Goal: Task Accomplishment & Management: Manage account settings

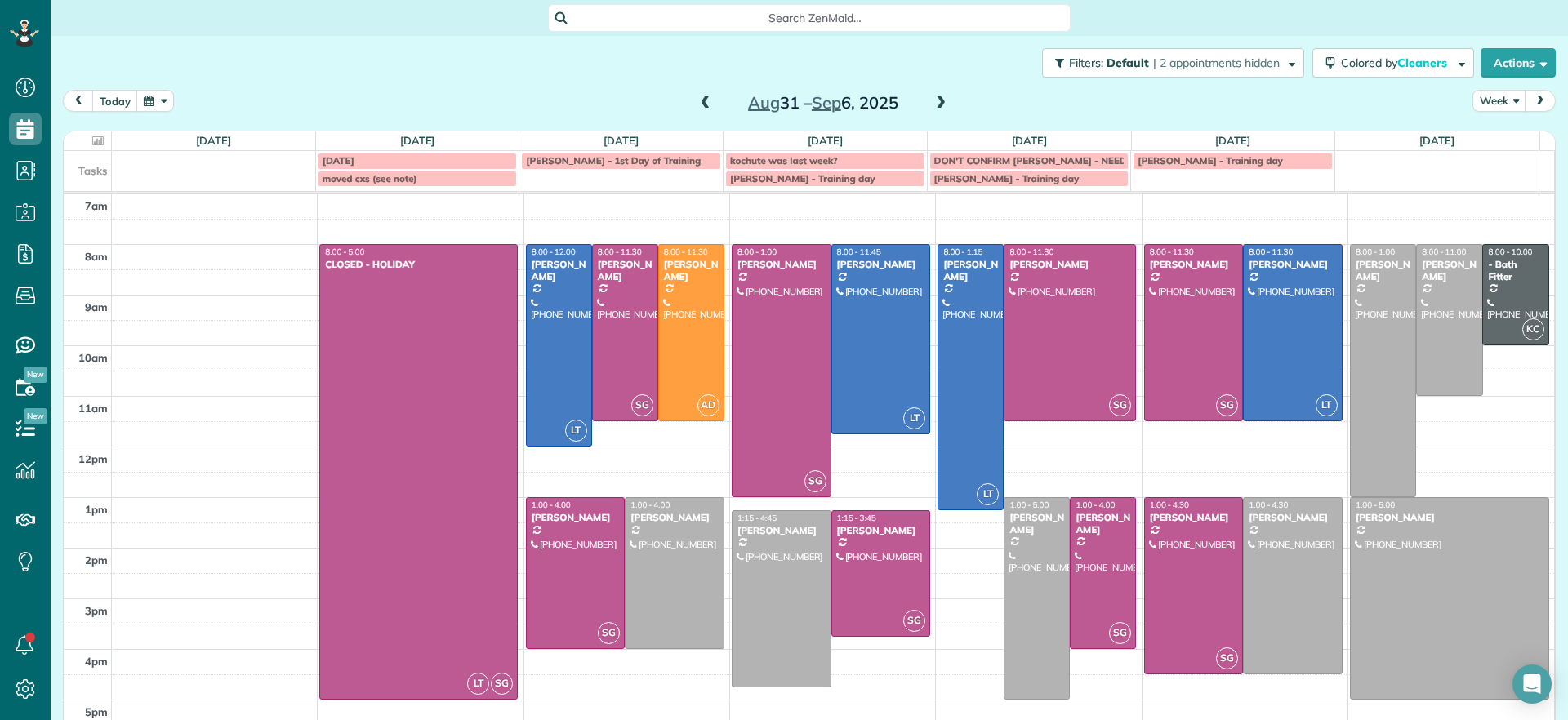
scroll to position [7, 7]
click at [702, 101] on span at bounding box center [705, 104] width 18 height 15
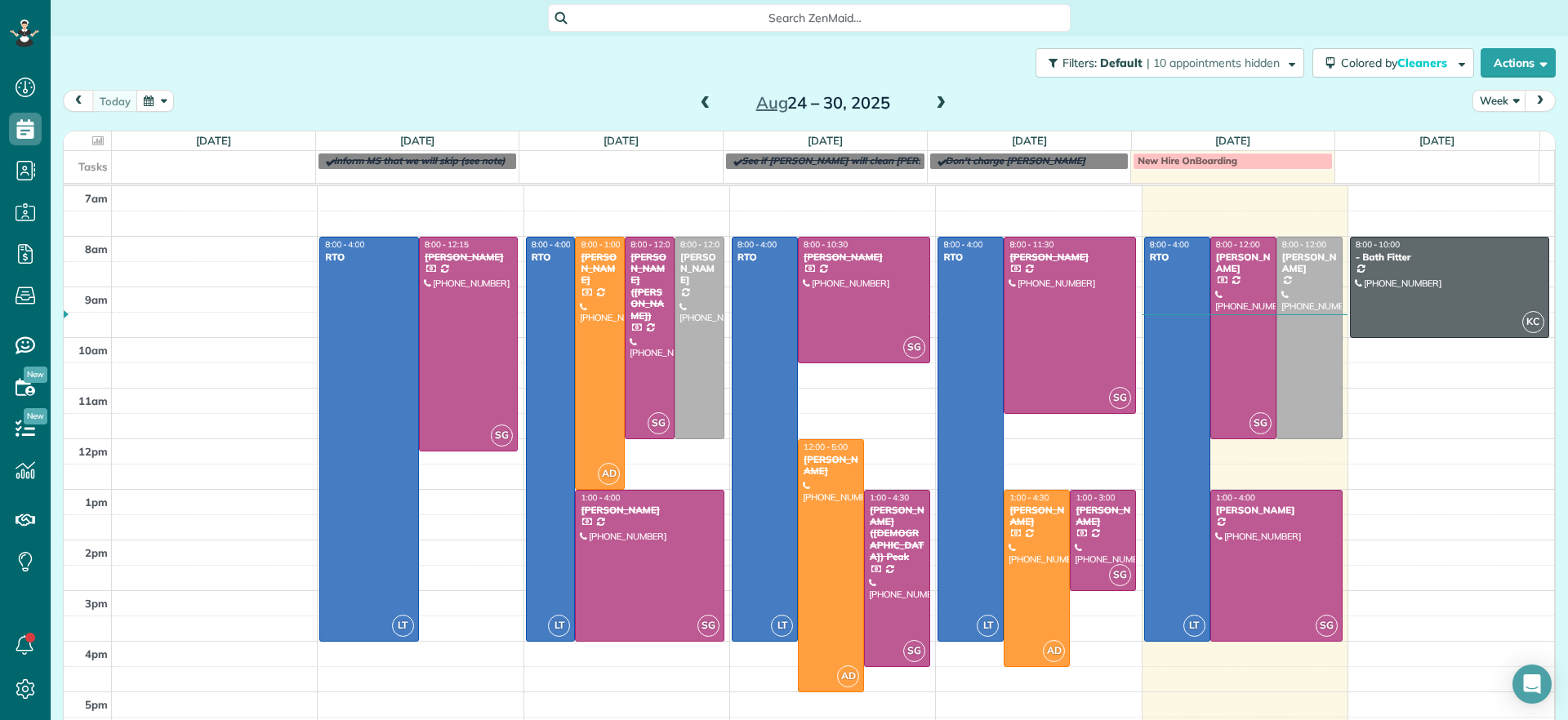
click at [937, 104] on span at bounding box center [941, 104] width 18 height 15
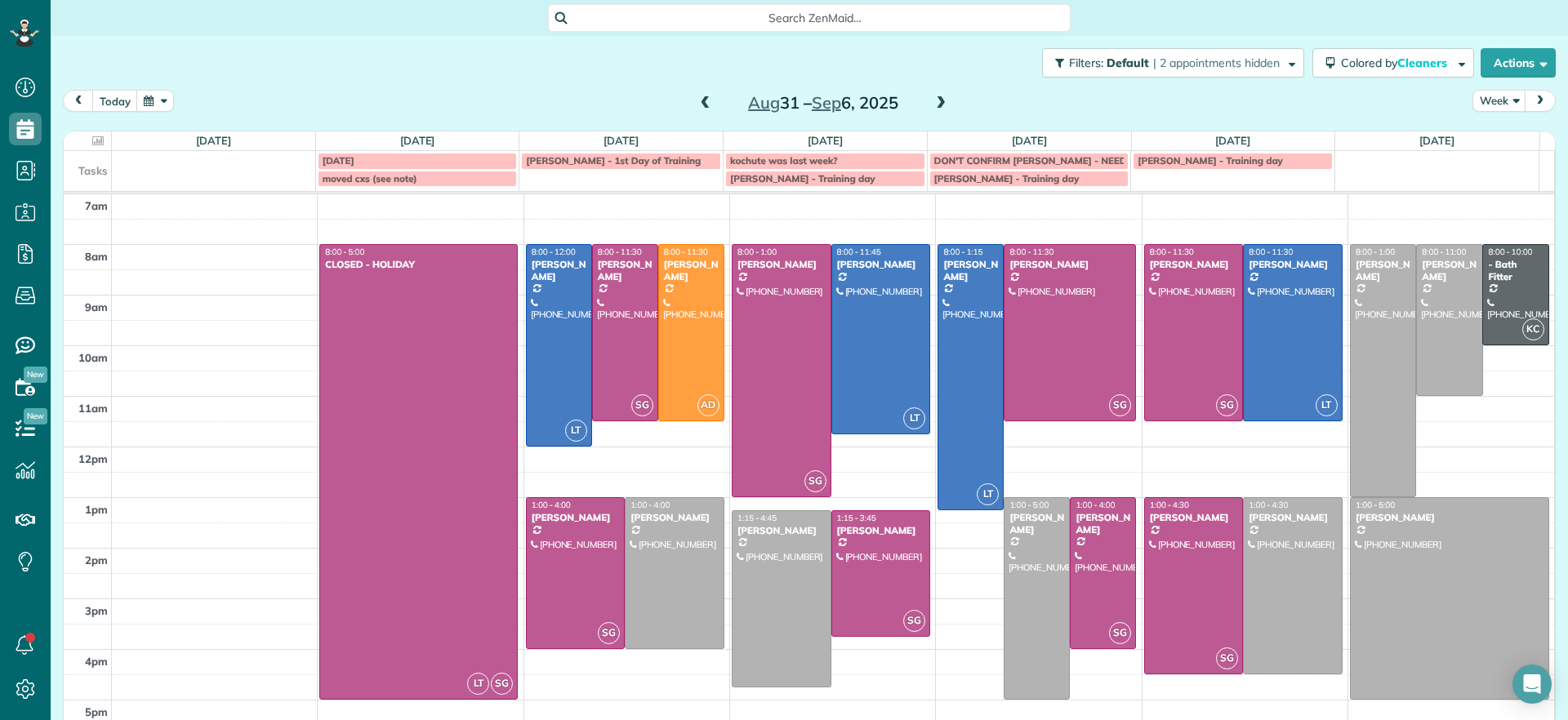
click at [697, 101] on span at bounding box center [705, 104] width 18 height 15
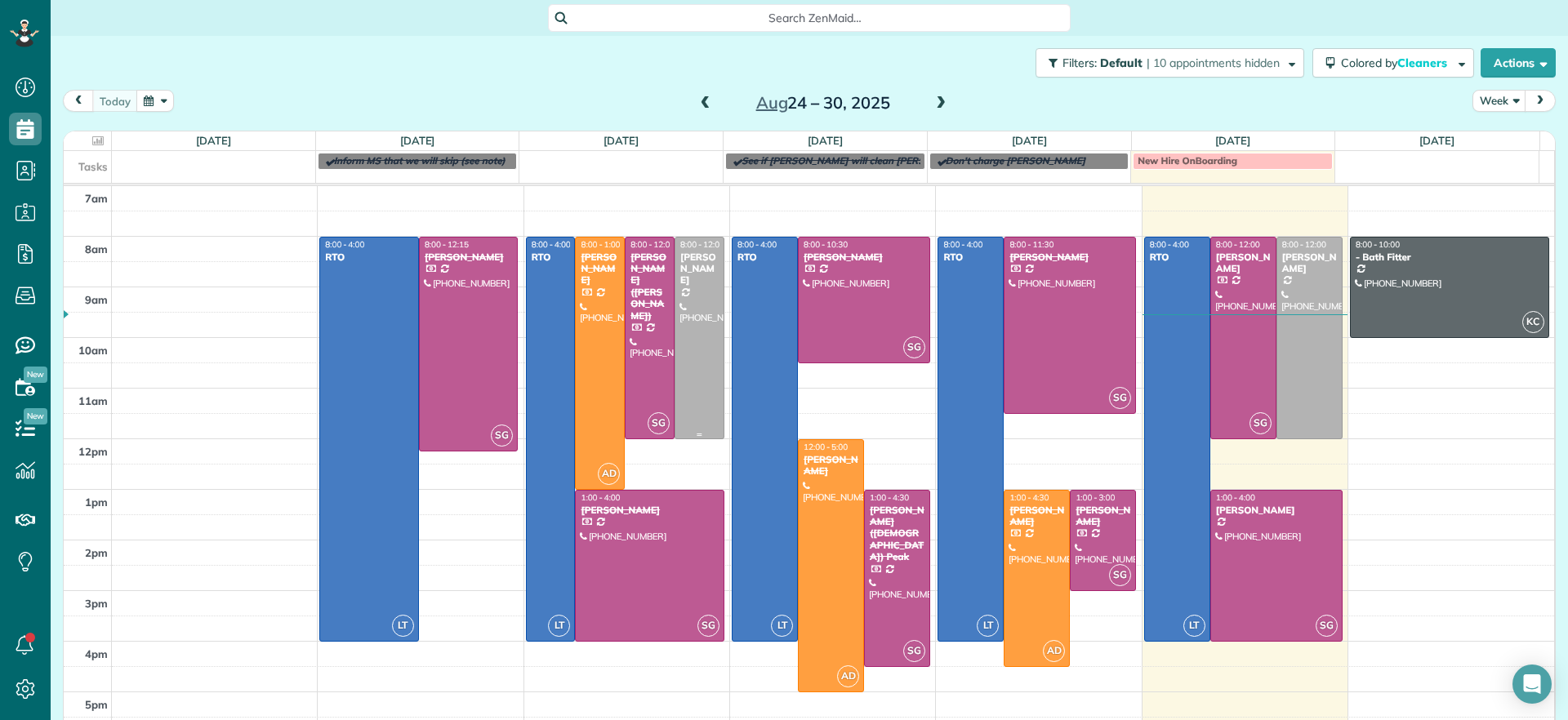
click at [699, 357] on div at bounding box center [699, 338] width 48 height 201
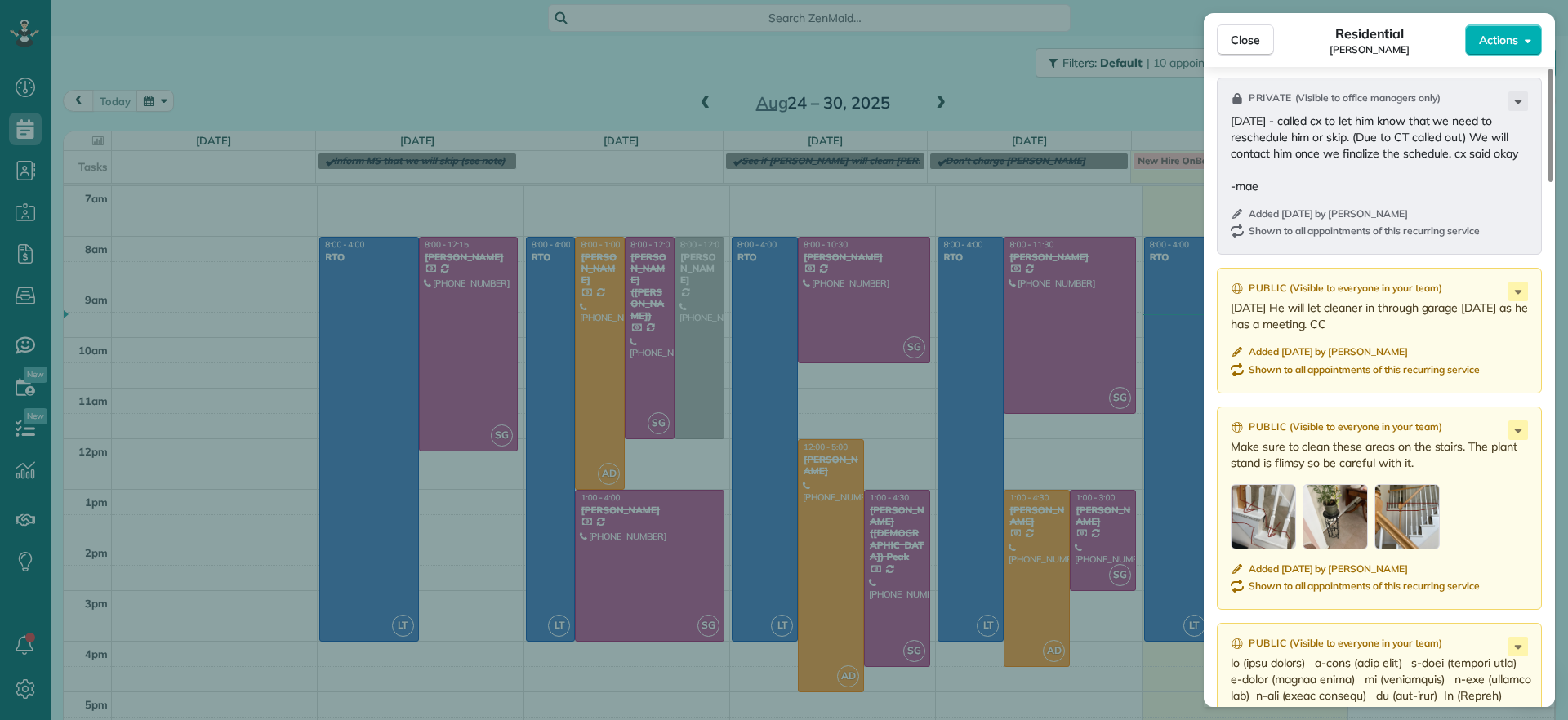
scroll to position [1533, 0]
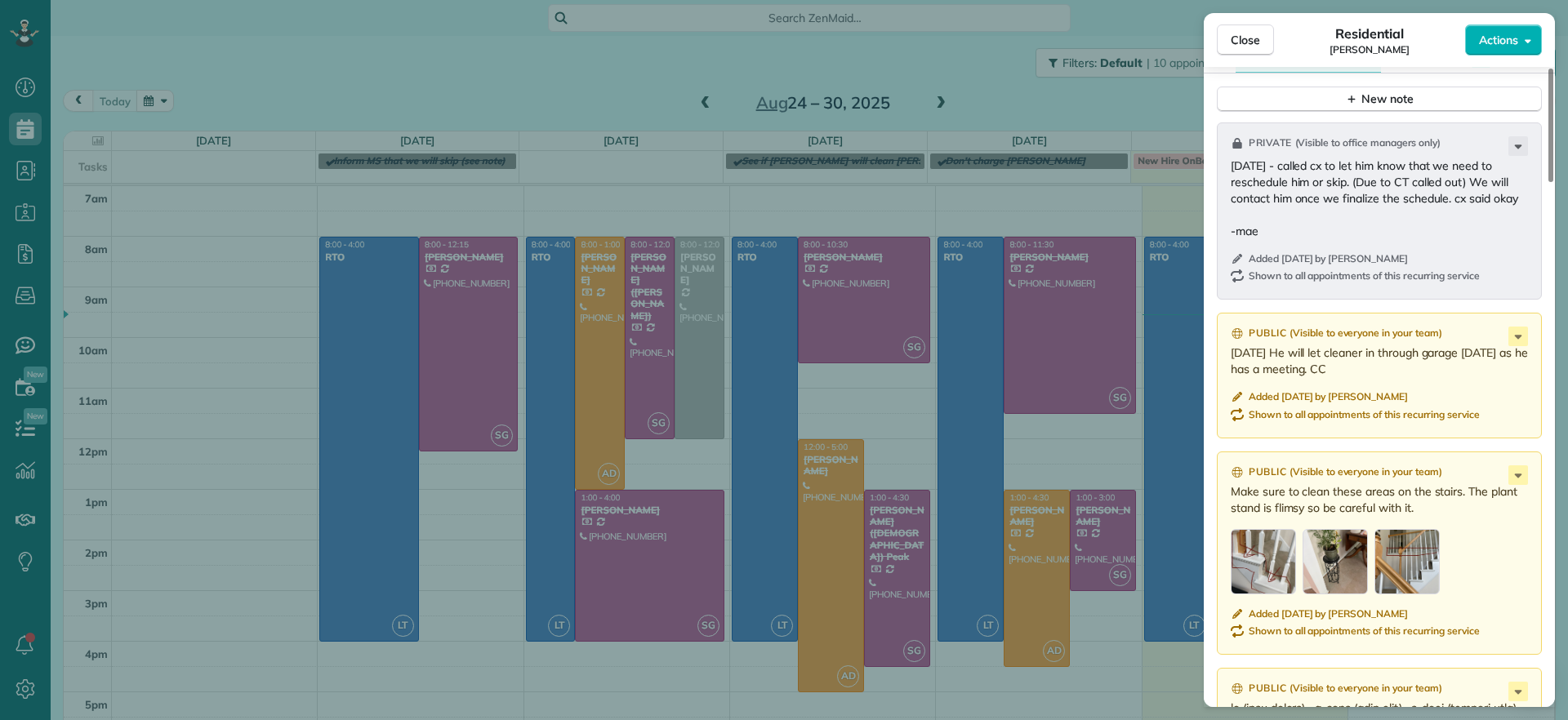
drag, startPoint x: 985, startPoint y: 134, endPoint x: 988, endPoint y: 142, distance: 8.5
click at [988, 142] on div "Close Residential Bryan Killian Actions Status Active Bryan Killian · Open prof…" at bounding box center [784, 360] width 1568 height 720
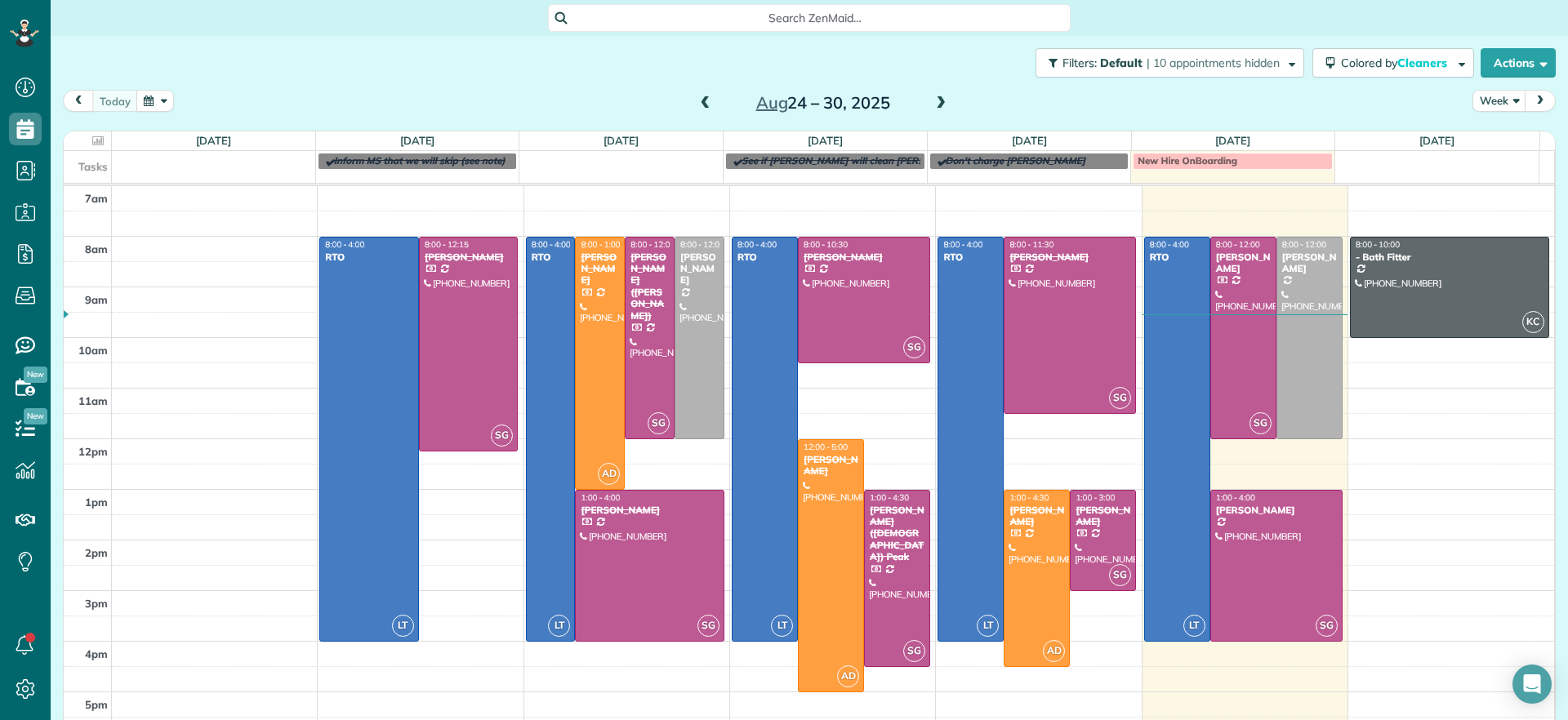
click at [936, 102] on span at bounding box center [941, 104] width 18 height 15
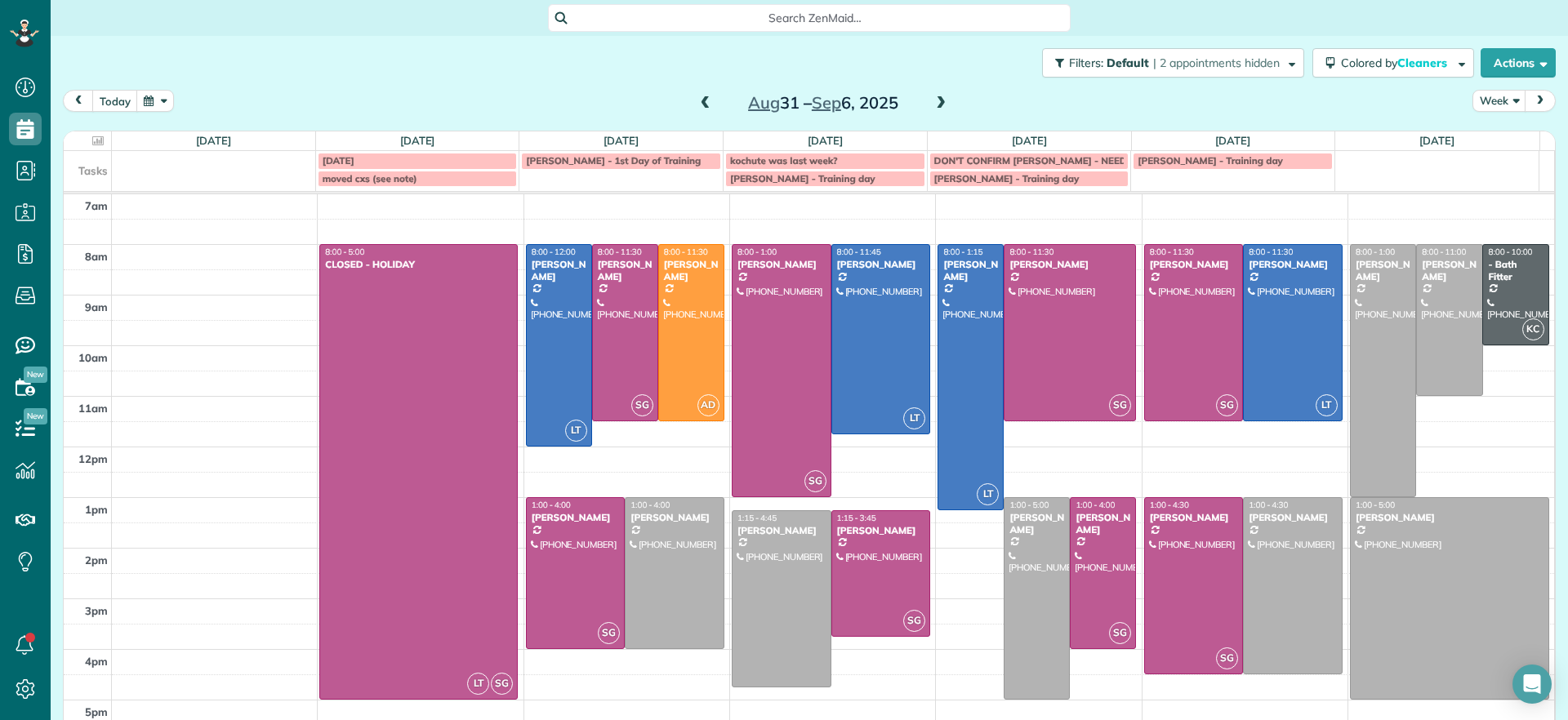
click at [1459, 26] on div "Search ZenMaid…" at bounding box center [809, 18] width 1517 height 28
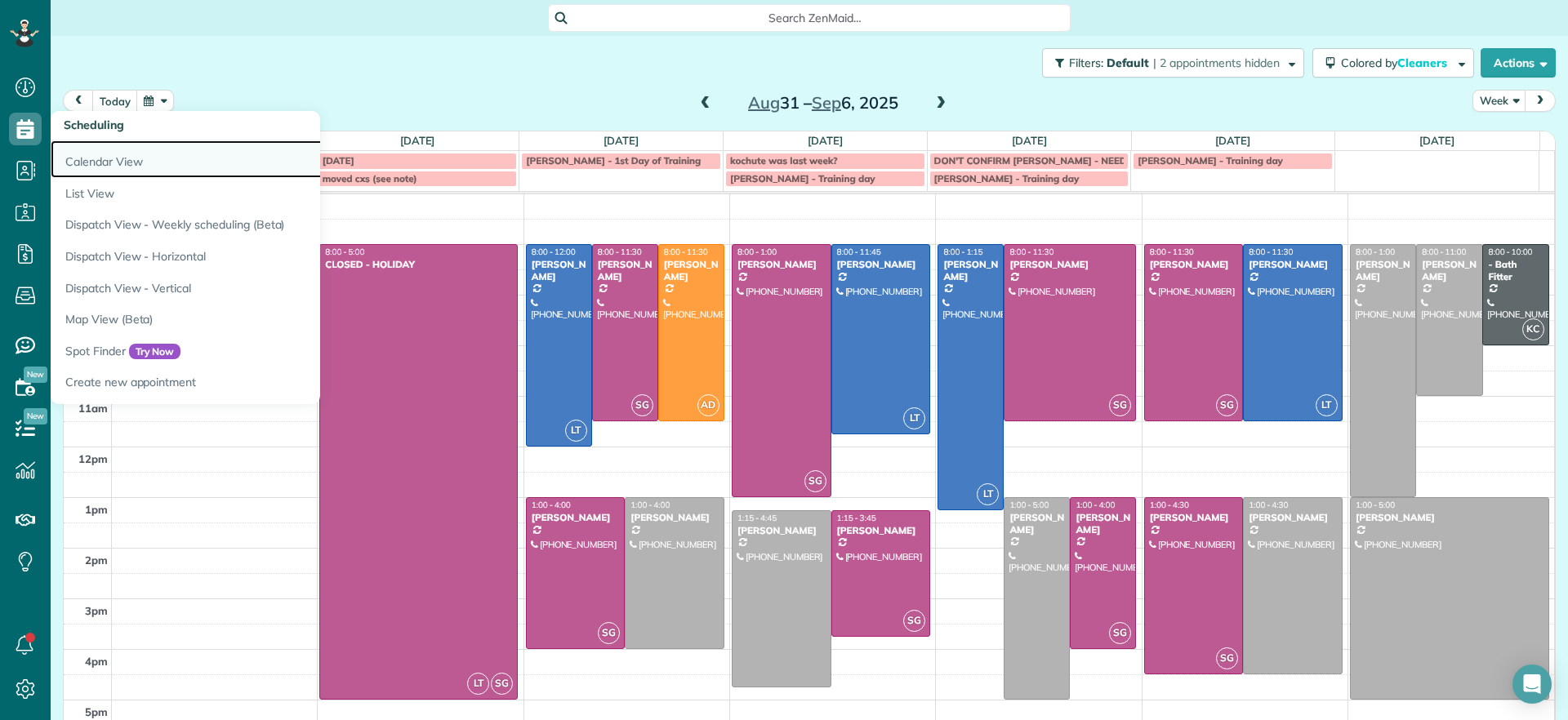
click at [115, 161] on link "Calendar View" at bounding box center [255, 159] width 408 height 38
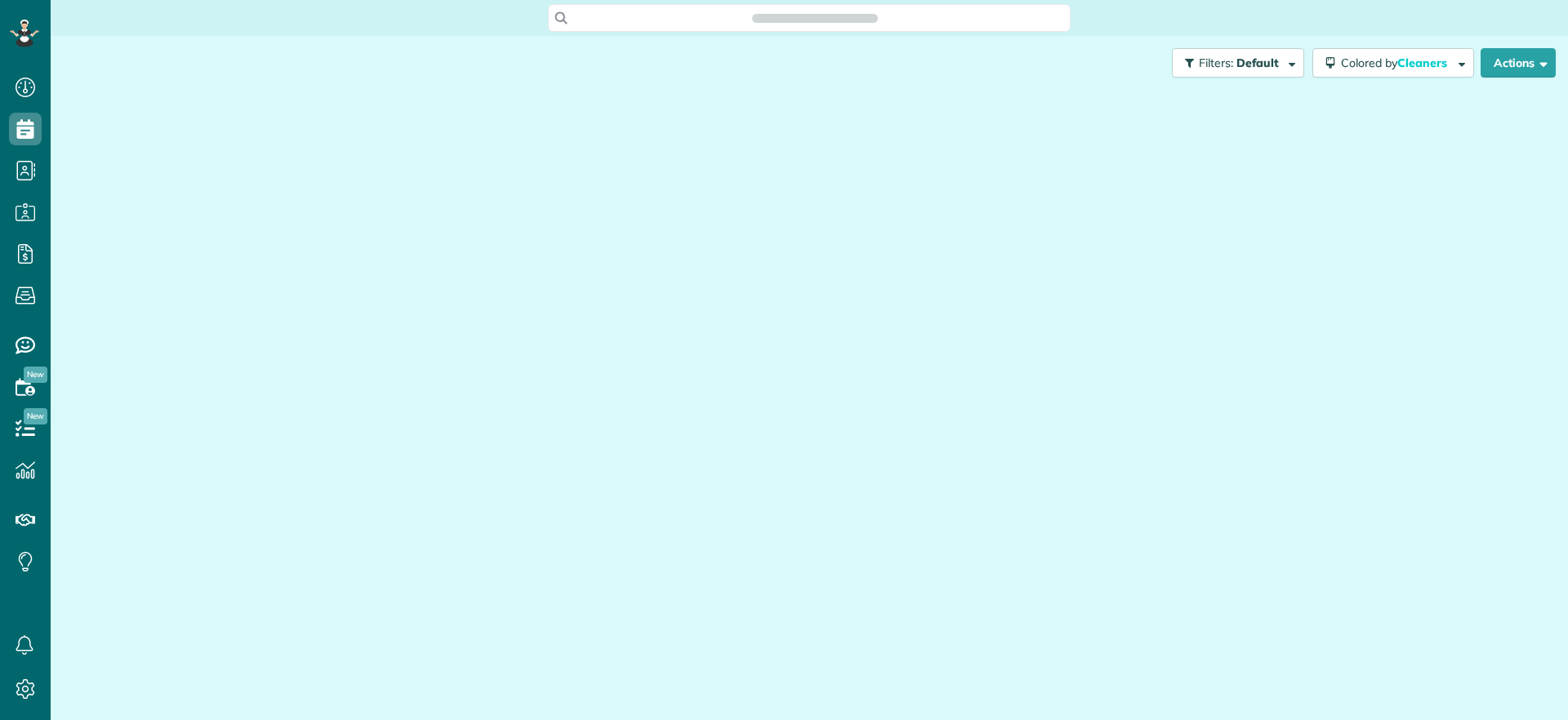
scroll to position [7, 7]
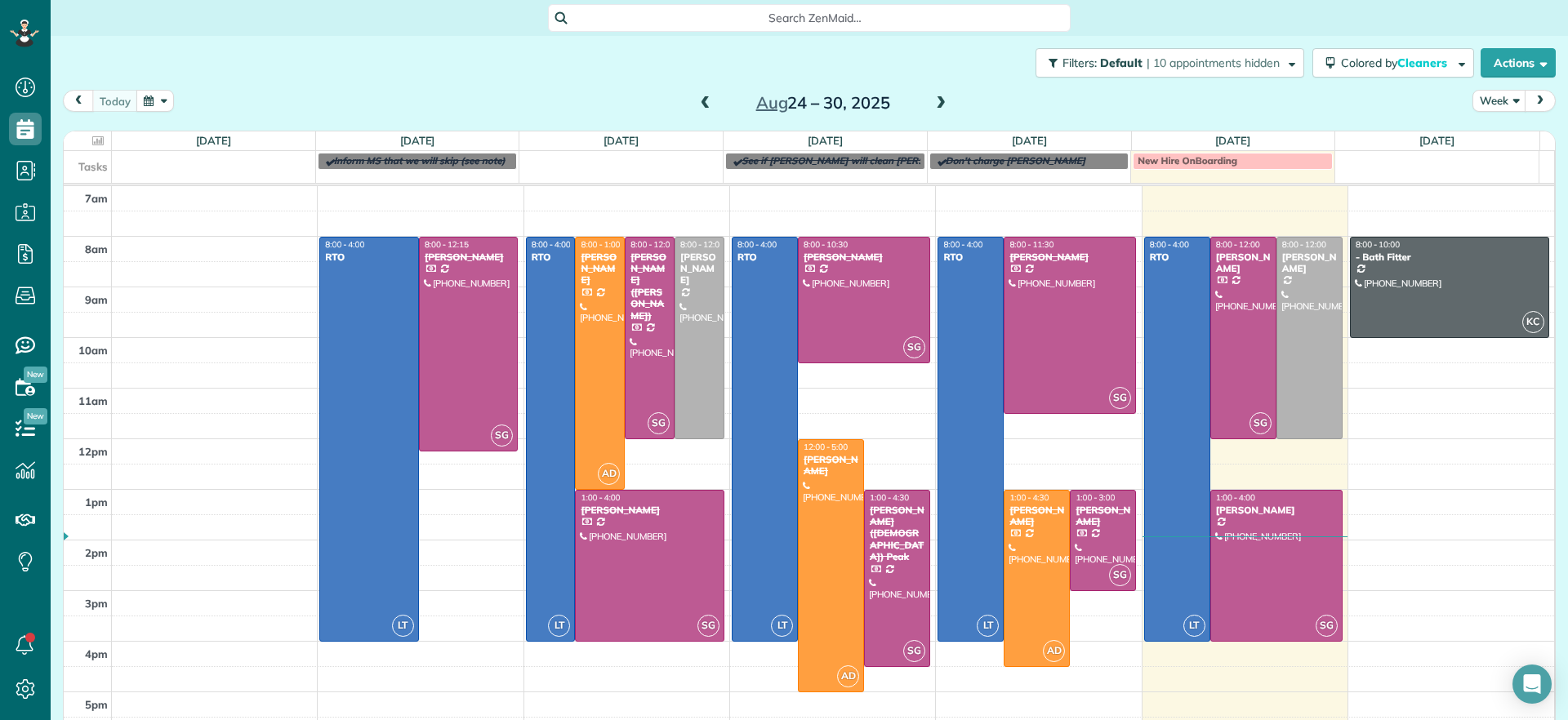
click at [477, 375] on div at bounding box center [468, 344] width 98 height 214
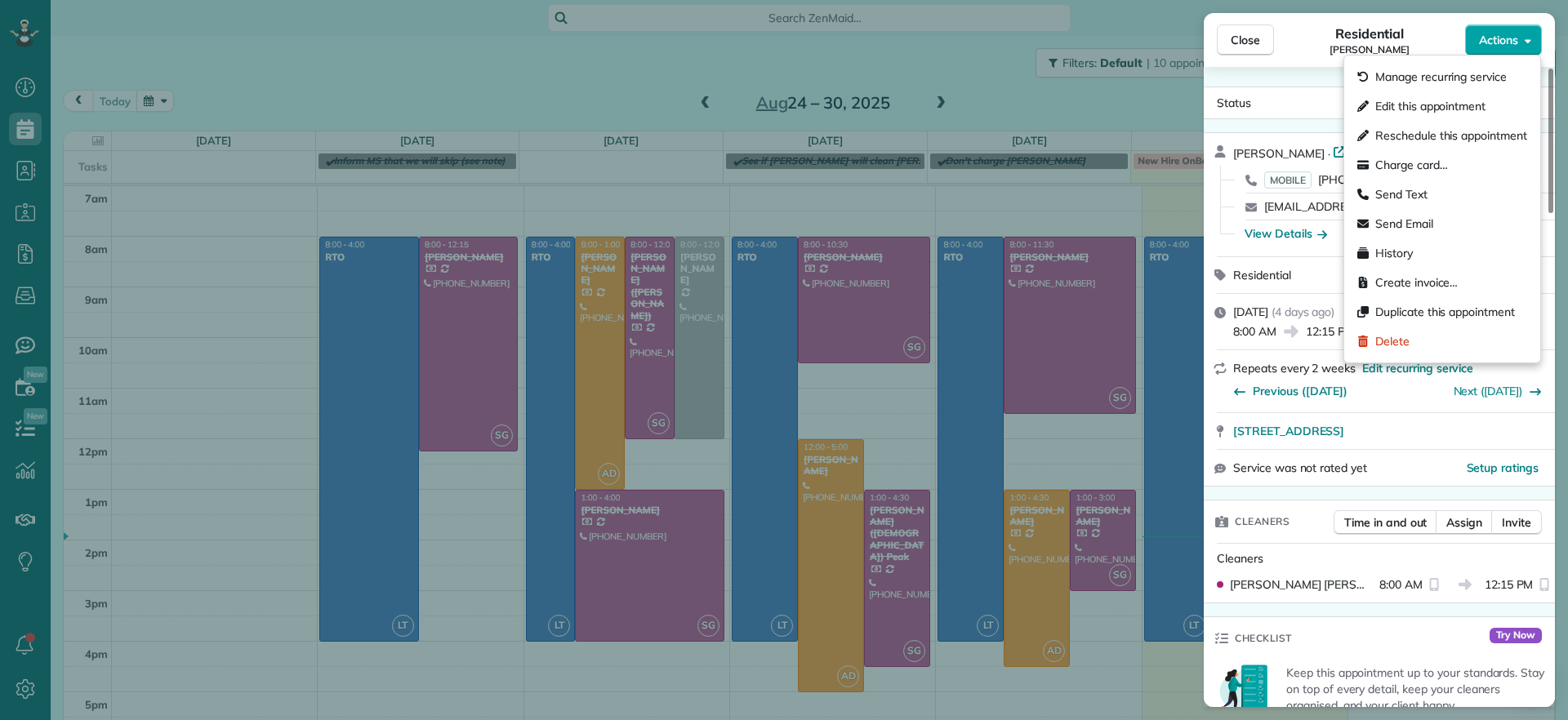
click at [1519, 49] on button "Actions" at bounding box center [1502, 40] width 76 height 31
click at [1352, 158] on span "Open profile" at bounding box center [1385, 151] width 66 height 16
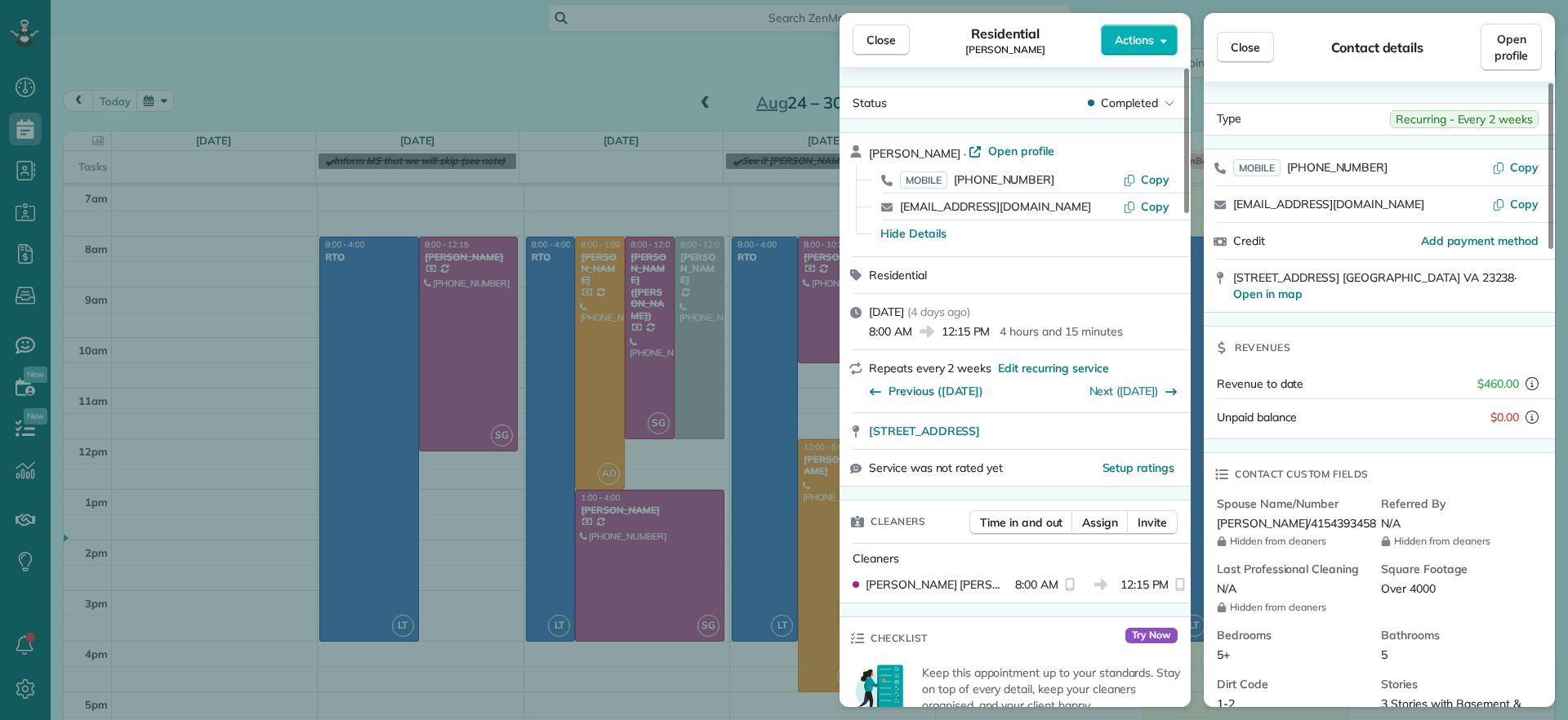
click at [371, 81] on div "Close Residential Lauren Sides Actions Status Completed Lauren Sides · Open pro…" at bounding box center [784, 360] width 1568 height 720
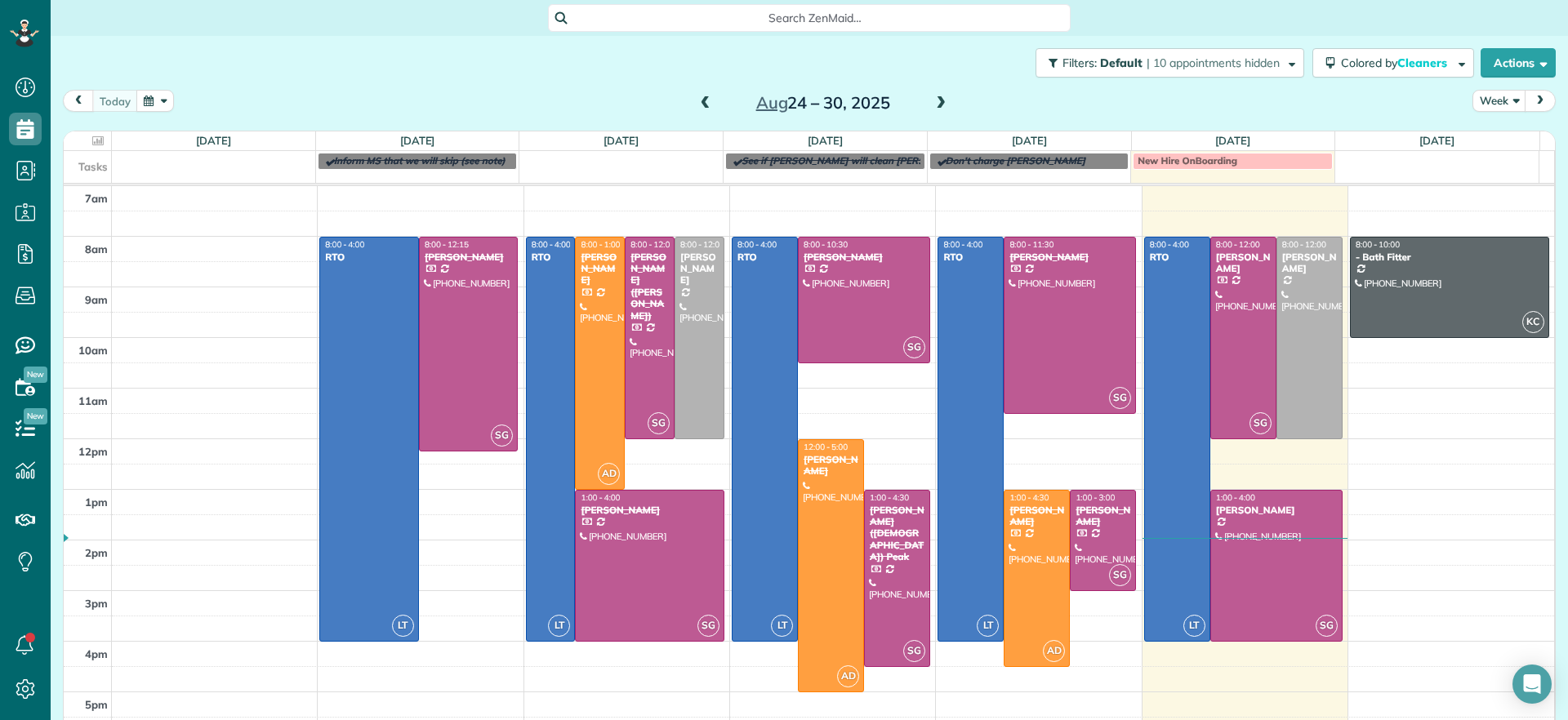
click at [708, 107] on div "Aug 24 – 30, 2025" at bounding box center [823, 103] width 261 height 26
click at [700, 106] on span at bounding box center [705, 104] width 18 height 15
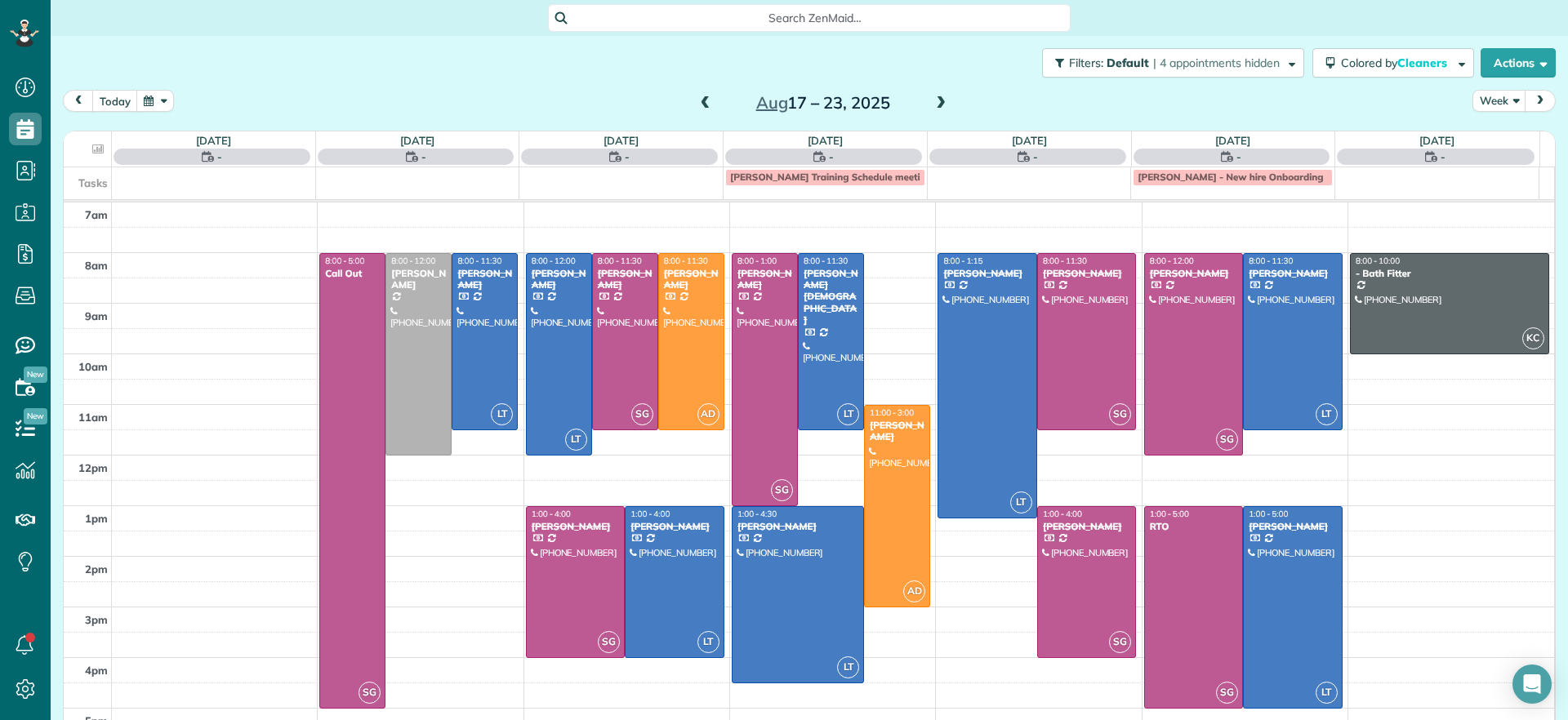
click at [700, 106] on span at bounding box center [705, 104] width 18 height 15
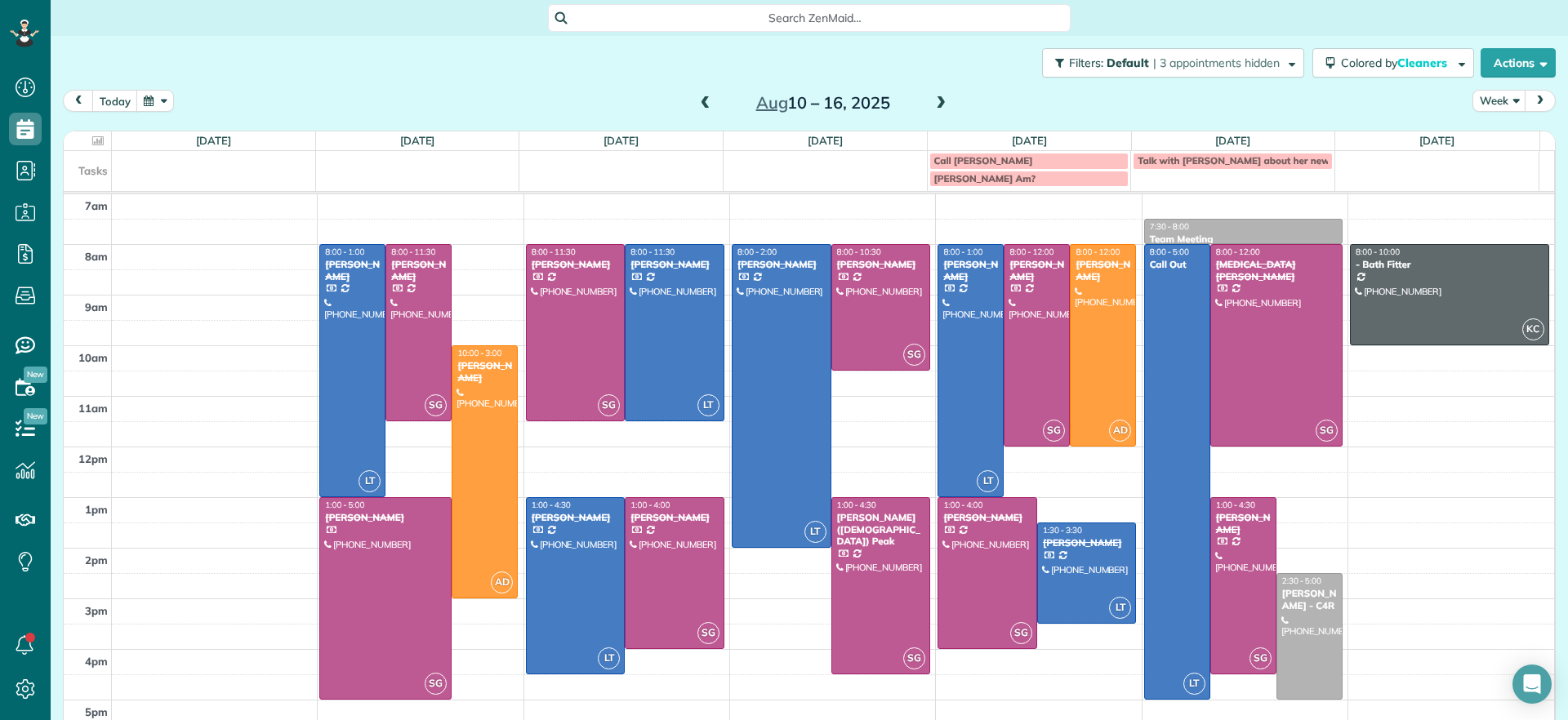
click at [700, 106] on span at bounding box center [705, 104] width 18 height 15
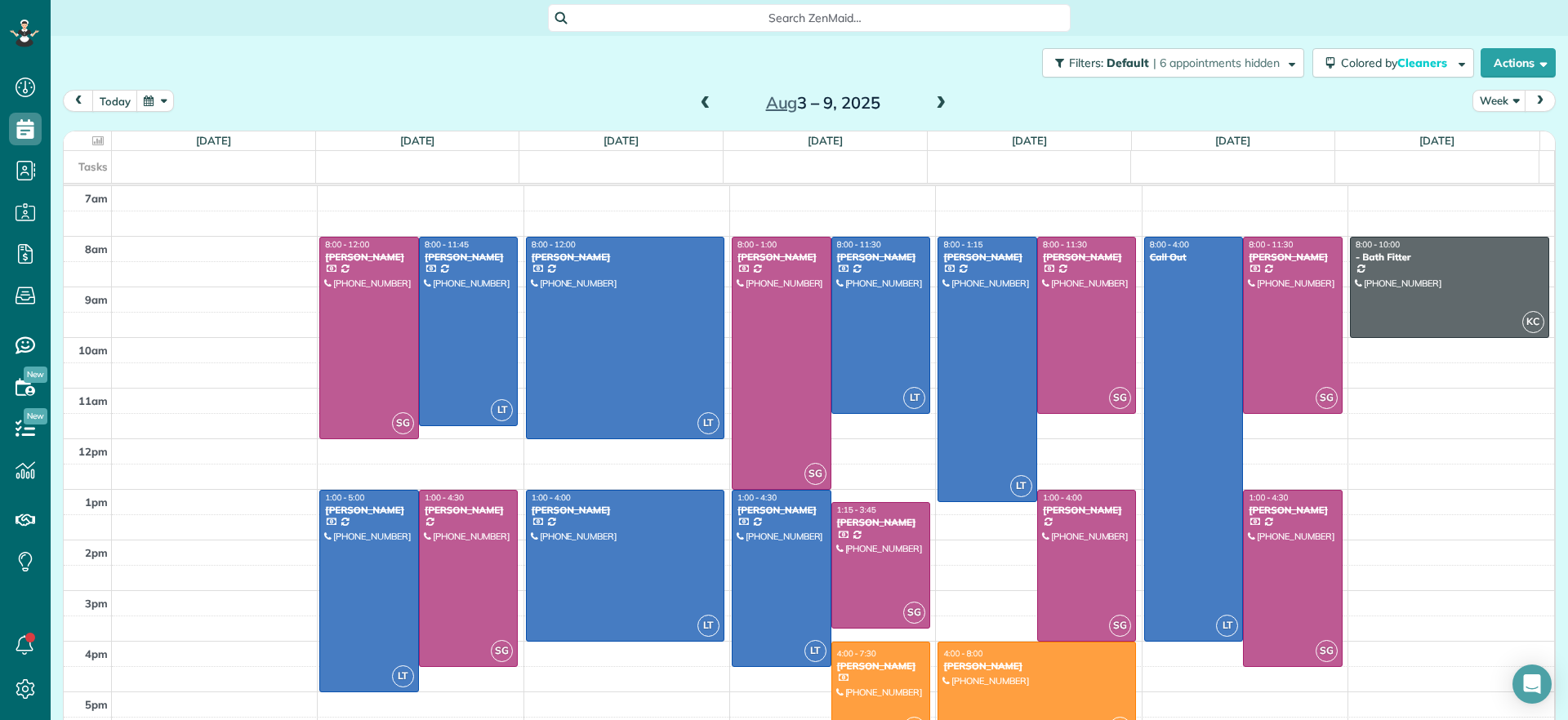
click at [700, 106] on span at bounding box center [705, 104] width 18 height 15
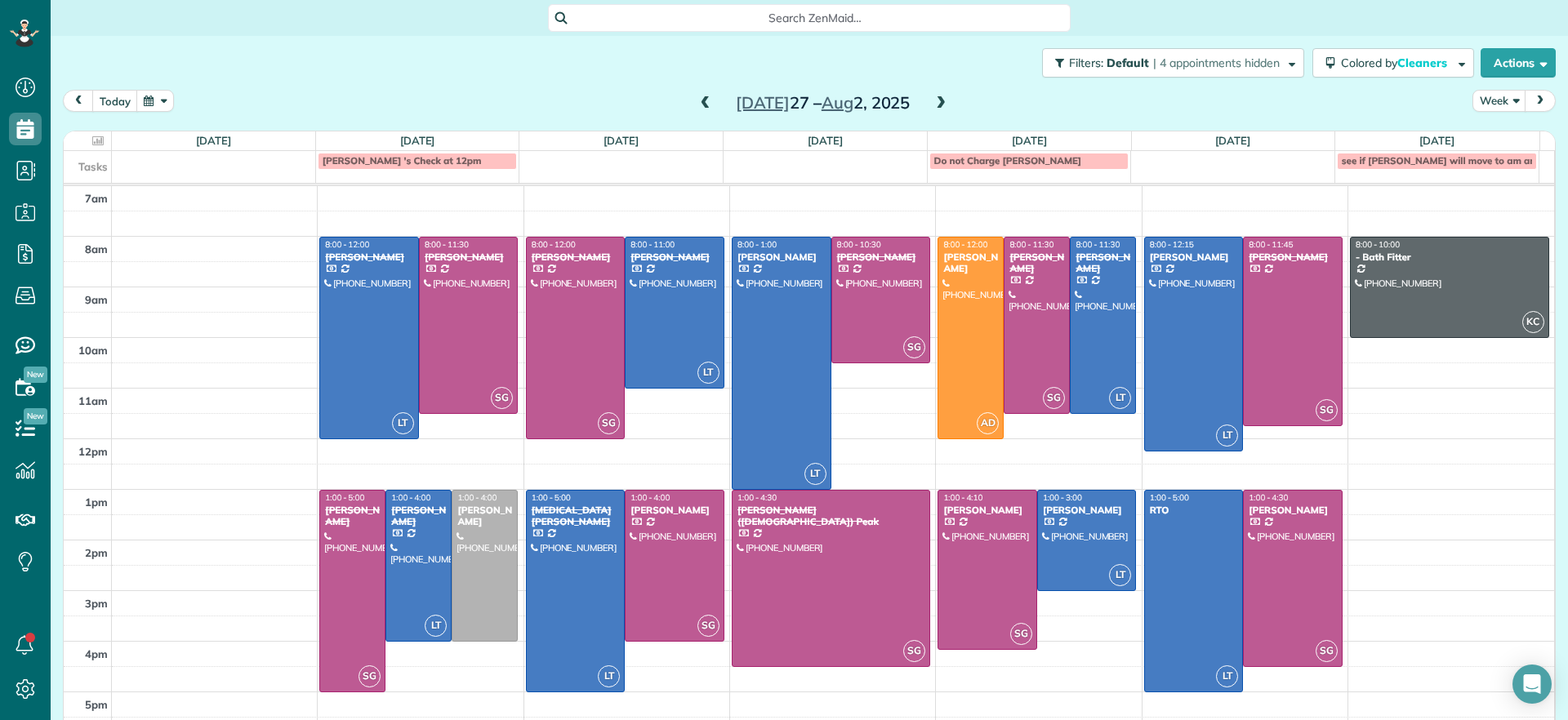
click at [934, 100] on span at bounding box center [941, 104] width 18 height 15
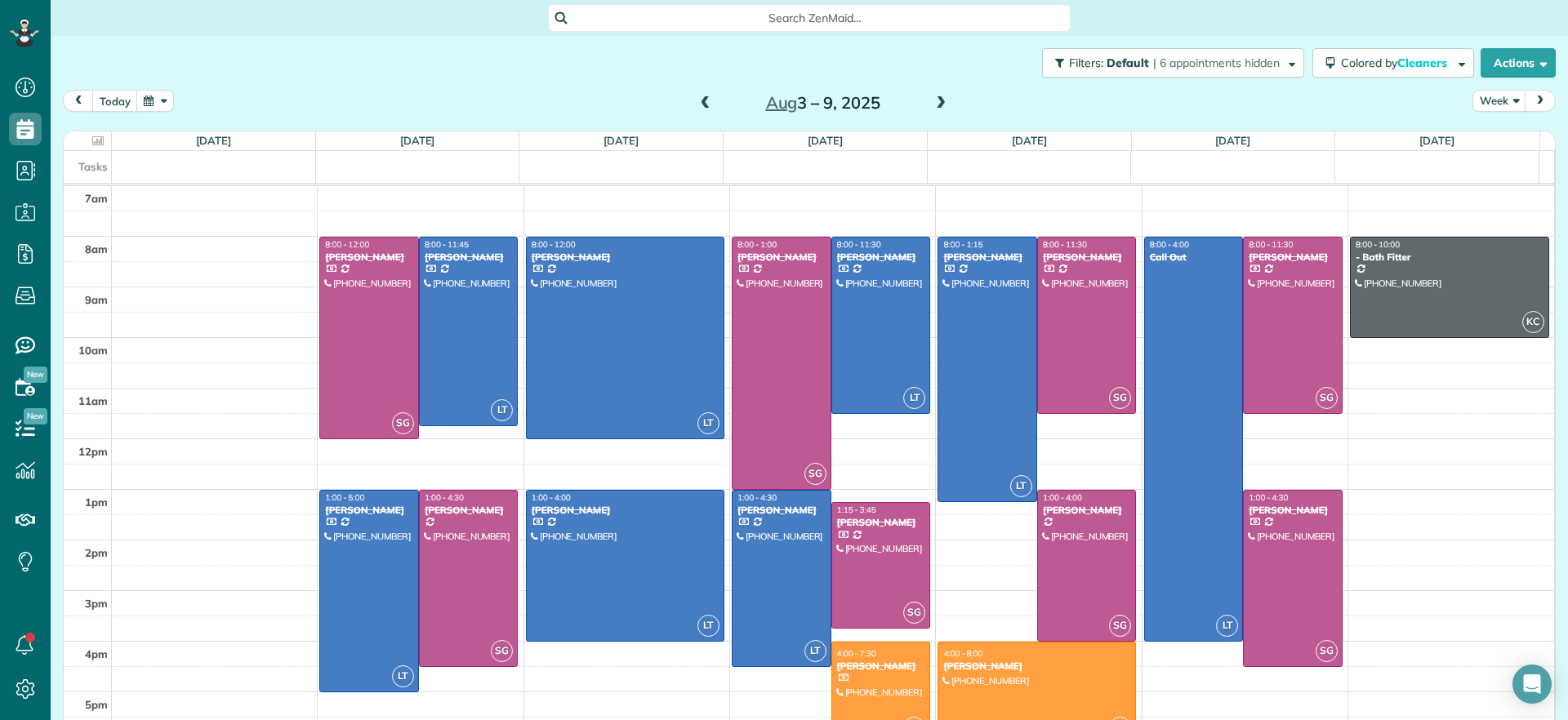
click at [684, 104] on div "today Week Aug 3 – 9, 2025" at bounding box center [809, 104] width 1492 height 30
click at [701, 98] on span at bounding box center [705, 104] width 18 height 15
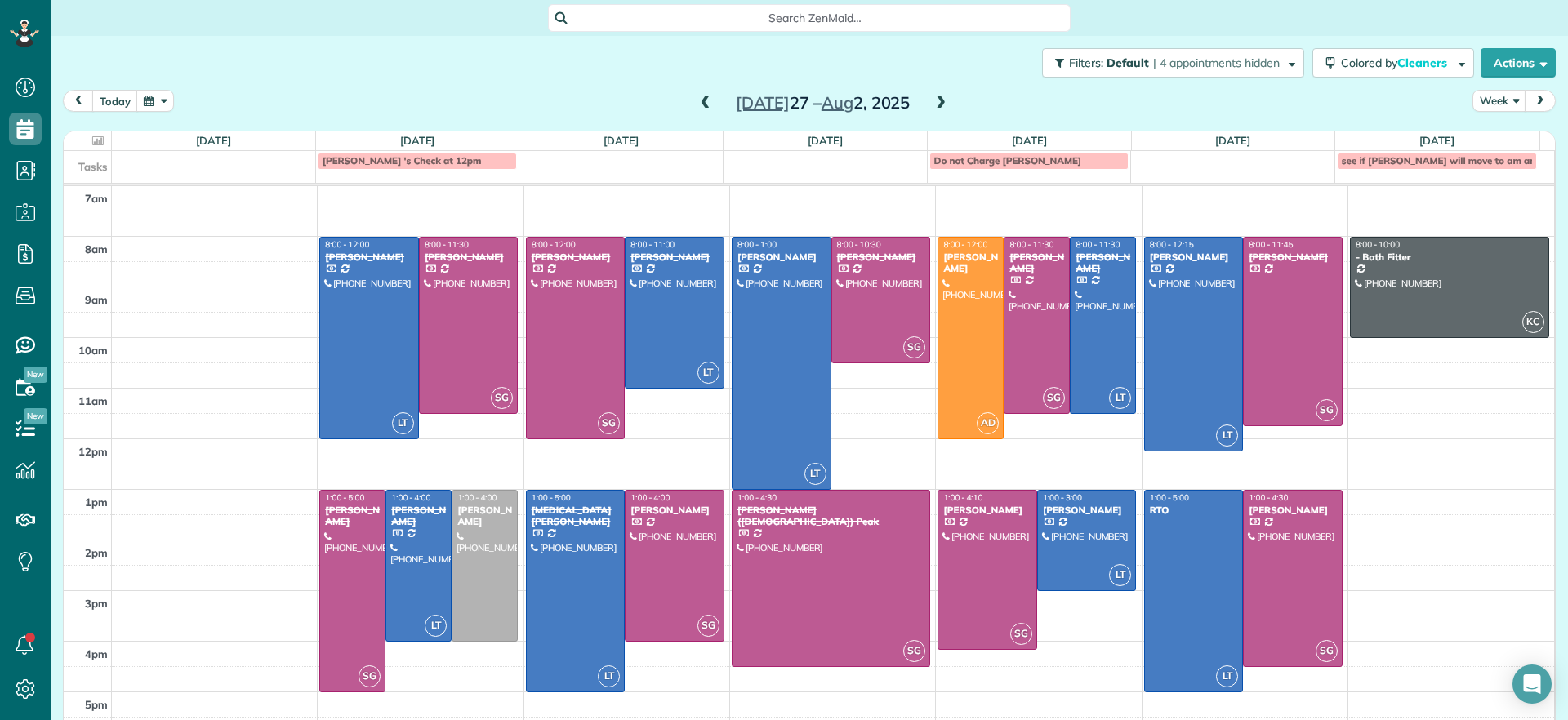
click at [936, 98] on span at bounding box center [941, 104] width 18 height 15
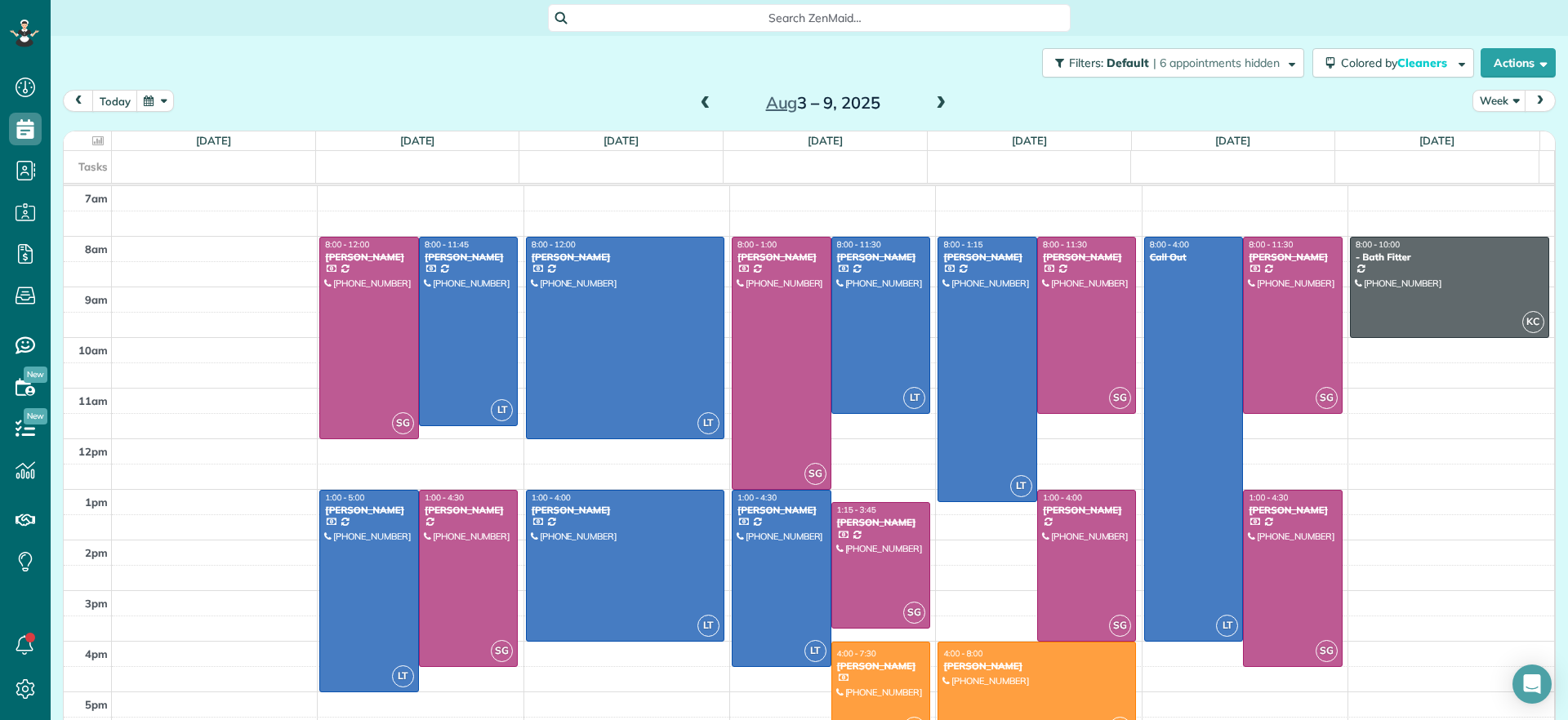
click at [938, 98] on span at bounding box center [941, 104] width 18 height 15
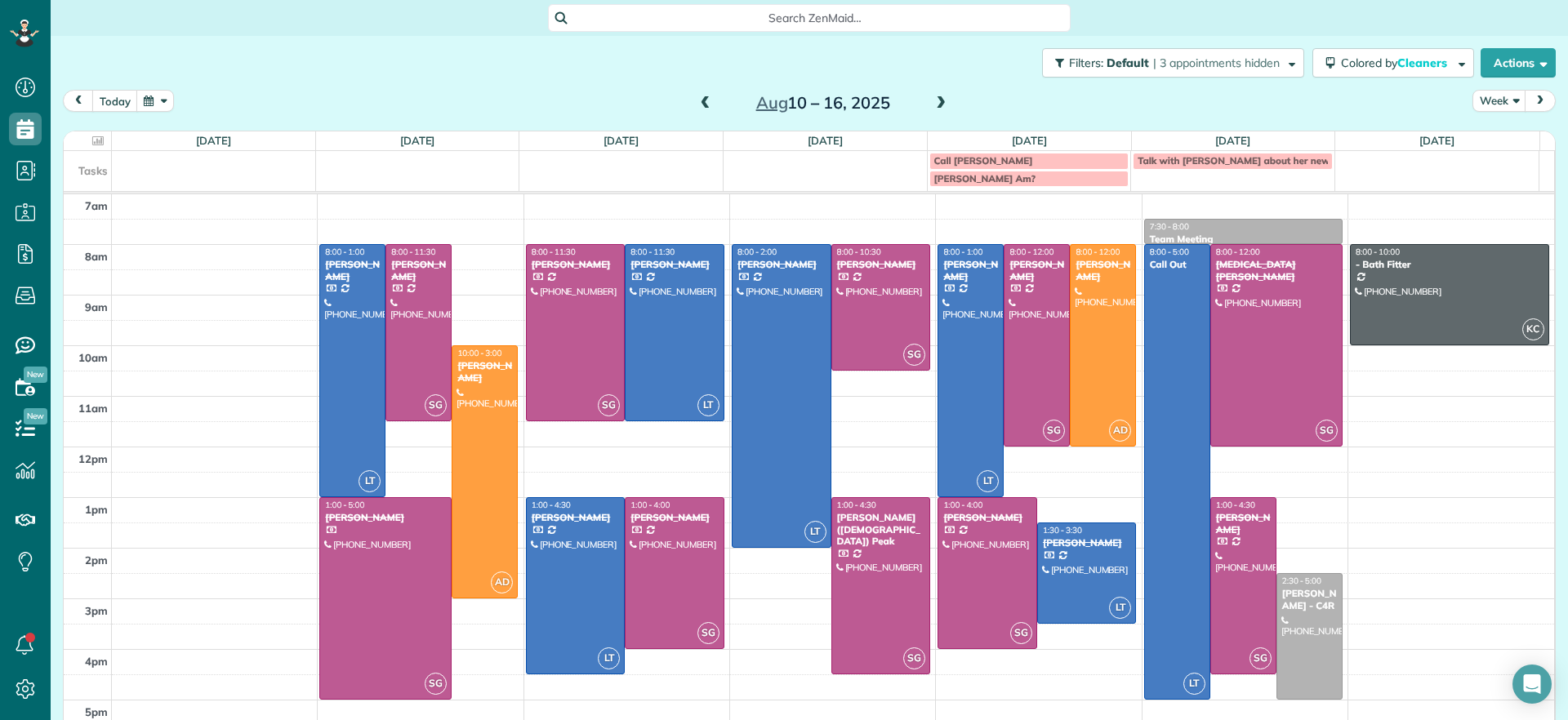
click at [938, 98] on span at bounding box center [941, 104] width 18 height 15
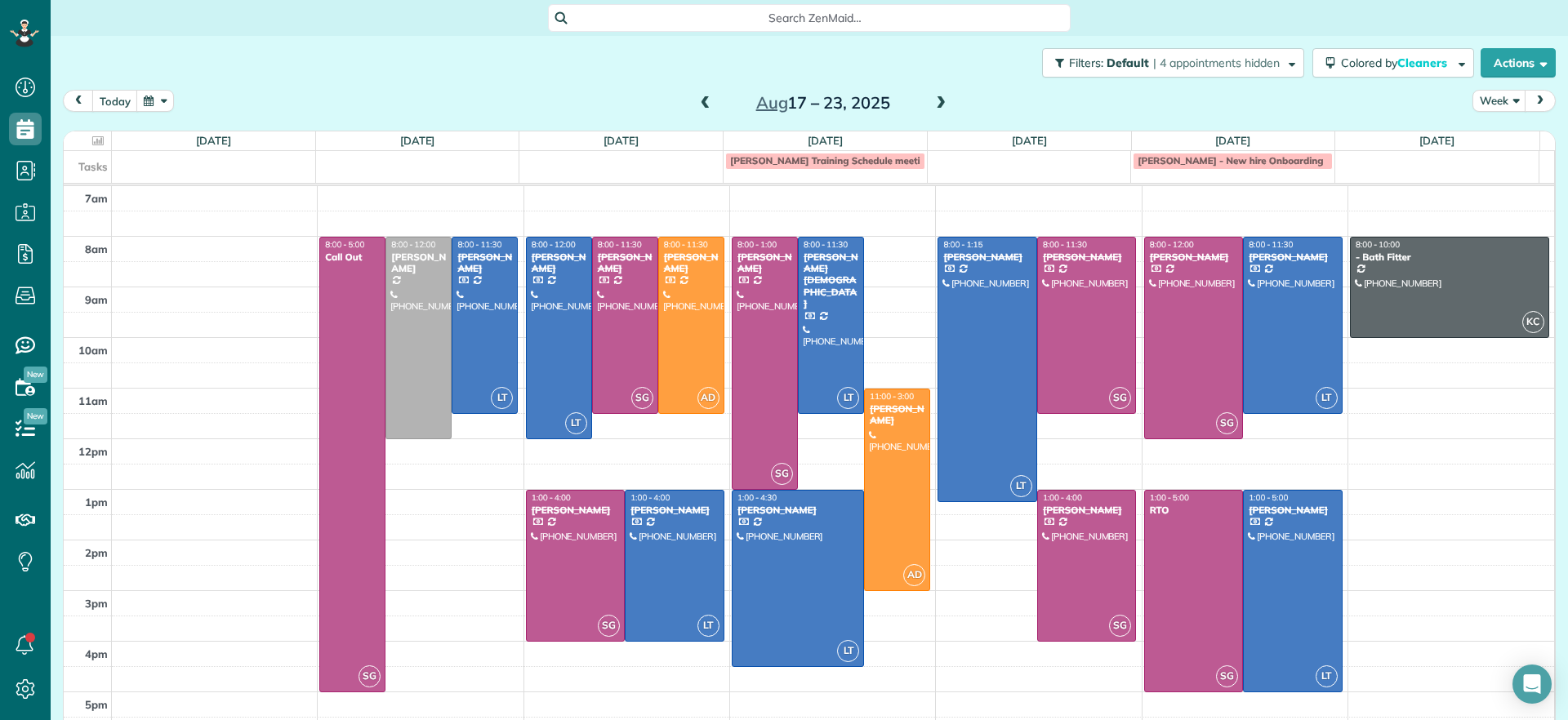
click at [932, 103] on span at bounding box center [941, 104] width 18 height 15
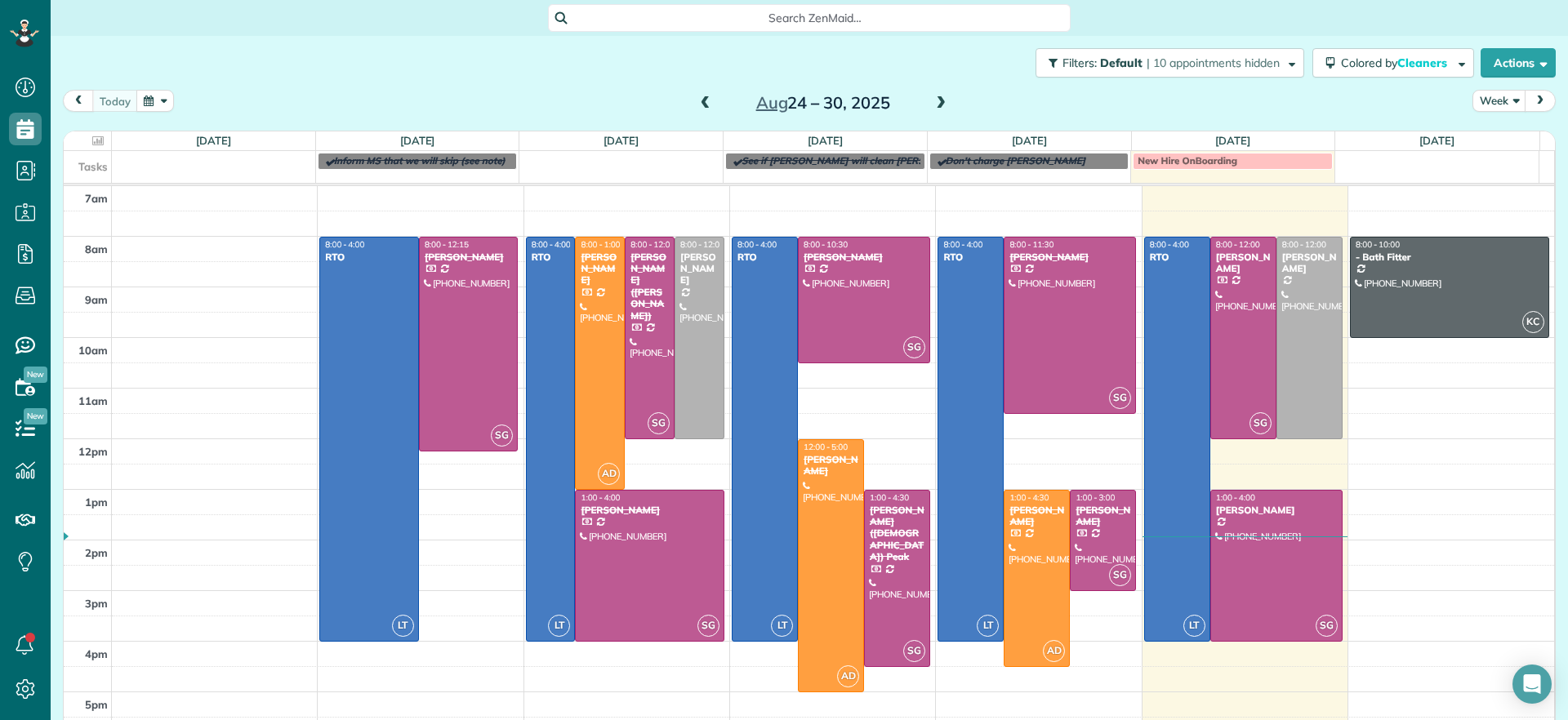
click at [701, 96] on span at bounding box center [705, 104] width 18 height 15
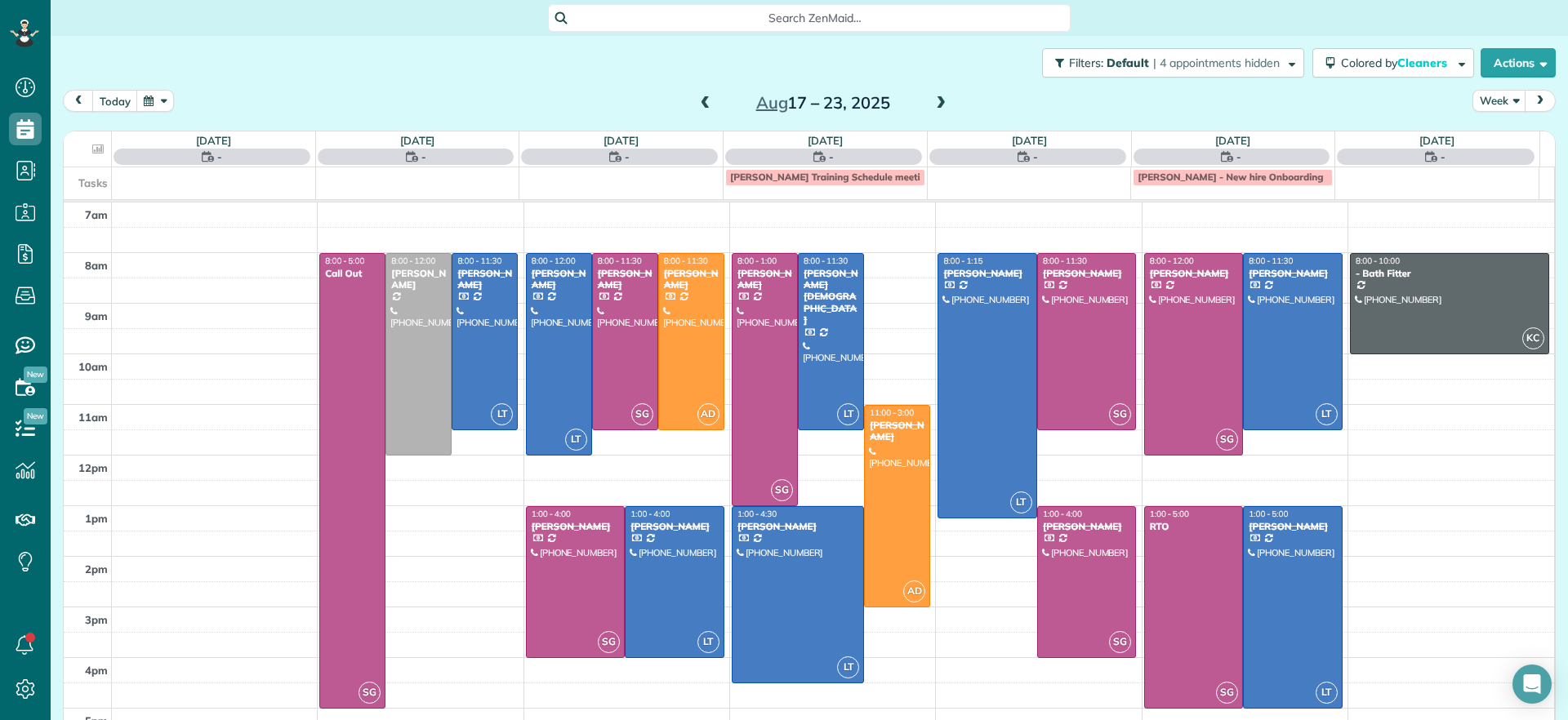
click at [701, 96] on span at bounding box center [705, 104] width 18 height 15
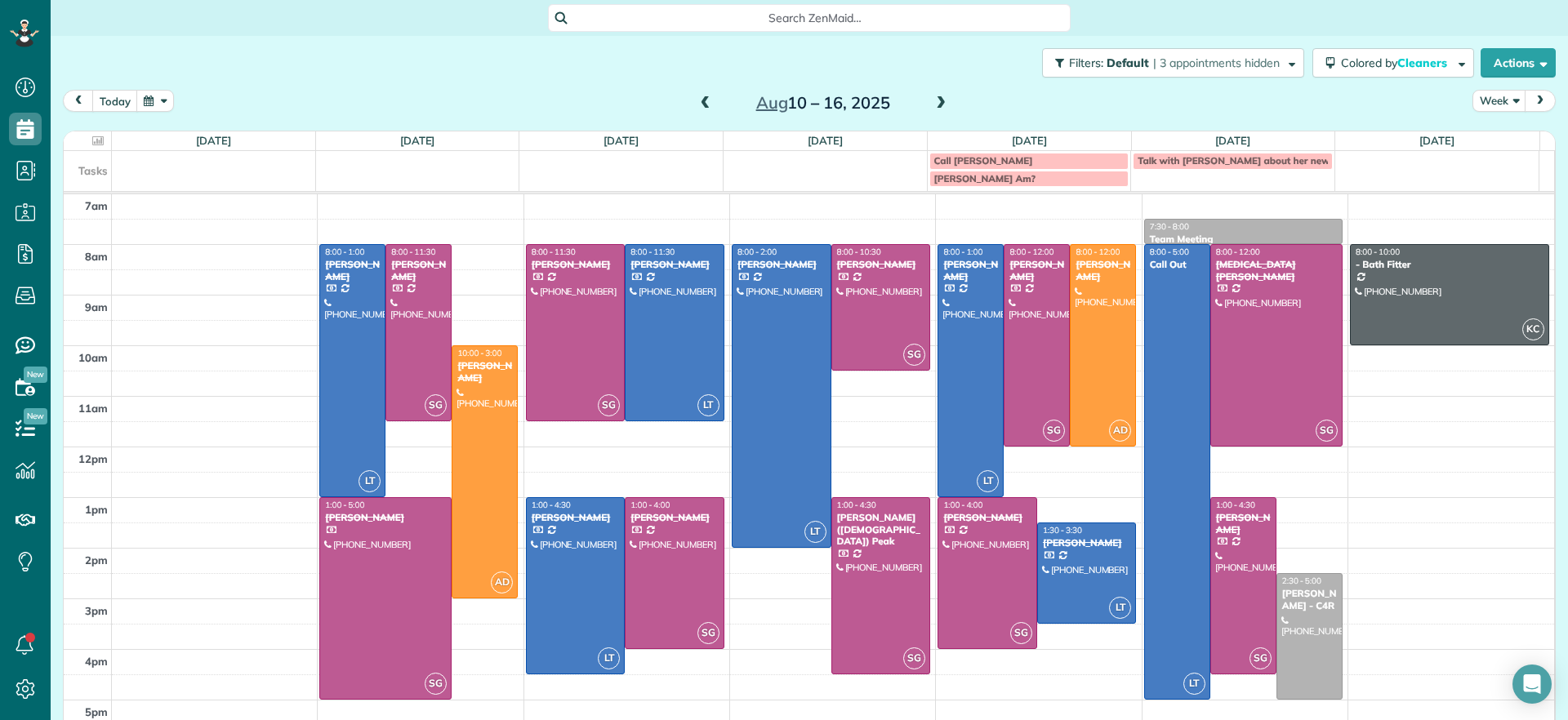
click at [699, 97] on span at bounding box center [705, 104] width 18 height 15
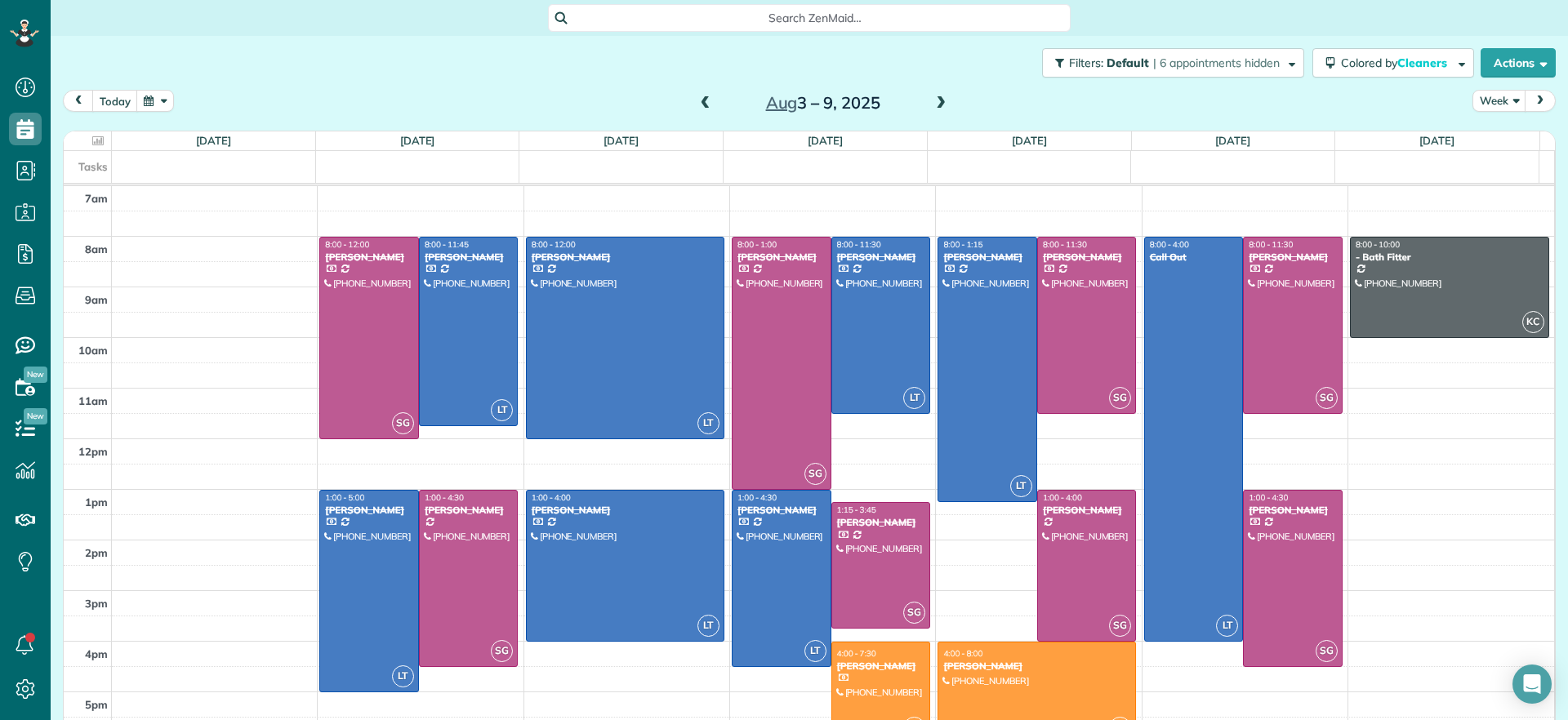
click at [699, 97] on span at bounding box center [705, 104] width 18 height 15
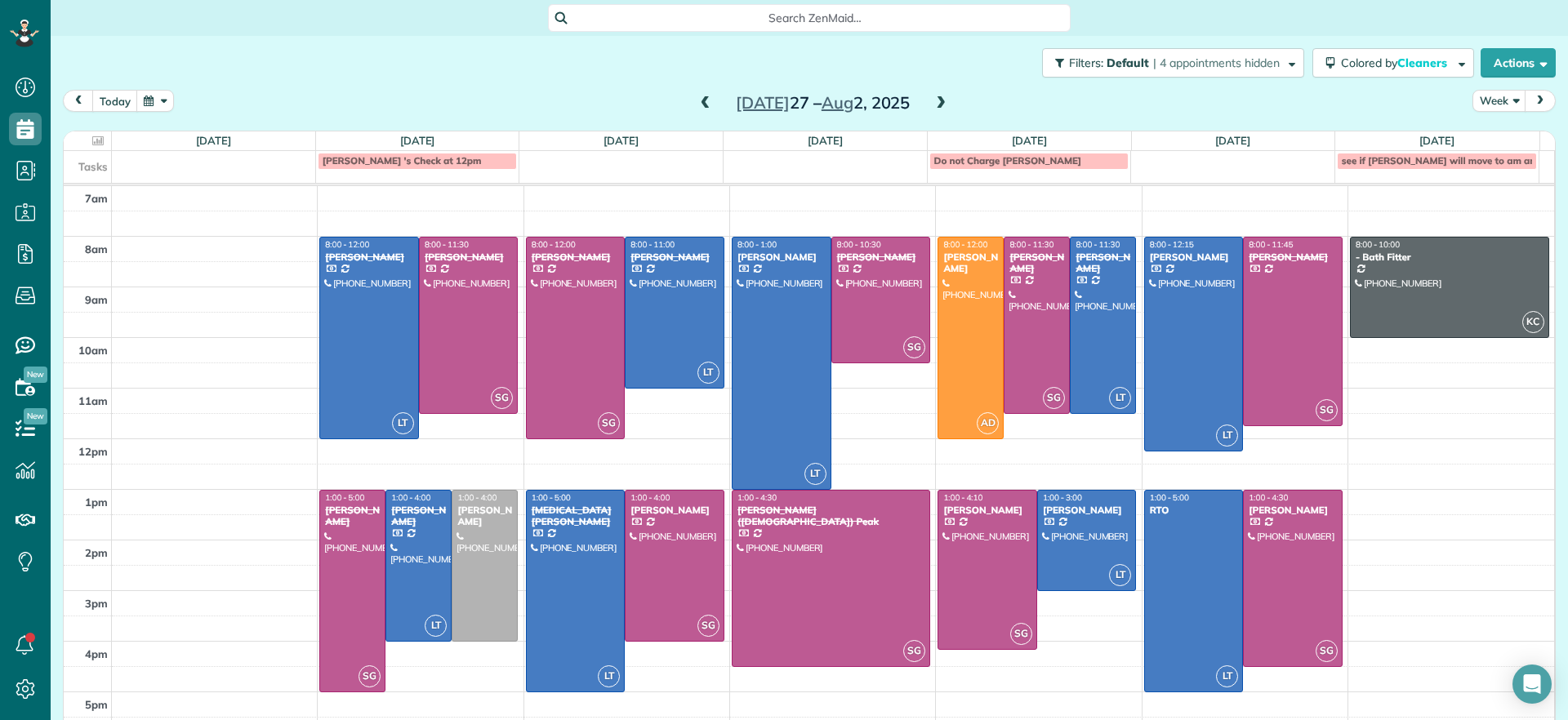
click at [932, 108] on span at bounding box center [941, 104] width 18 height 15
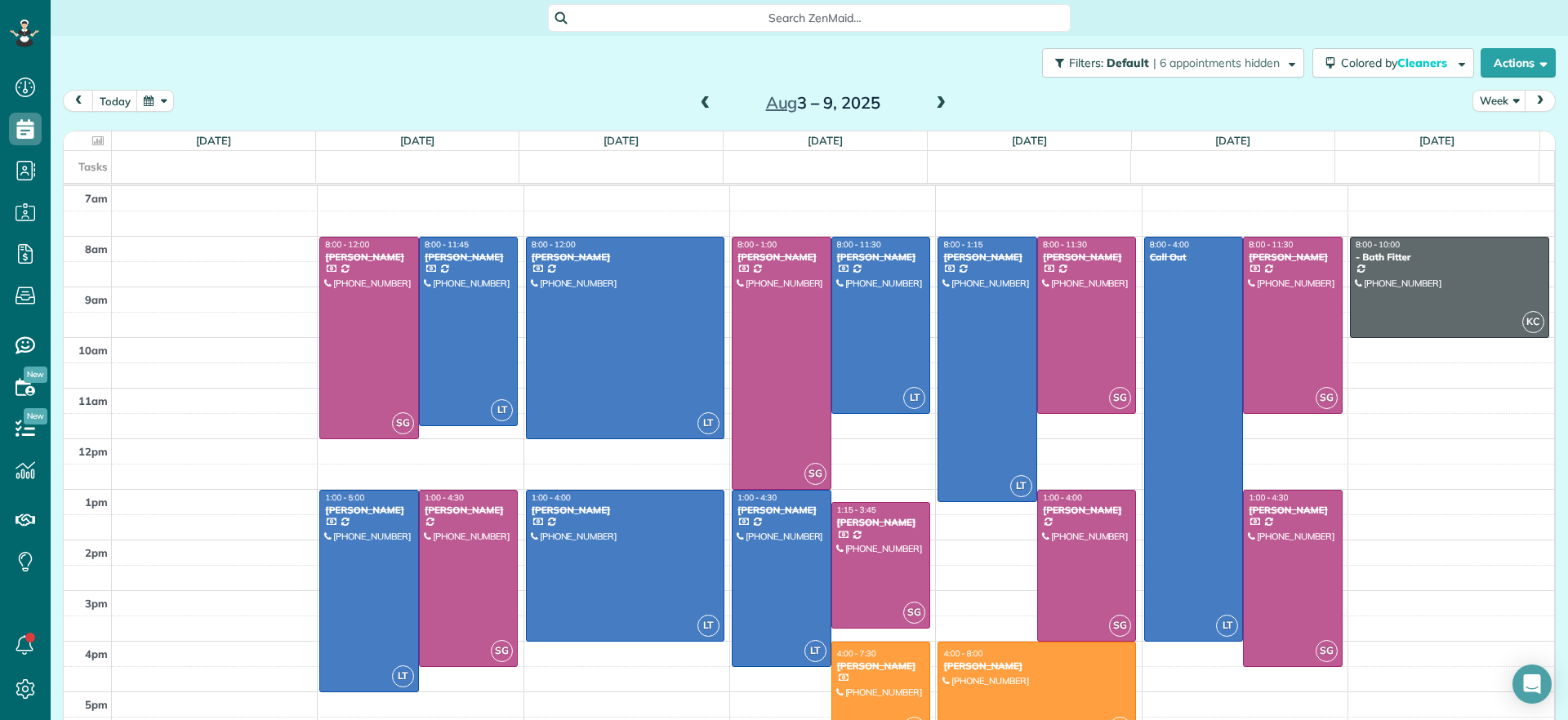
click at [937, 104] on span at bounding box center [941, 104] width 18 height 15
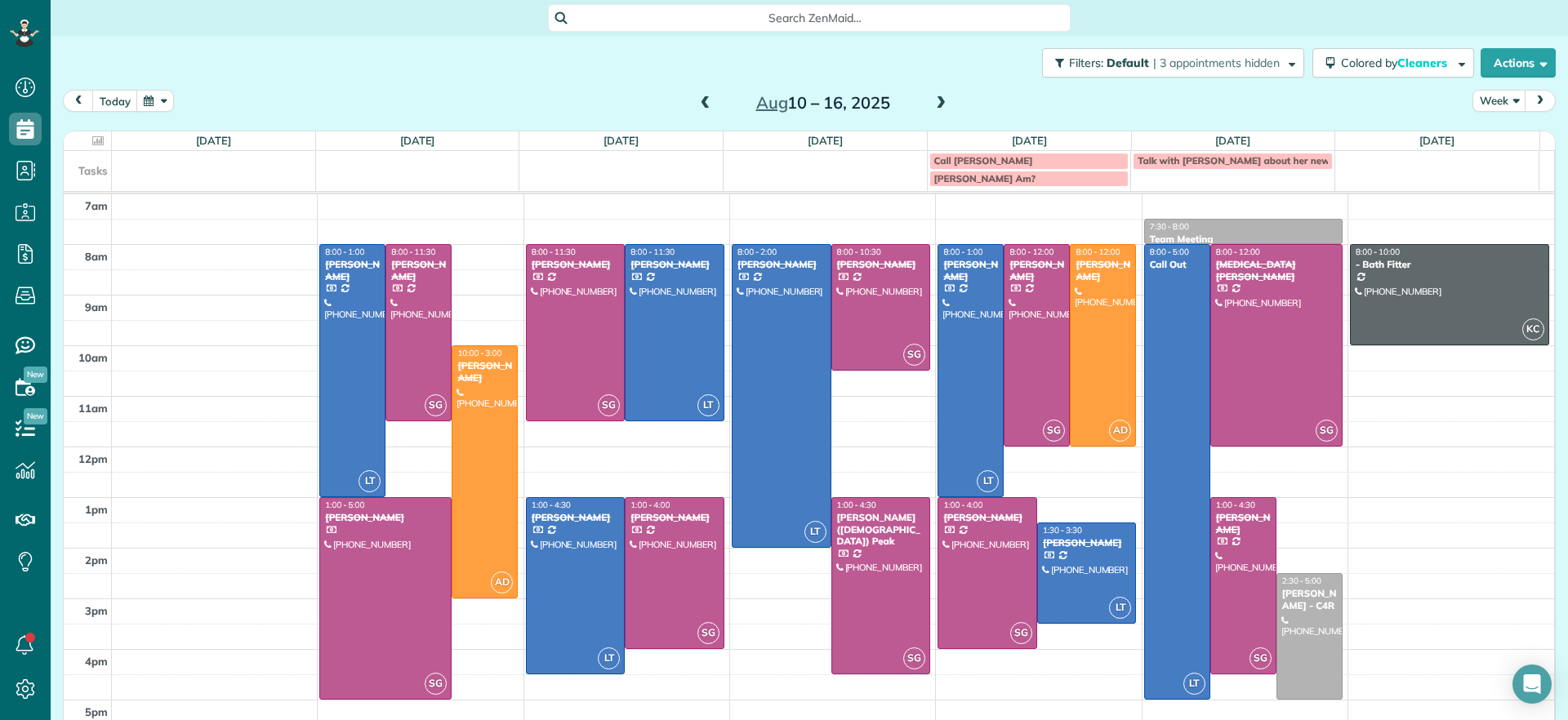
click at [937, 104] on span at bounding box center [941, 104] width 18 height 15
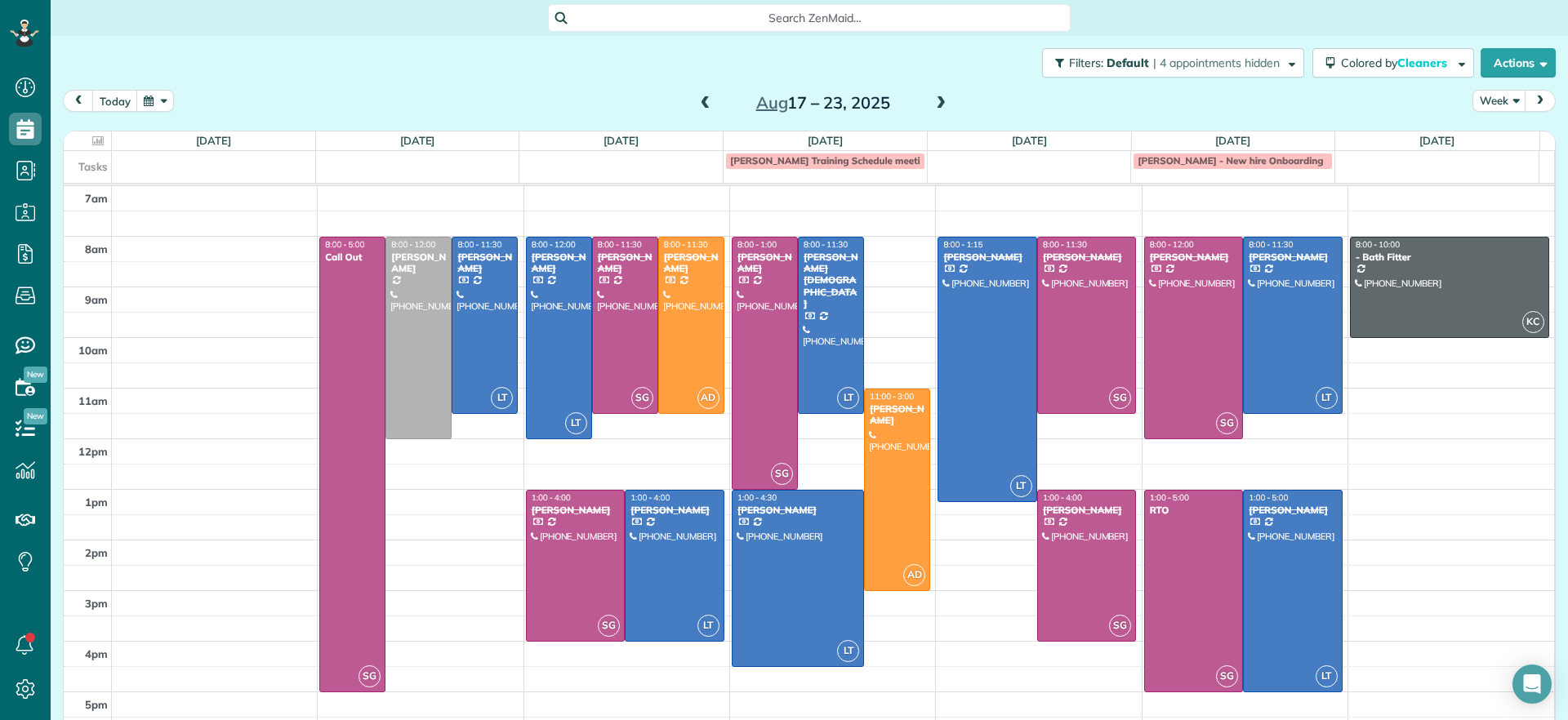
click at [932, 103] on span at bounding box center [941, 104] width 18 height 15
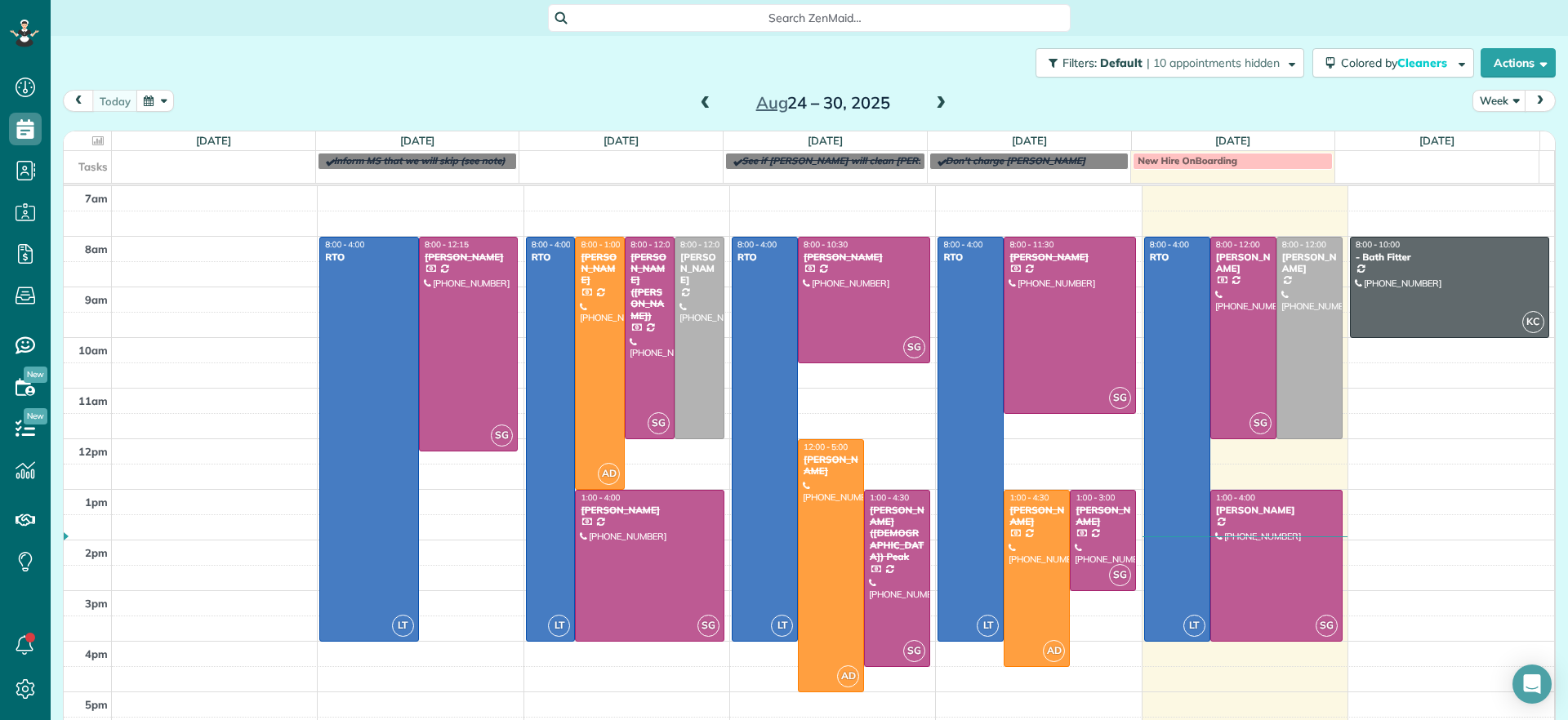
click at [932, 104] on span at bounding box center [941, 104] width 18 height 15
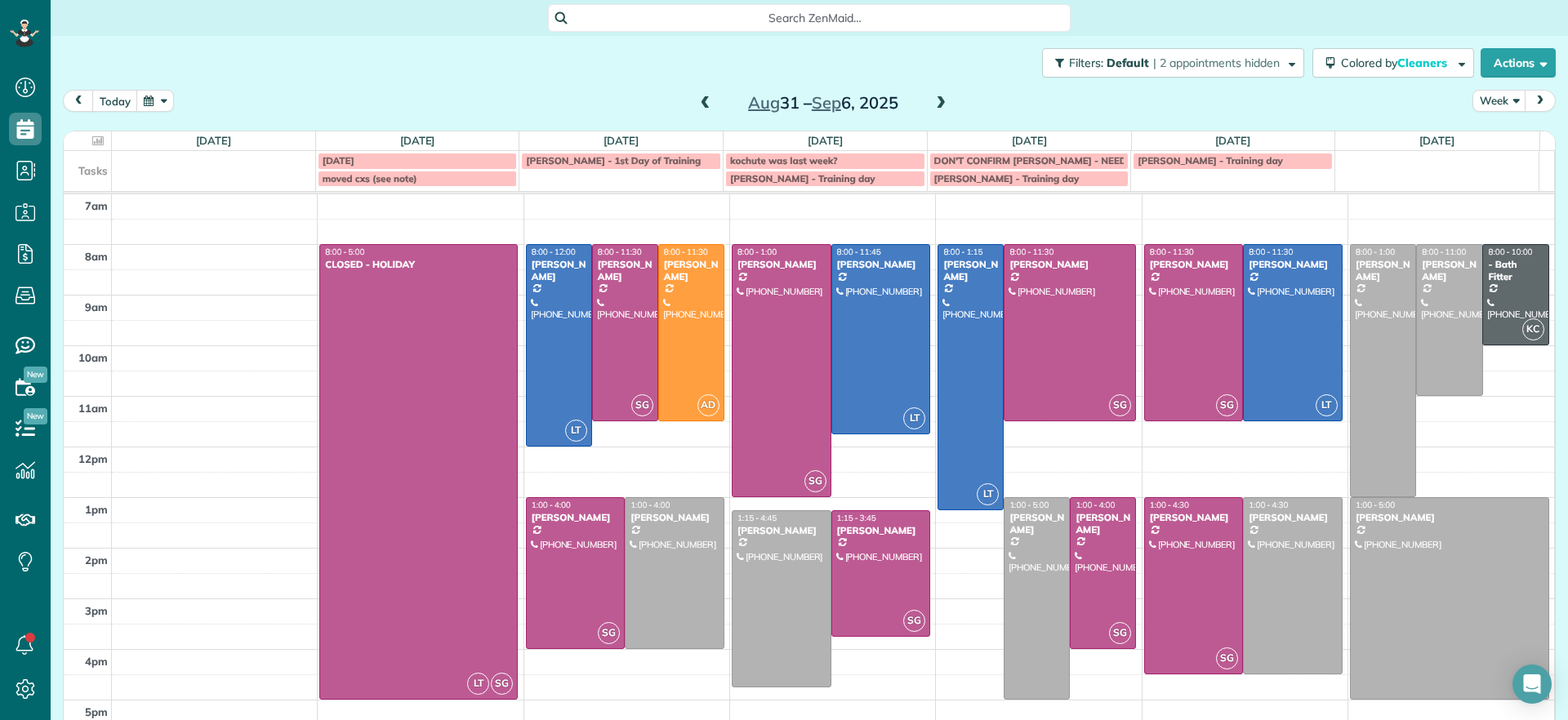
click at [693, 105] on div "Aug 31 – Sep 6, 2025" at bounding box center [823, 103] width 261 height 26
click at [693, 107] on div "Aug 31 – Sep 6, 2025" at bounding box center [823, 103] width 261 height 26
click at [696, 99] on span at bounding box center [705, 104] width 18 height 15
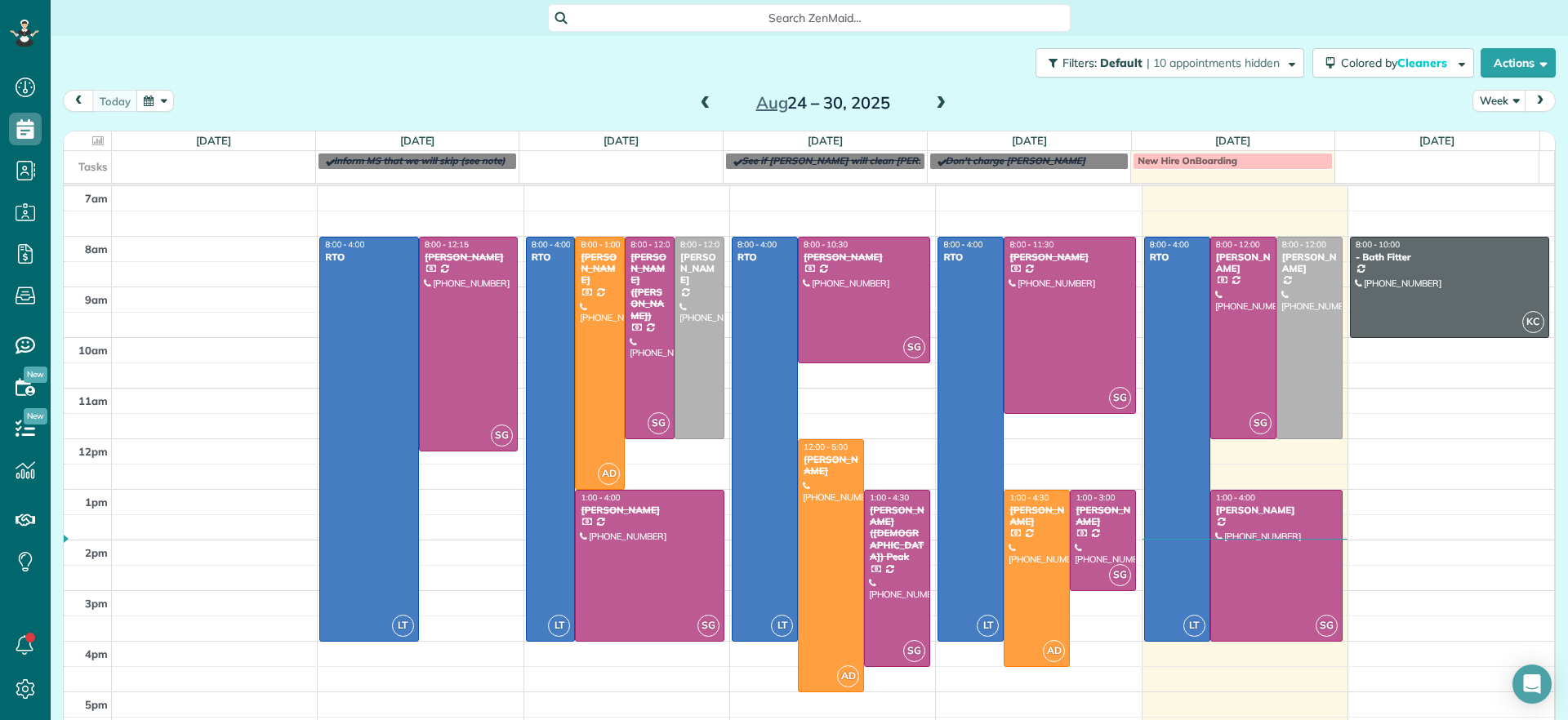
click at [932, 104] on span at bounding box center [941, 104] width 18 height 15
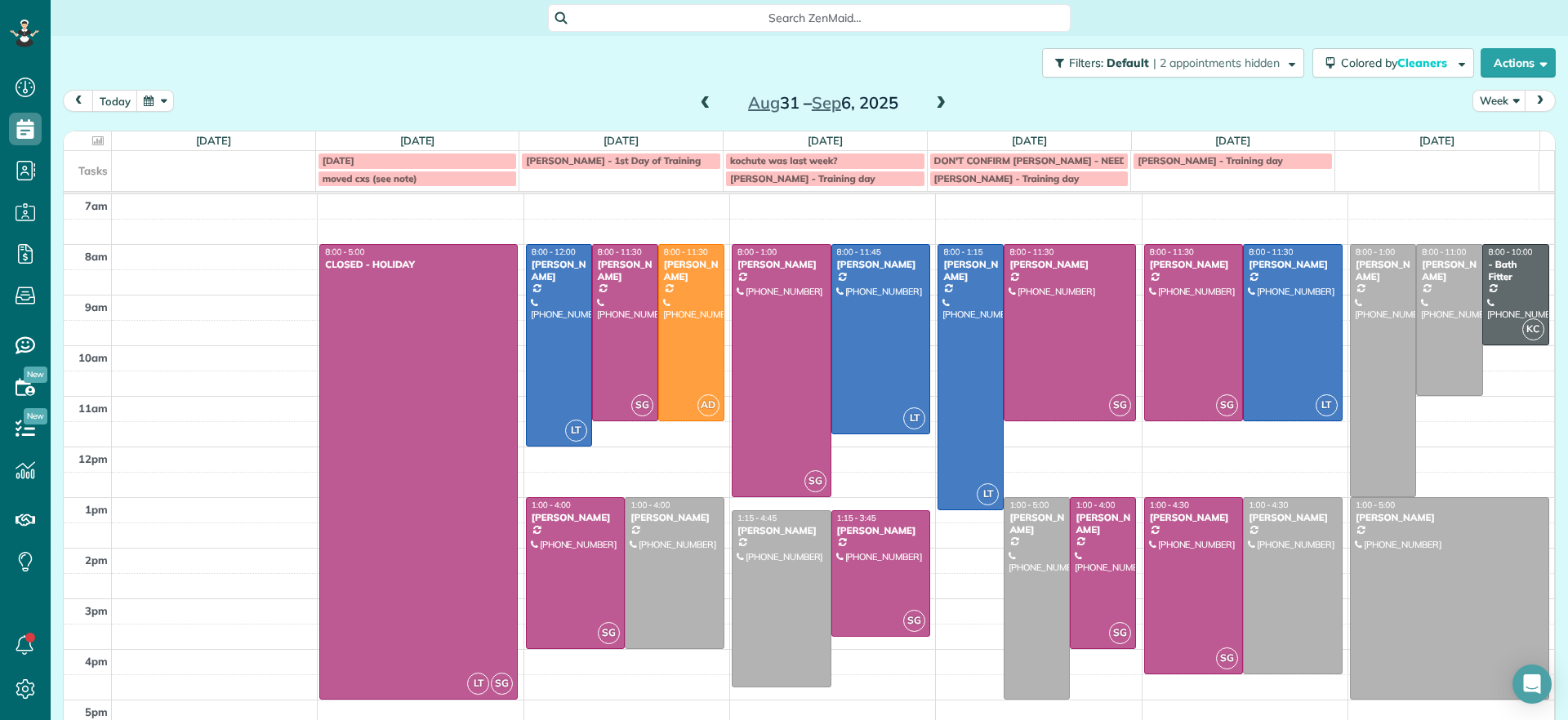
click at [700, 108] on span at bounding box center [705, 104] width 18 height 15
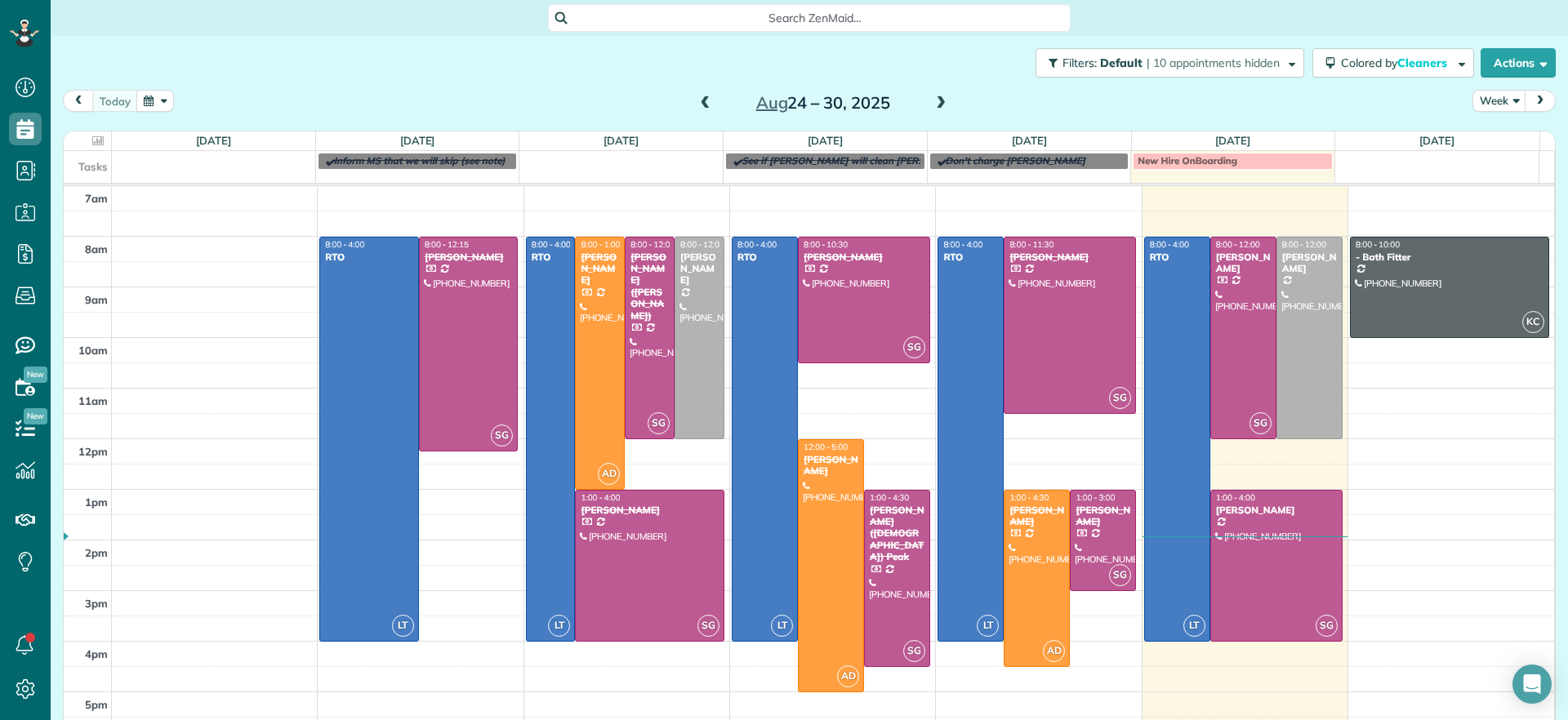
click at [703, 108] on span at bounding box center [705, 104] width 18 height 15
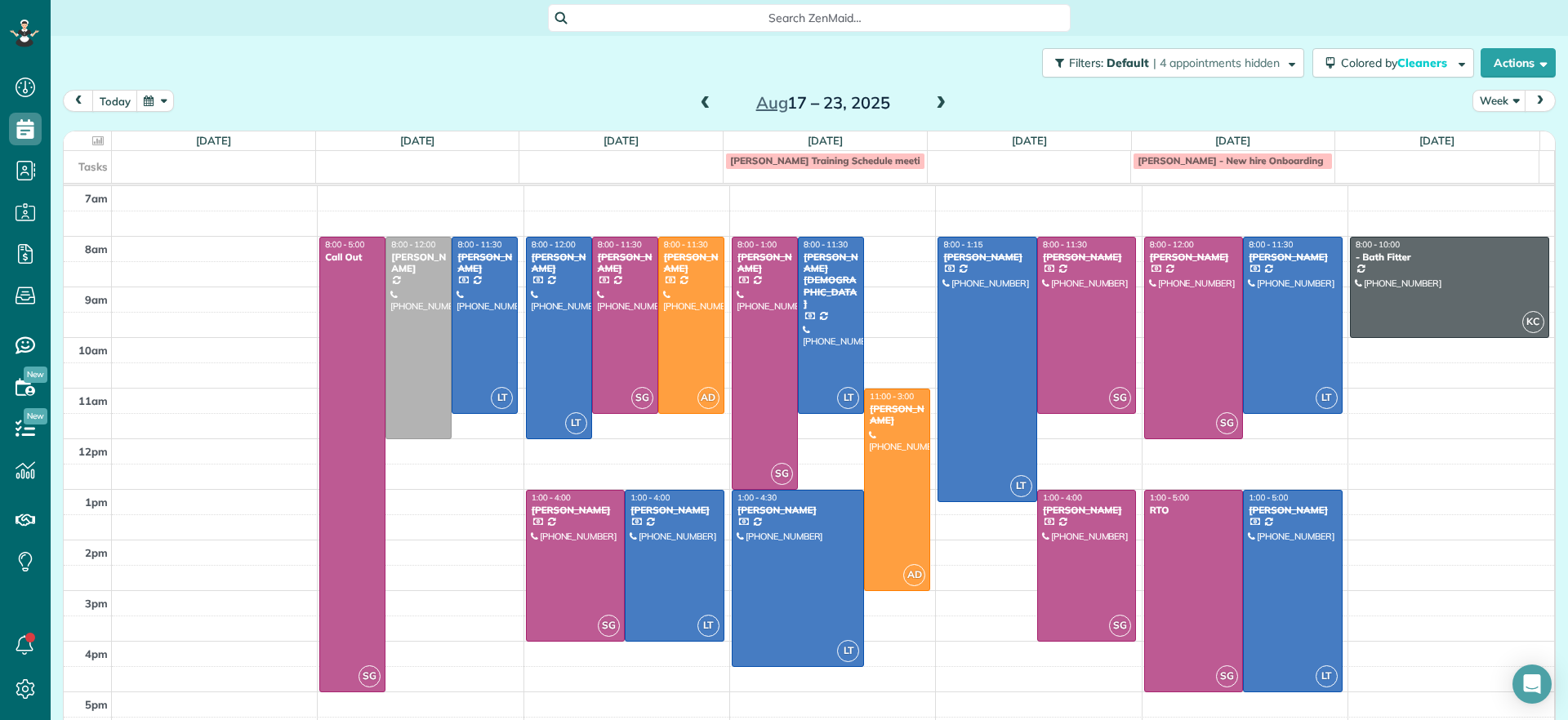
click at [693, 102] on div "Aug 17 – 23, 2025" at bounding box center [823, 103] width 261 height 26
click at [696, 102] on span at bounding box center [705, 104] width 18 height 15
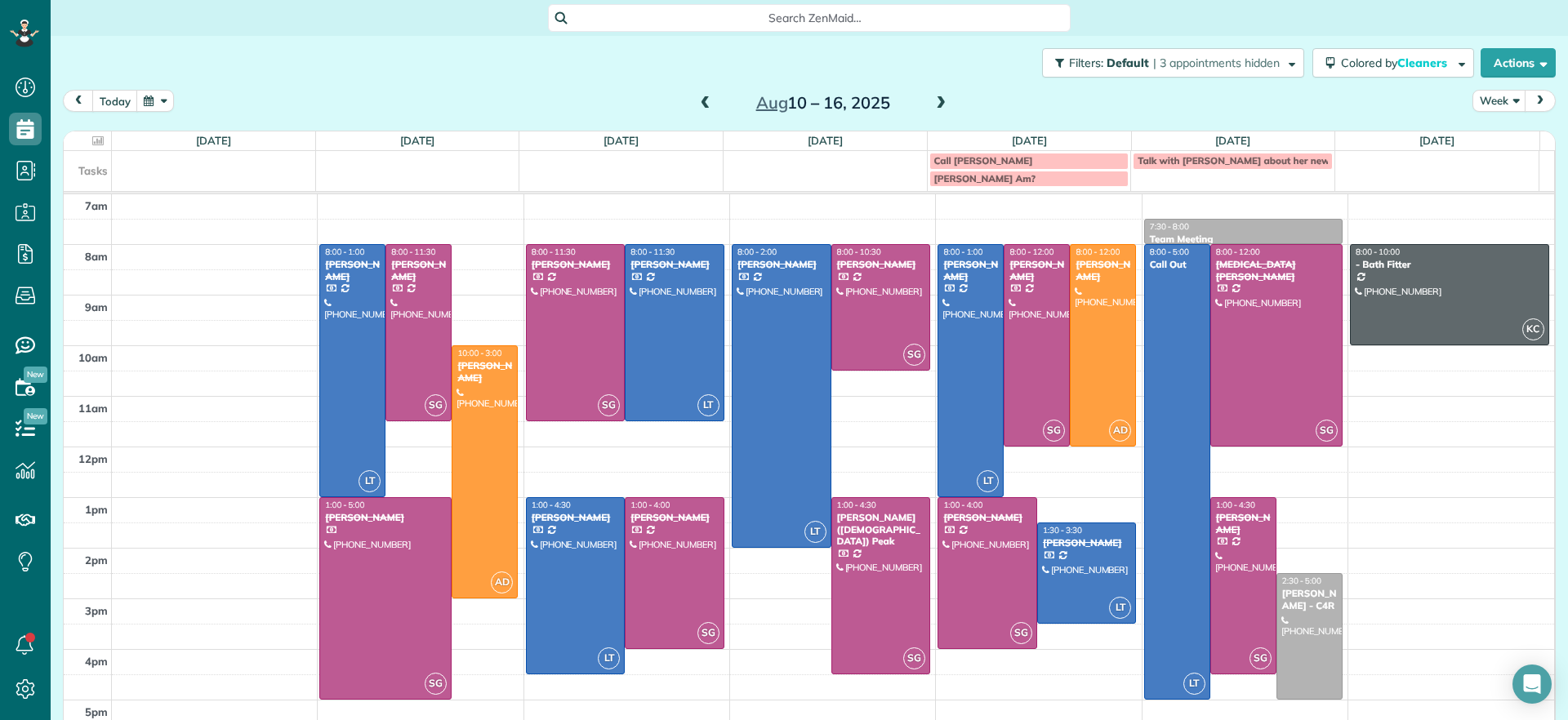
click at [932, 101] on span at bounding box center [941, 104] width 18 height 15
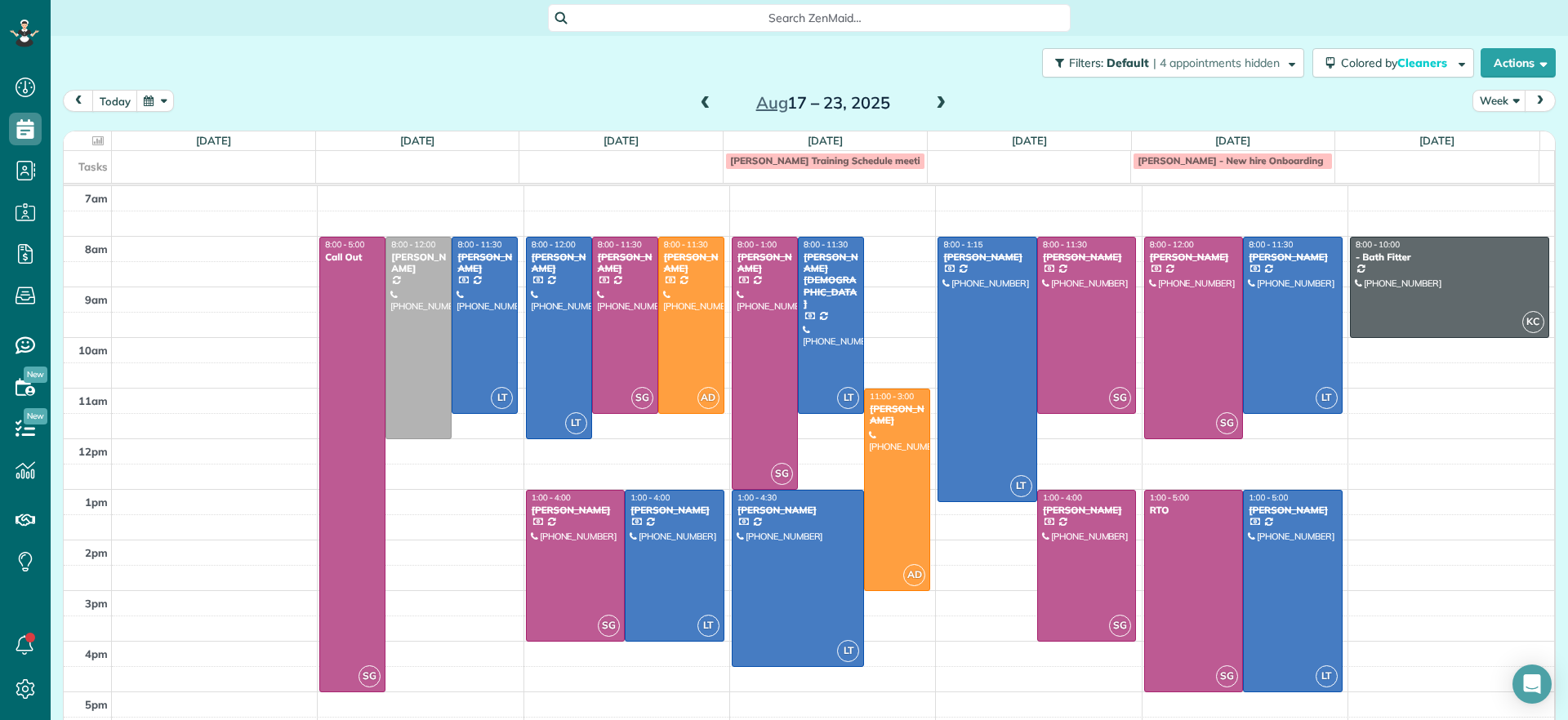
click at [706, 101] on div "Aug 17 – 23, 2025" at bounding box center [823, 103] width 261 height 26
click at [698, 105] on span at bounding box center [705, 104] width 18 height 15
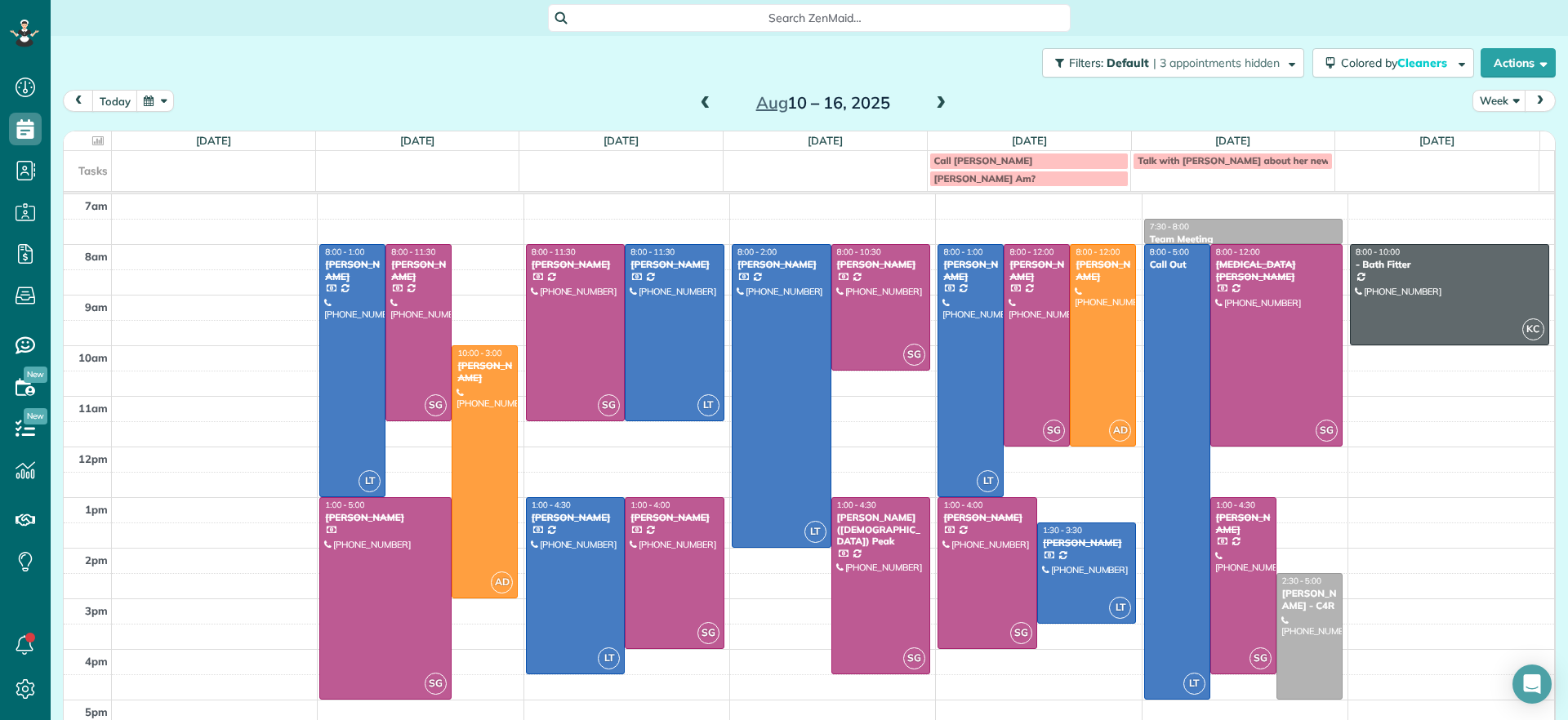
click at [936, 99] on span at bounding box center [941, 104] width 18 height 15
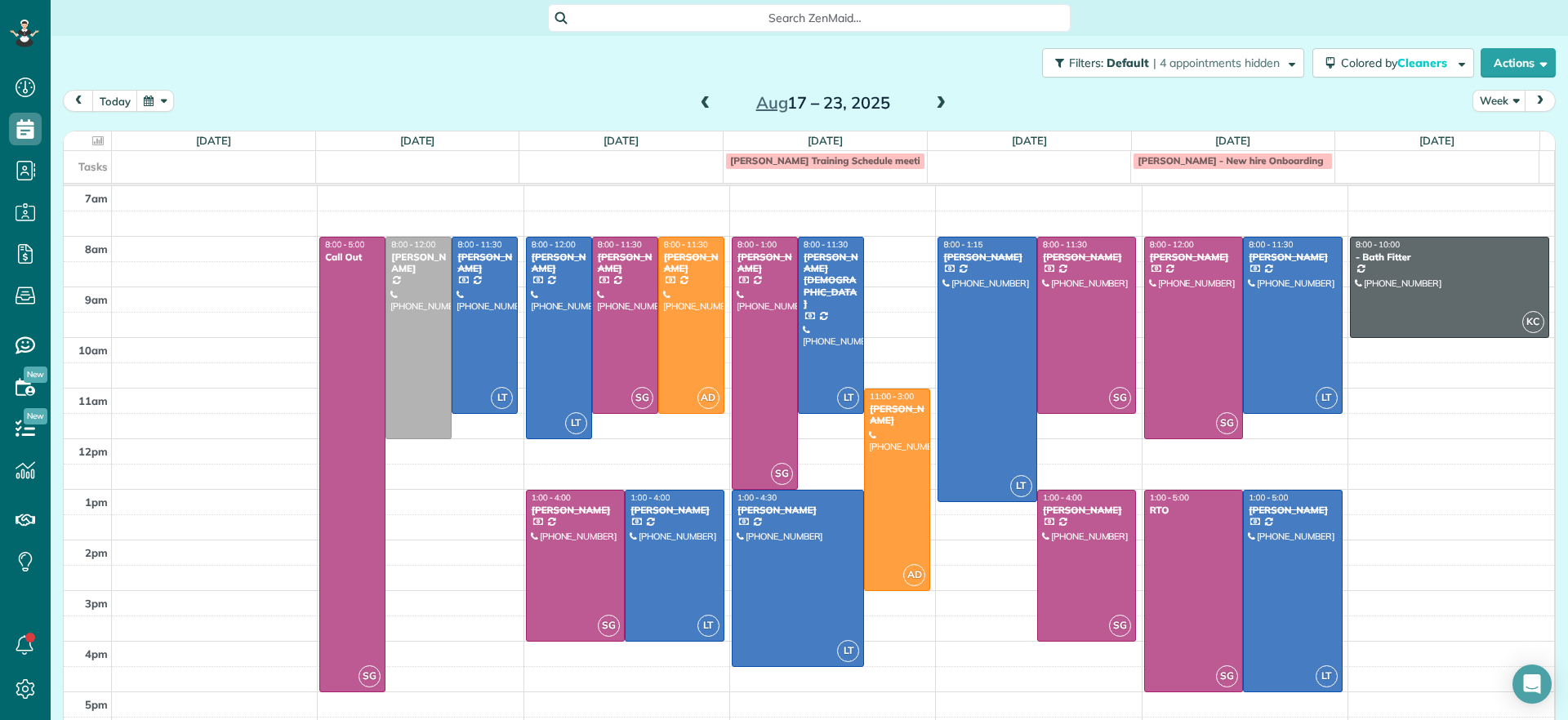
click at [699, 102] on span at bounding box center [705, 104] width 18 height 15
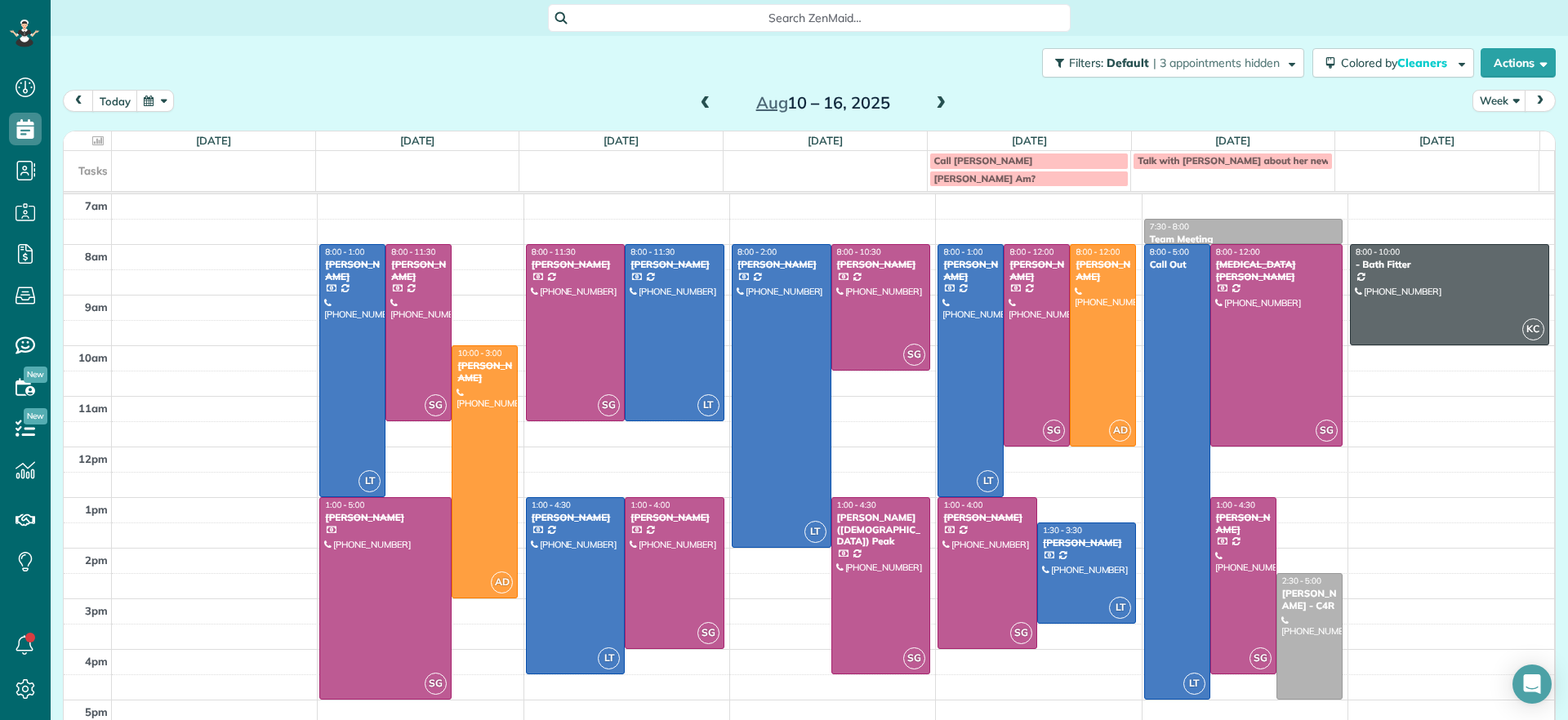
click at [920, 96] on div "Aug 10 – 16, 2025" at bounding box center [823, 103] width 261 height 26
click at [934, 100] on span at bounding box center [941, 104] width 18 height 15
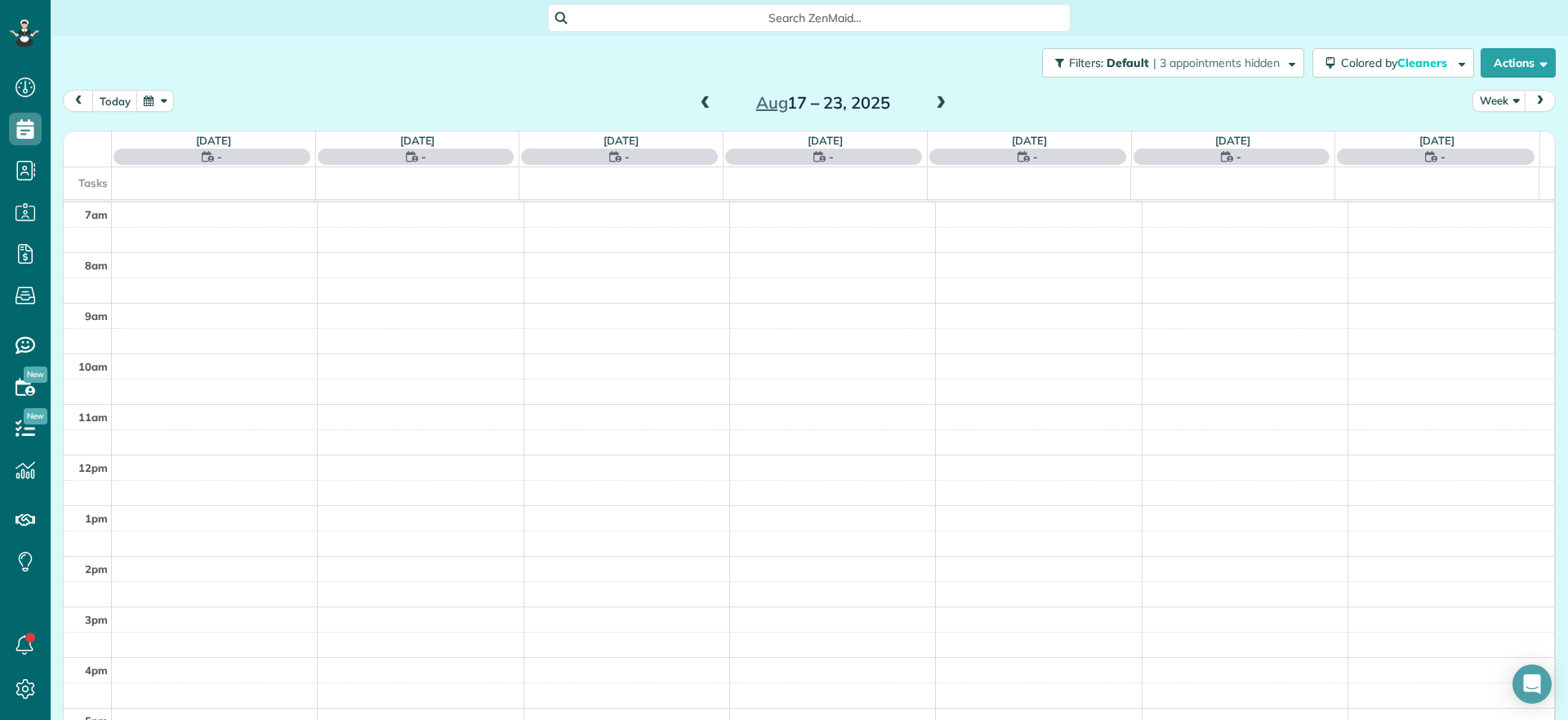
click at [934, 100] on span at bounding box center [941, 104] width 18 height 15
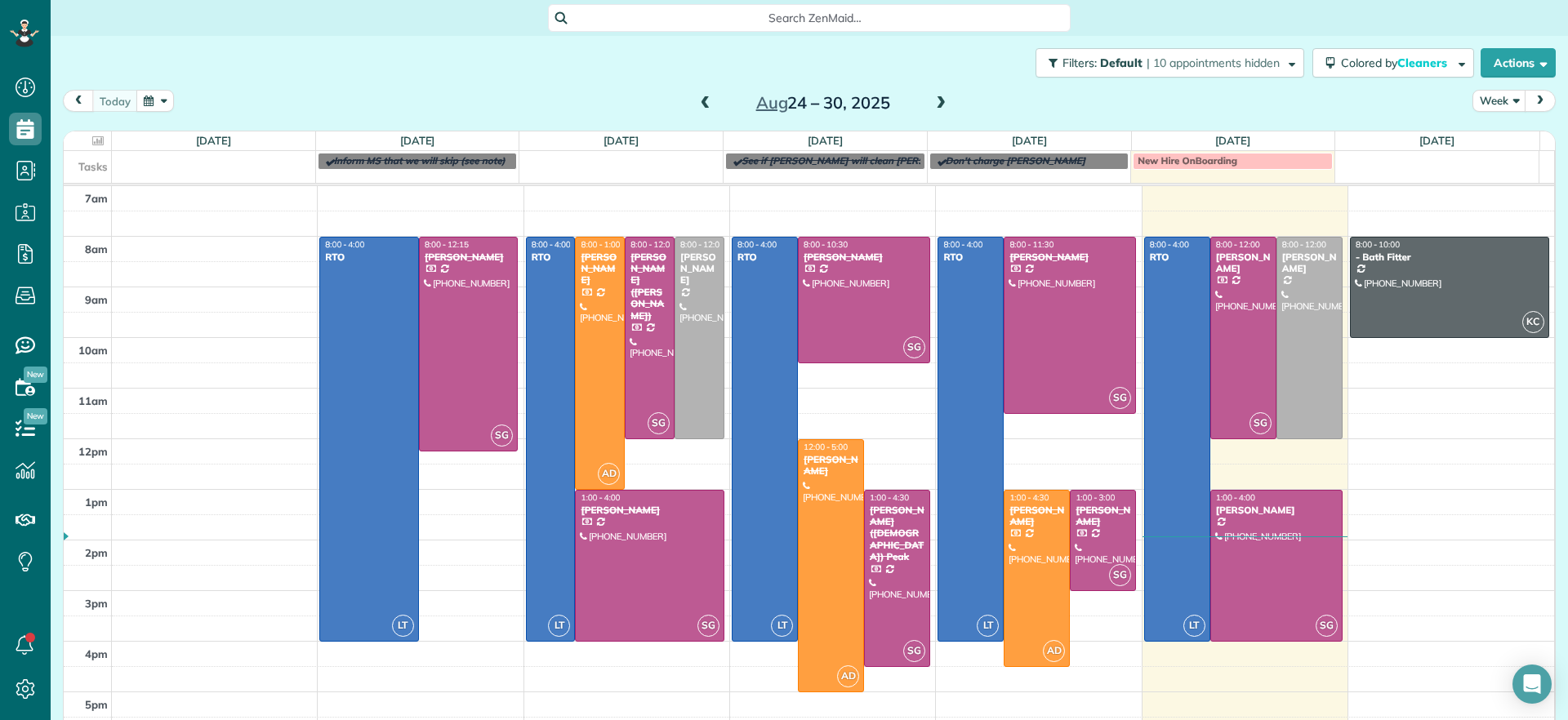
click at [938, 100] on span at bounding box center [941, 104] width 18 height 15
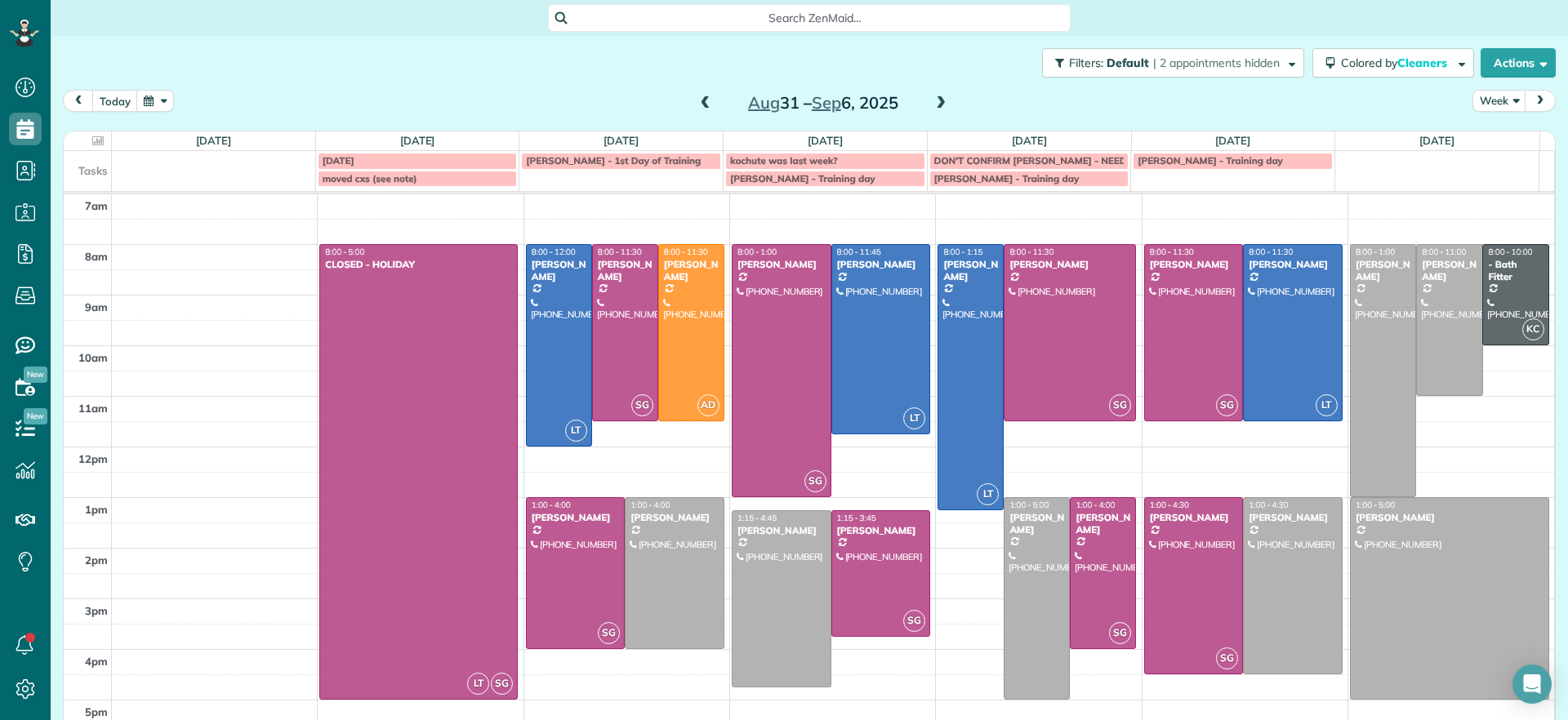
click at [938, 100] on span at bounding box center [941, 104] width 18 height 15
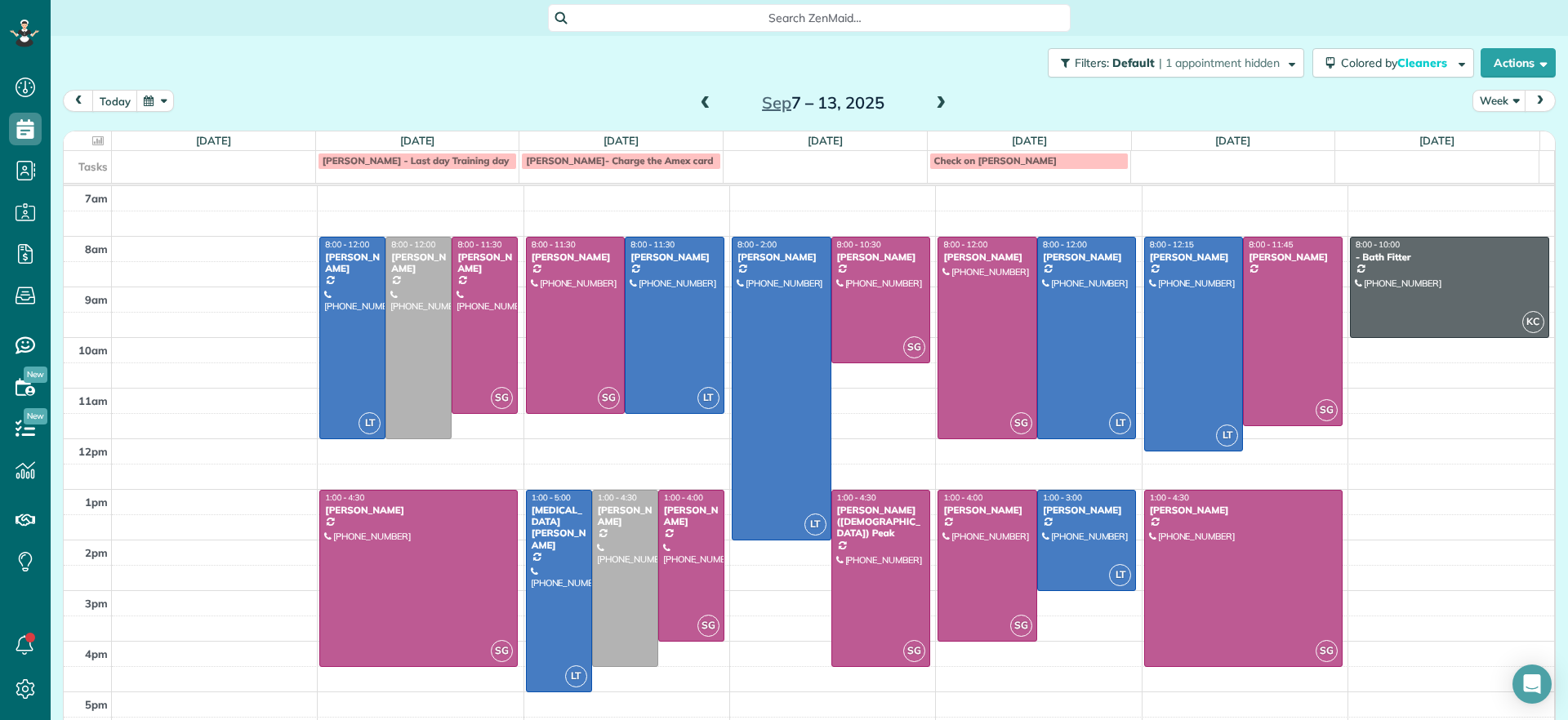
click at [697, 105] on span at bounding box center [705, 104] width 18 height 15
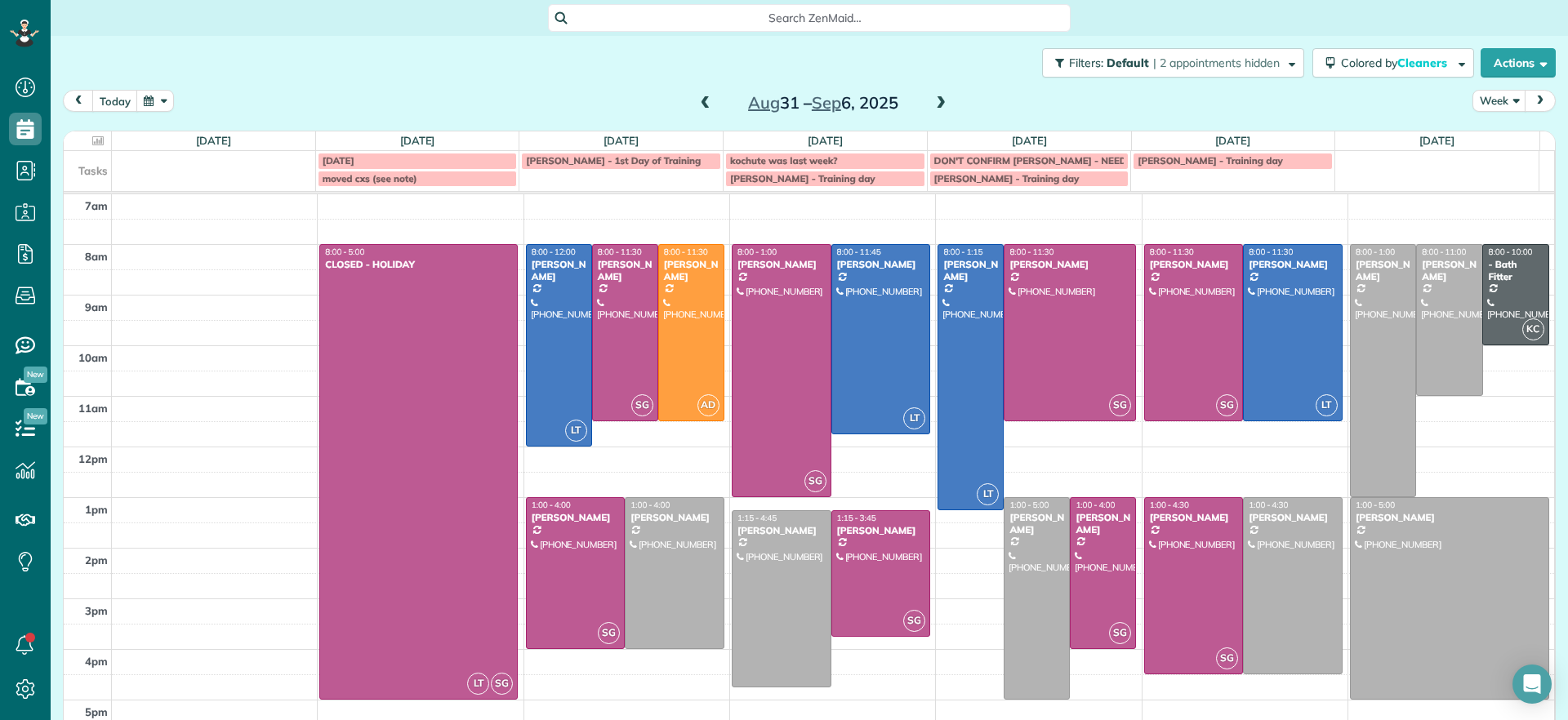
click at [697, 105] on span at bounding box center [705, 104] width 18 height 15
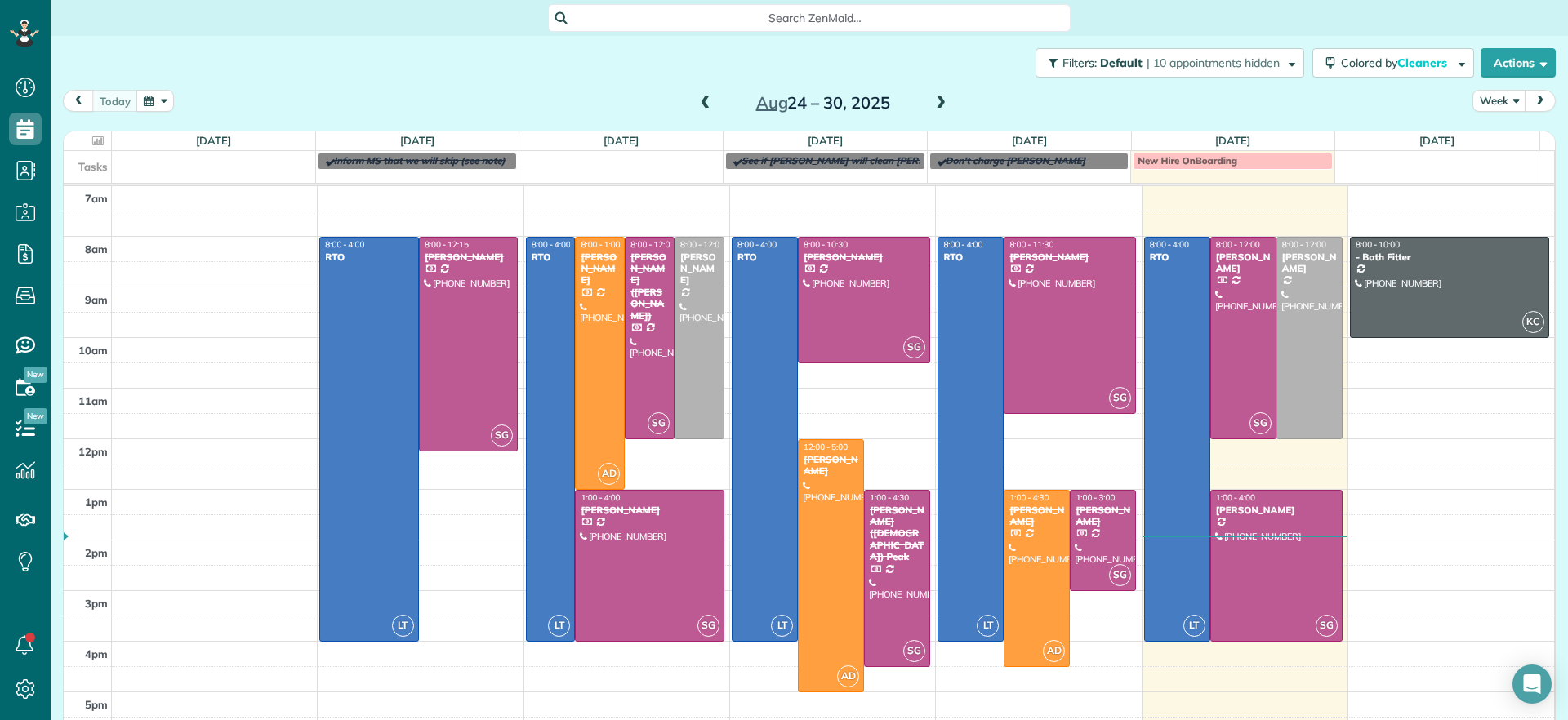
click at [696, 102] on span at bounding box center [705, 104] width 18 height 15
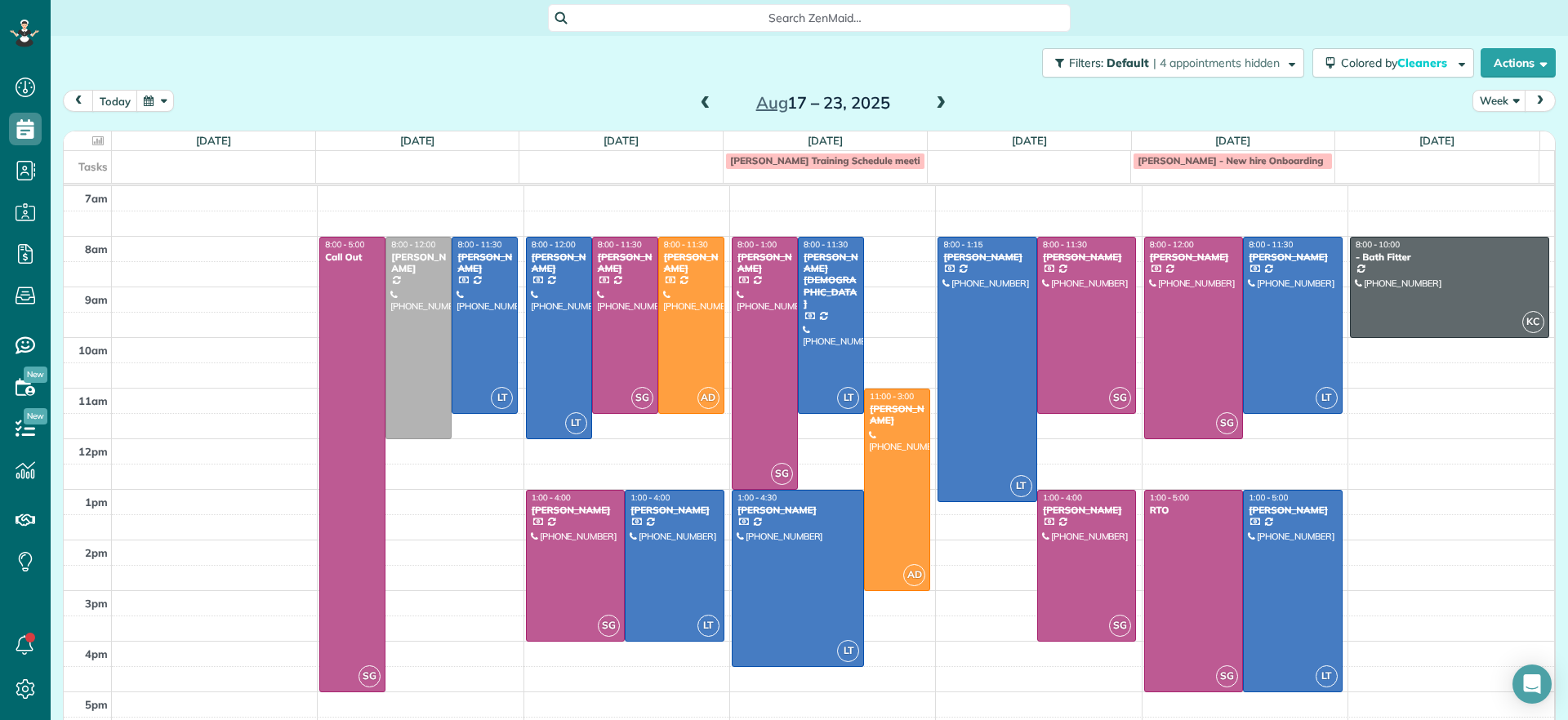
click at [934, 104] on span at bounding box center [941, 104] width 18 height 15
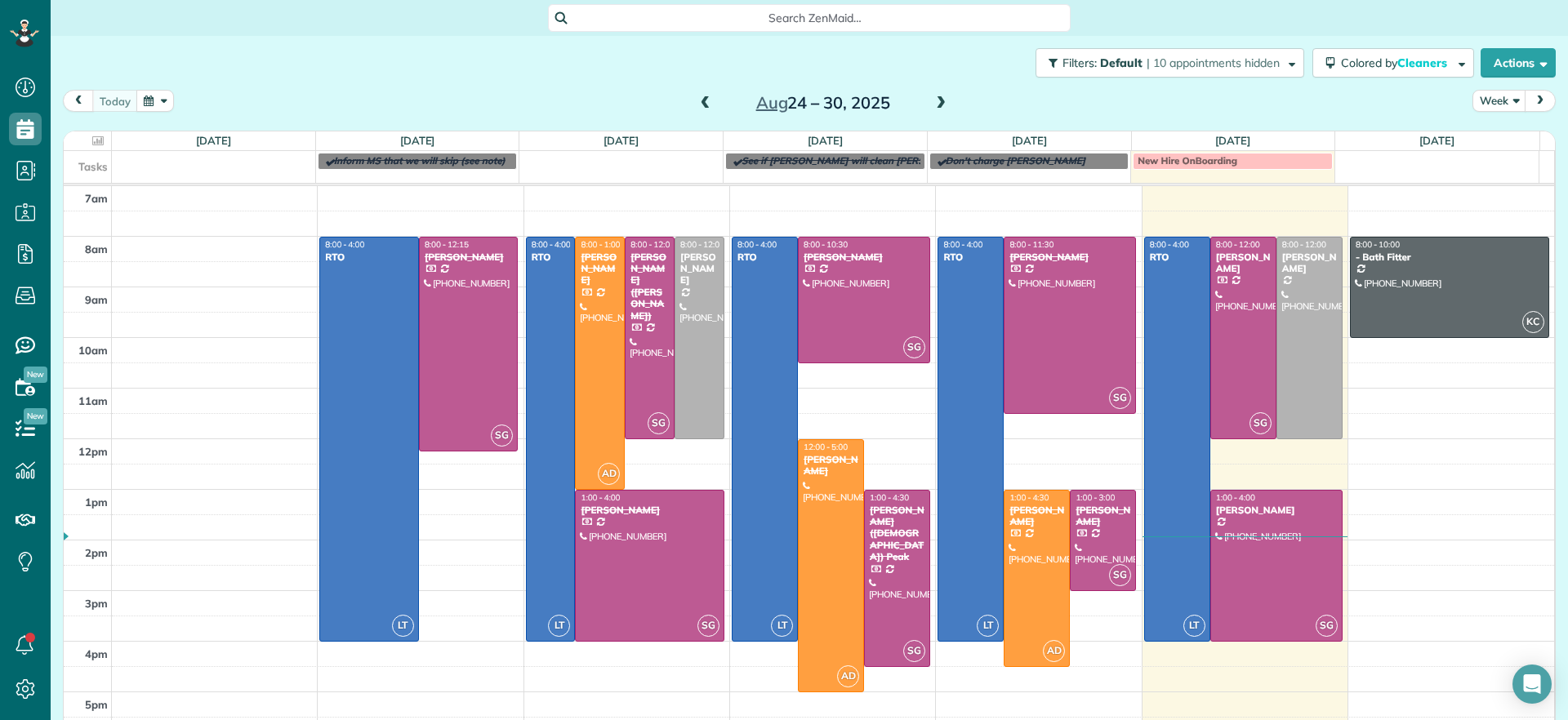
click at [932, 99] on span at bounding box center [941, 104] width 18 height 15
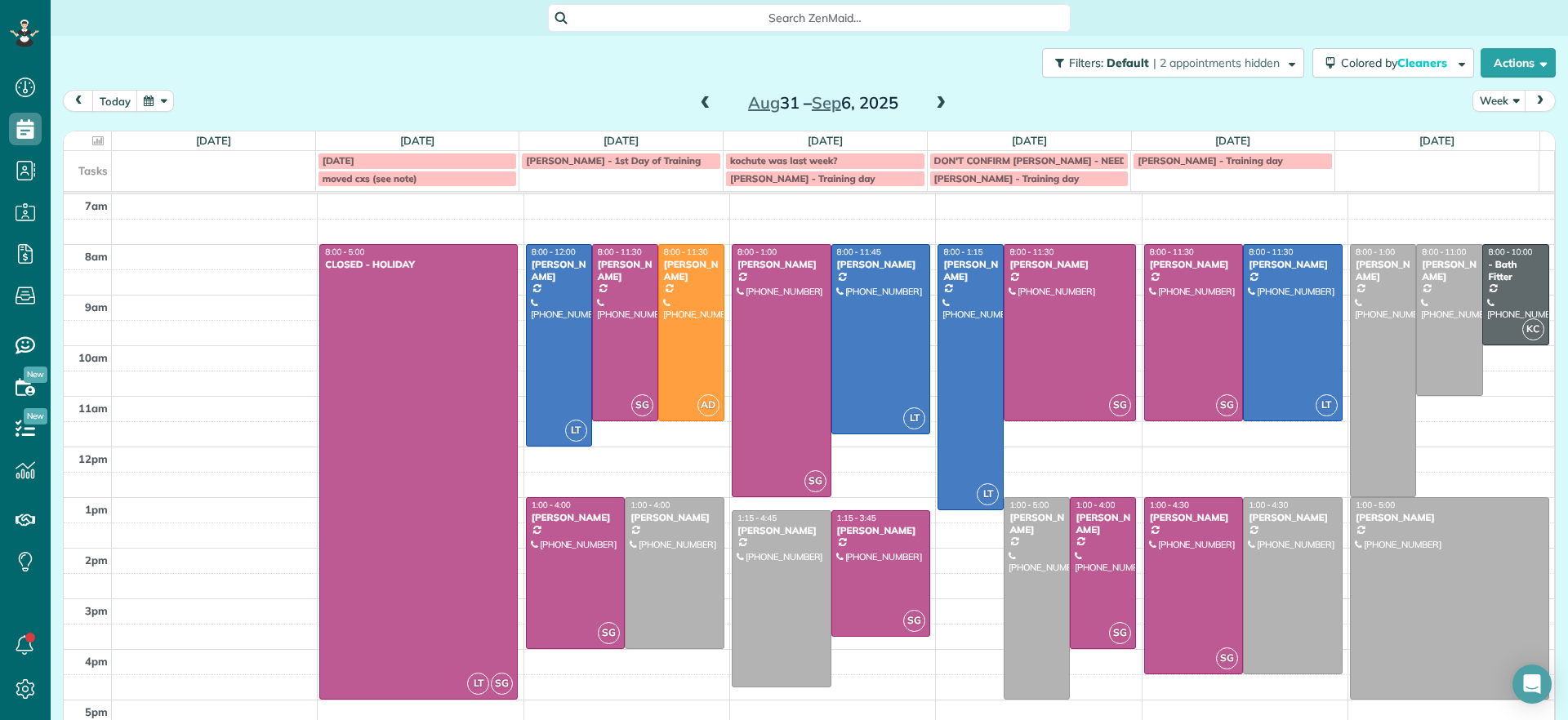
click at [932, 99] on span at bounding box center [941, 104] width 18 height 15
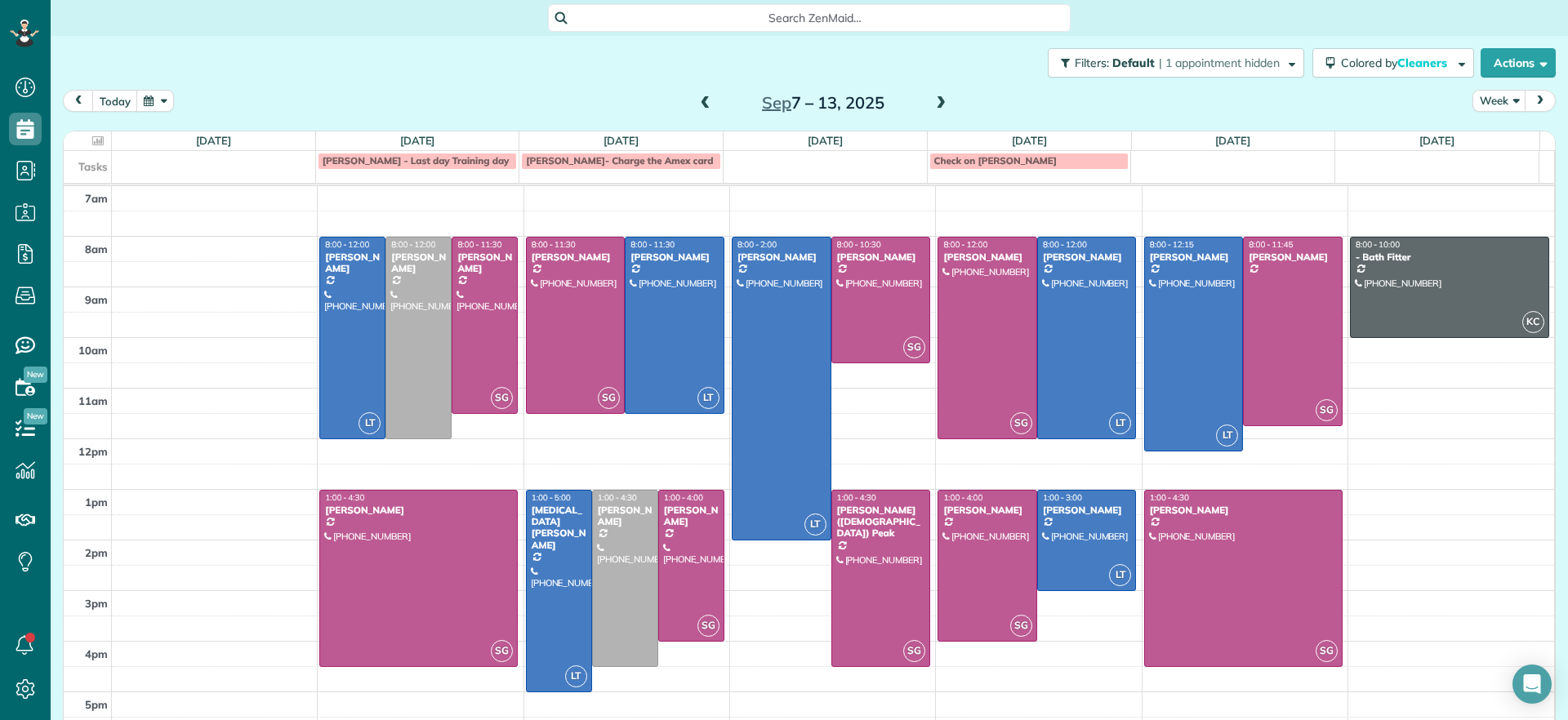
click at [696, 101] on span at bounding box center [705, 104] width 18 height 15
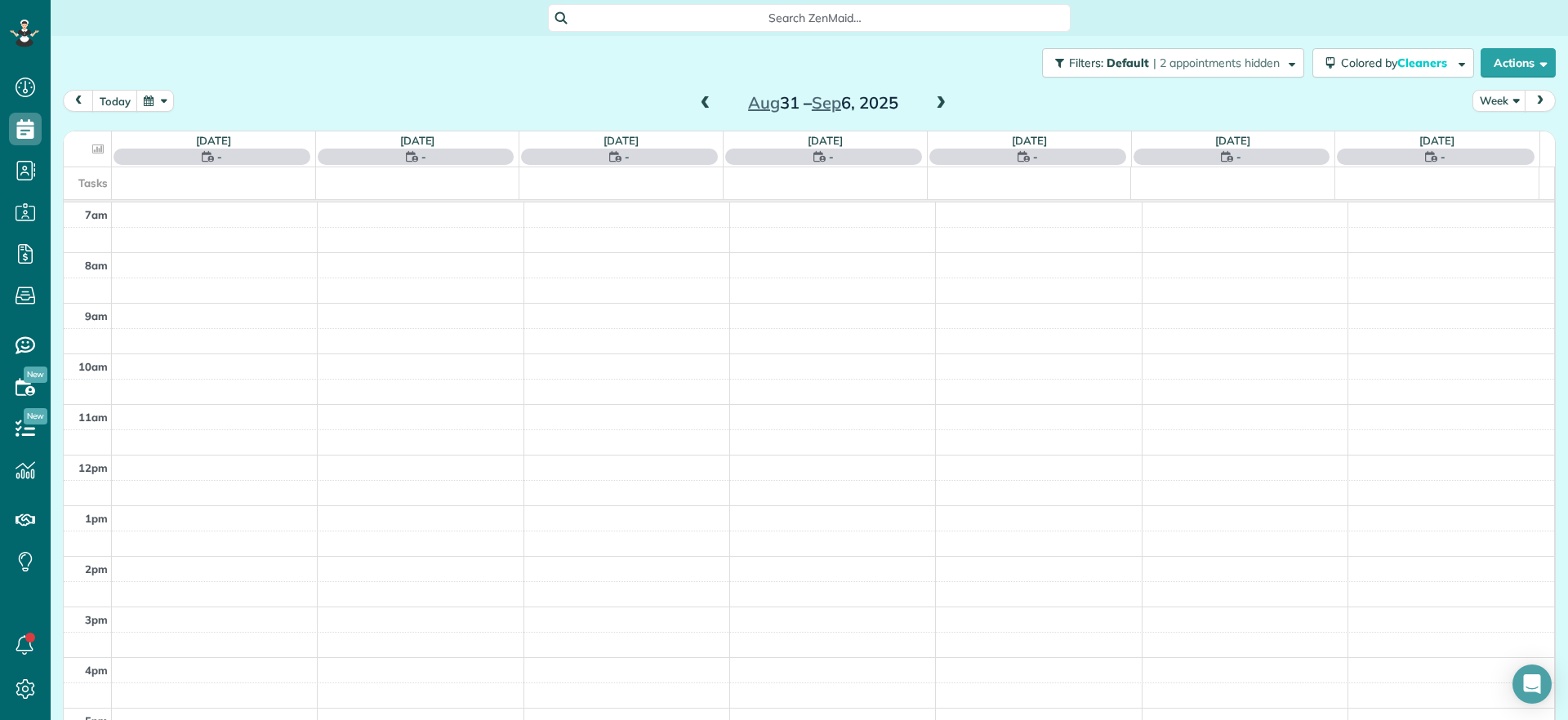
click at [696, 102] on span at bounding box center [705, 104] width 18 height 15
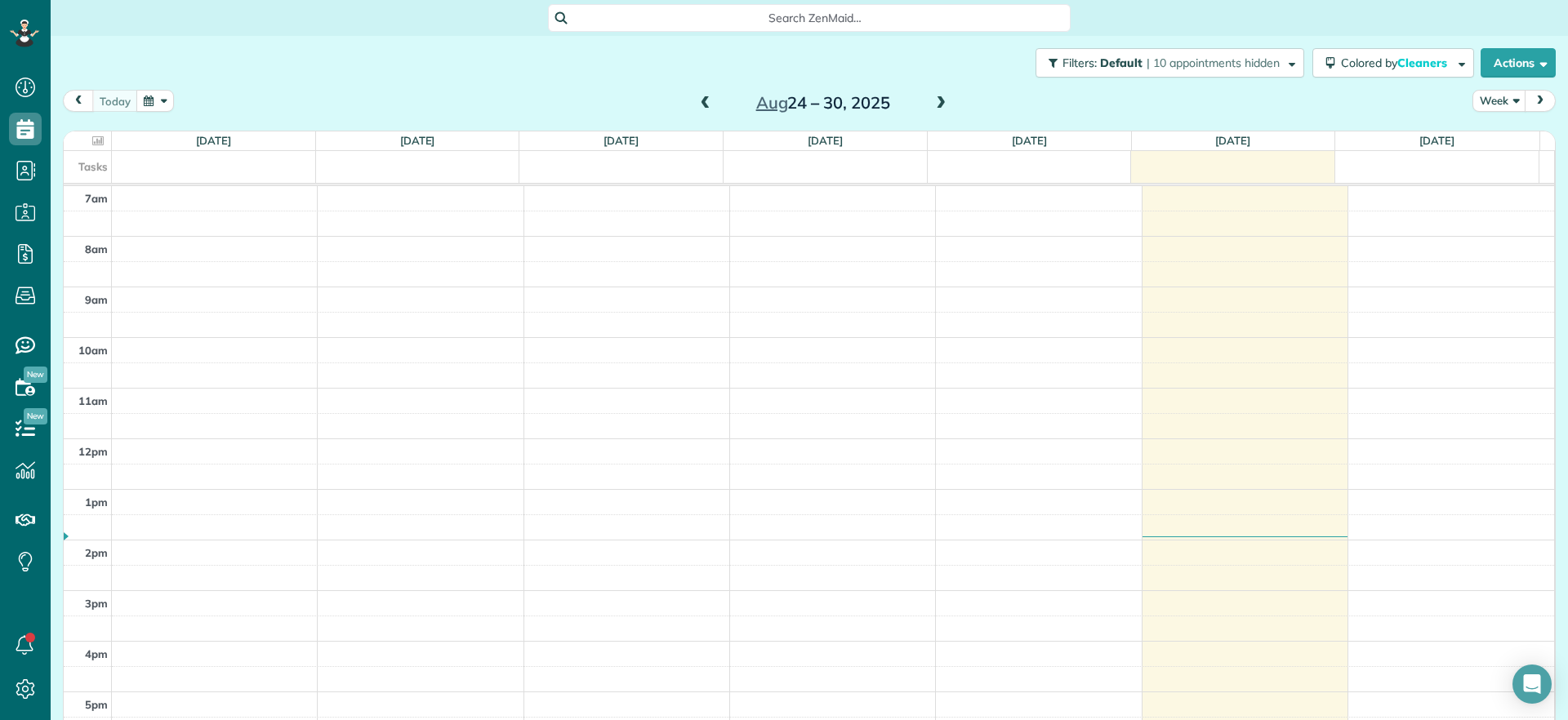
click at [696, 104] on span at bounding box center [705, 104] width 18 height 15
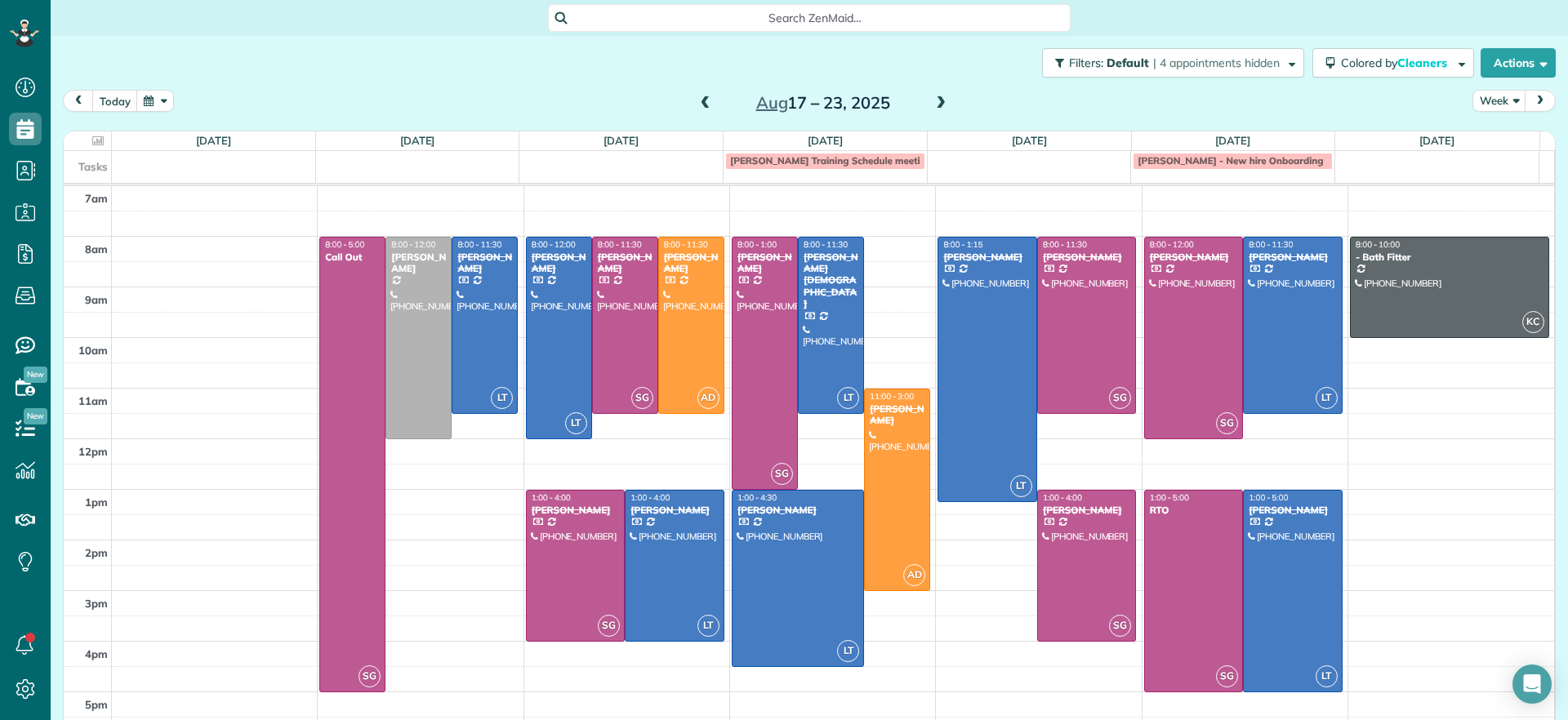
click at [932, 99] on span at bounding box center [941, 104] width 18 height 15
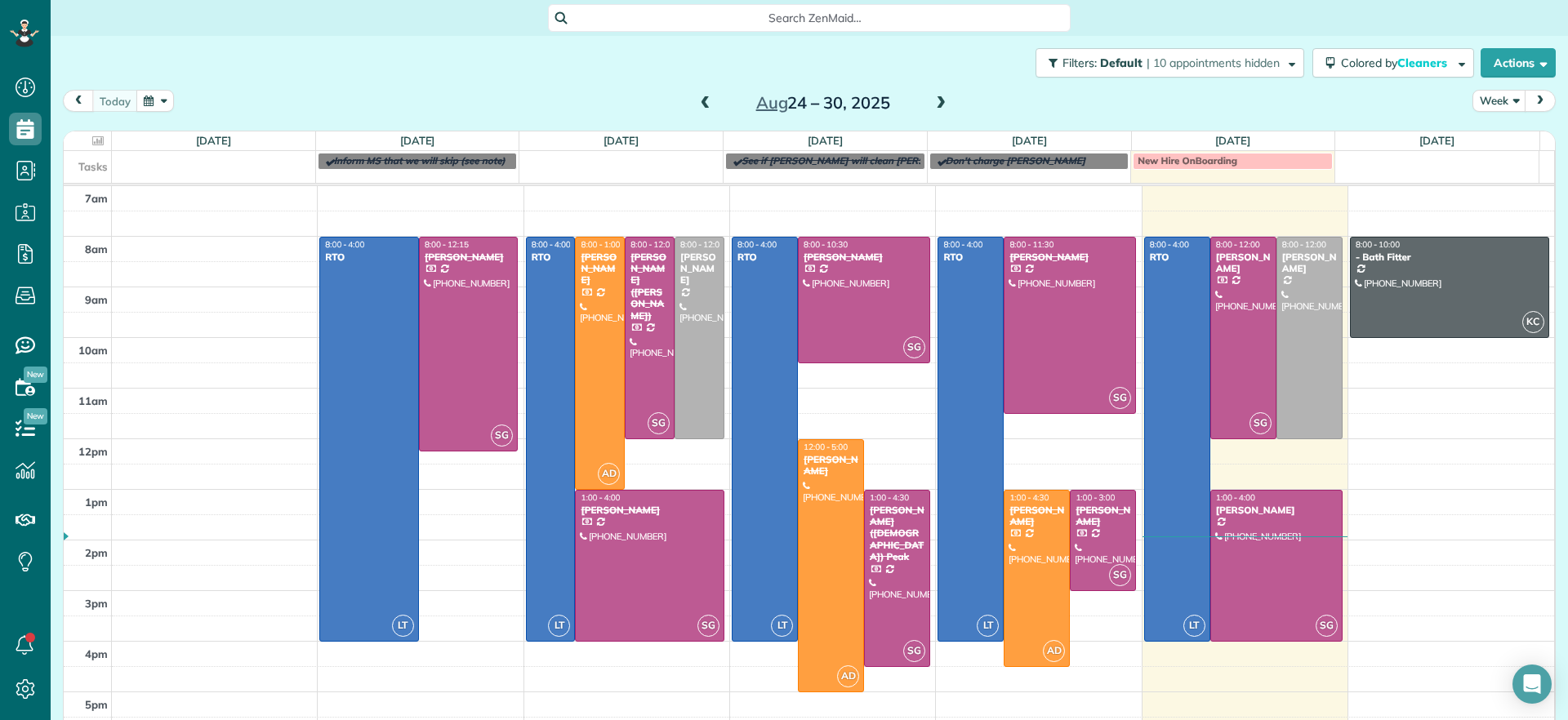
click at [932, 96] on span at bounding box center [941, 104] width 18 height 15
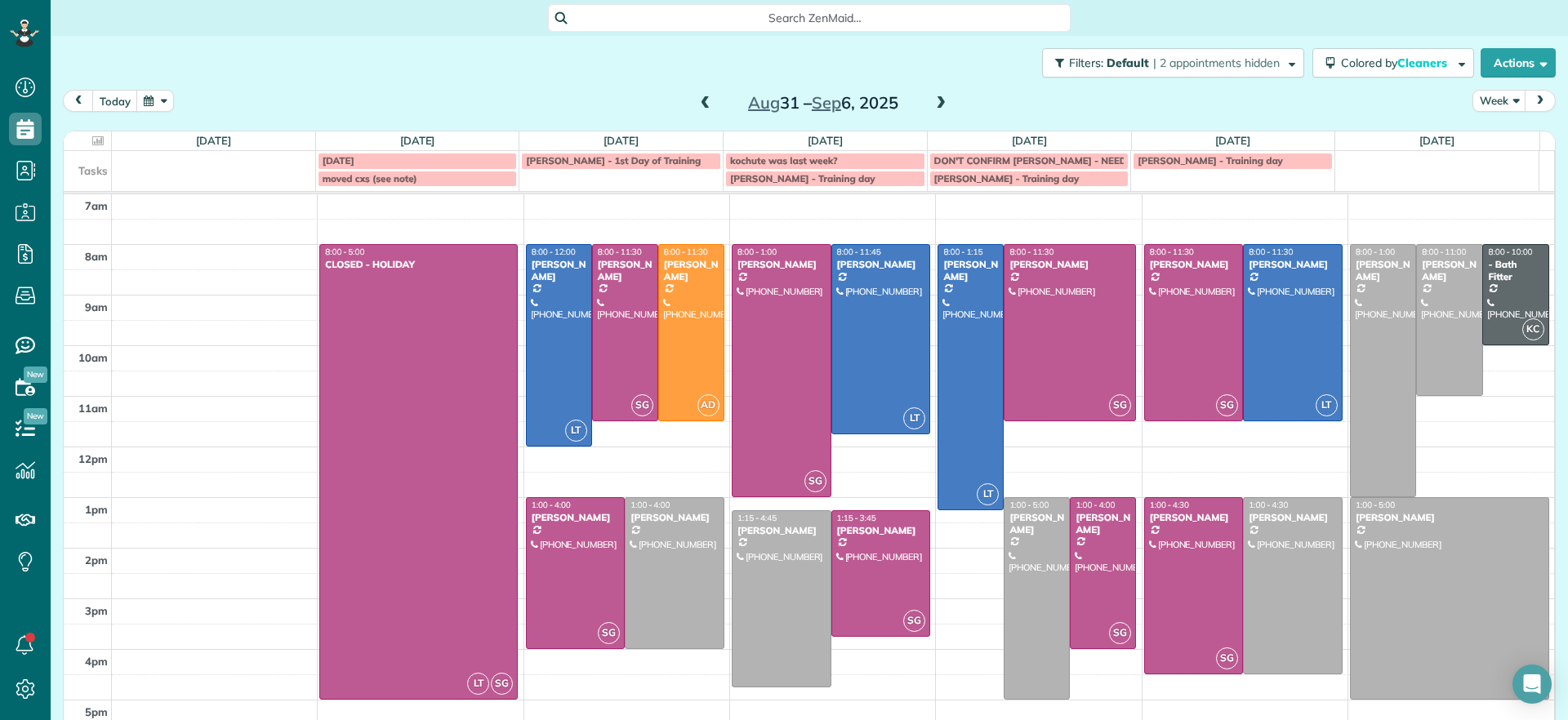
click at [933, 96] on span at bounding box center [941, 104] width 18 height 15
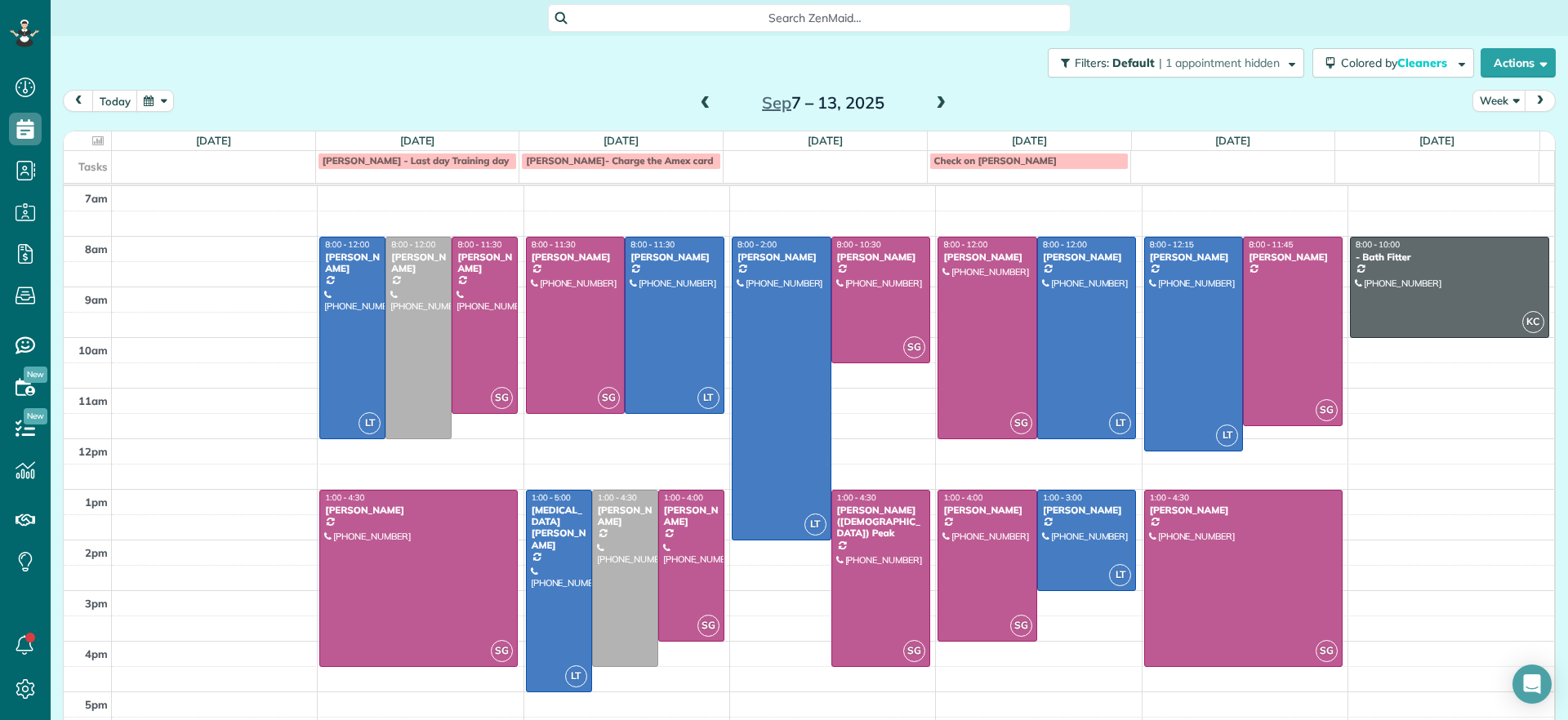
click at [696, 104] on span at bounding box center [705, 104] width 18 height 15
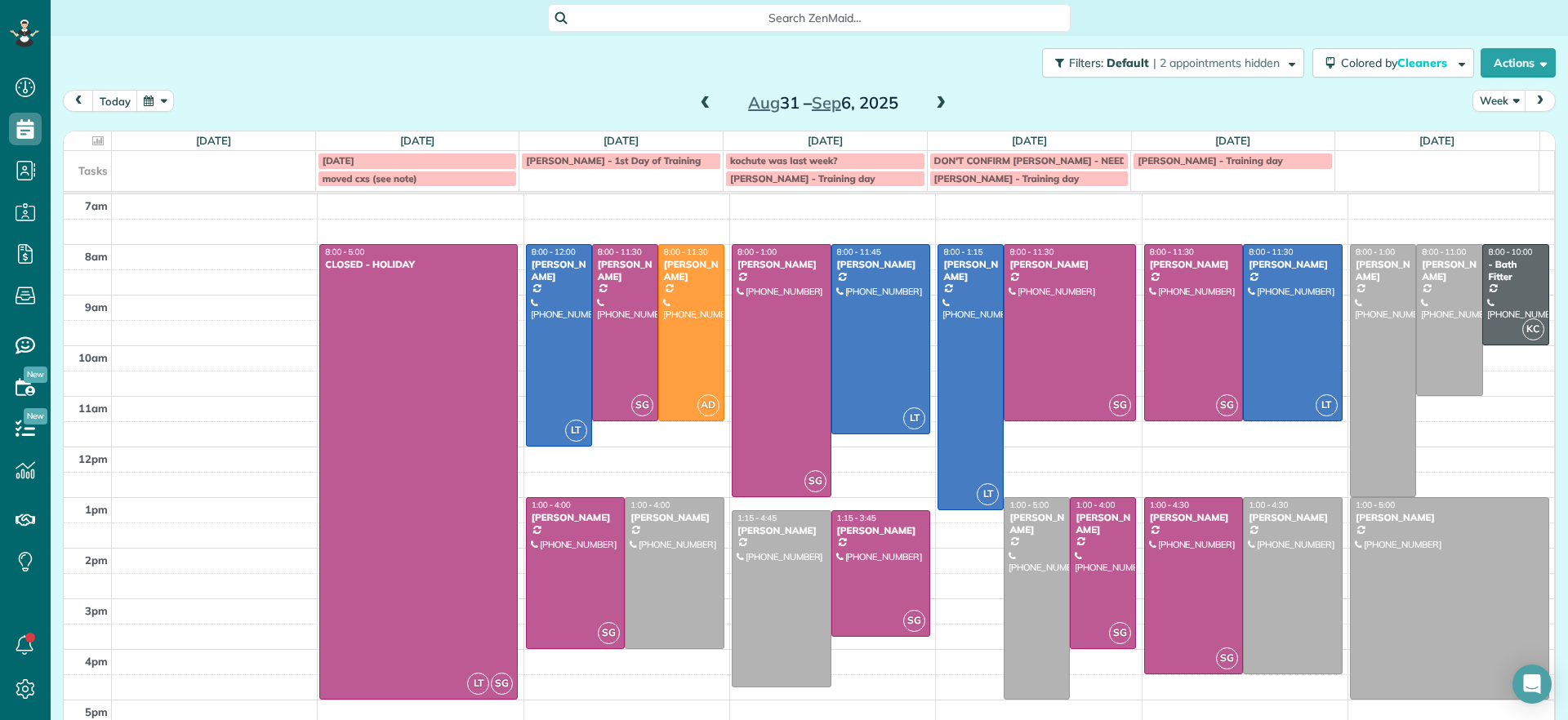
click at [698, 102] on span at bounding box center [705, 104] width 18 height 15
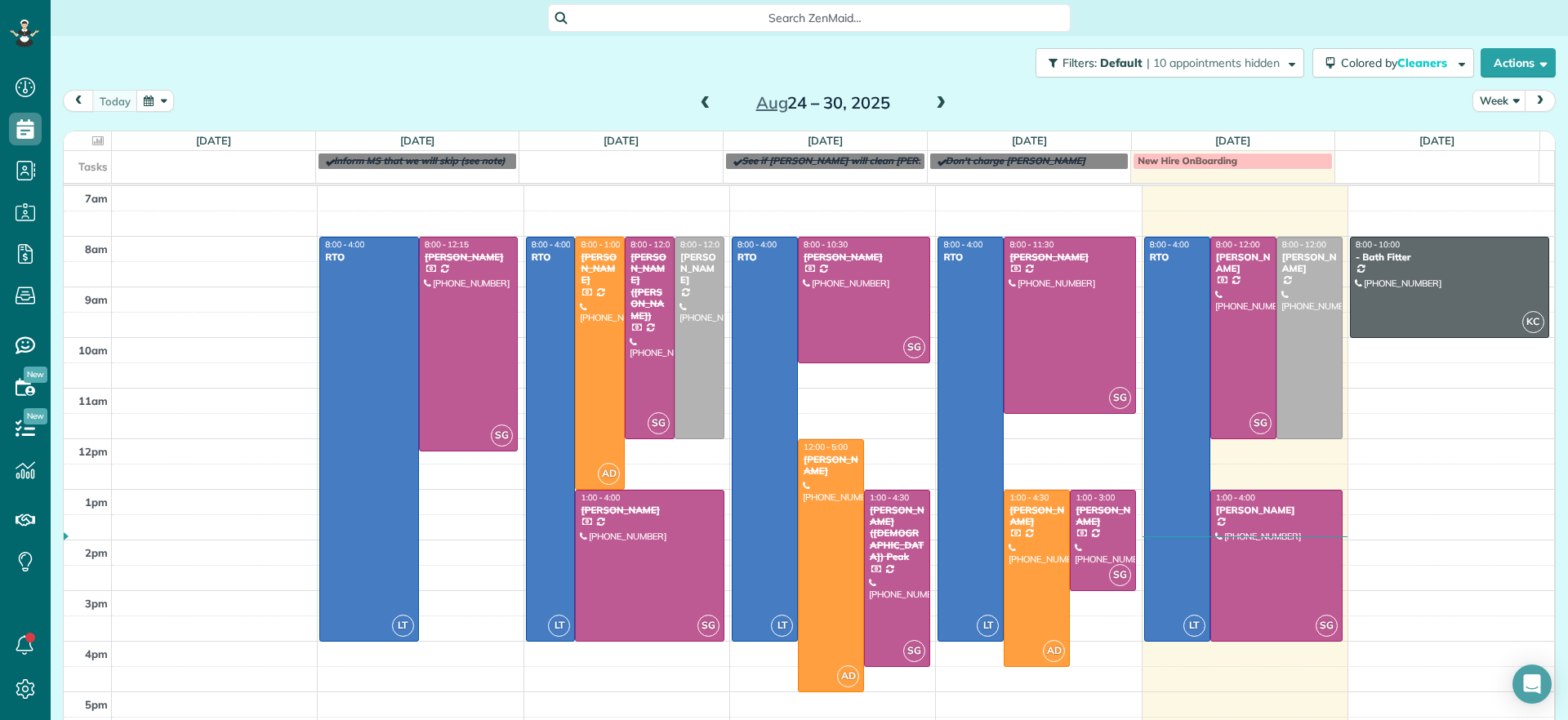
click at [699, 104] on span at bounding box center [705, 104] width 18 height 15
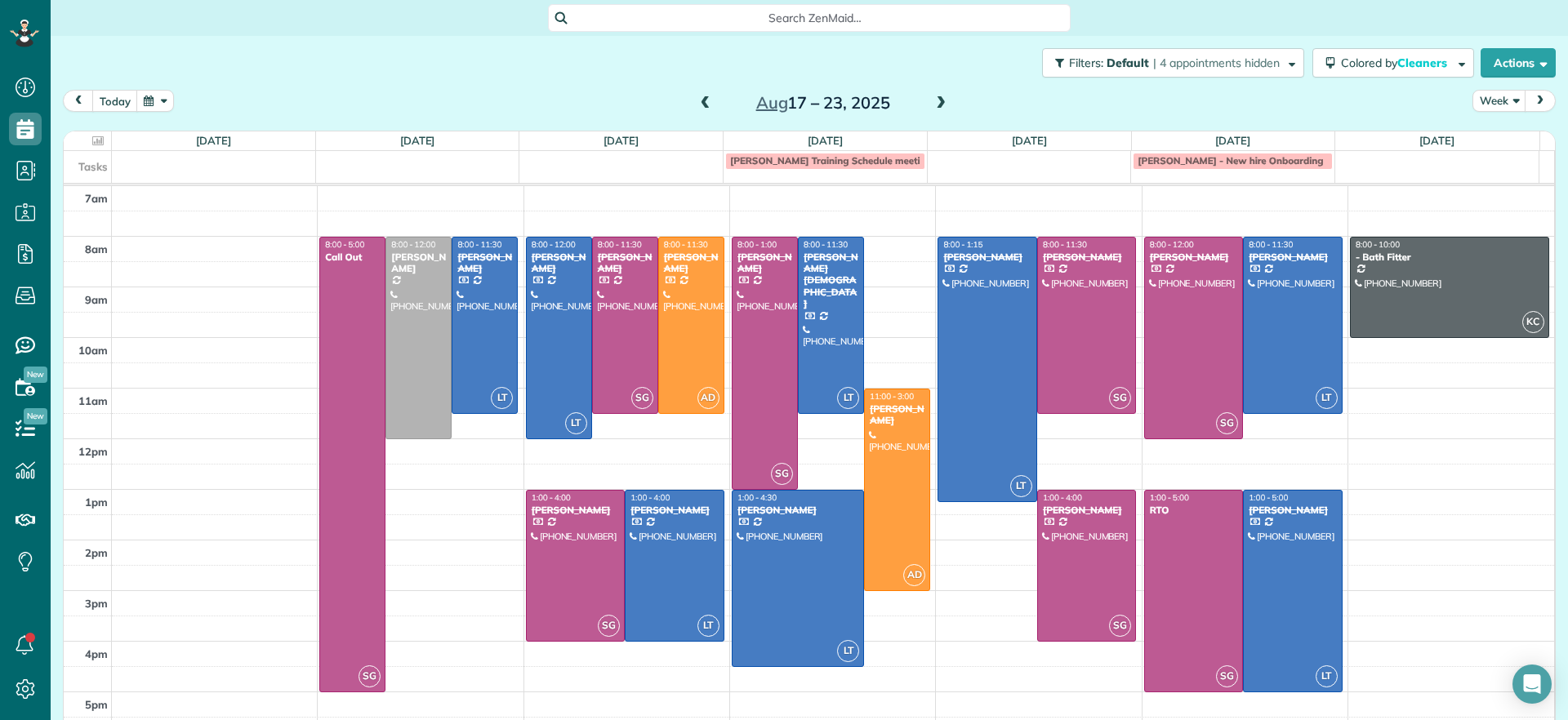
click at [932, 106] on span at bounding box center [941, 104] width 18 height 15
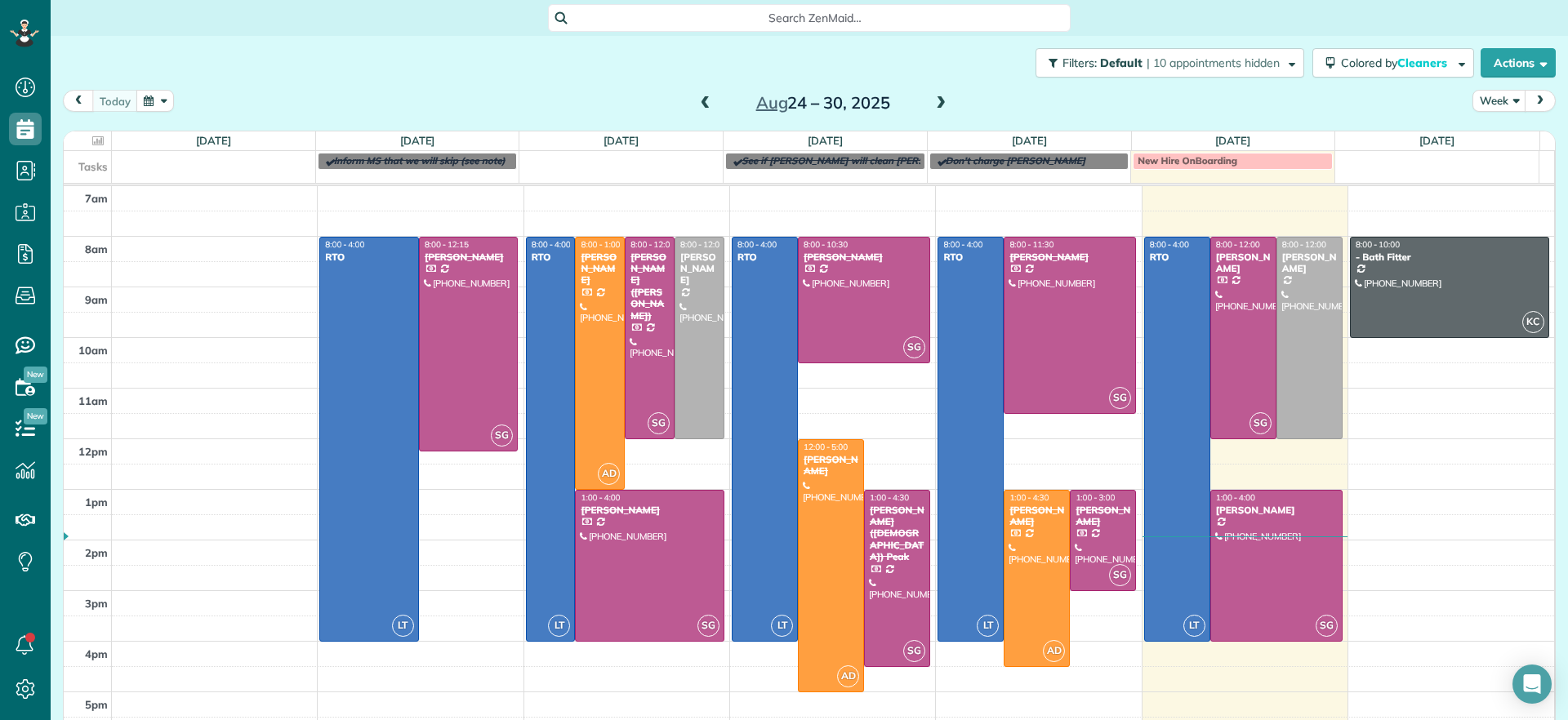
click at [932, 104] on span at bounding box center [941, 104] width 18 height 15
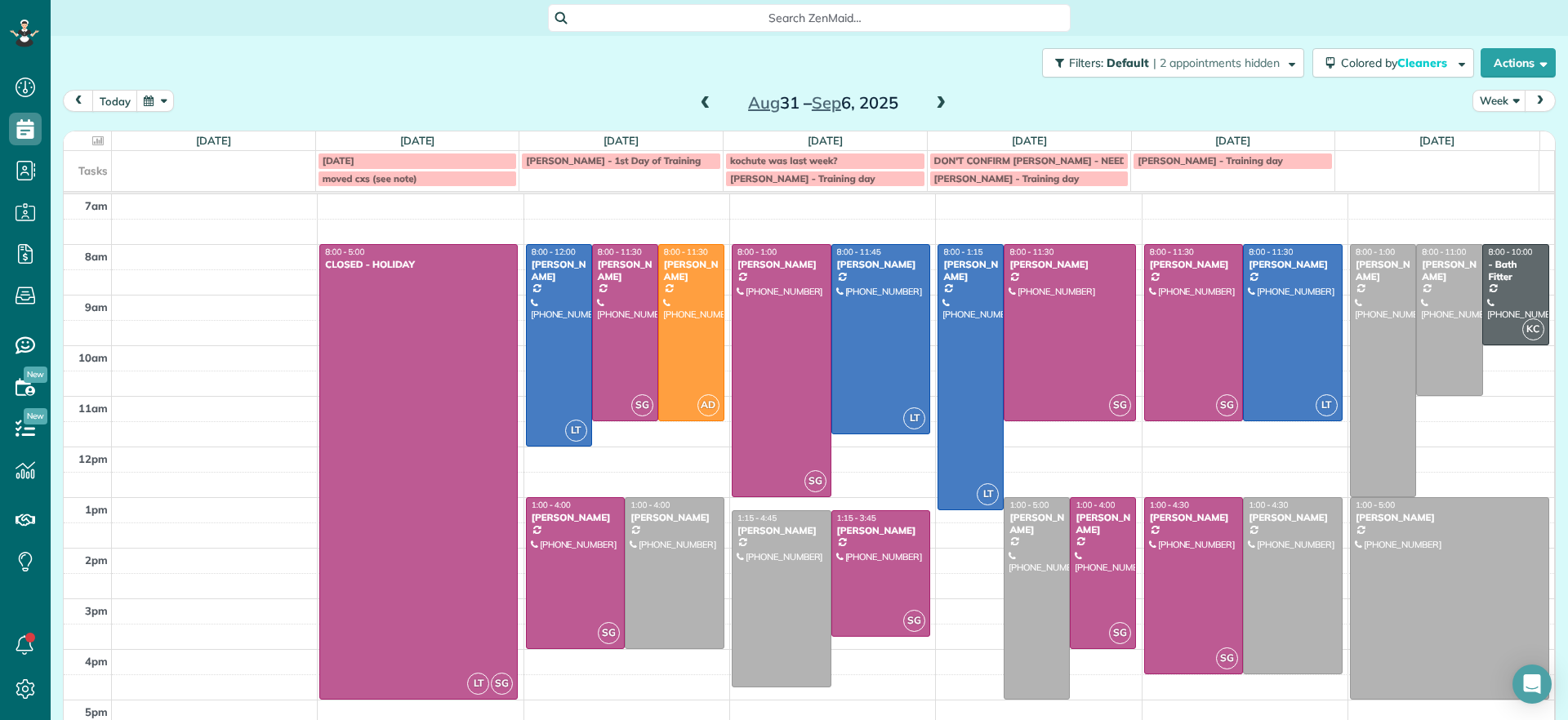
click at [698, 99] on span at bounding box center [705, 104] width 18 height 15
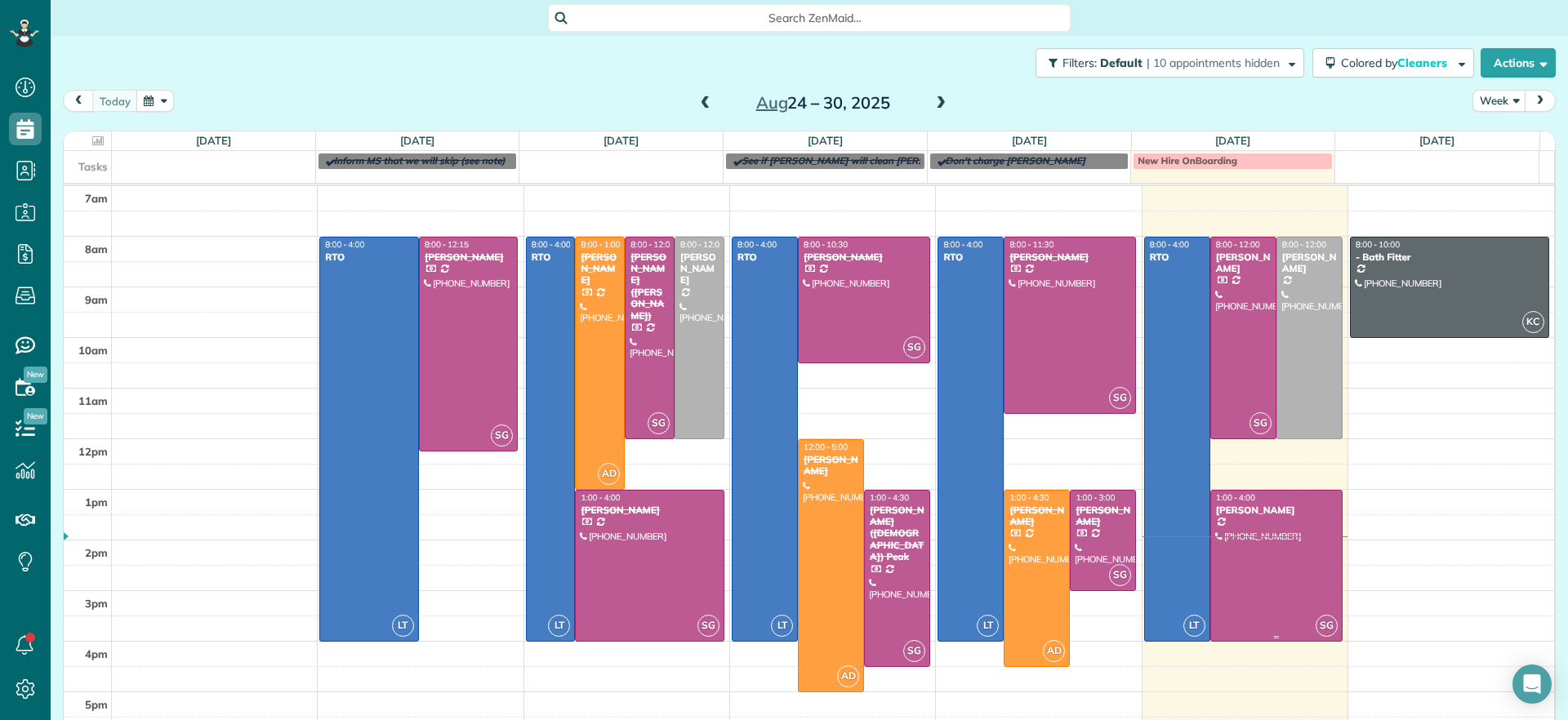
click at [1250, 578] on div at bounding box center [1275, 565] width 131 height 150
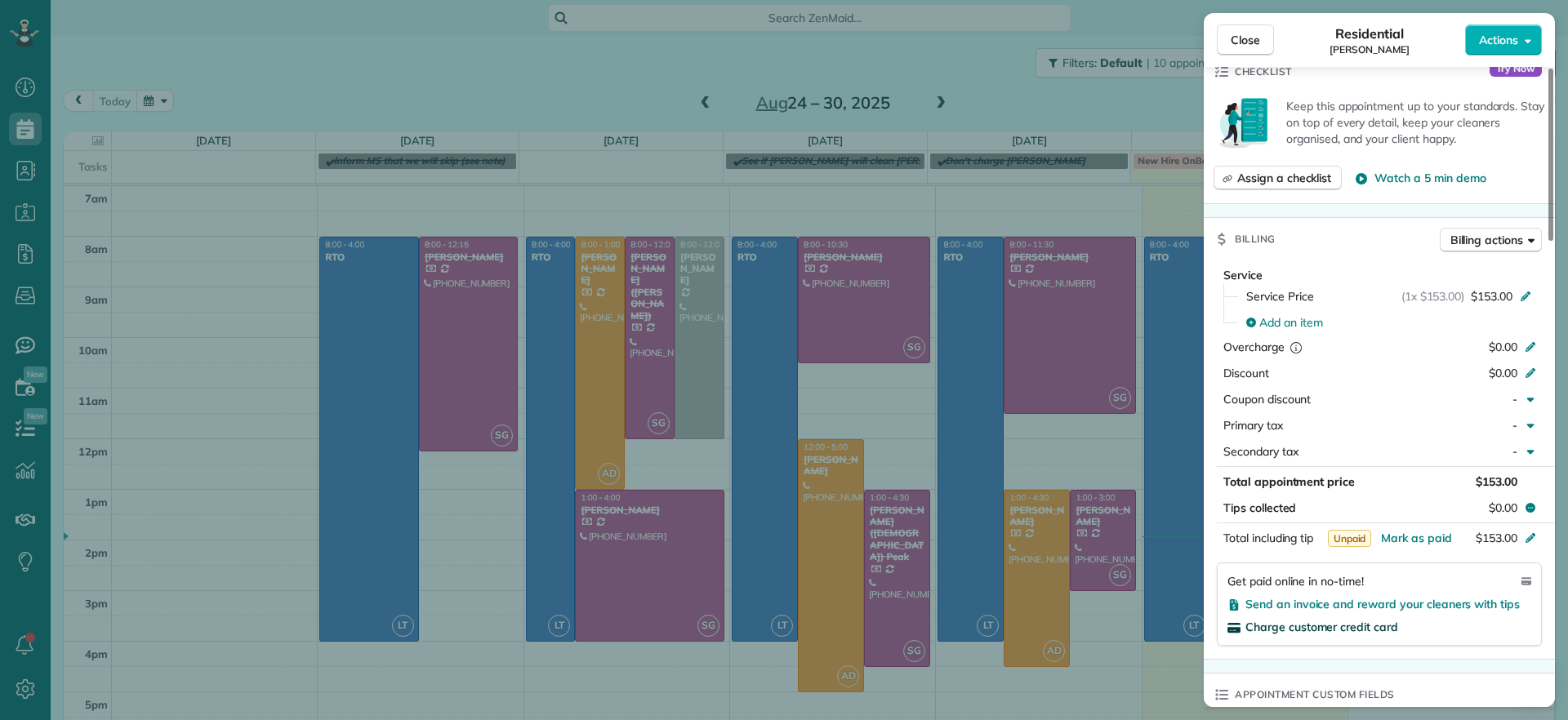
scroll to position [612, 0]
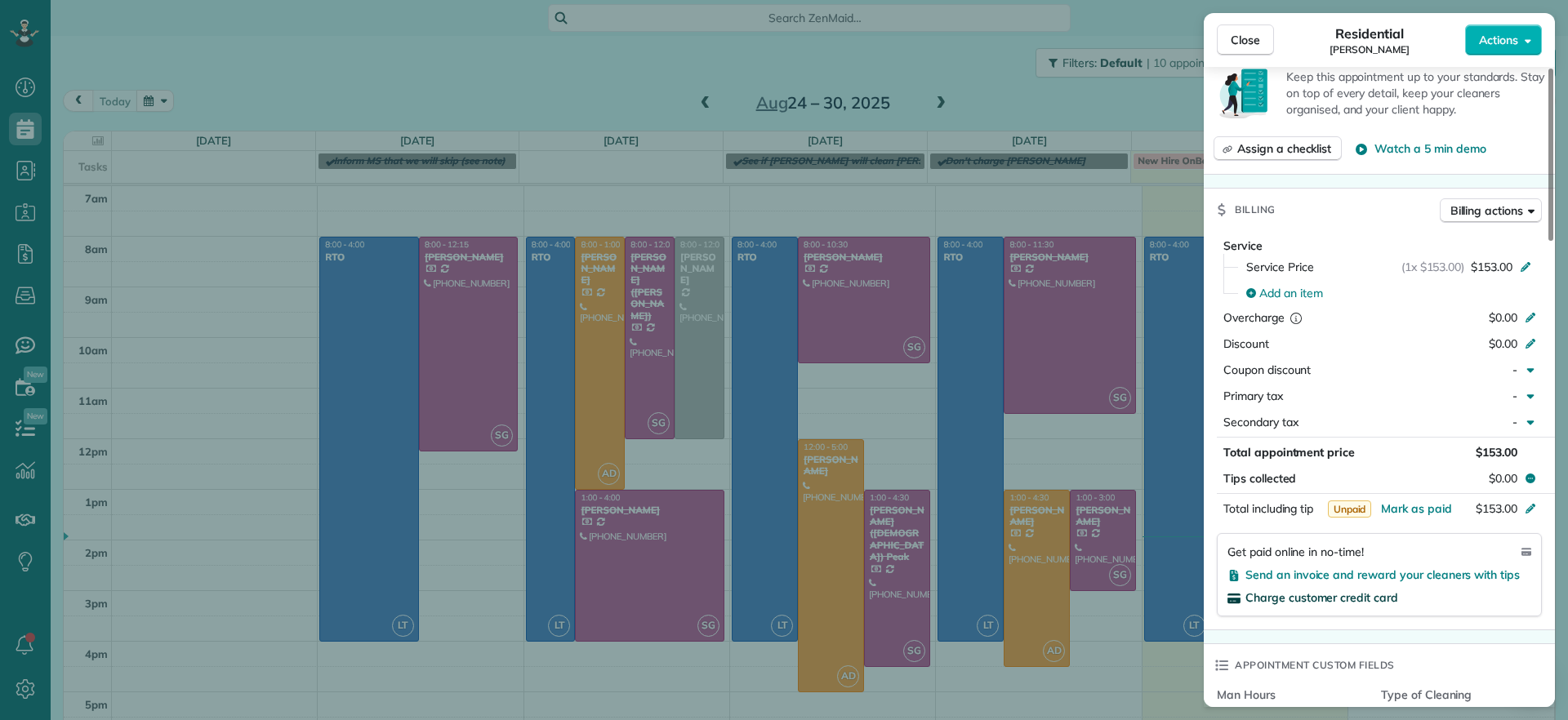
click at [1331, 590] on span "Charge customer credit card" at bounding box center [1321, 598] width 153 height 15
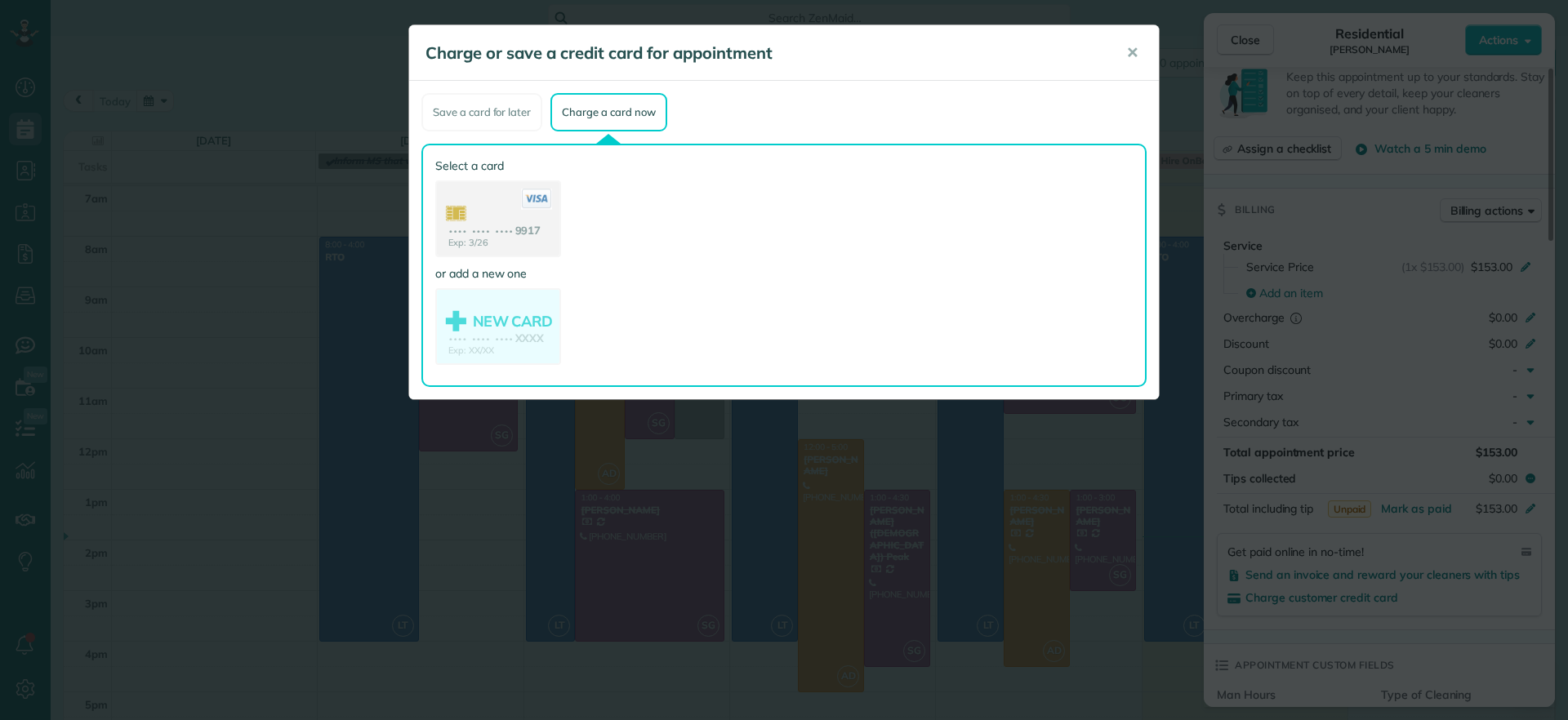
click at [514, 237] on use at bounding box center [498, 220] width 122 height 76
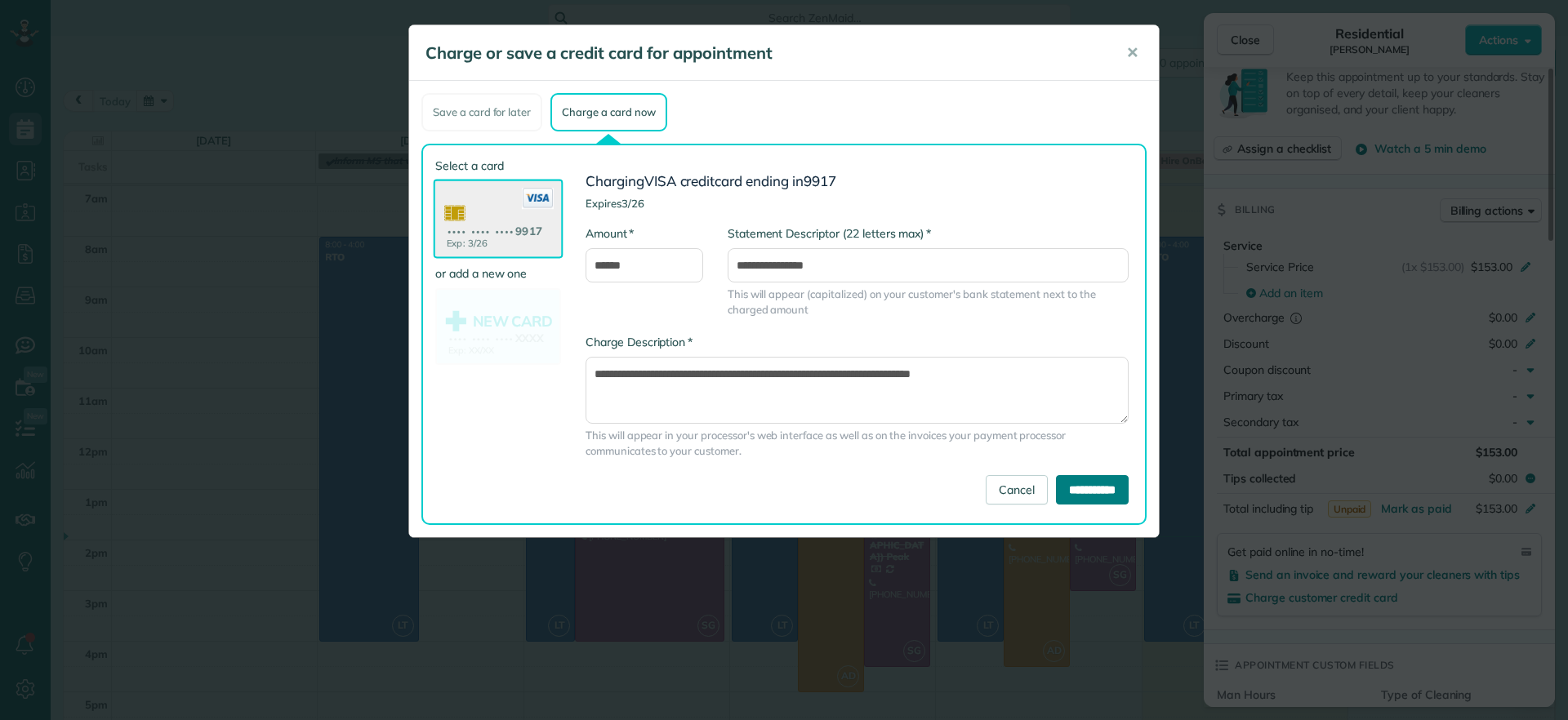
click at [1099, 489] on input "**********" at bounding box center [1092, 490] width 72 height 30
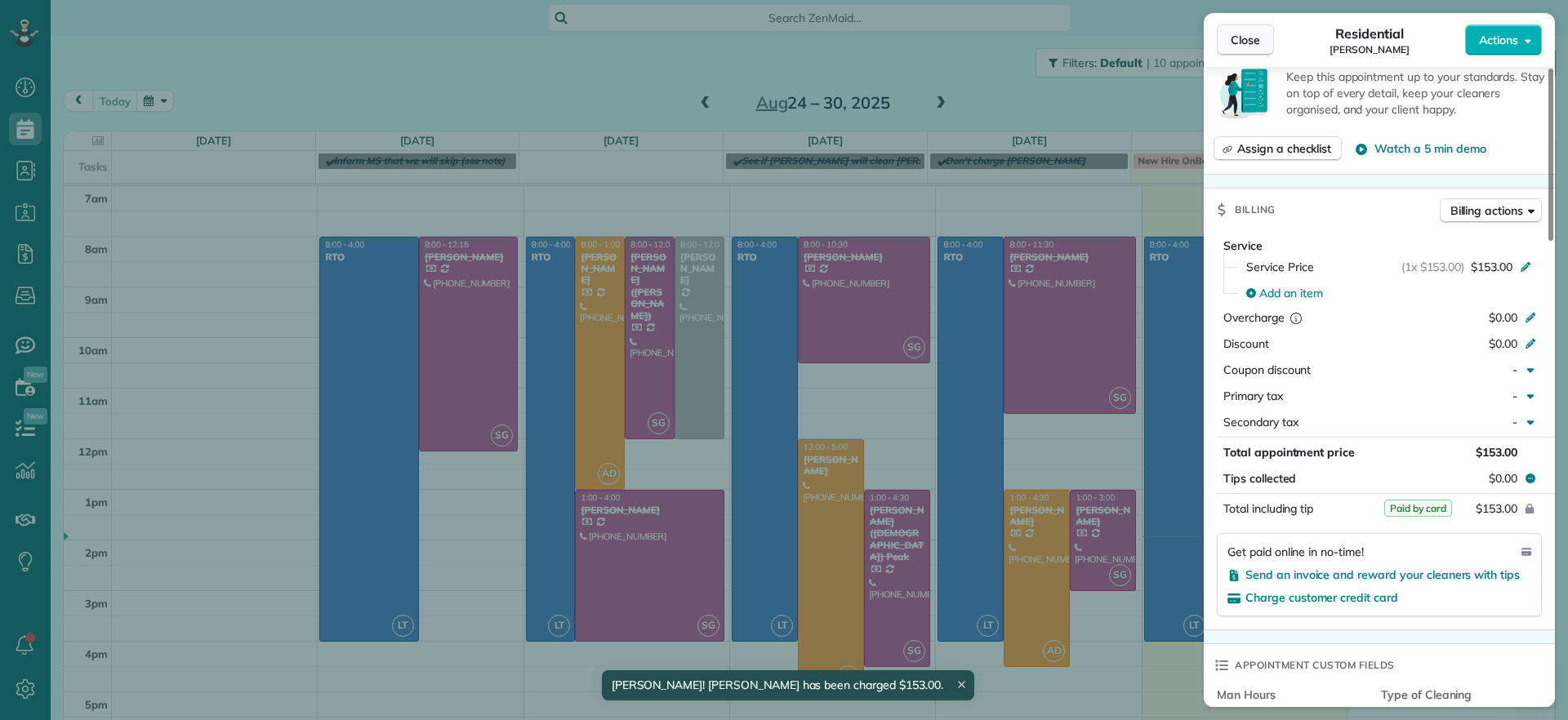
click at [1255, 43] on span "Close" at bounding box center [1245, 40] width 30 height 16
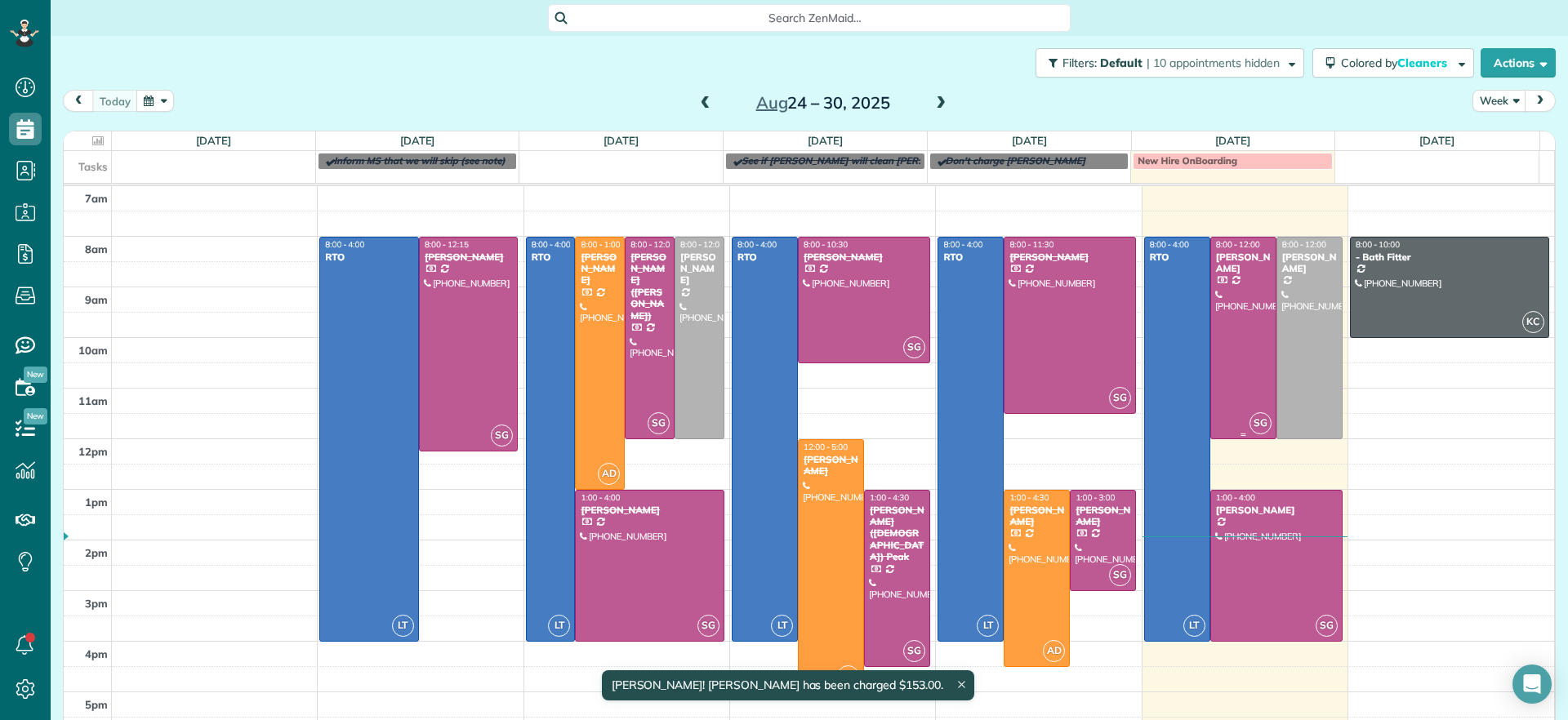
click at [1243, 338] on div at bounding box center [1243, 338] width 64 height 201
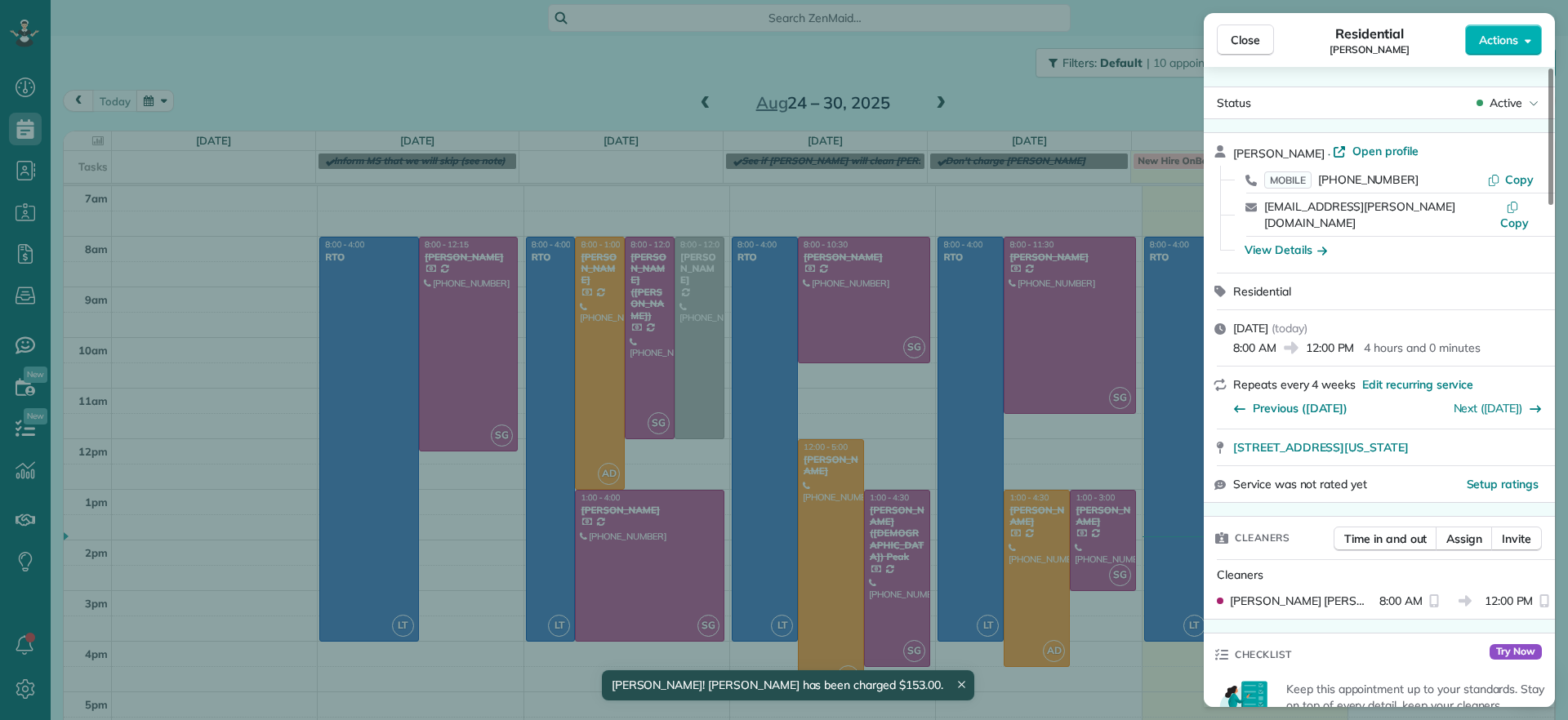
click at [1501, 110] on span "Active" at bounding box center [1506, 103] width 33 height 16
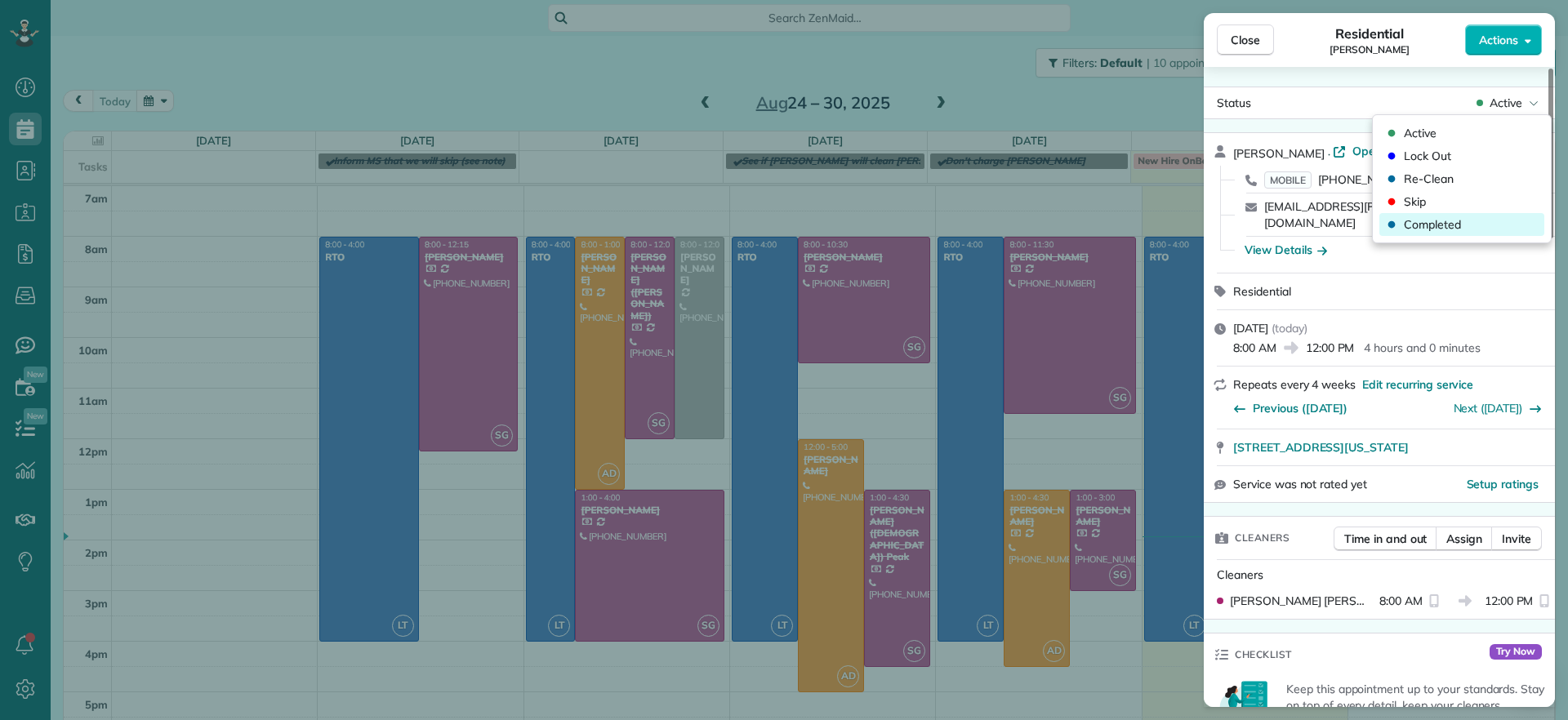
click at [1446, 232] on span "Completed" at bounding box center [1432, 224] width 58 height 16
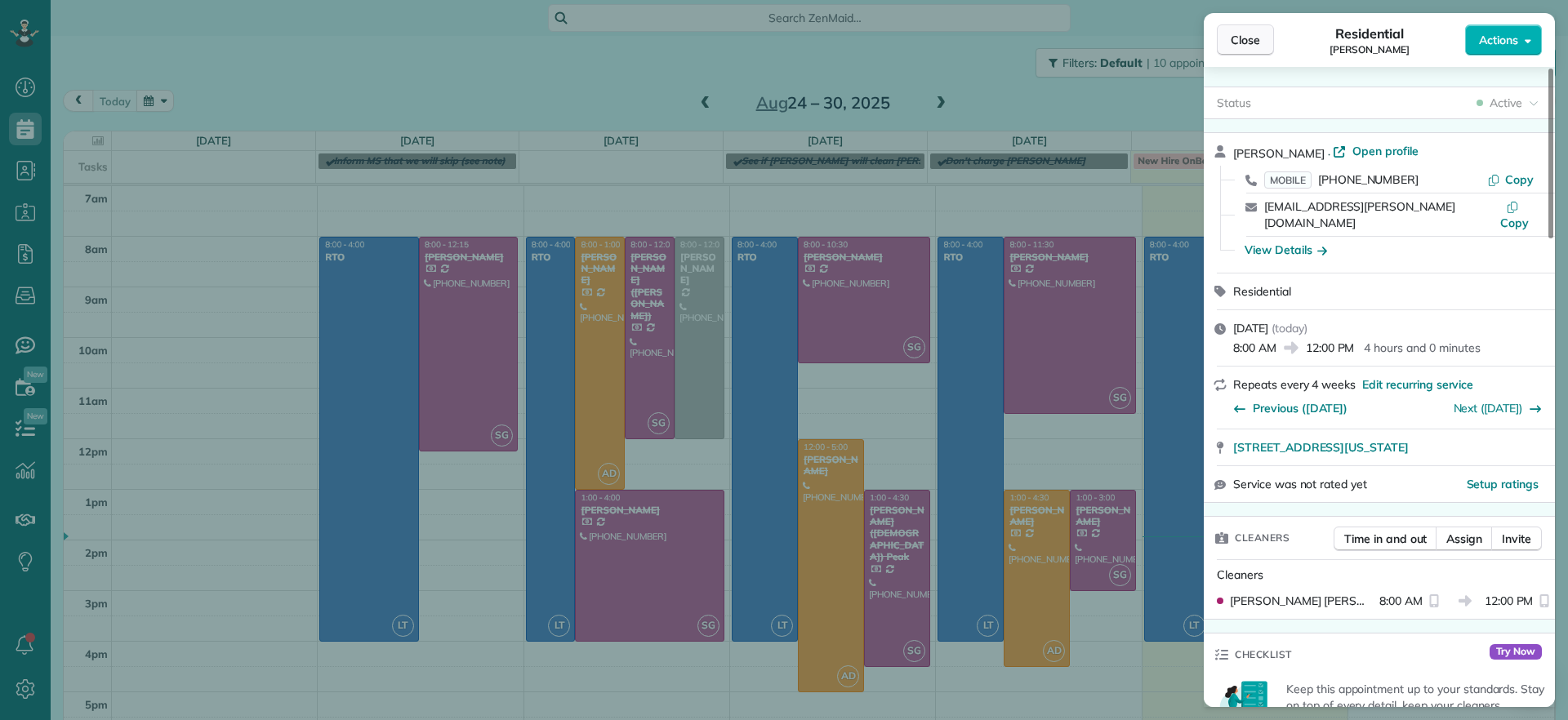
click at [1240, 49] on button "Close" at bounding box center [1245, 40] width 58 height 31
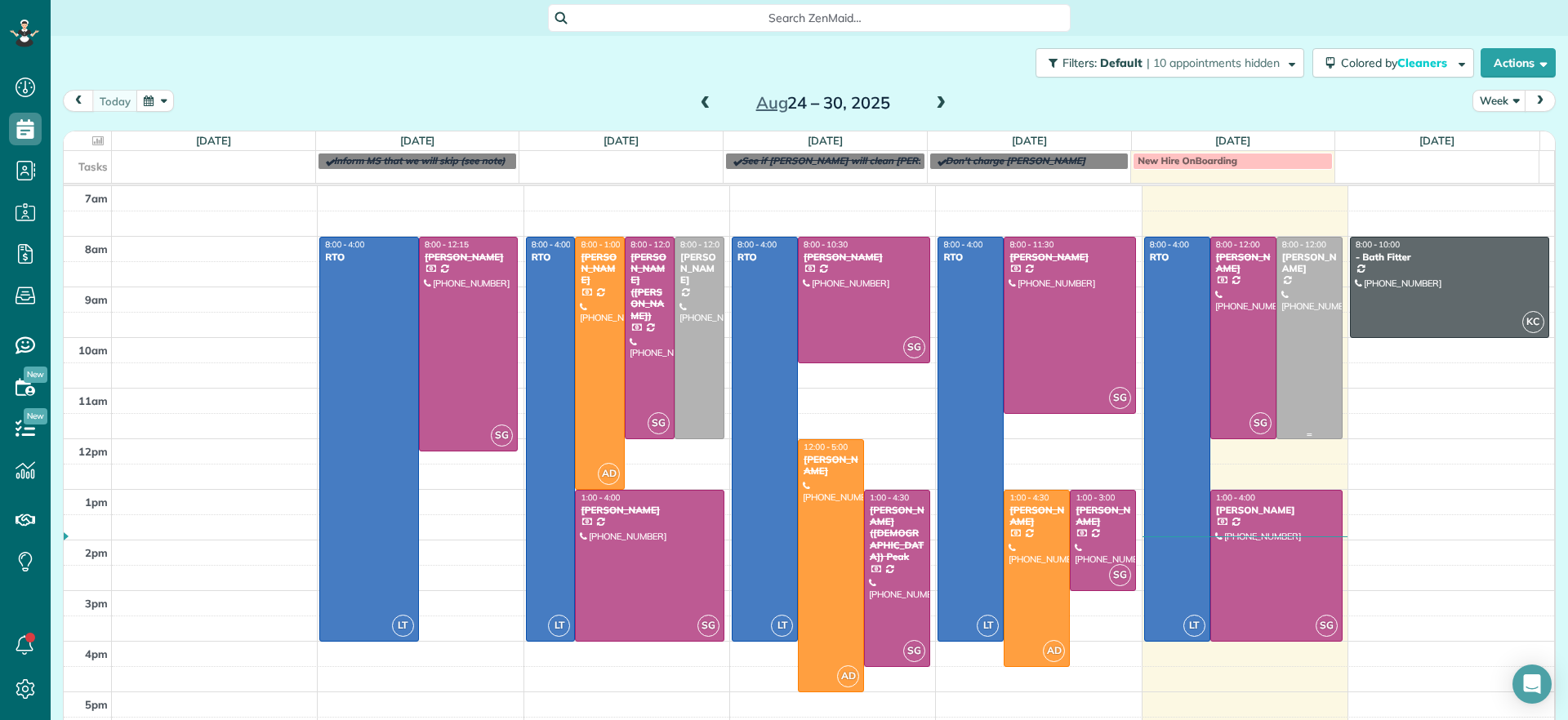
click at [1296, 336] on div at bounding box center [1309, 338] width 64 height 201
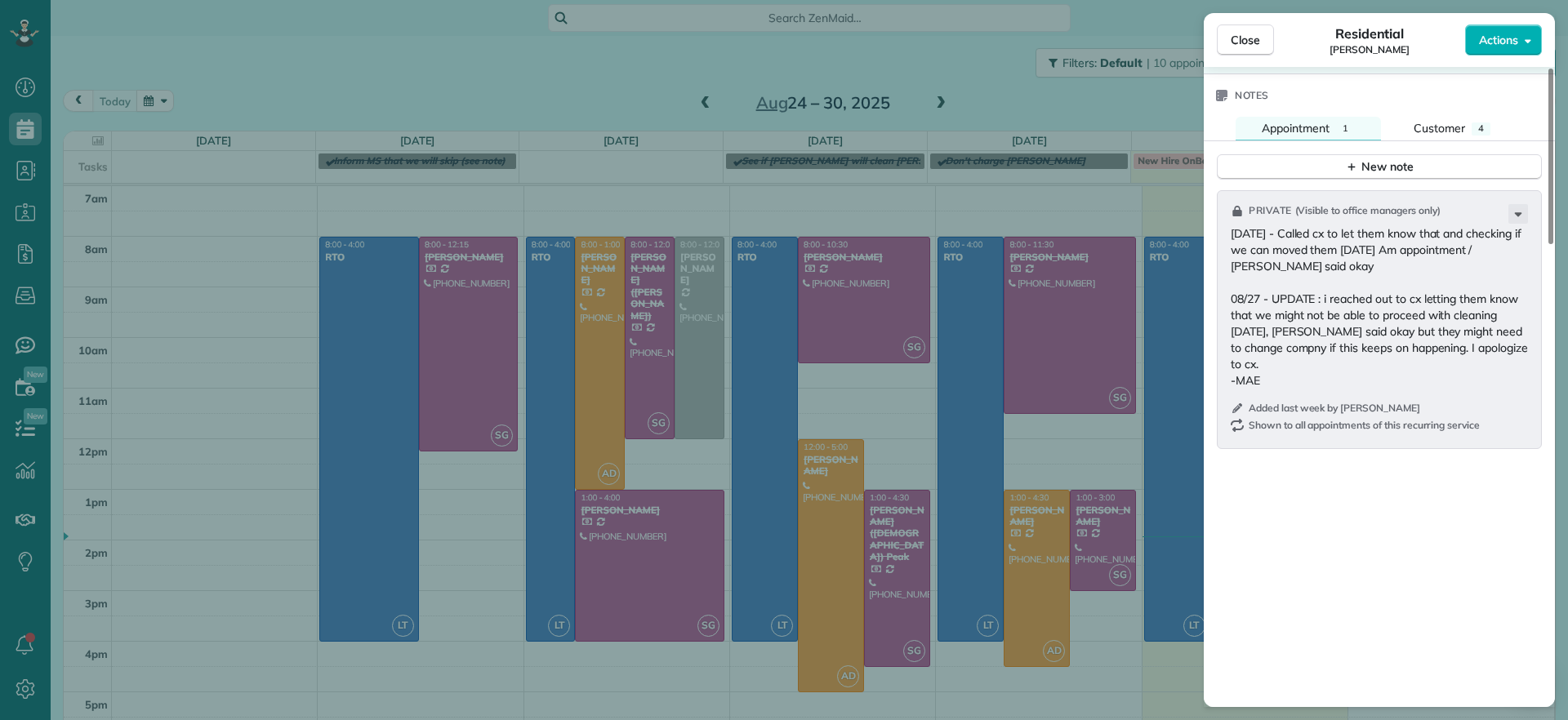
scroll to position [1635, 0]
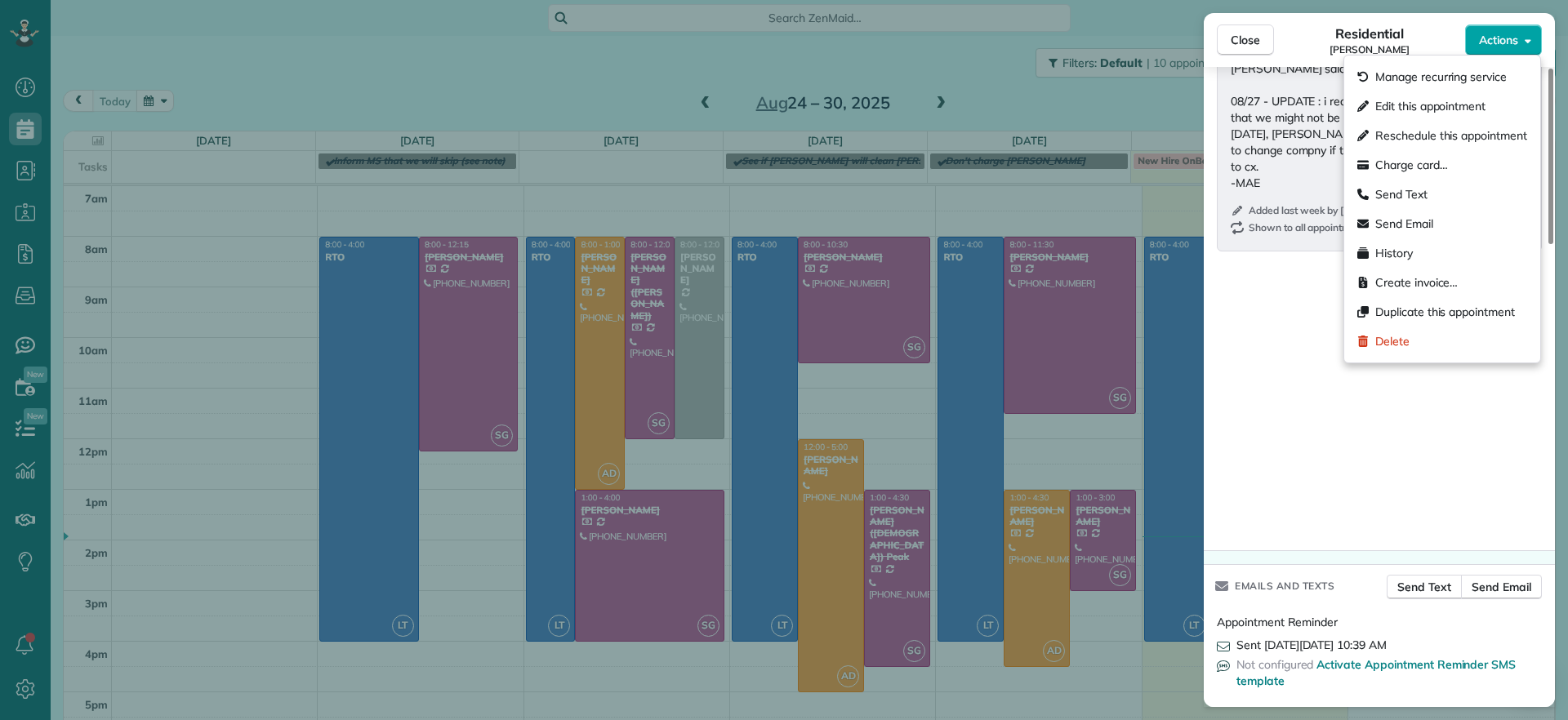
click at [1530, 37] on icon "button" at bounding box center [1528, 40] width 7 height 12
drag, startPoint x: 1283, startPoint y: 297, endPoint x: 1281, endPoint y: 223, distance: 74.0
click at [1283, 295] on div "Private ( Visible to office managers only ) 08/22/25 - Called cx to let them kn…" at bounding box center [1378, 266] width 351 height 568
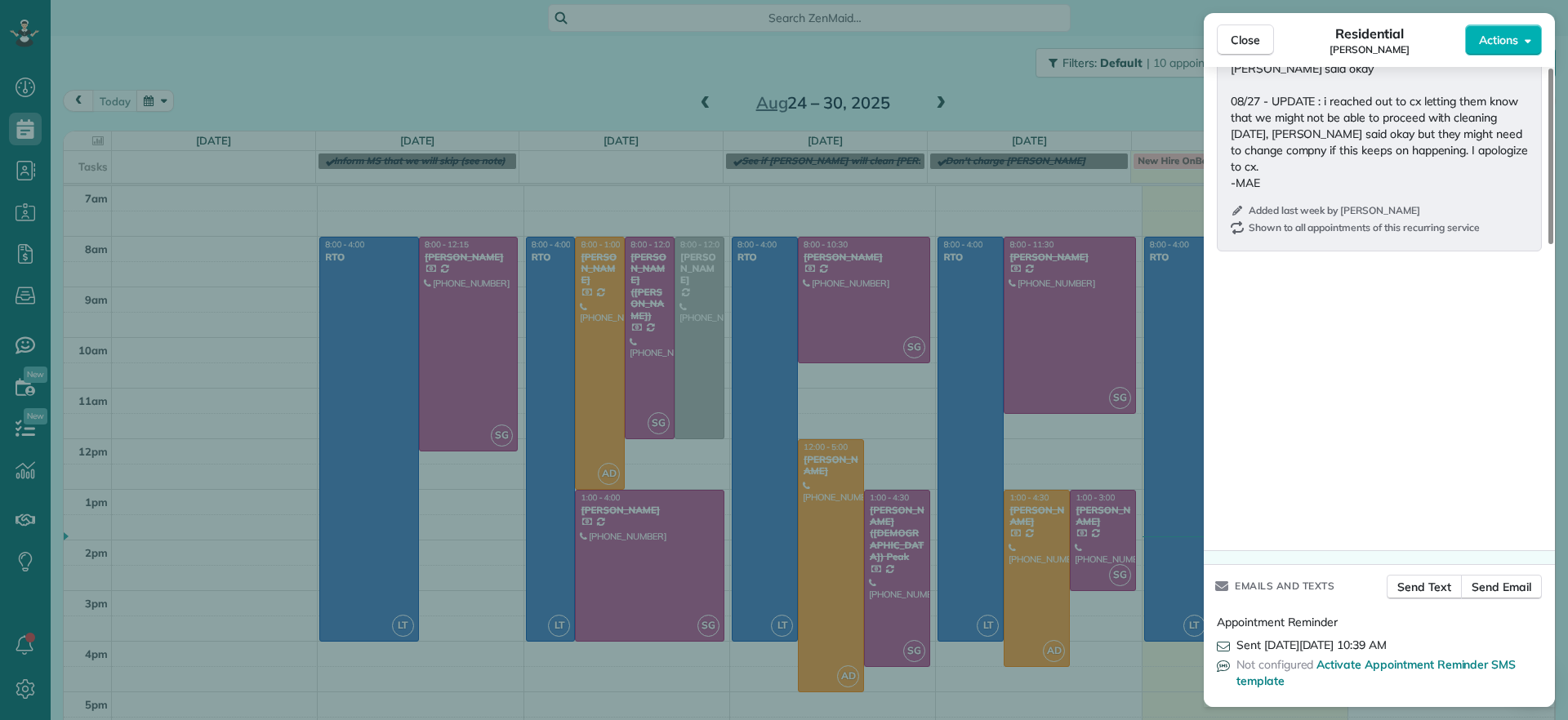
click at [1441, 147] on p "08/22/25 - Called cx to let them know that and checking if we can moved them on…" at bounding box center [1381, 109] width 301 height 164
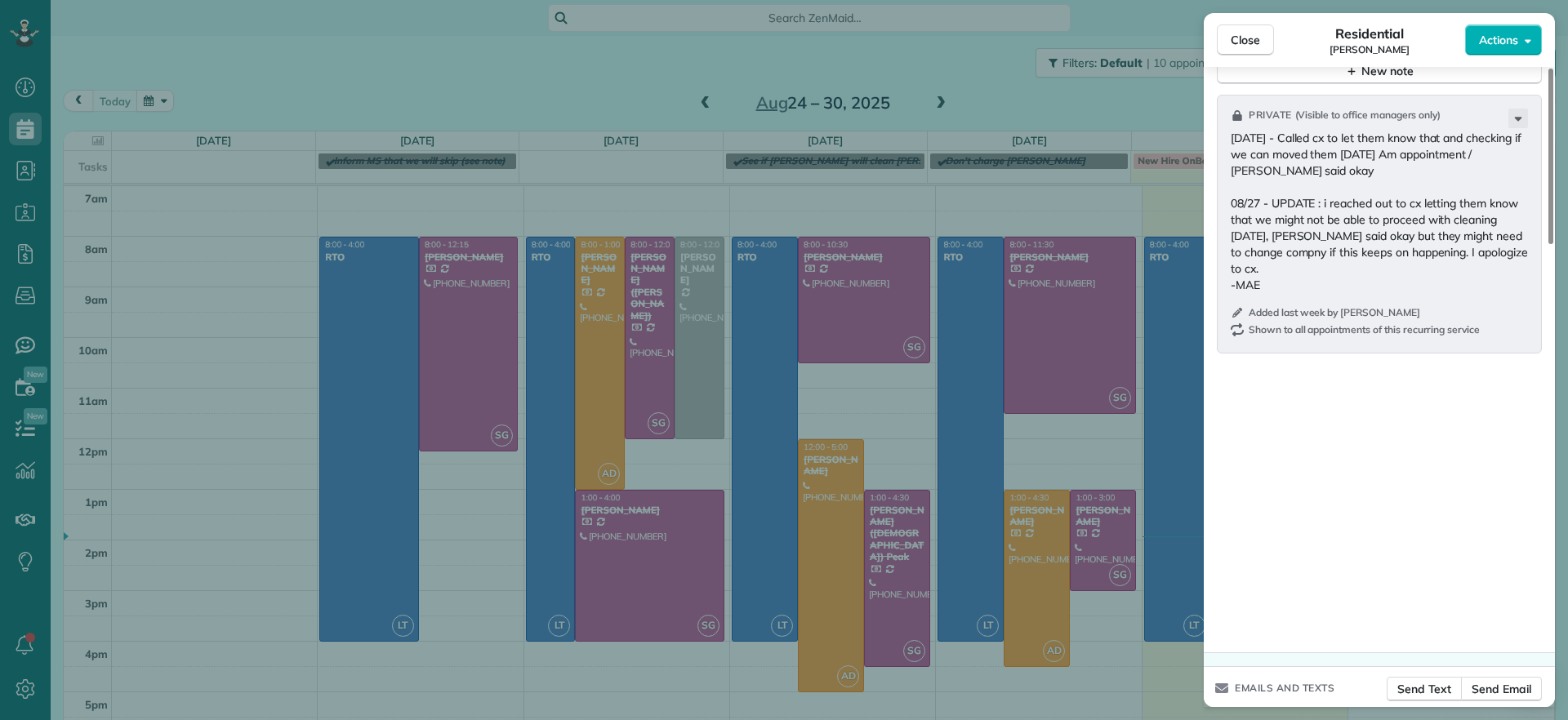
scroll to position [1431, 0]
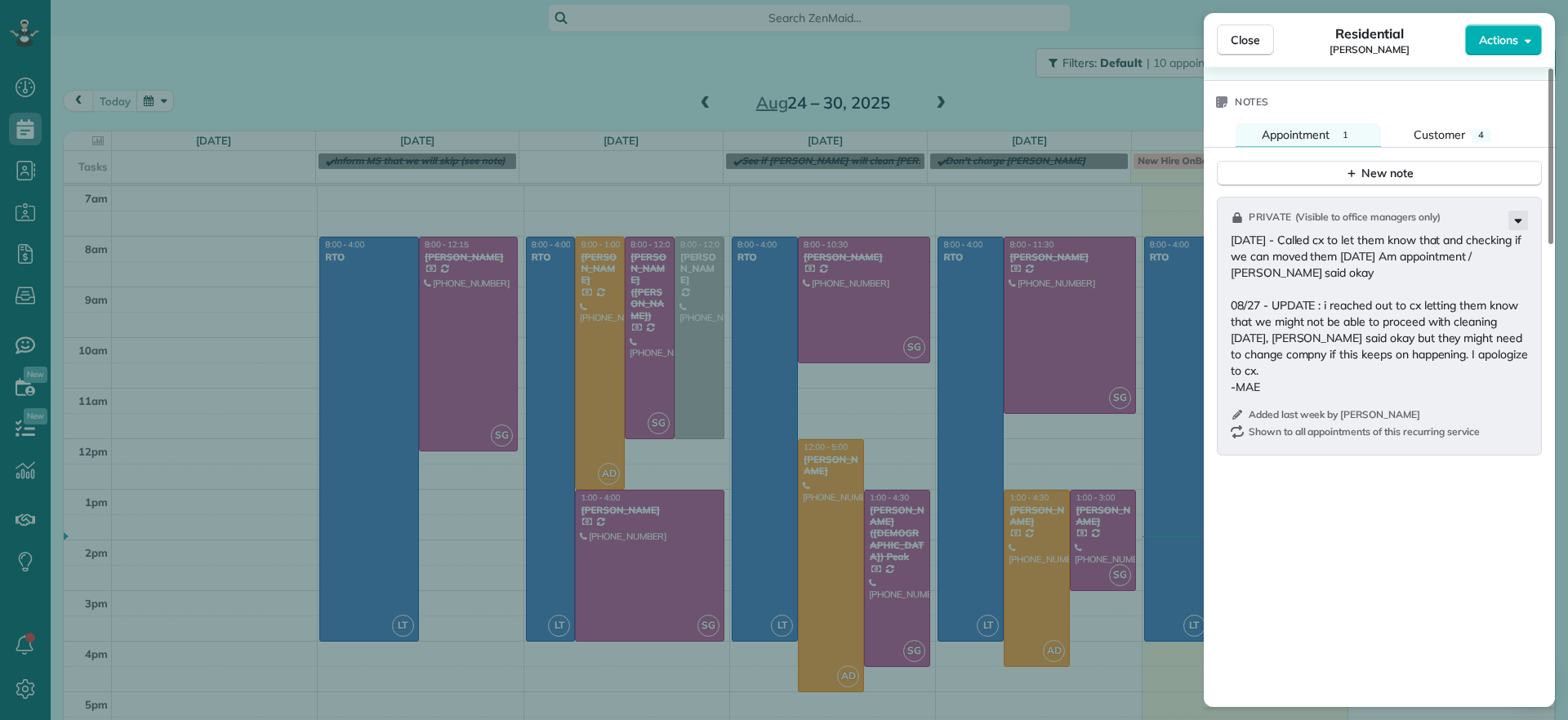
click at [1518, 217] on icon at bounding box center [1518, 220] width 20 height 20
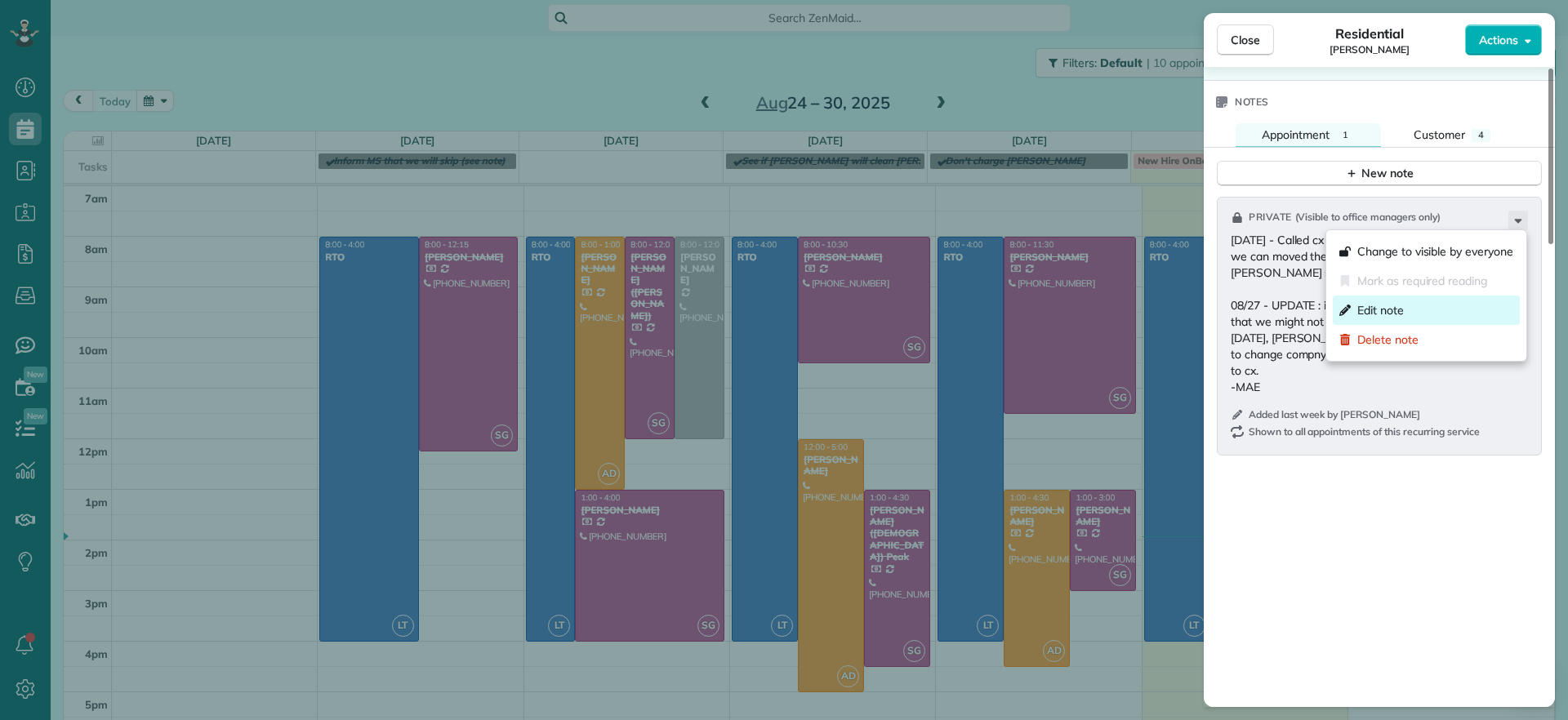
click at [1412, 304] on div "Edit note" at bounding box center [1426, 311] width 187 height 30
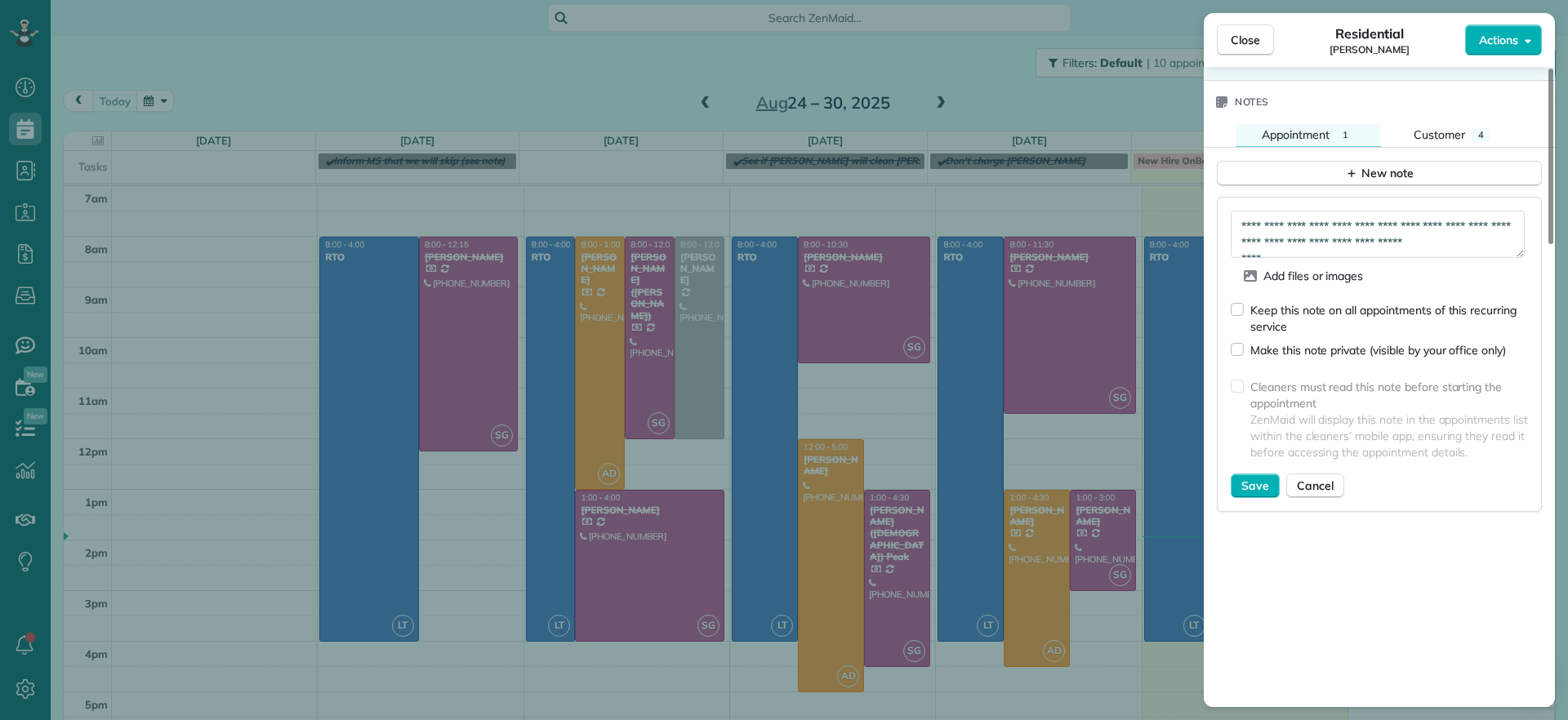
scroll to position [122, 0]
click at [1451, 234] on textarea "**********" at bounding box center [1377, 234] width 294 height 48
click at [1418, 232] on textarea "**********" at bounding box center [1377, 234] width 294 height 48
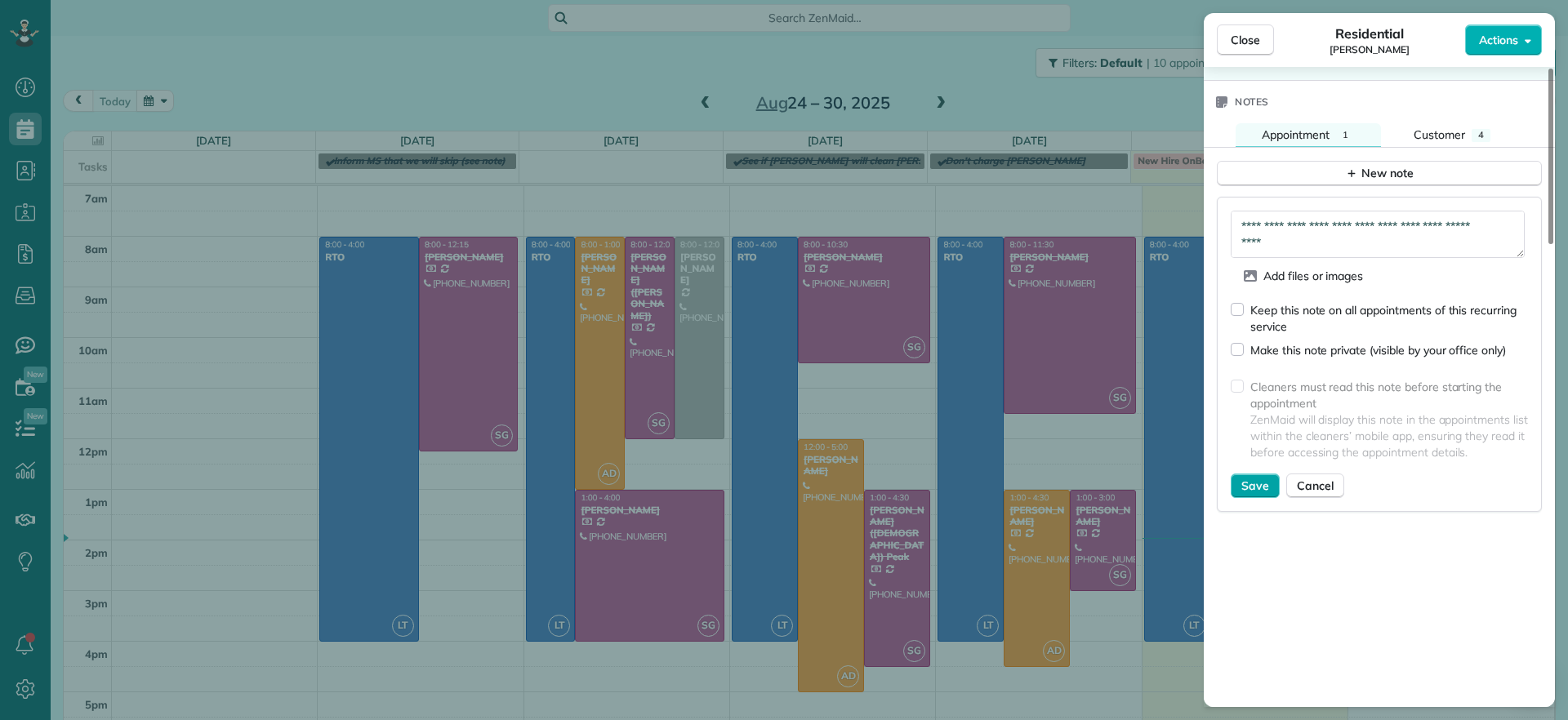
type textarea "**********"
click at [1247, 475] on button "Save" at bounding box center [1255, 486] width 49 height 25
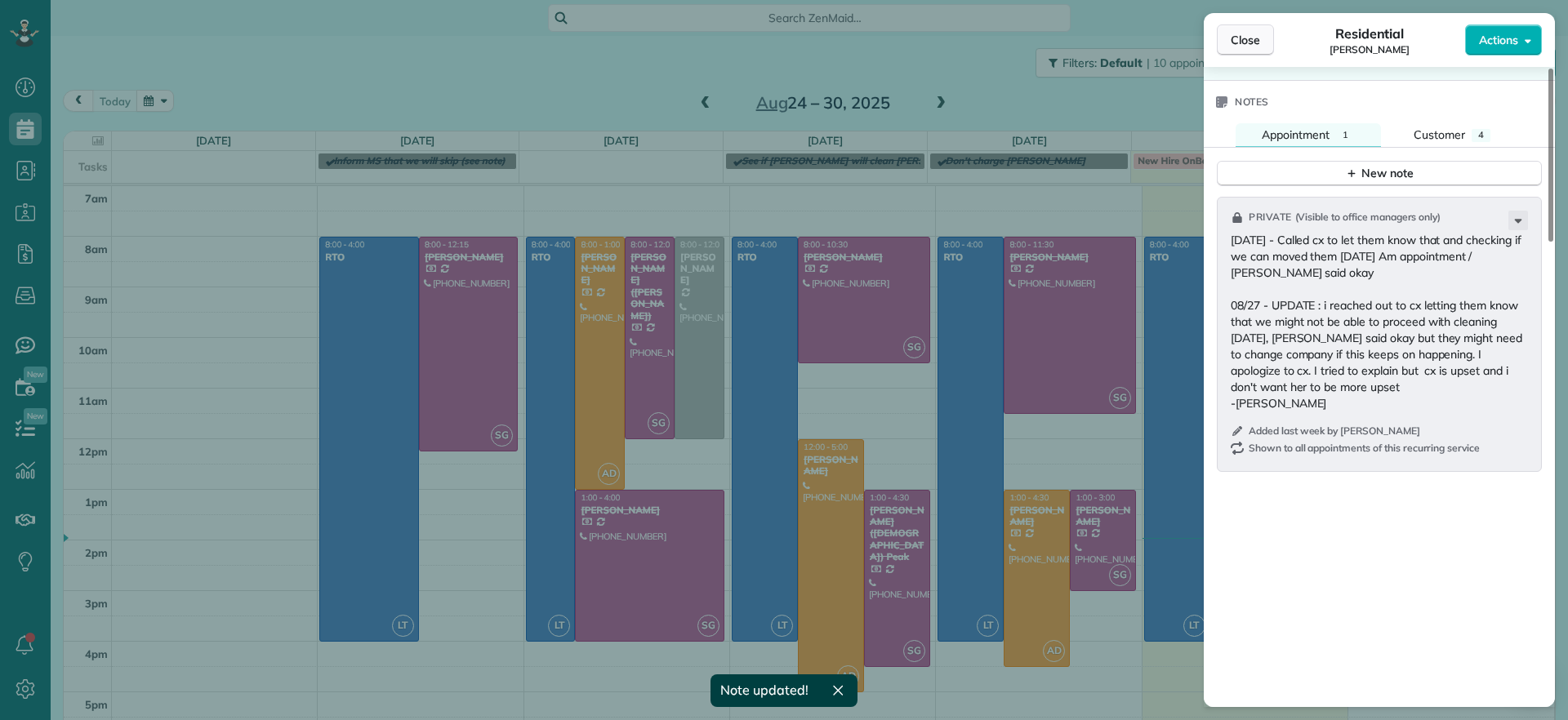
click at [1246, 44] on span "Close" at bounding box center [1245, 40] width 30 height 16
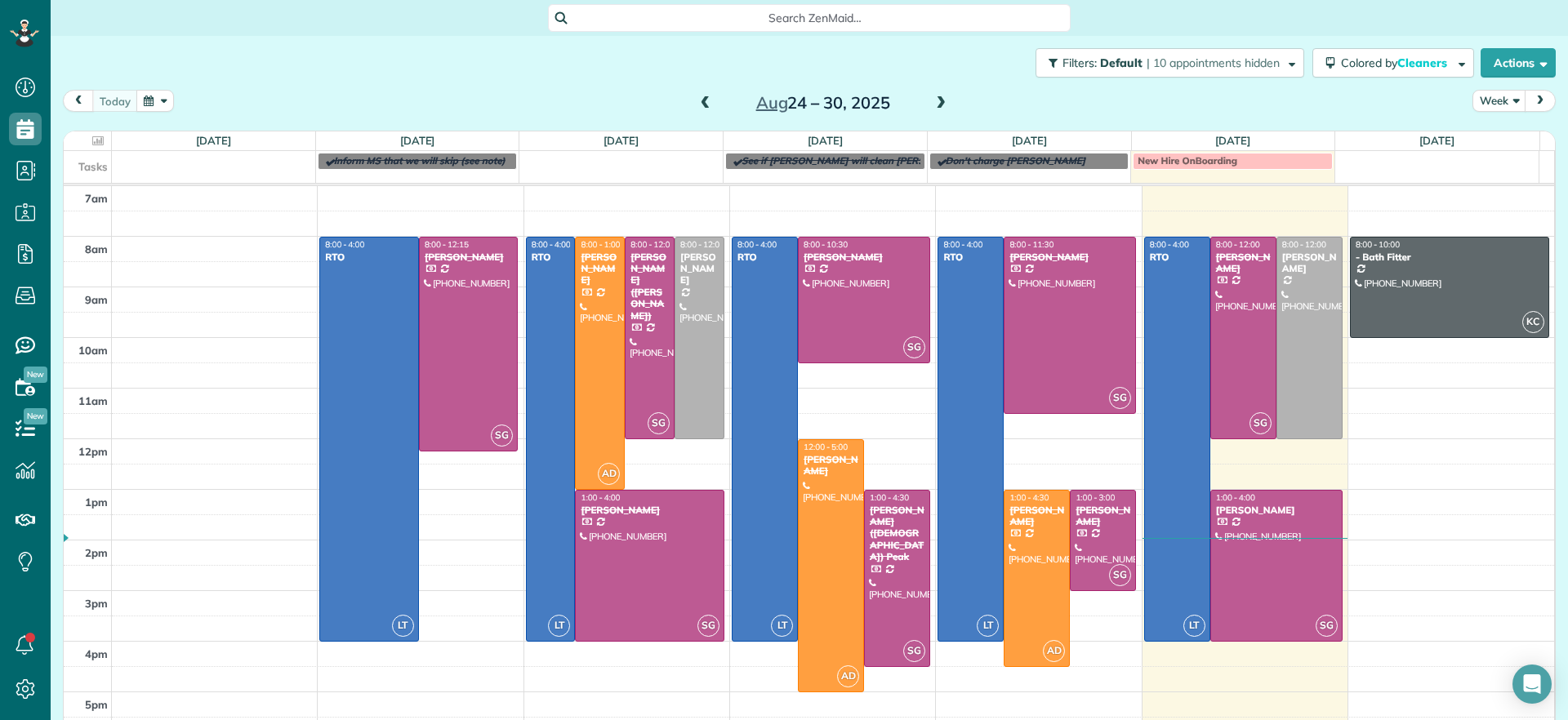
click at [932, 99] on span at bounding box center [941, 104] width 18 height 15
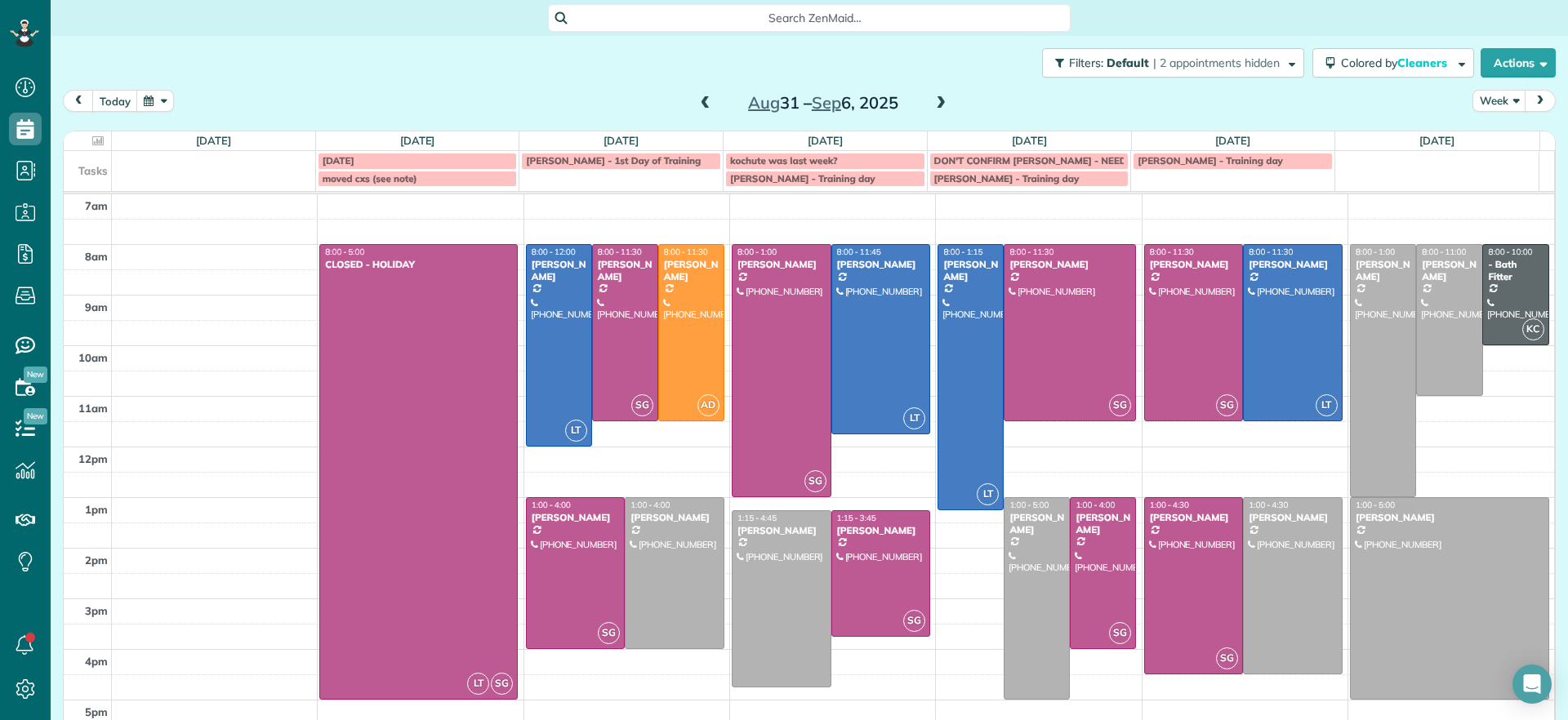
click at [932, 103] on span at bounding box center [941, 104] width 18 height 15
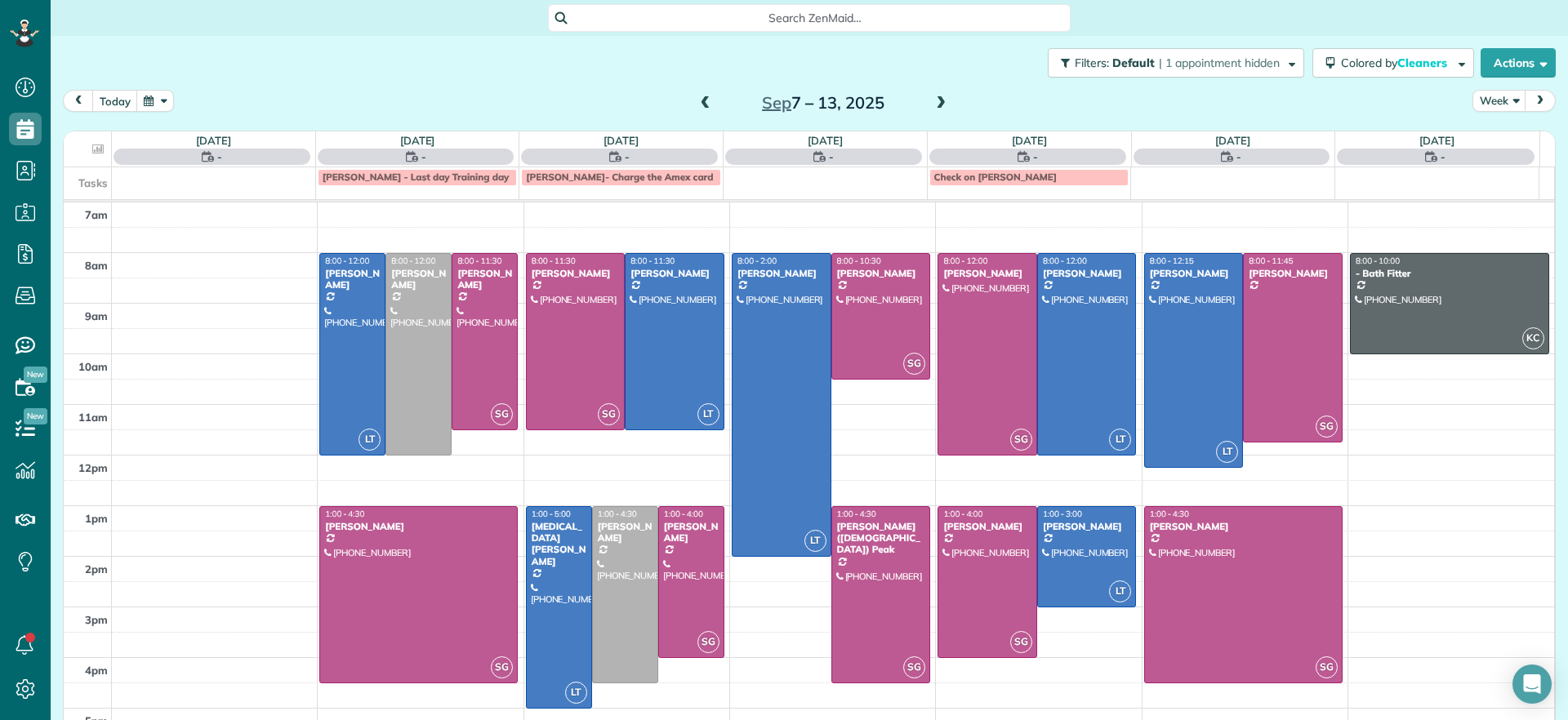
click at [696, 104] on span at bounding box center [705, 104] width 18 height 15
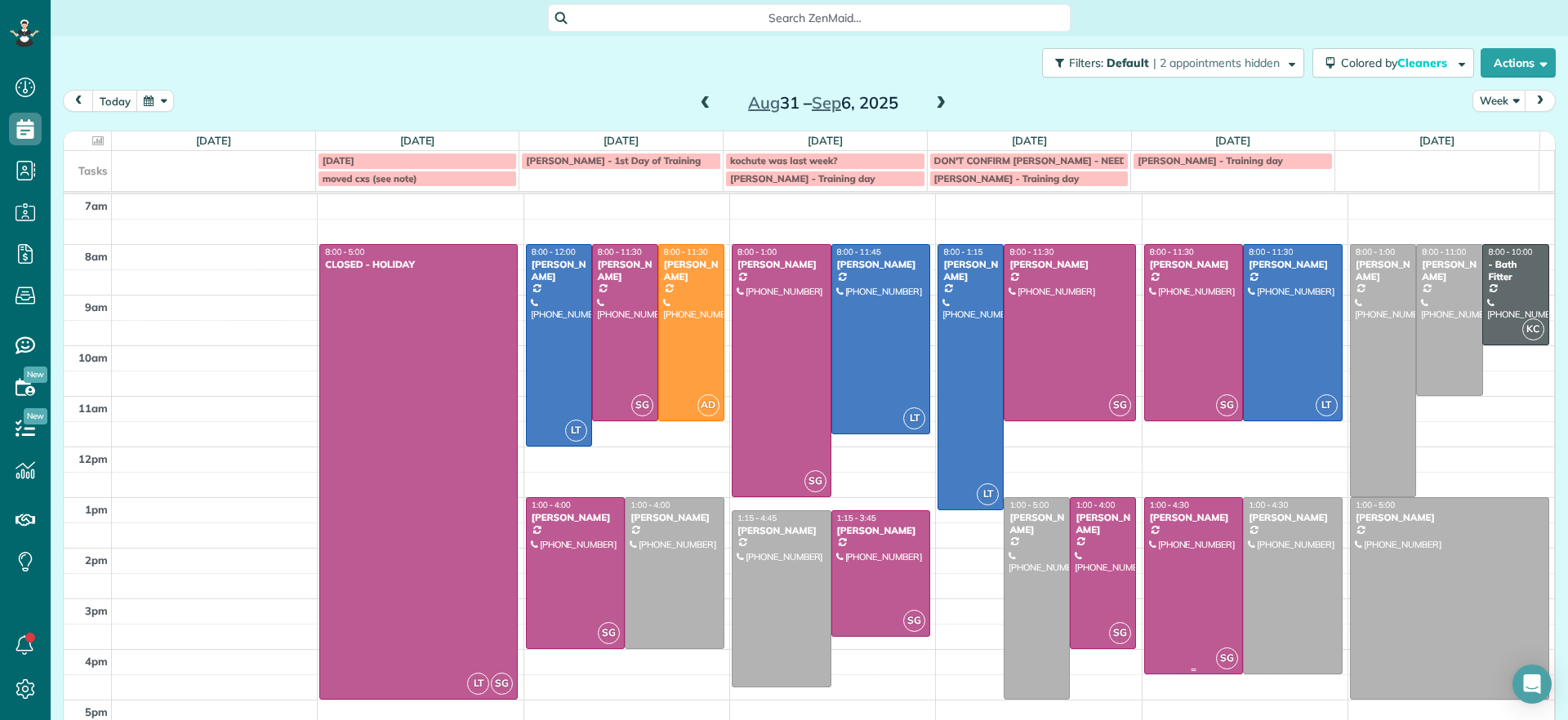
click at [1145, 609] on div at bounding box center [1193, 586] width 98 height 176
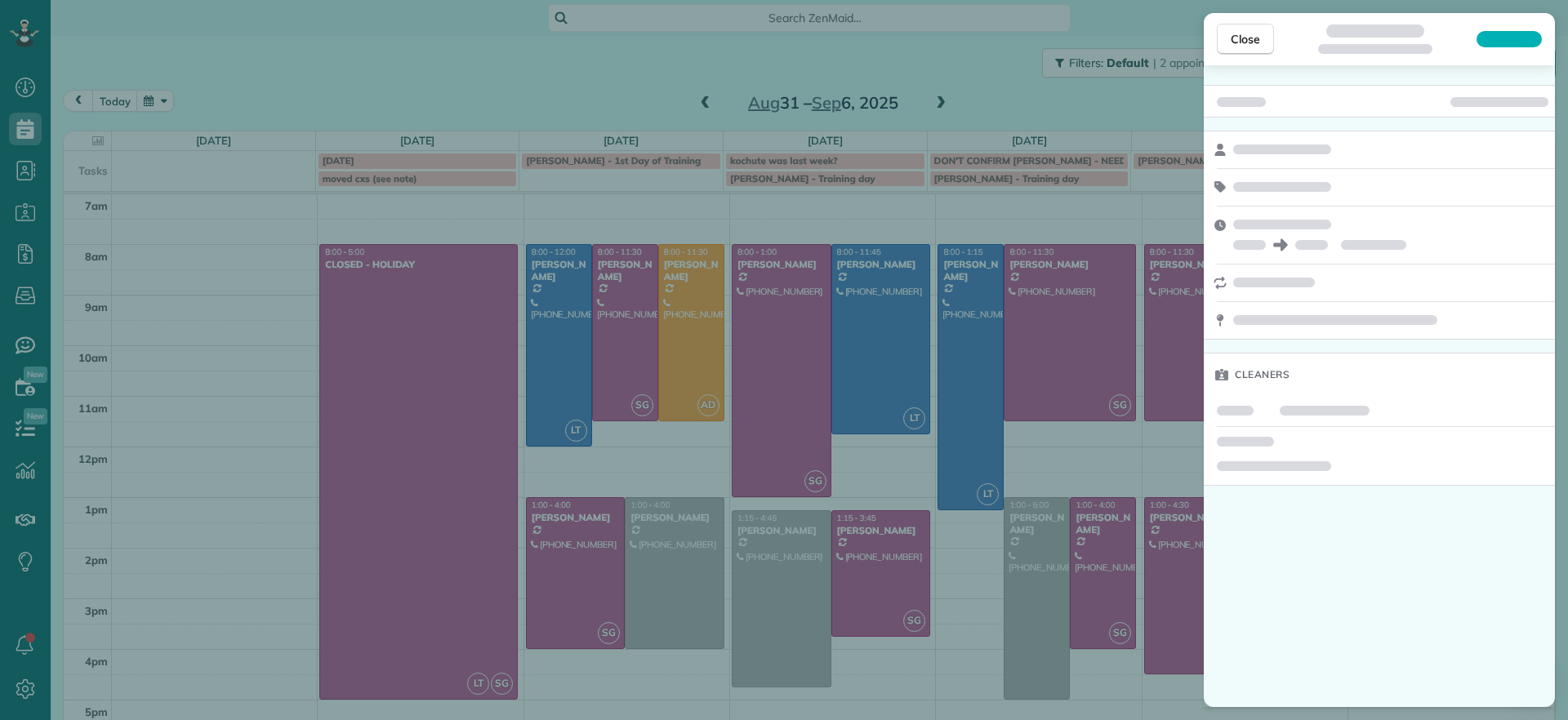
click at [1137, 681] on div "Close Cleaners" at bounding box center [784, 360] width 1568 height 720
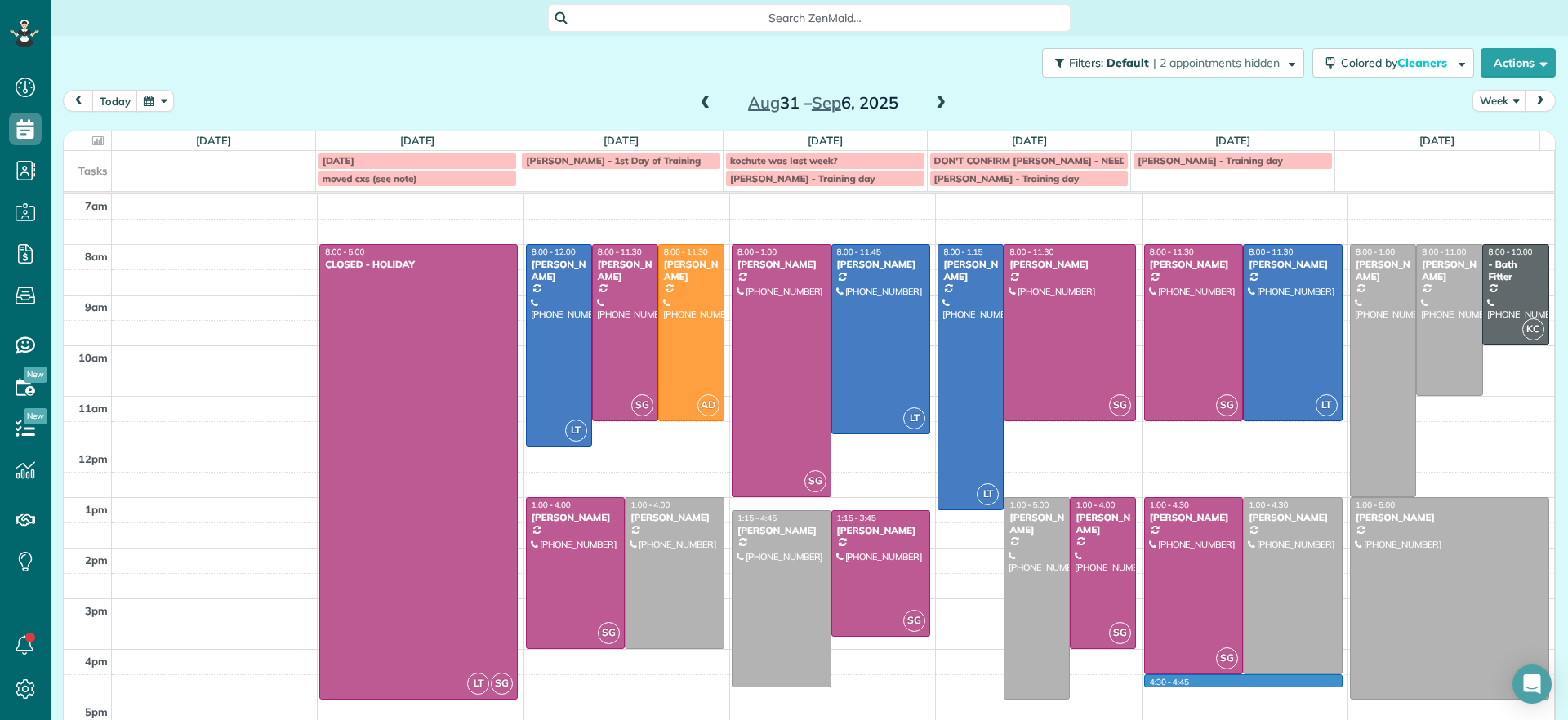
click at [1137, 681] on div "7am 8am 9am 10am 11am 12pm 1pm 2pm 3pm 4pm 5pm LT SG 8:00 - 5:00 CLOSED - HOLID…" at bounding box center [808, 472] width 1490 height 556
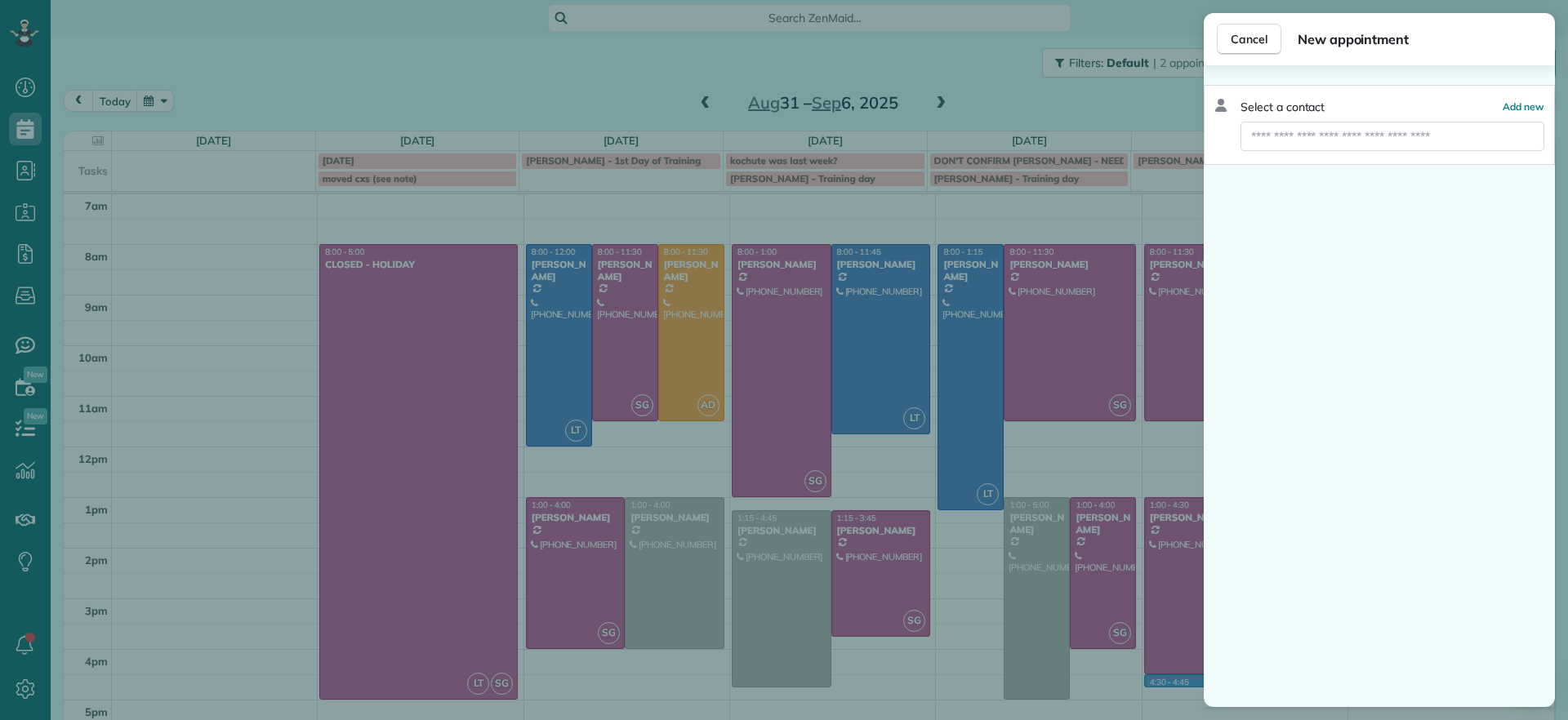
click at [528, 99] on div "Cancel New appointment Select a contact Add new" at bounding box center [784, 360] width 1568 height 720
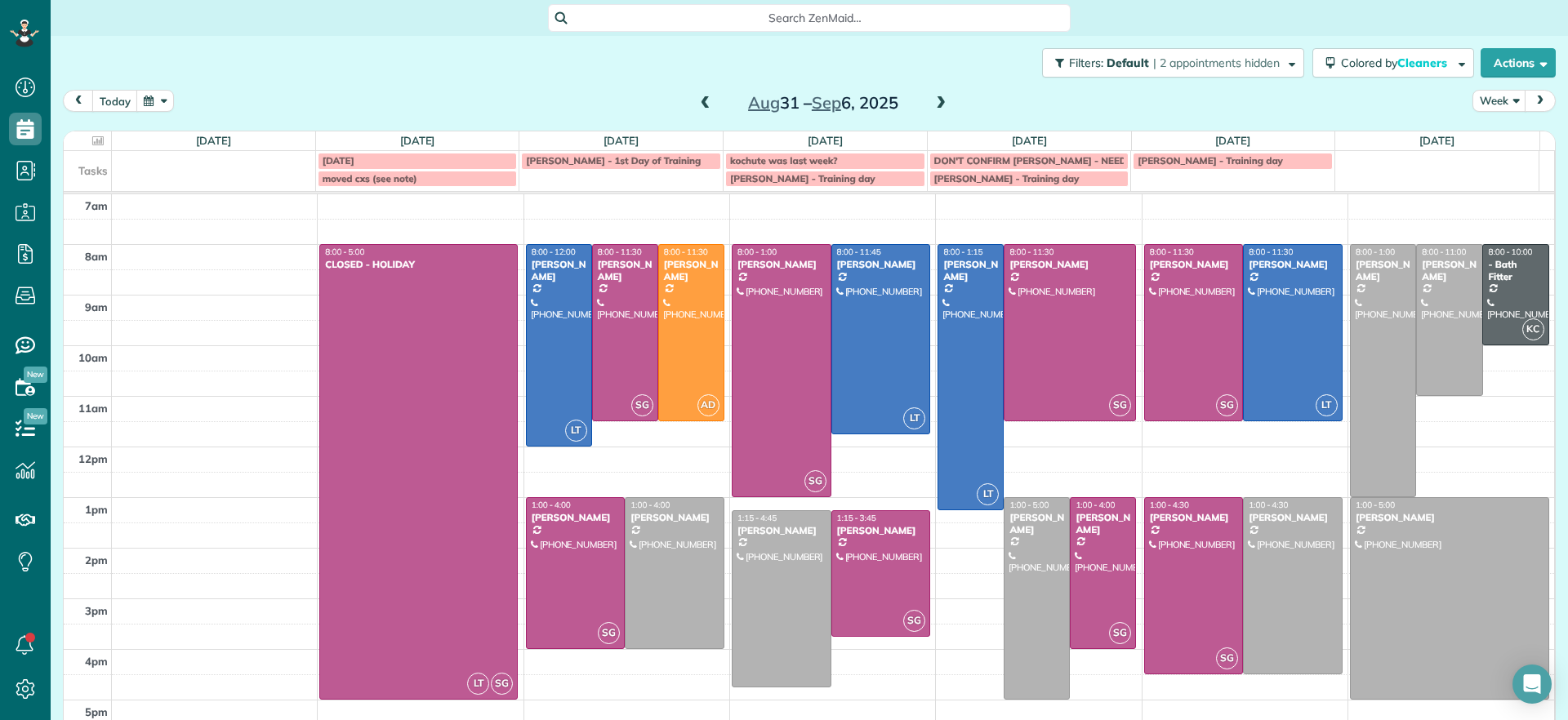
click at [935, 103] on span at bounding box center [941, 104] width 18 height 15
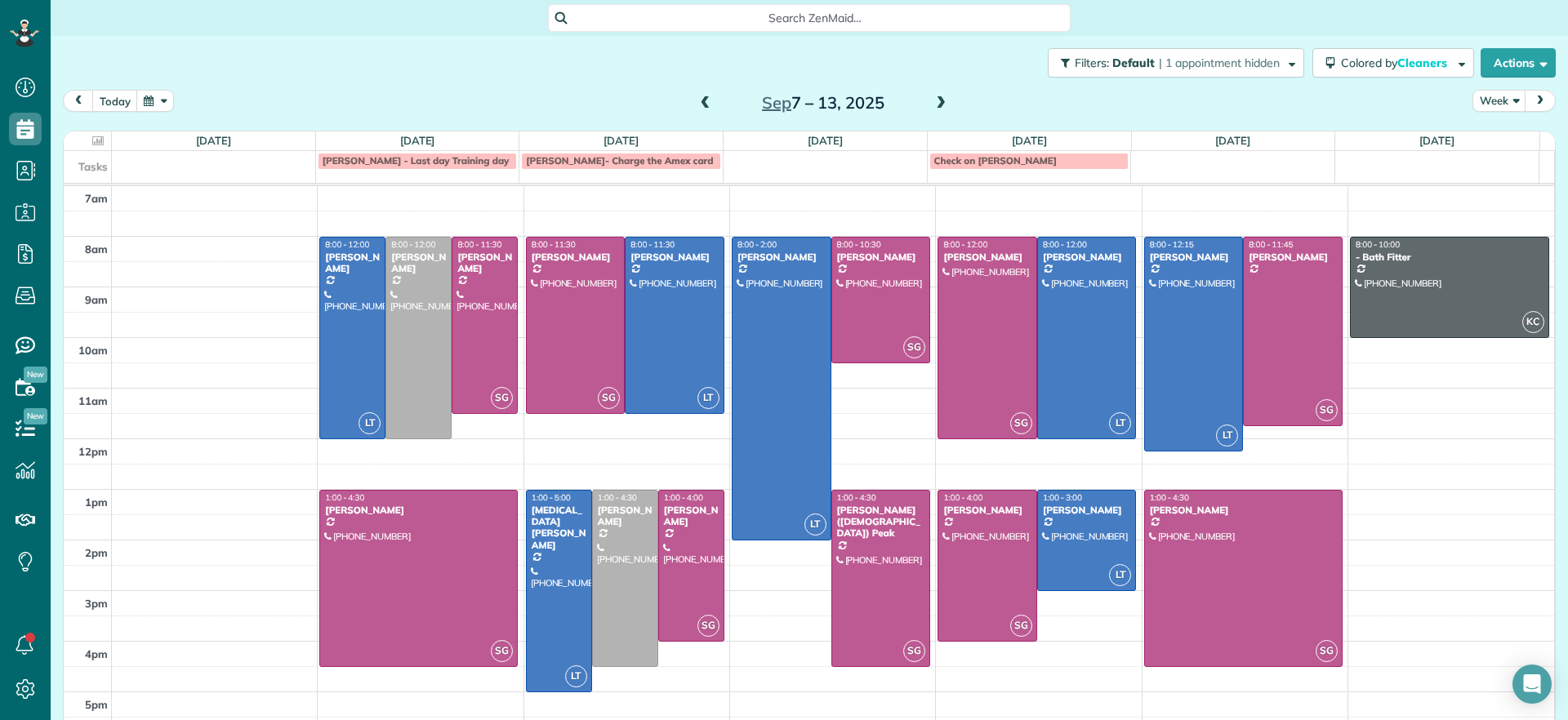
click at [696, 99] on span at bounding box center [705, 104] width 18 height 15
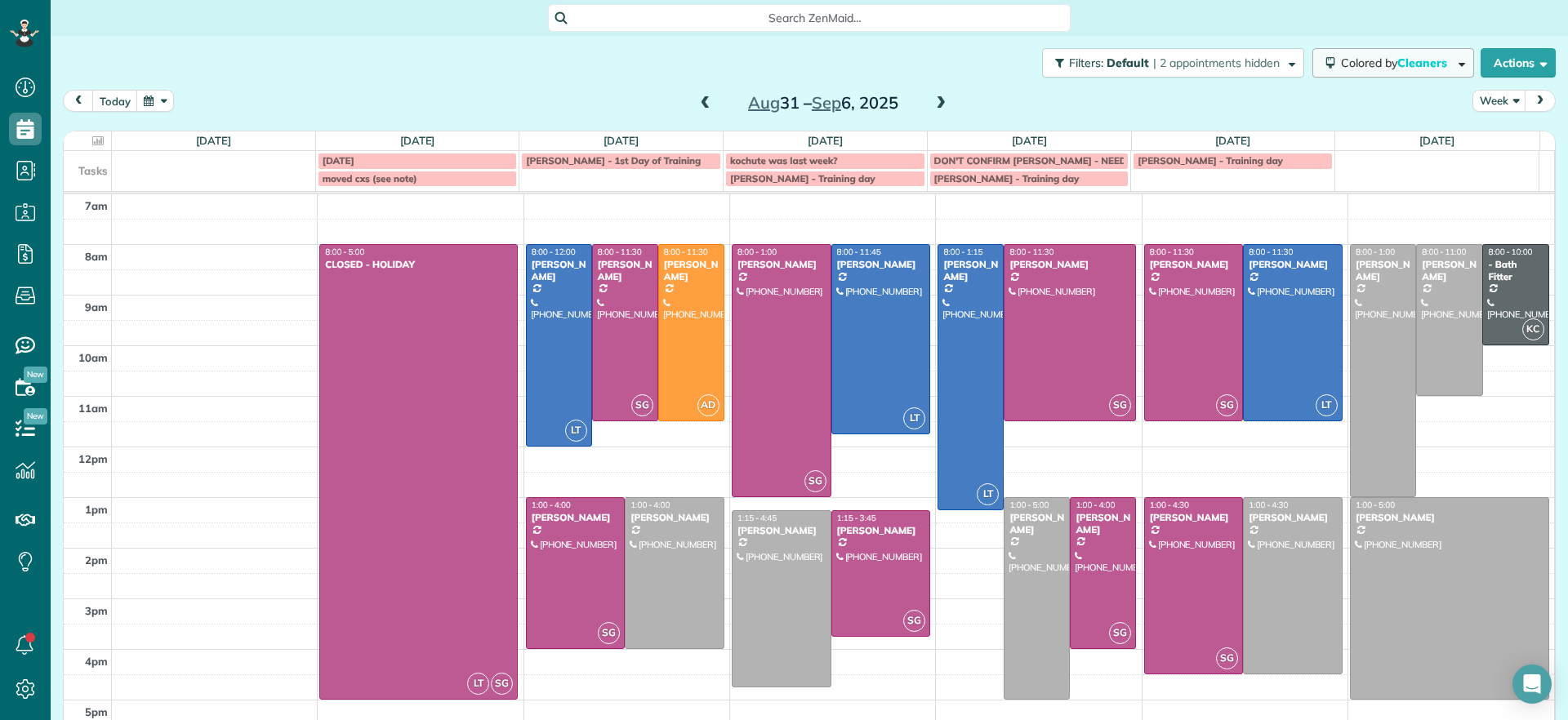
click at [1397, 62] on span "Cleaners" at bounding box center [1423, 63] width 53 height 15
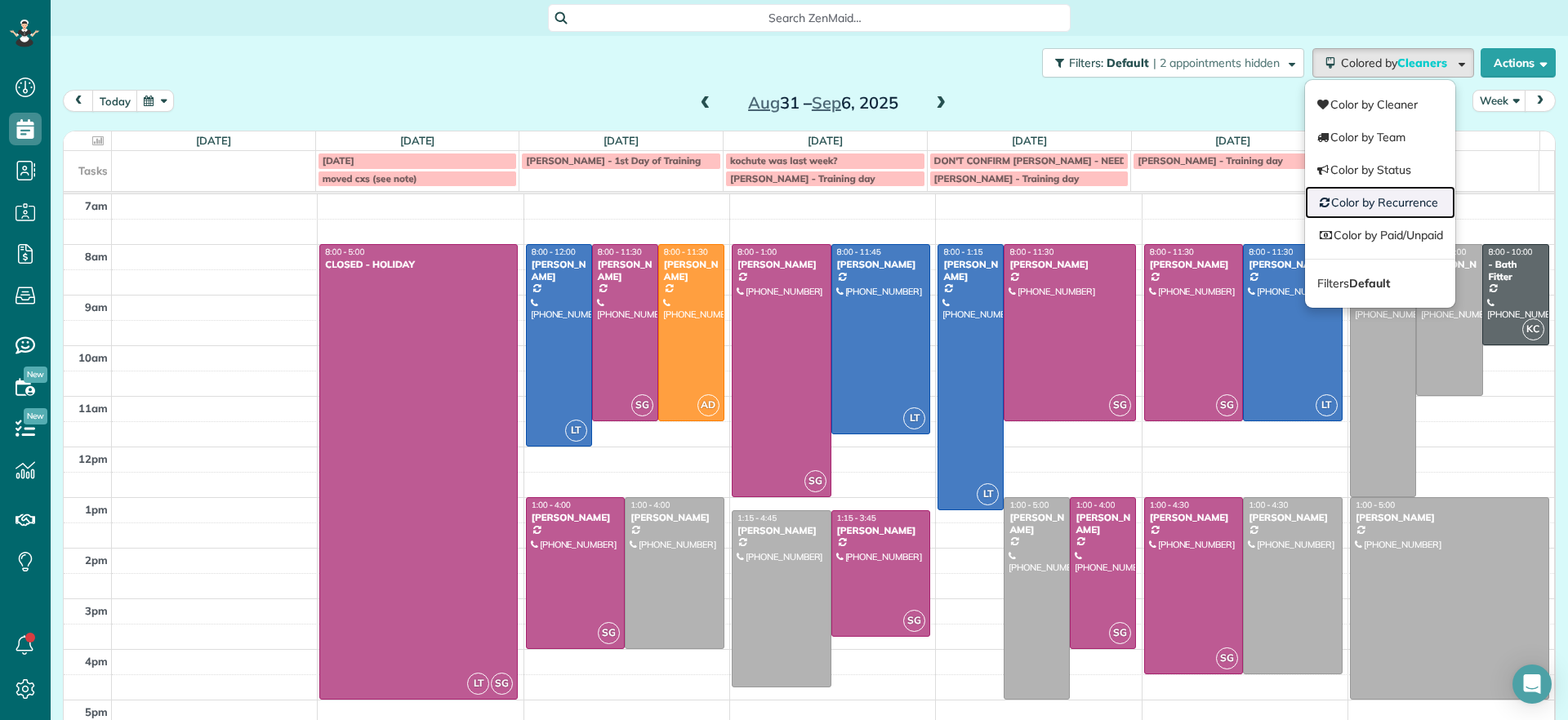
click at [1375, 199] on link "Color by Recurrence" at bounding box center [1380, 203] width 150 height 33
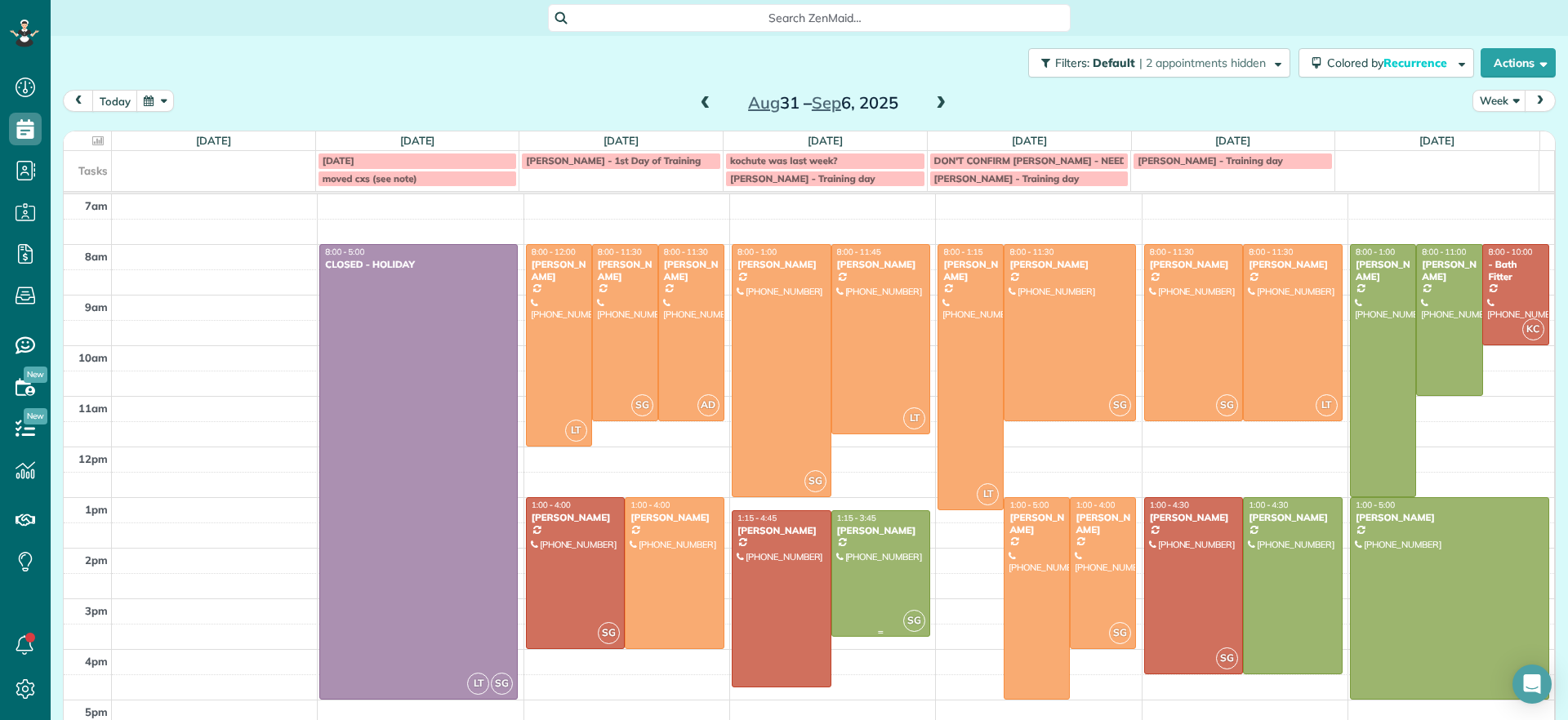
click at [900, 585] on div at bounding box center [880, 574] width 98 height 125
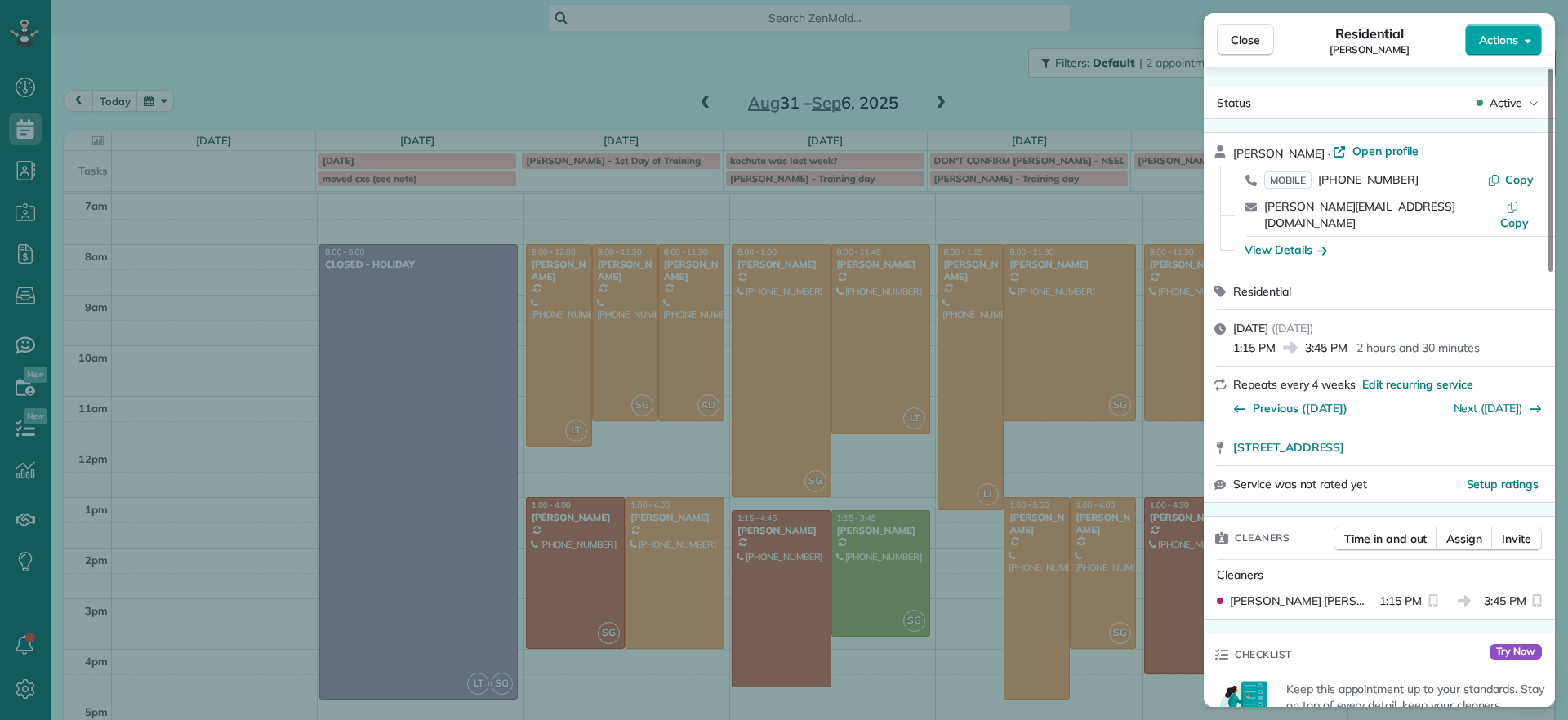
click at [1520, 50] on button "Actions" at bounding box center [1502, 40] width 76 height 31
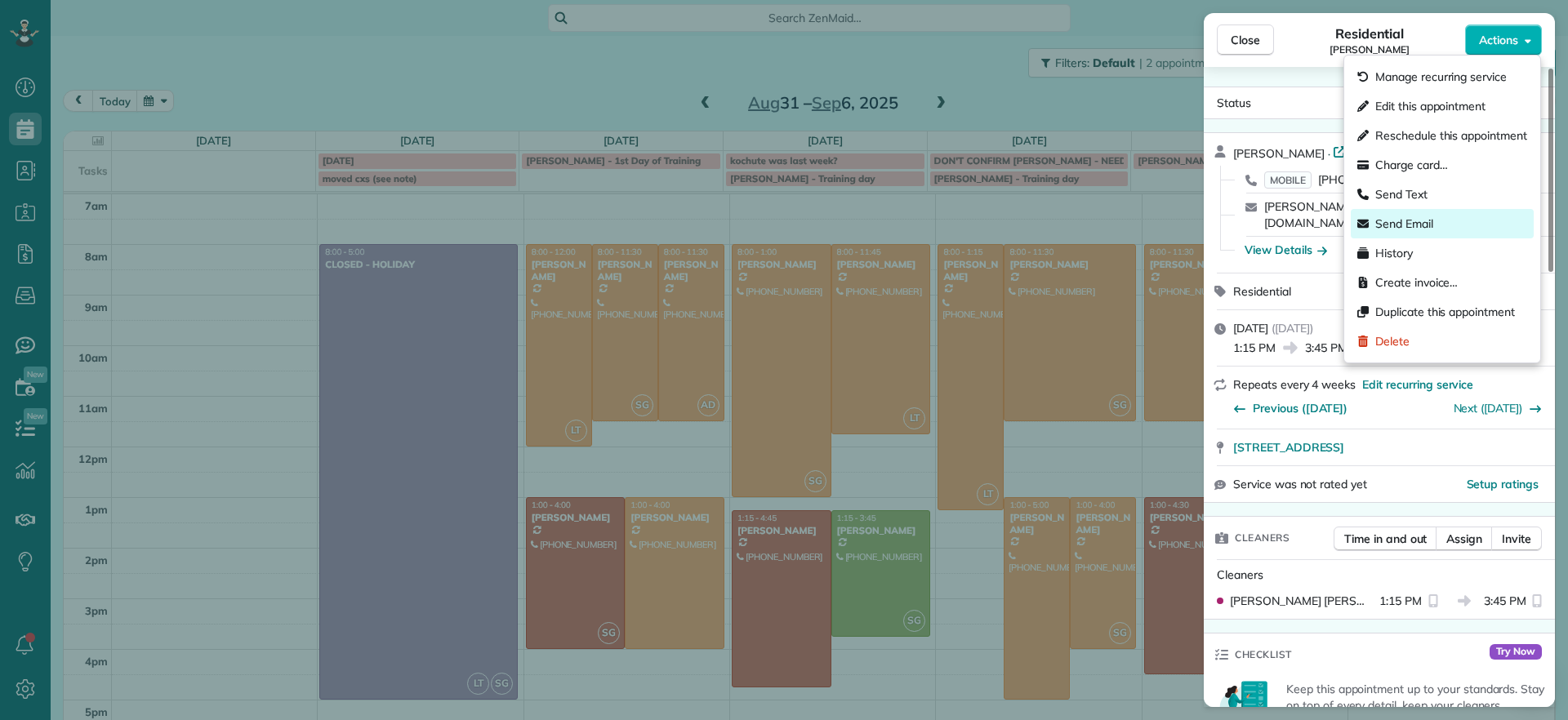
click at [1414, 215] on span "Send Email" at bounding box center [1404, 224] width 58 height 16
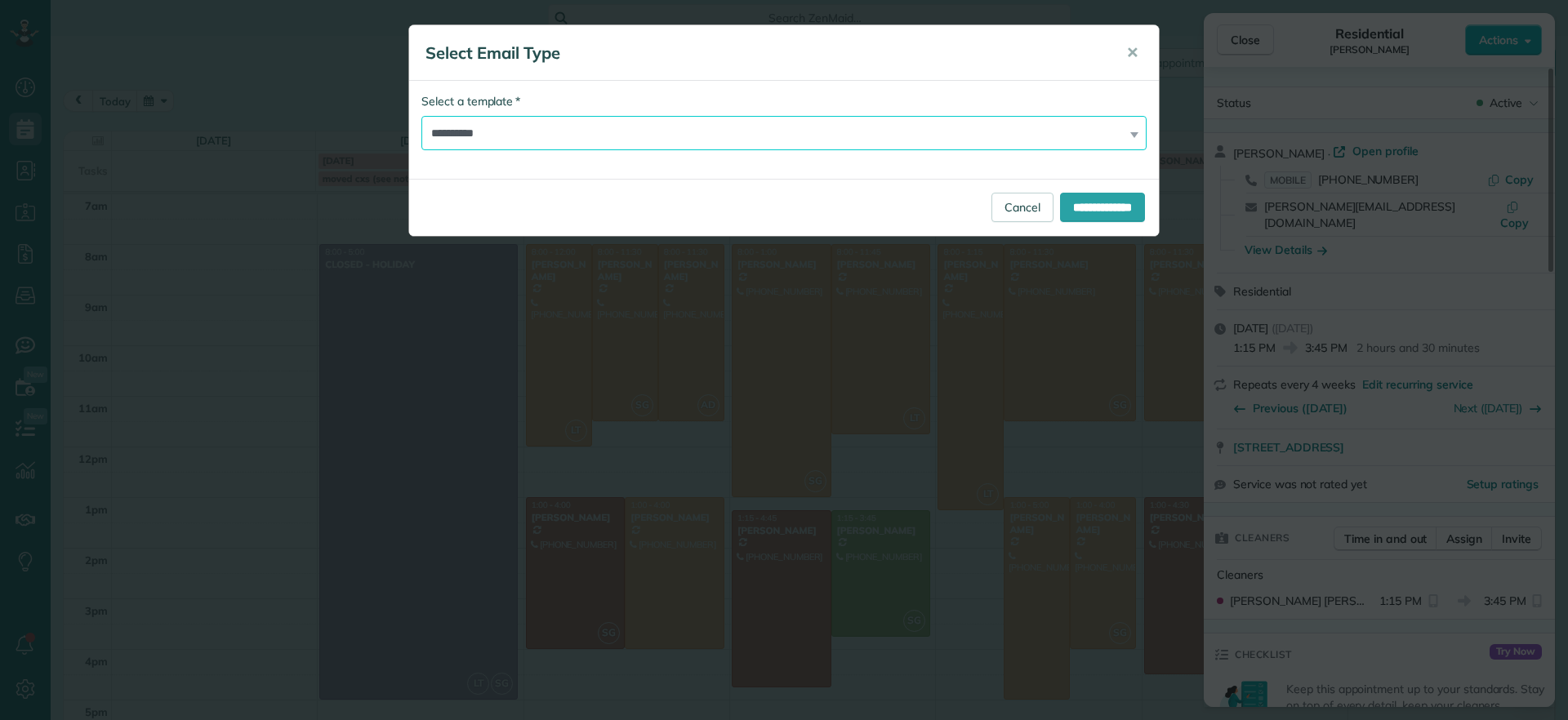
drag, startPoint x: 540, startPoint y: 131, endPoint x: 551, endPoint y: 130, distance: 11.0
click at [540, 132] on select "**********" at bounding box center [784, 133] width 725 height 35
select select "****"
click at [422, 116] on select "**********" at bounding box center [784, 133] width 725 height 35
click at [1083, 201] on input "**********" at bounding box center [1102, 207] width 85 height 30
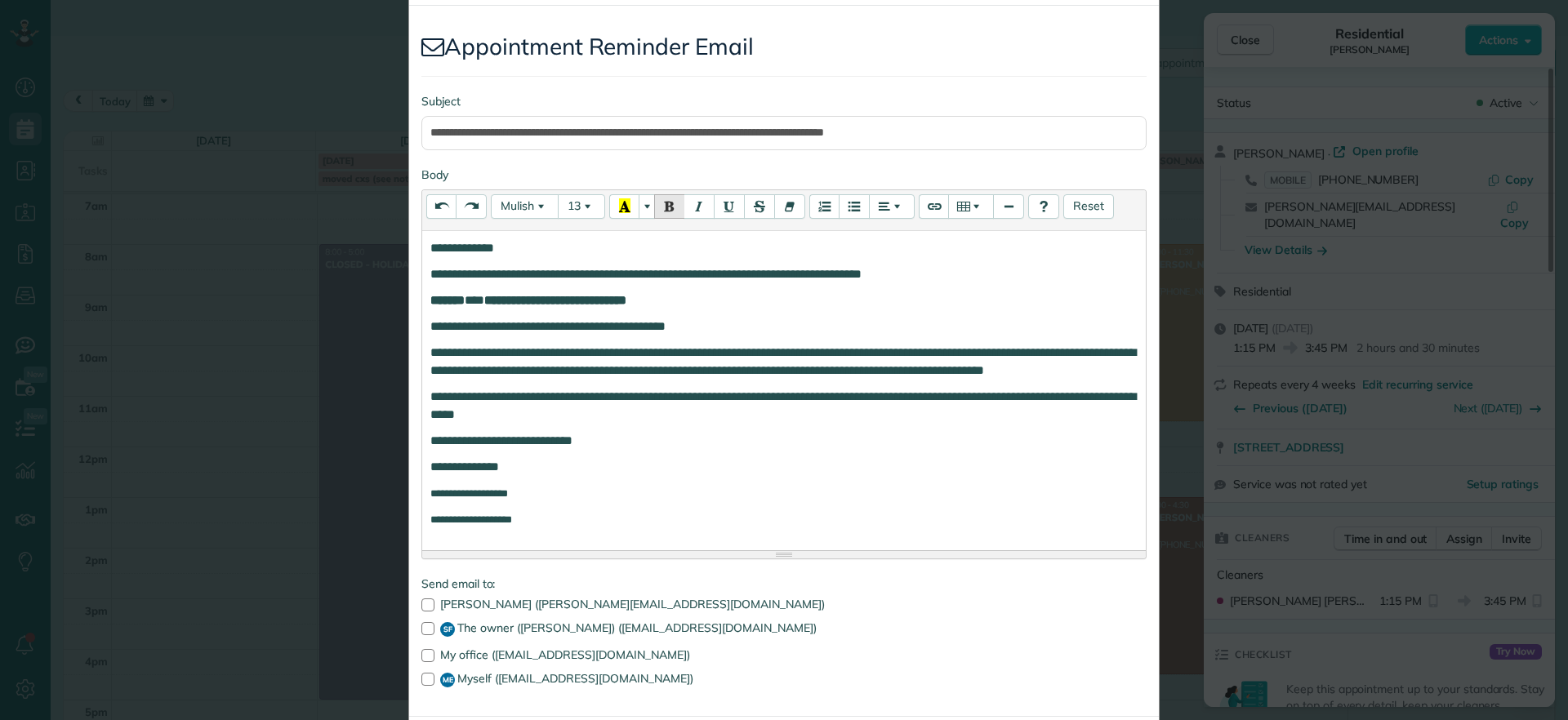
scroll to position [172, 0]
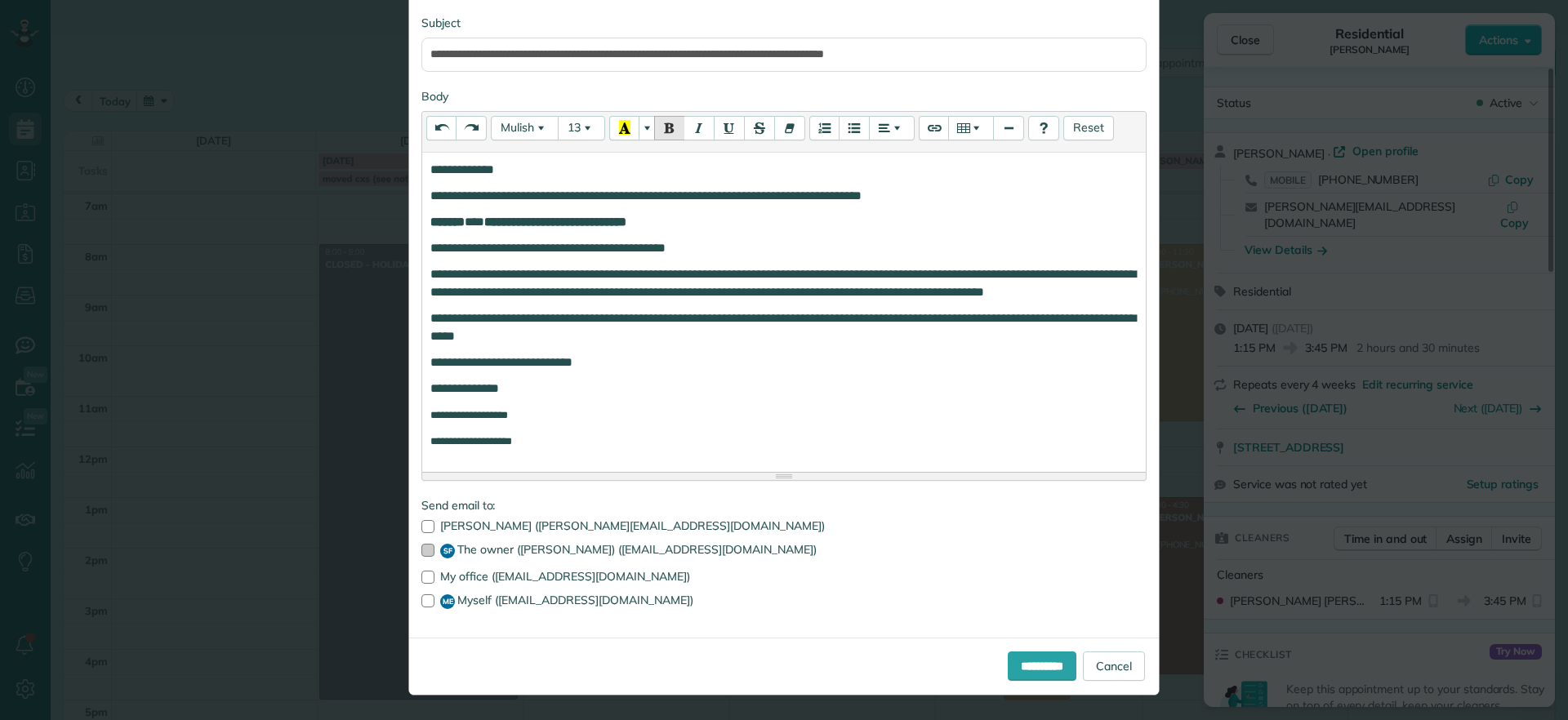
click at [422, 551] on div at bounding box center [428, 551] width 13 height 13
click at [431, 596] on label "ME Myself (maeenriquez1994@gmail.com)" at bounding box center [784, 602] width 725 height 15
click at [1017, 661] on input "**********" at bounding box center [1041, 667] width 68 height 30
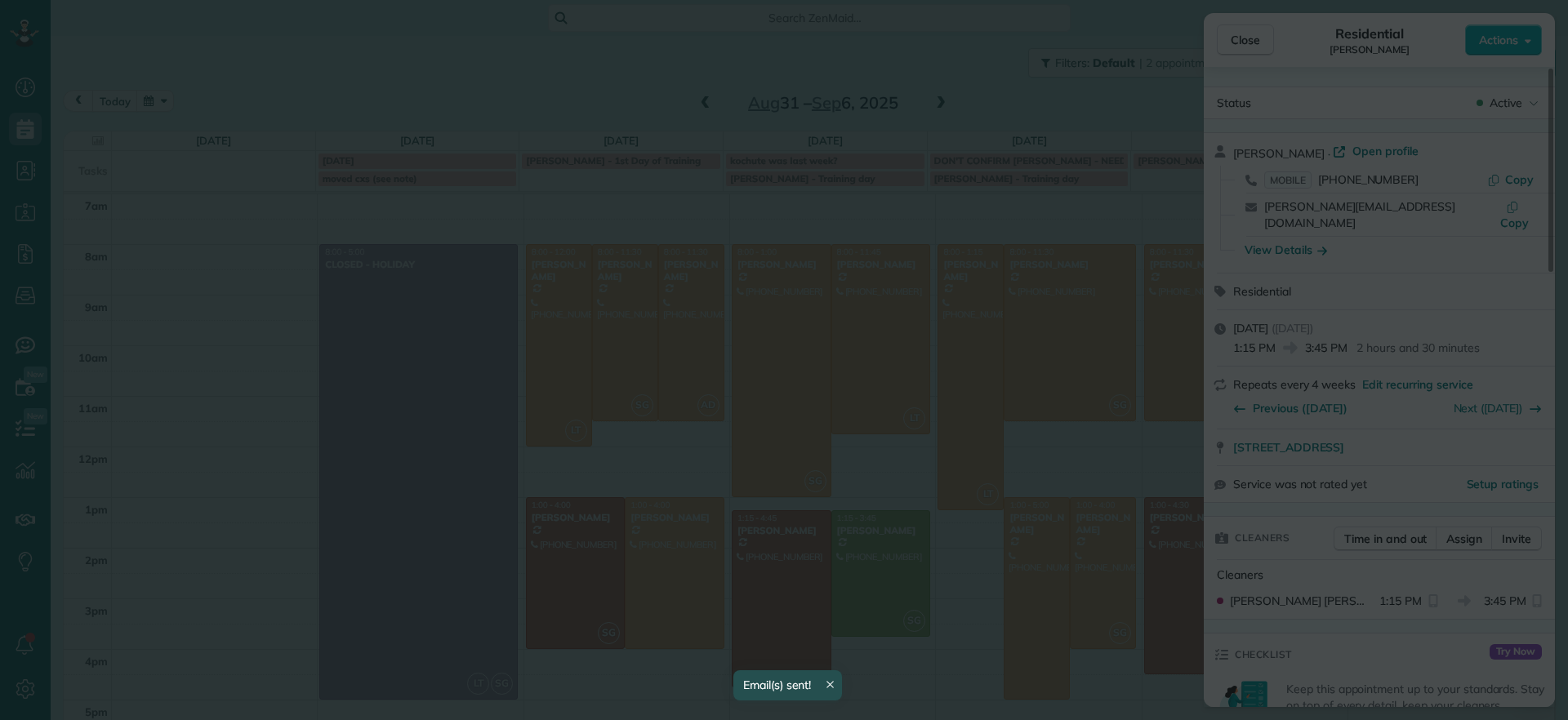
scroll to position [0, 0]
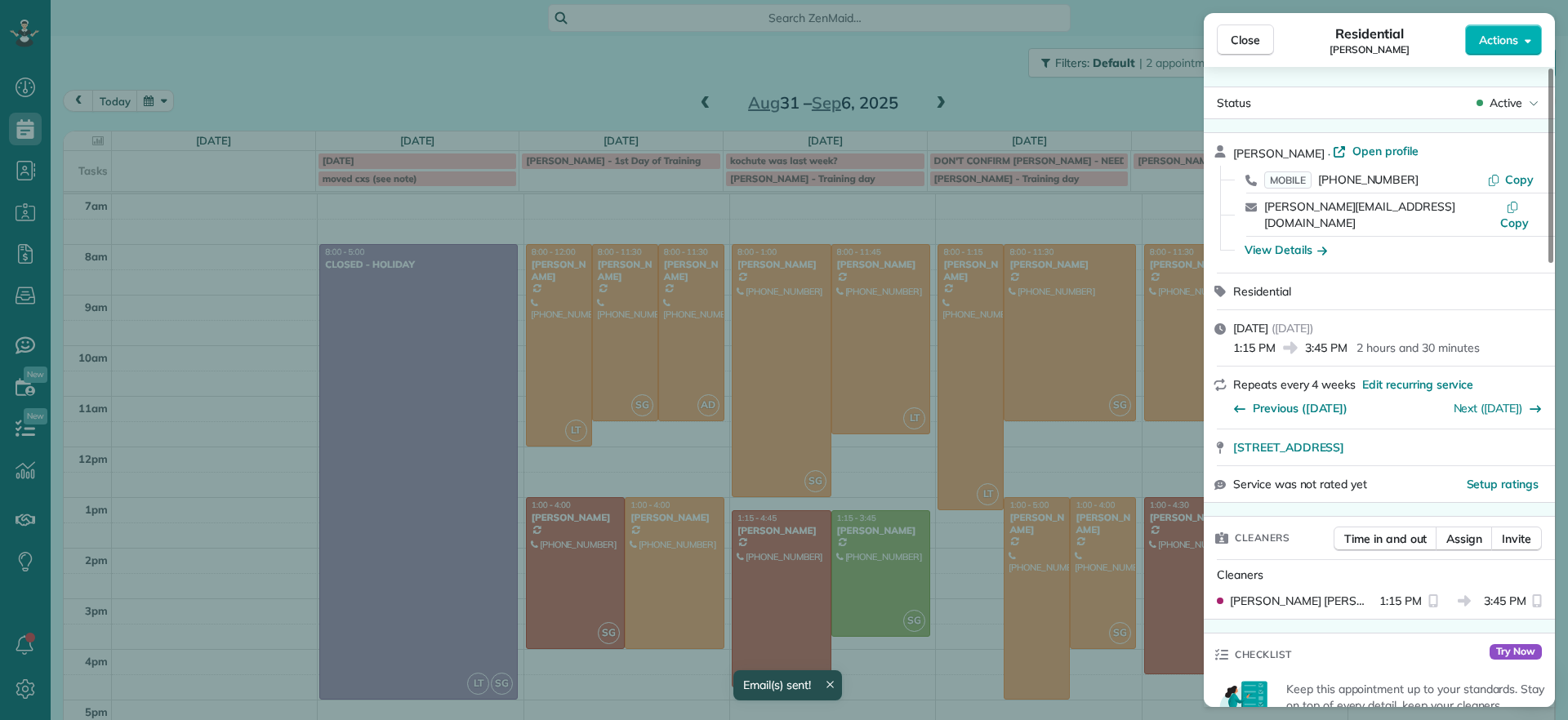
click at [1238, 69] on div "Status Active Genevieve Malandra · Open profile MOBILE (267) 671-6705 Copy gene…" at bounding box center [1378, 386] width 351 height 640
click at [1240, 29] on button "Close" at bounding box center [1245, 40] width 58 height 31
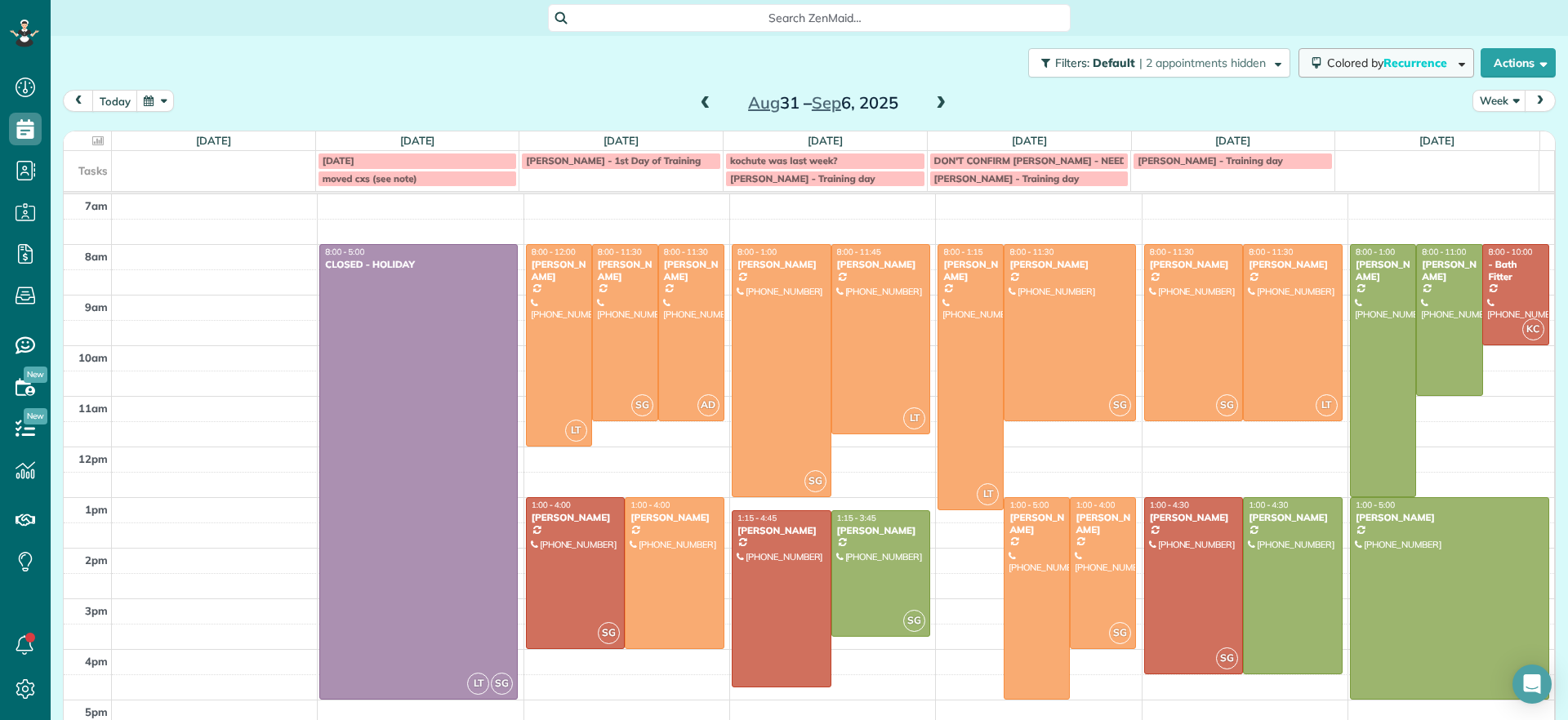
click at [1432, 72] on button "Colored by Recurrence" at bounding box center [1386, 63] width 176 height 30
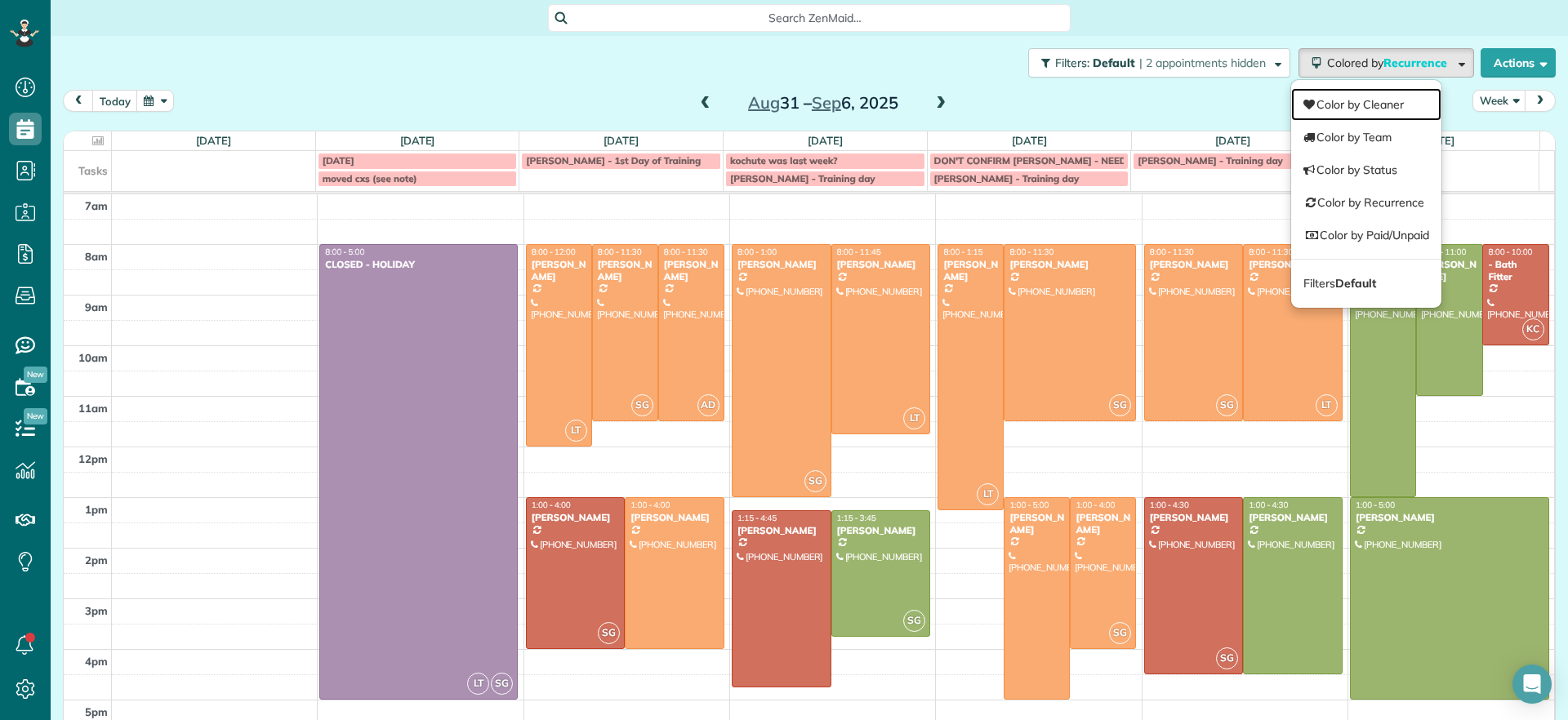
click at [1382, 97] on link "Color by Cleaner" at bounding box center [1366, 104] width 150 height 33
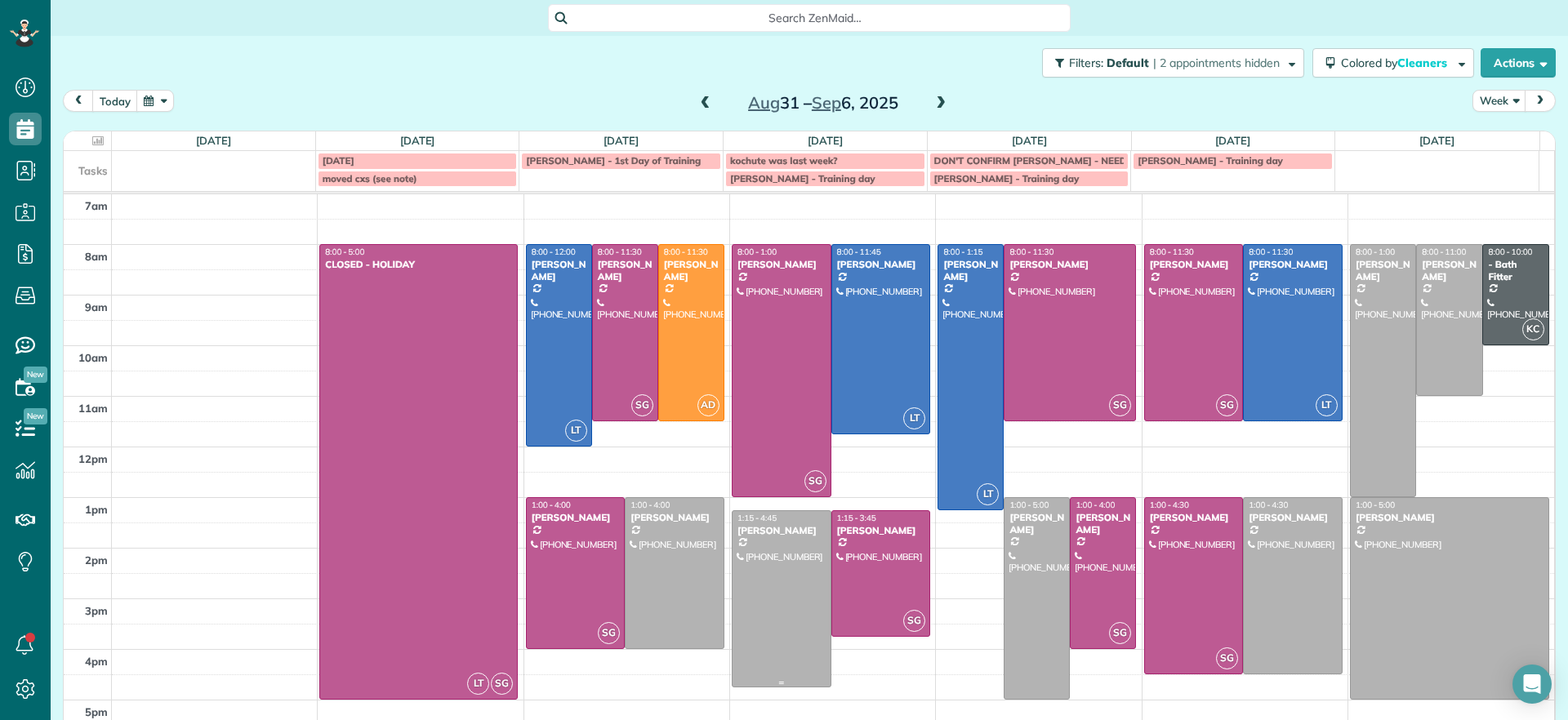
click at [772, 626] on div at bounding box center [781, 599] width 98 height 176
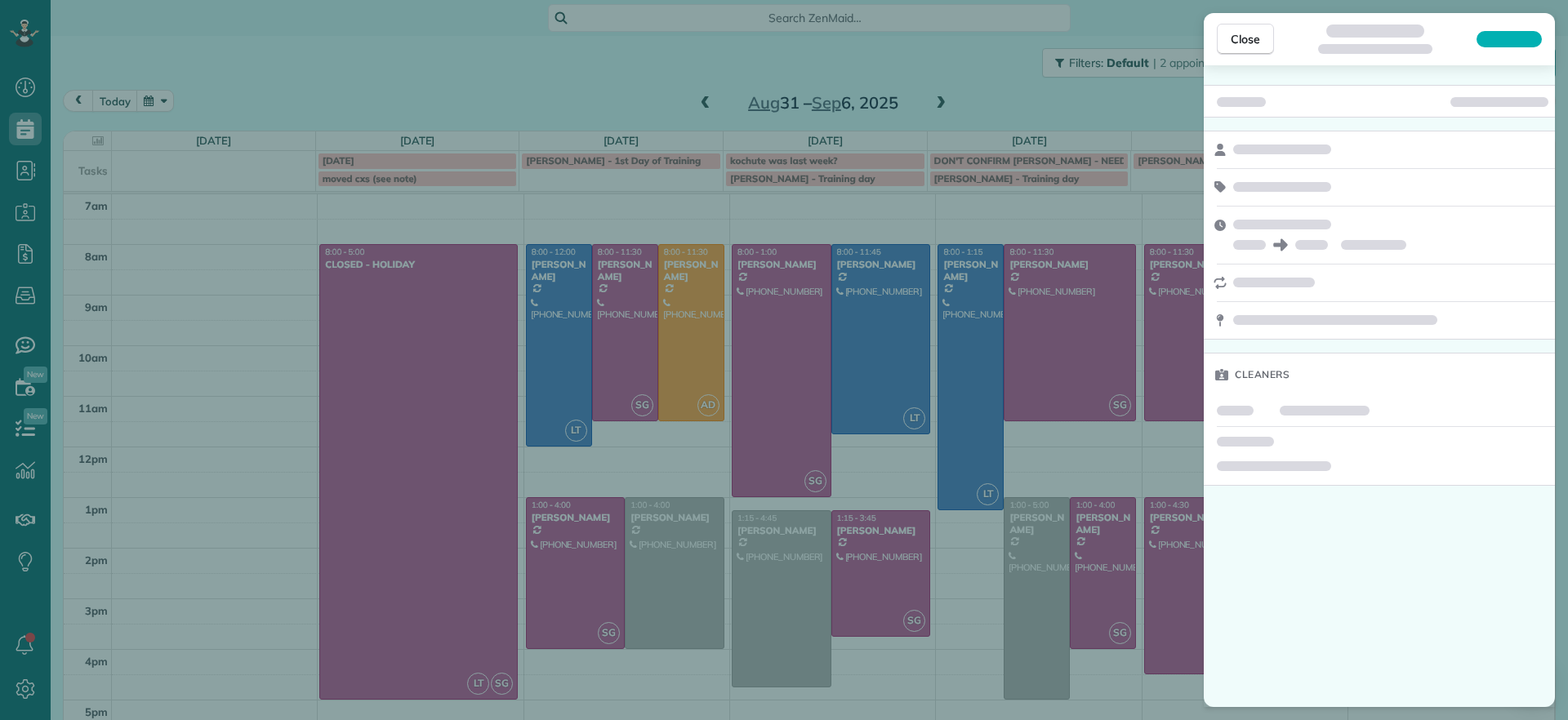
click at [881, 705] on div "Close Cleaners" at bounding box center [784, 360] width 1568 height 720
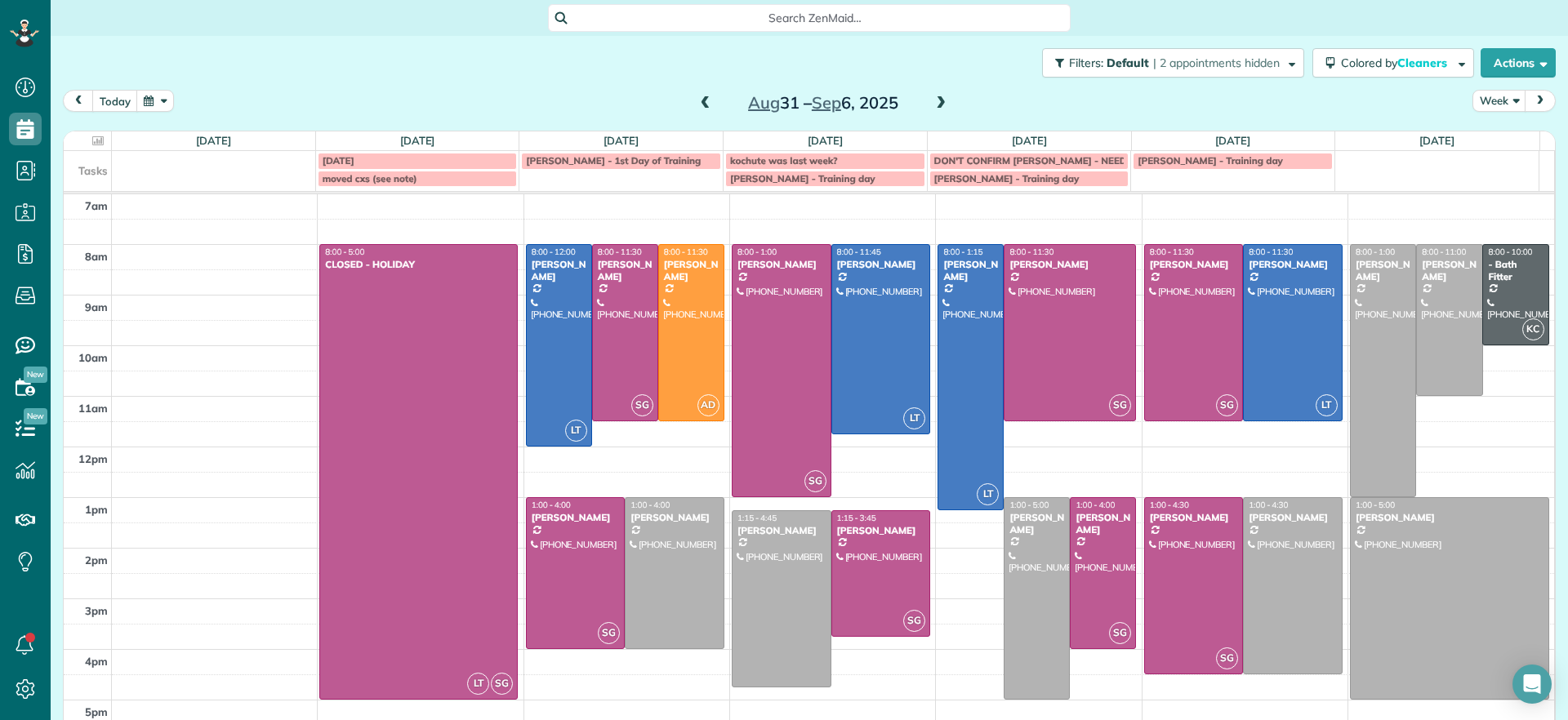
click at [816, 13] on span "Search ZenMaid…" at bounding box center [815, 18] width 496 height 16
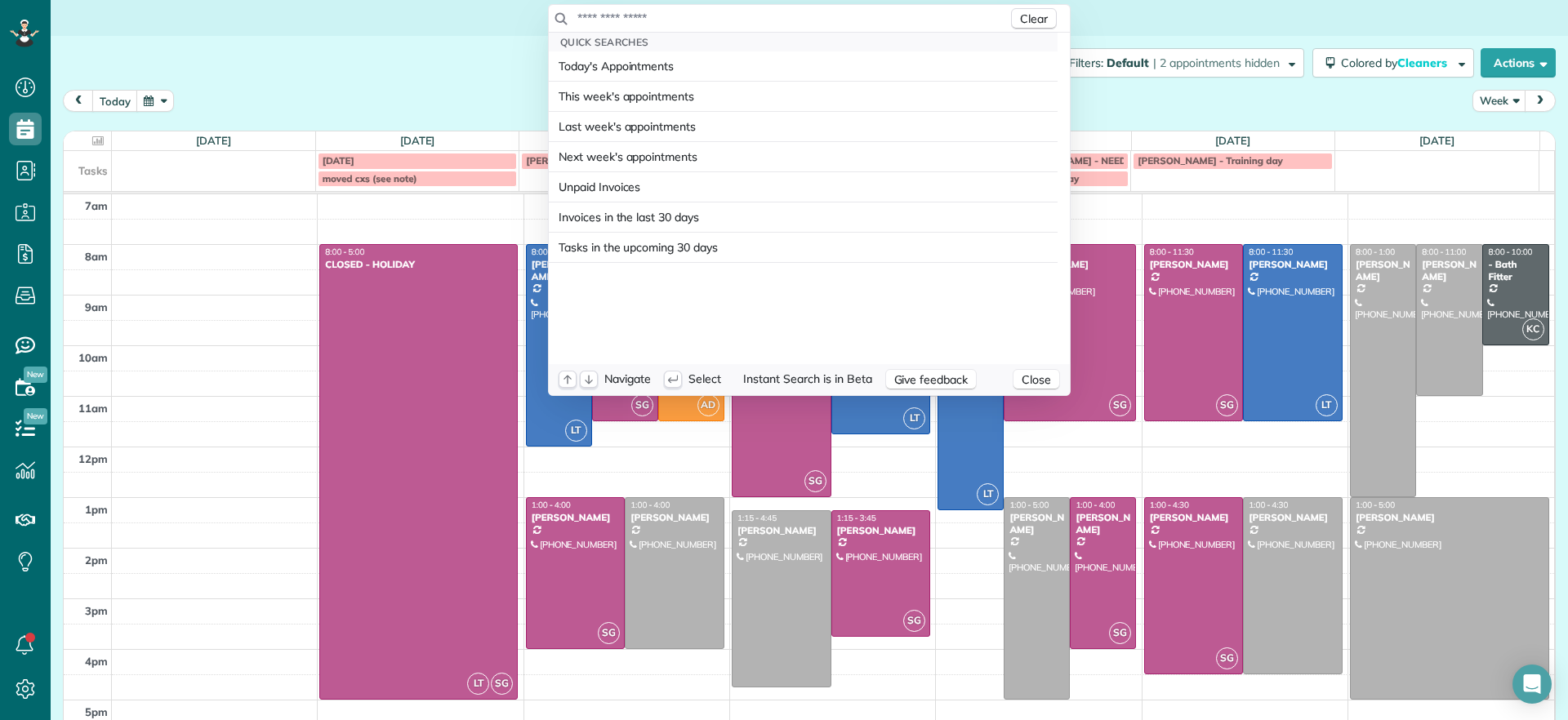
click at [733, 16] on input "text" at bounding box center [791, 18] width 431 height 16
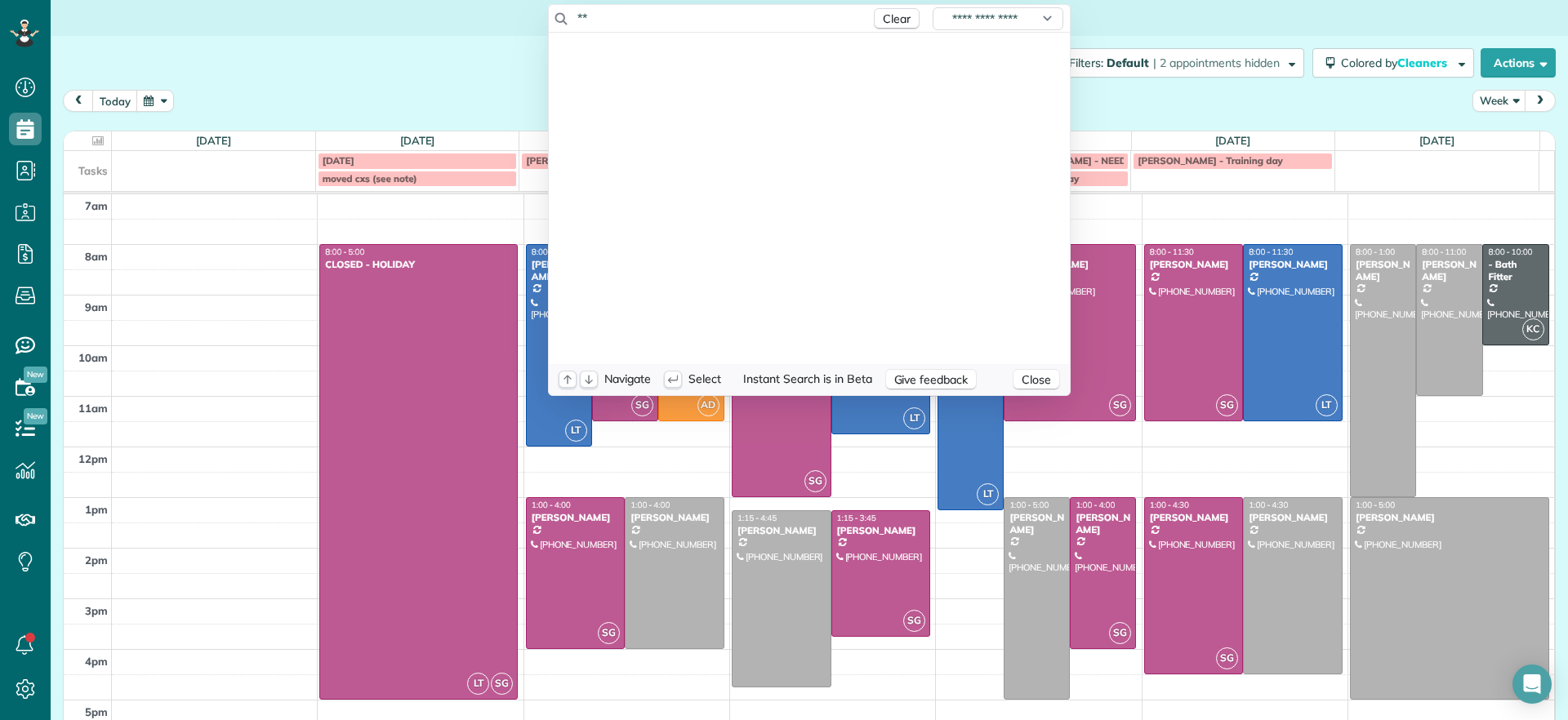
type input "*"
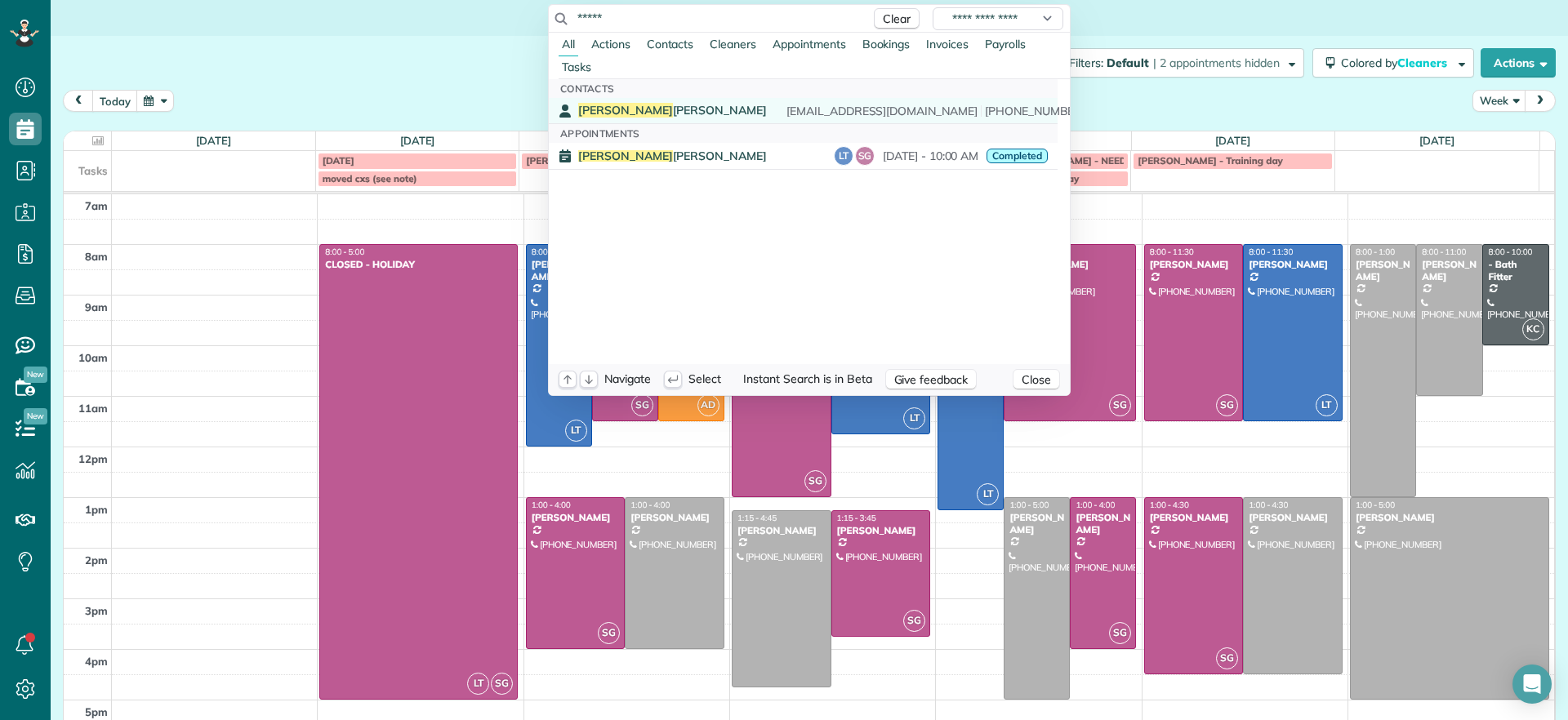
type input "*****"
click at [619, 114] on span "Carla Bowman" at bounding box center [672, 110] width 189 height 15
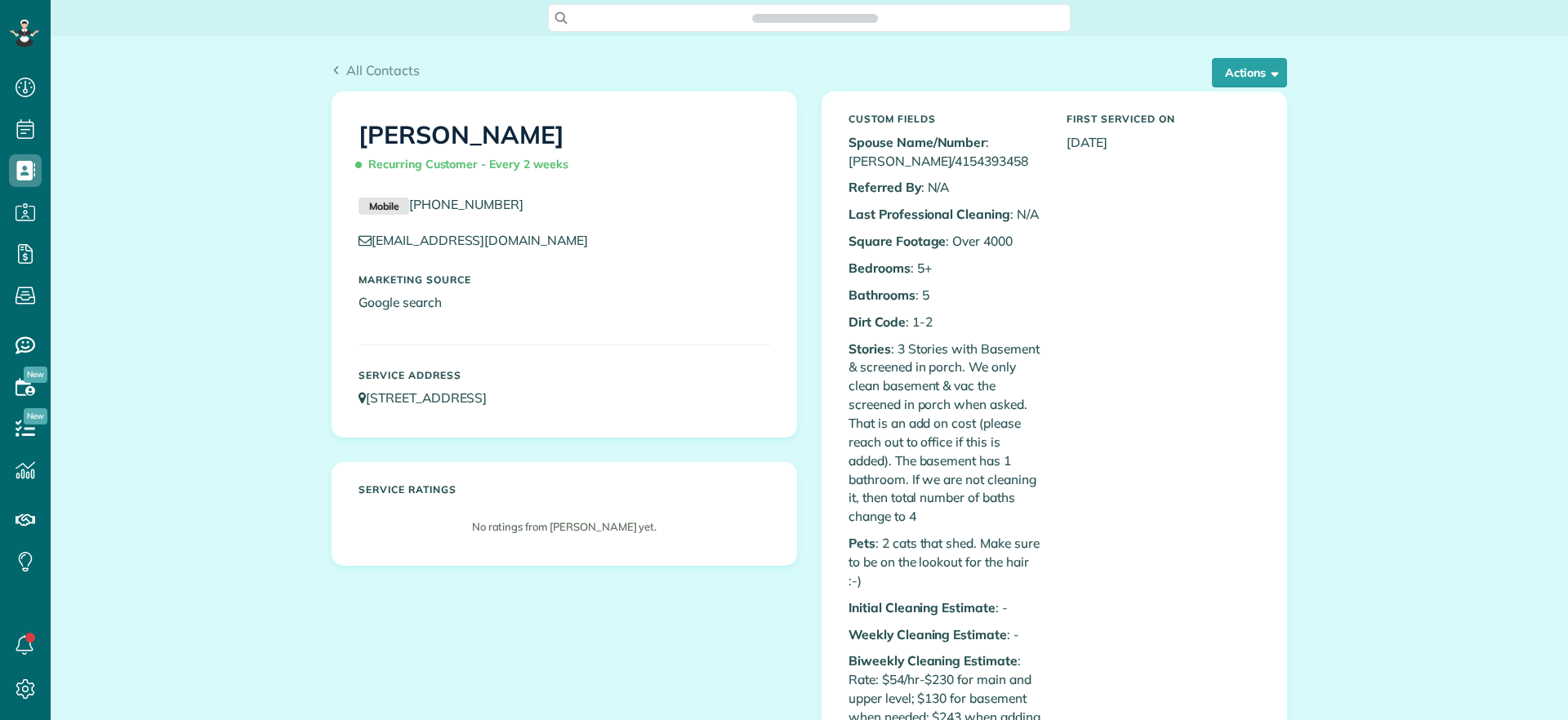
scroll to position [7, 7]
click at [1229, 67] on button "Actions" at bounding box center [1248, 73] width 75 height 30
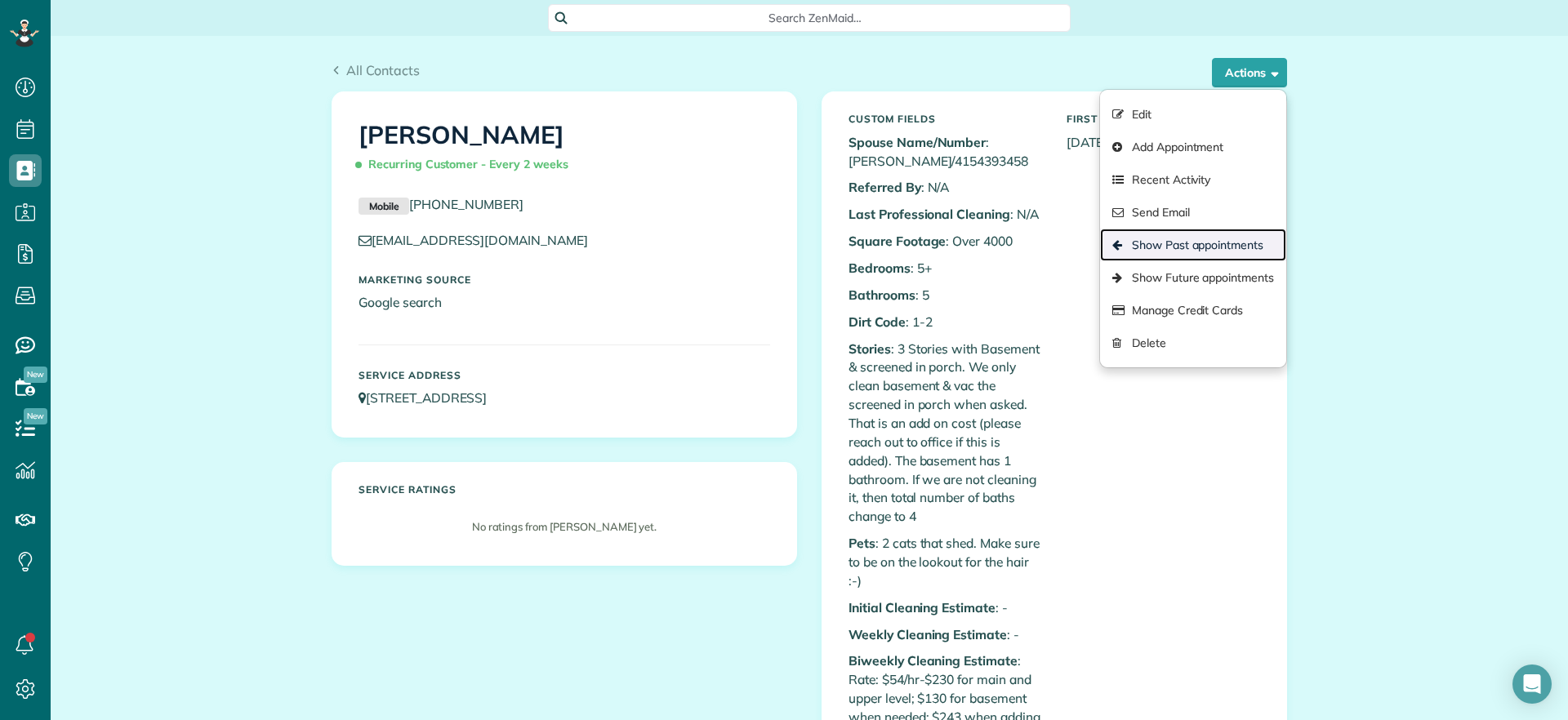
click at [1201, 243] on link "Show Past appointments" at bounding box center [1192, 245] width 187 height 33
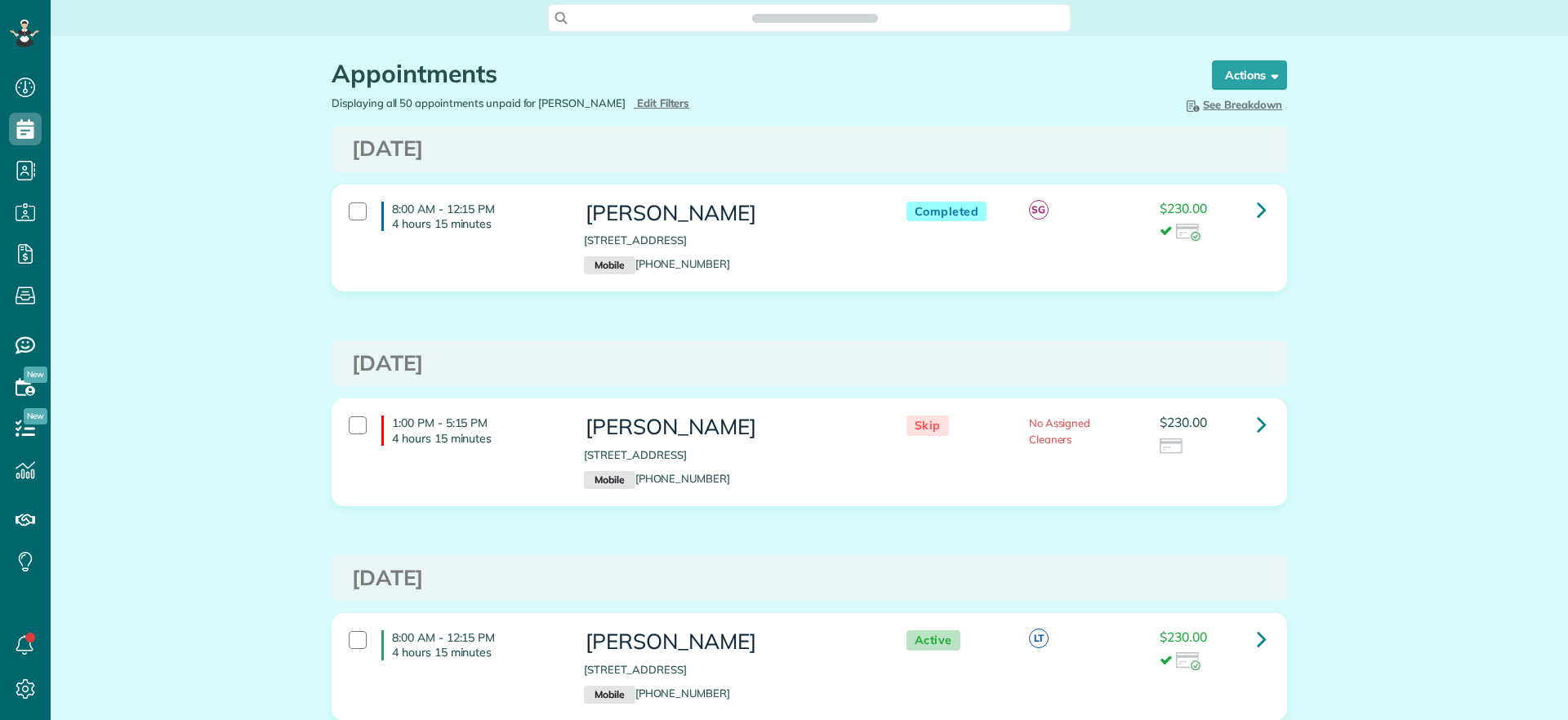
scroll to position [7, 7]
click at [1257, 430] on icon at bounding box center [1261, 424] width 10 height 29
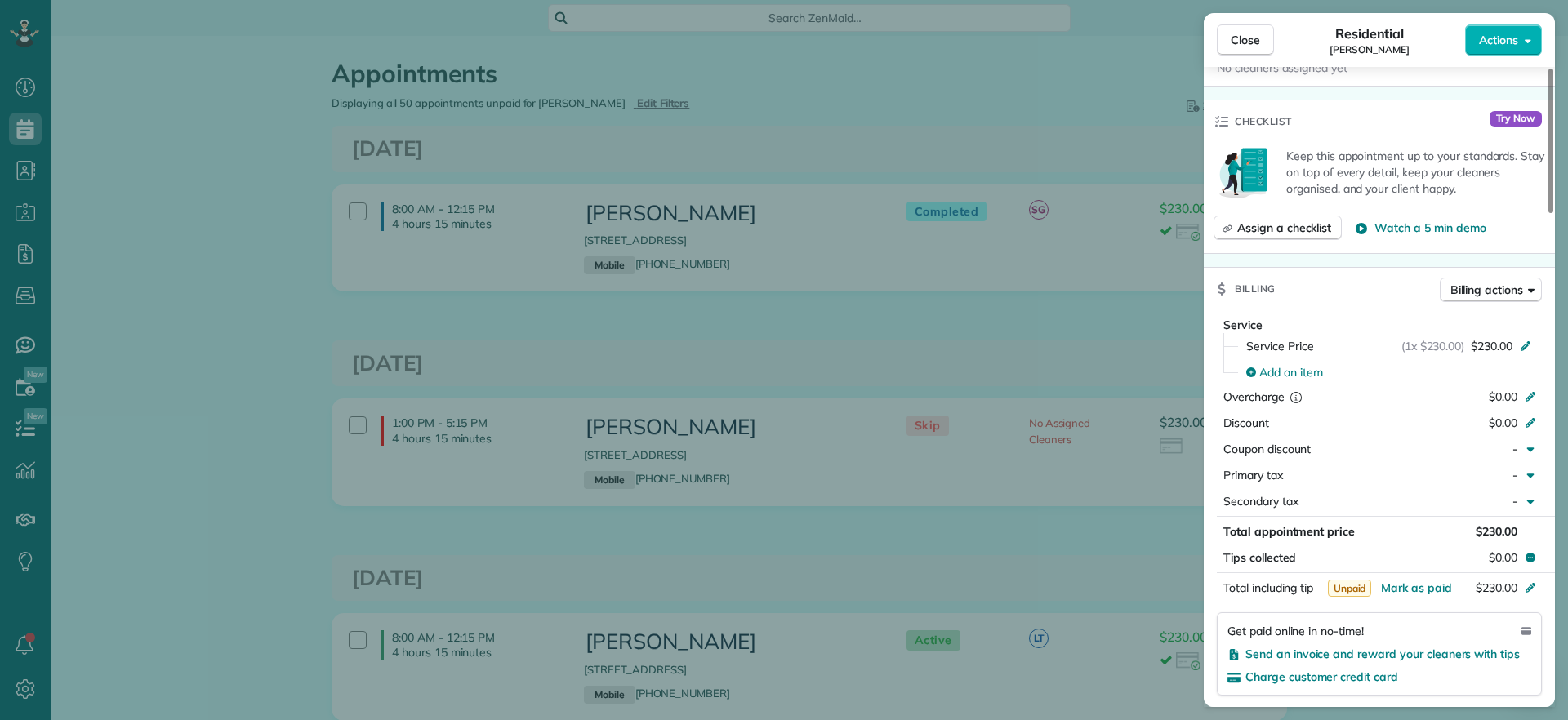
scroll to position [1033, 0]
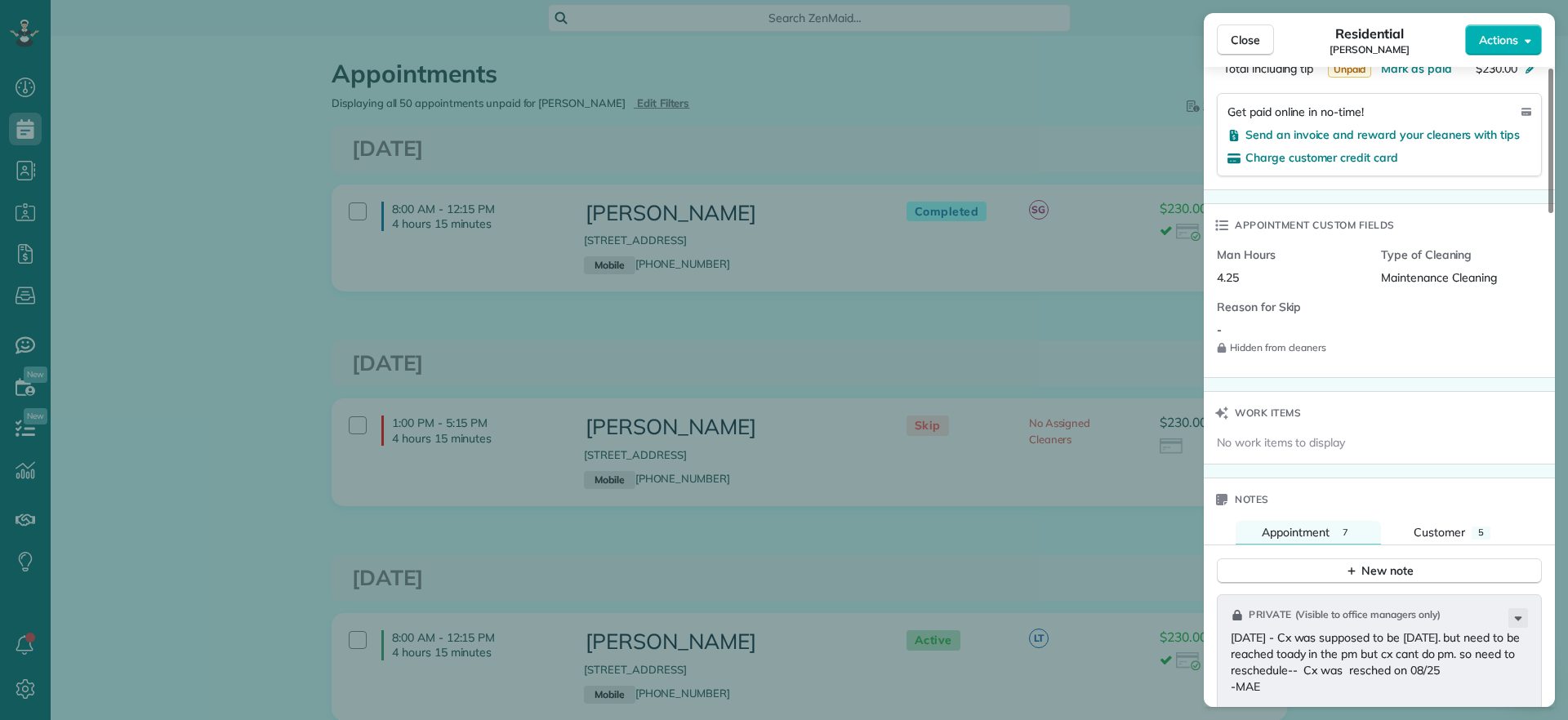
click at [1063, 121] on div "Close Residential Lauren Sides Actions Status Skip Lauren Sides · Open profile …" at bounding box center [784, 360] width 1568 height 720
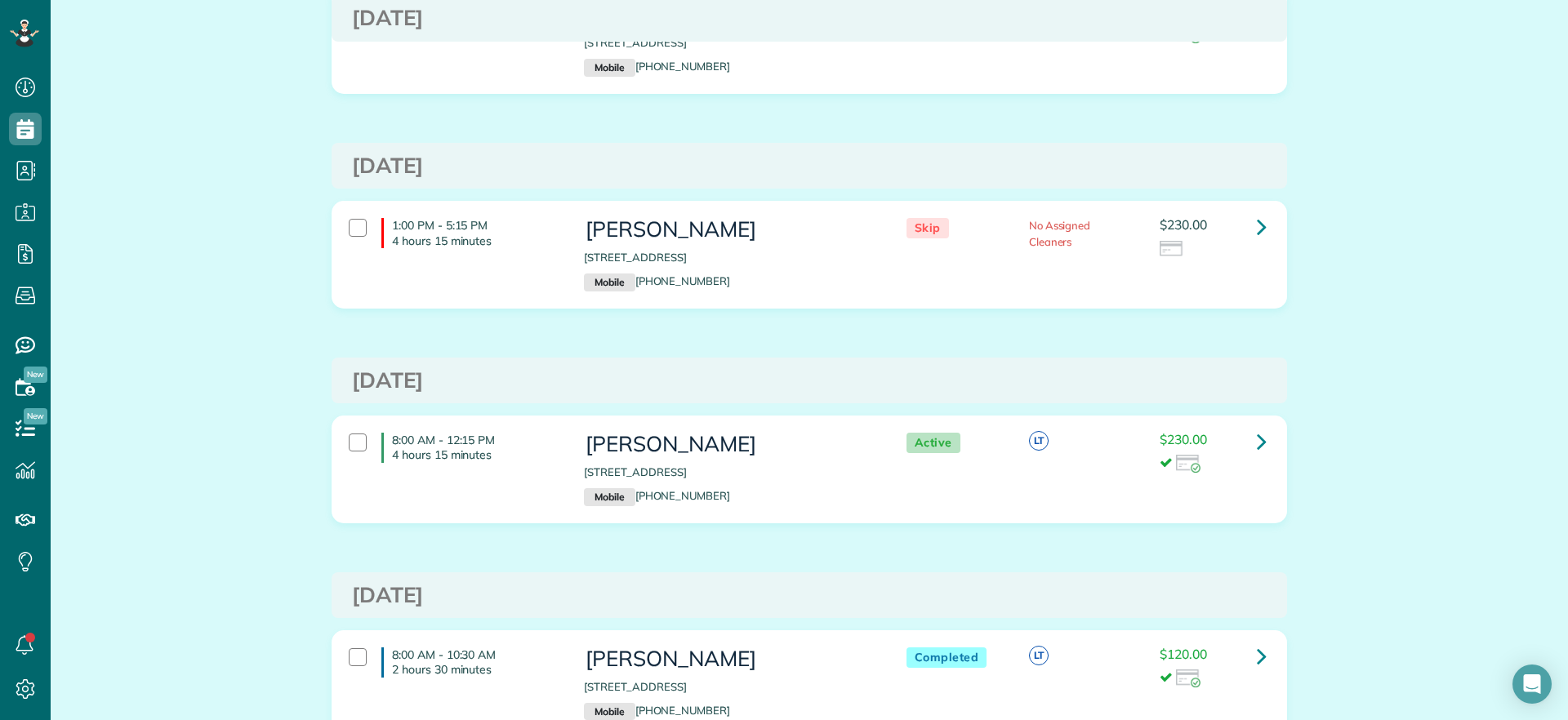
scroll to position [102, 0]
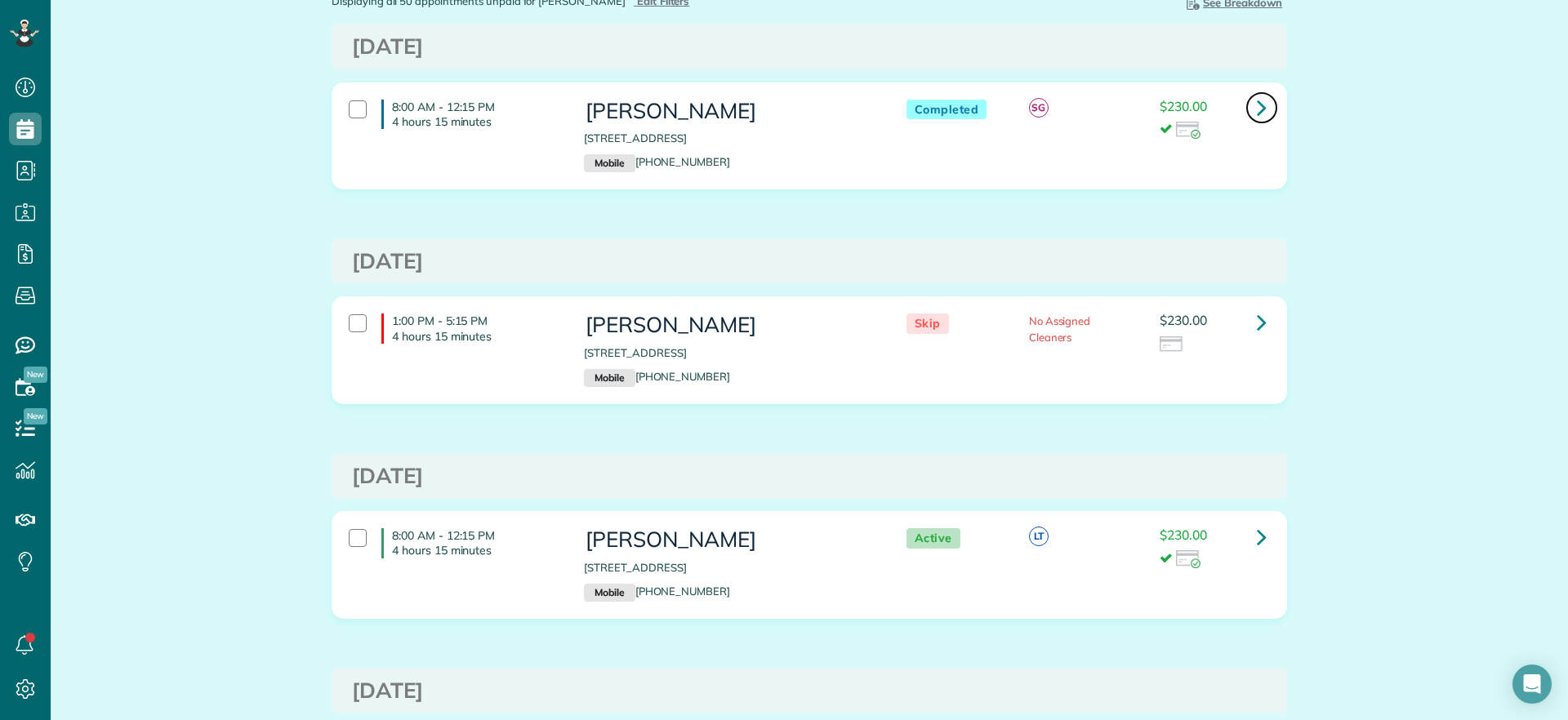
click at [1258, 114] on icon at bounding box center [1261, 107] width 10 height 29
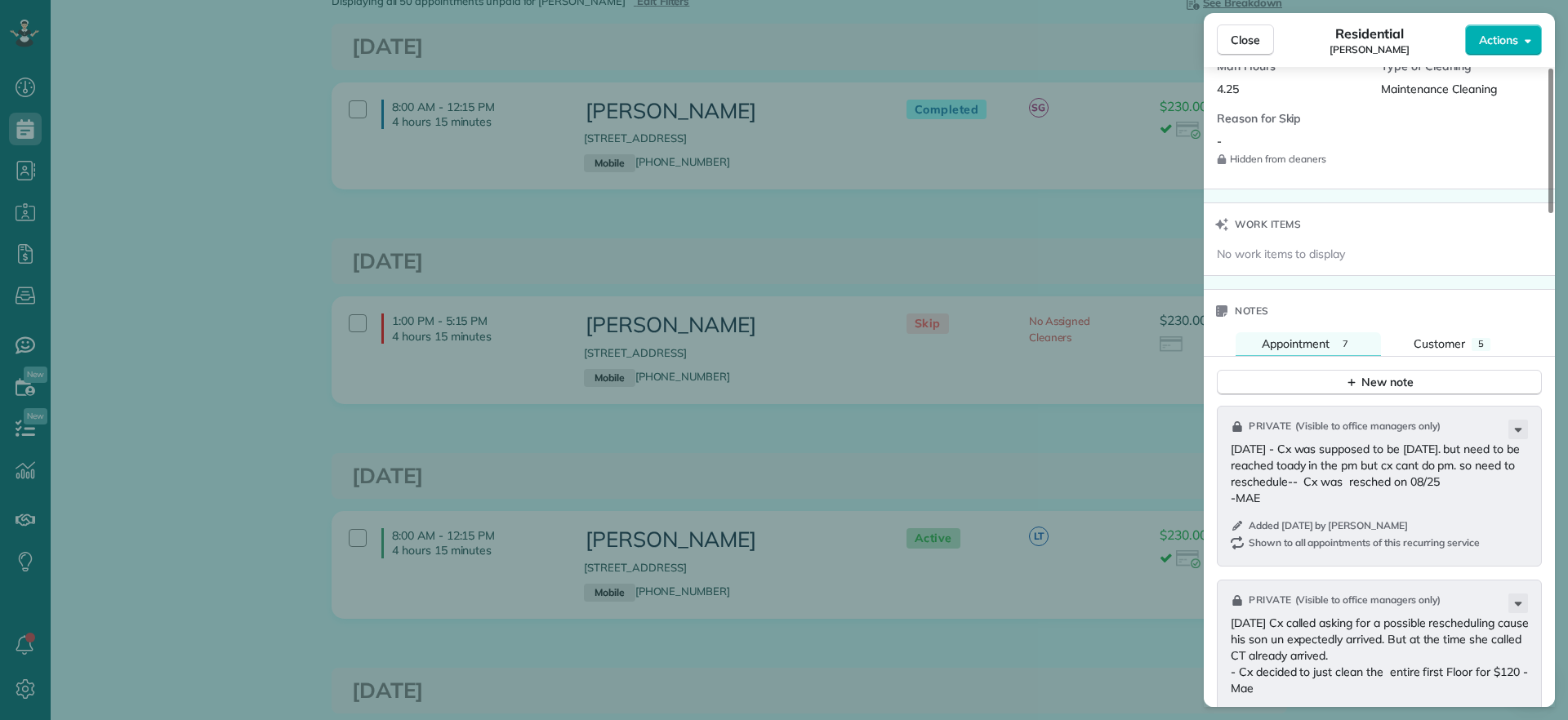
scroll to position [1429, 0]
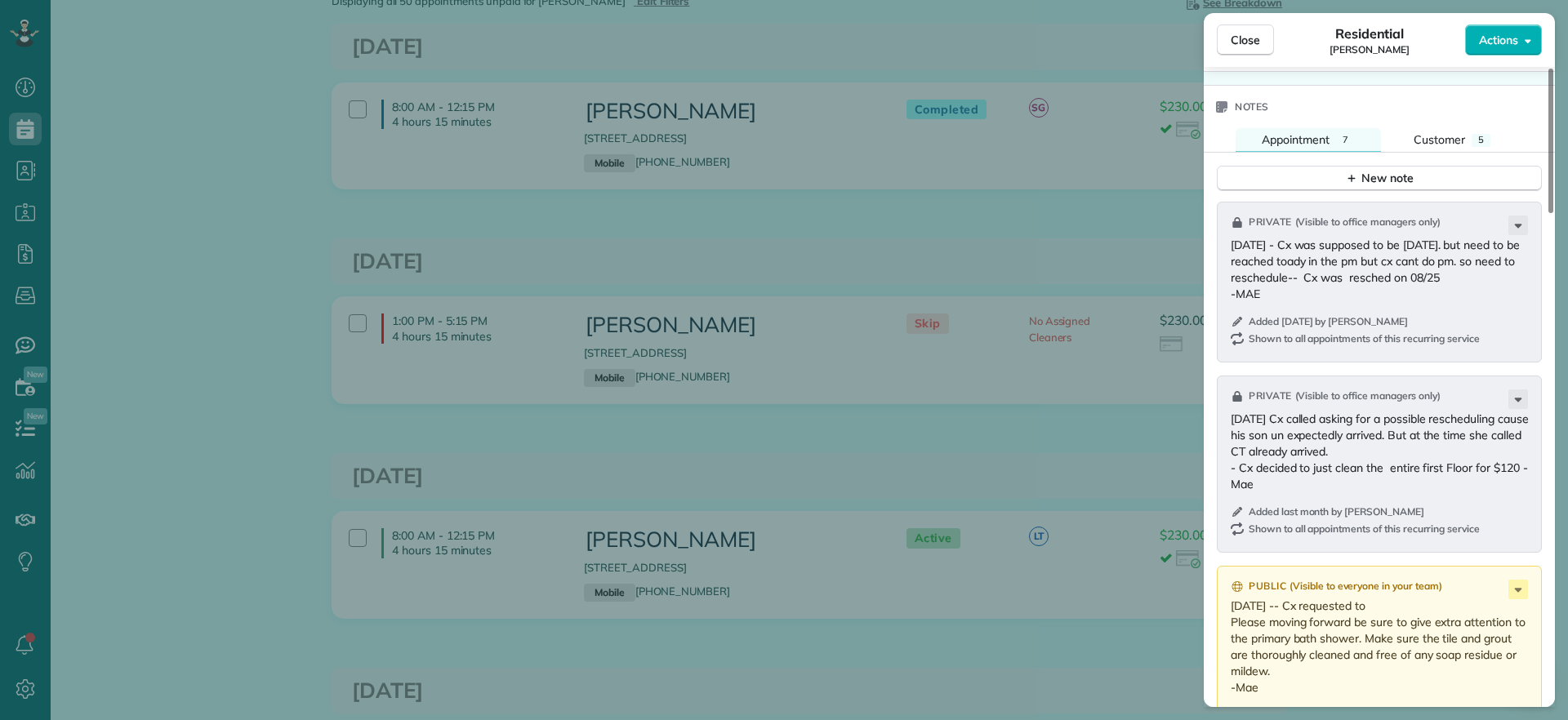
click at [242, 61] on div "Close Residential Lauren Sides Actions Status Completed Lauren Sides · Open pro…" at bounding box center [784, 360] width 1568 height 720
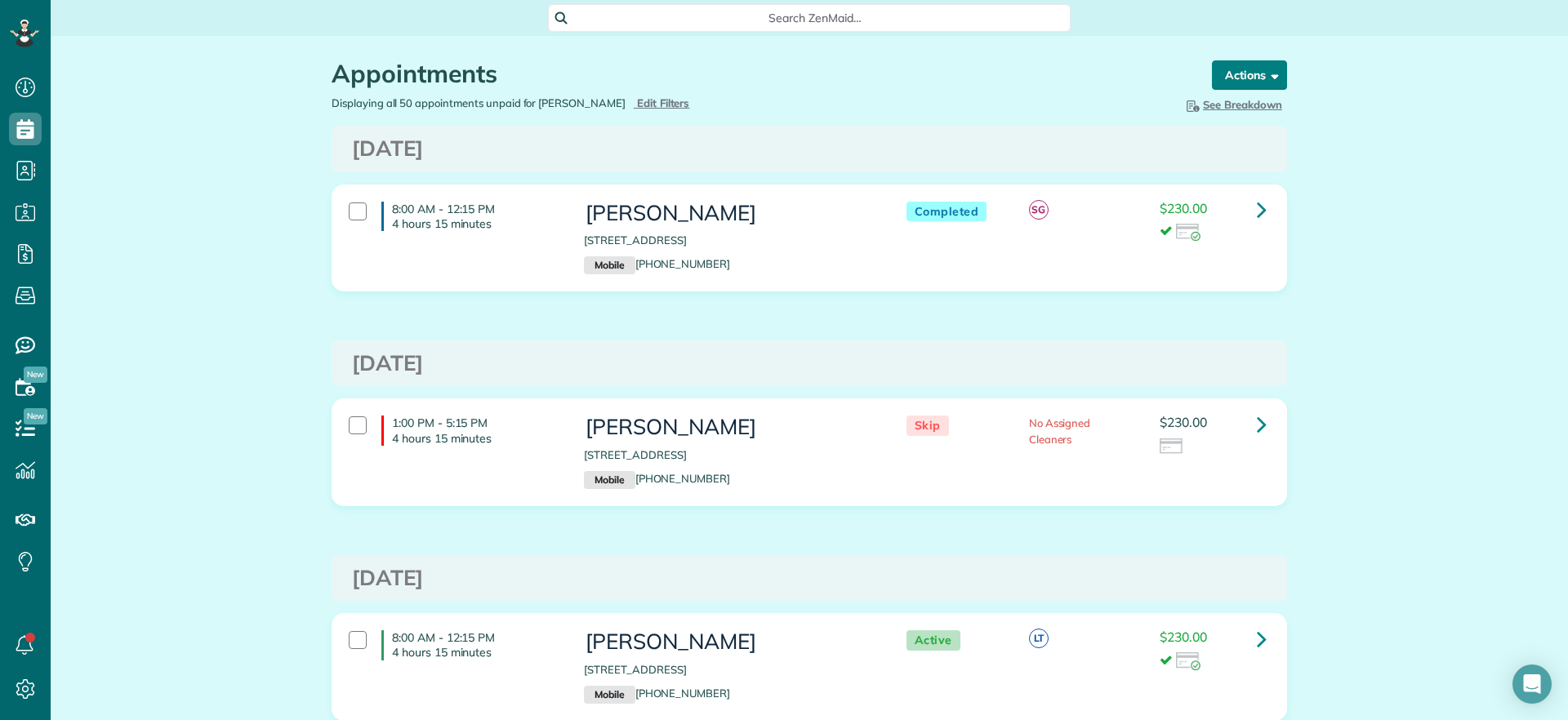
click at [1266, 74] on span "button" at bounding box center [1271, 74] width 12 height 12
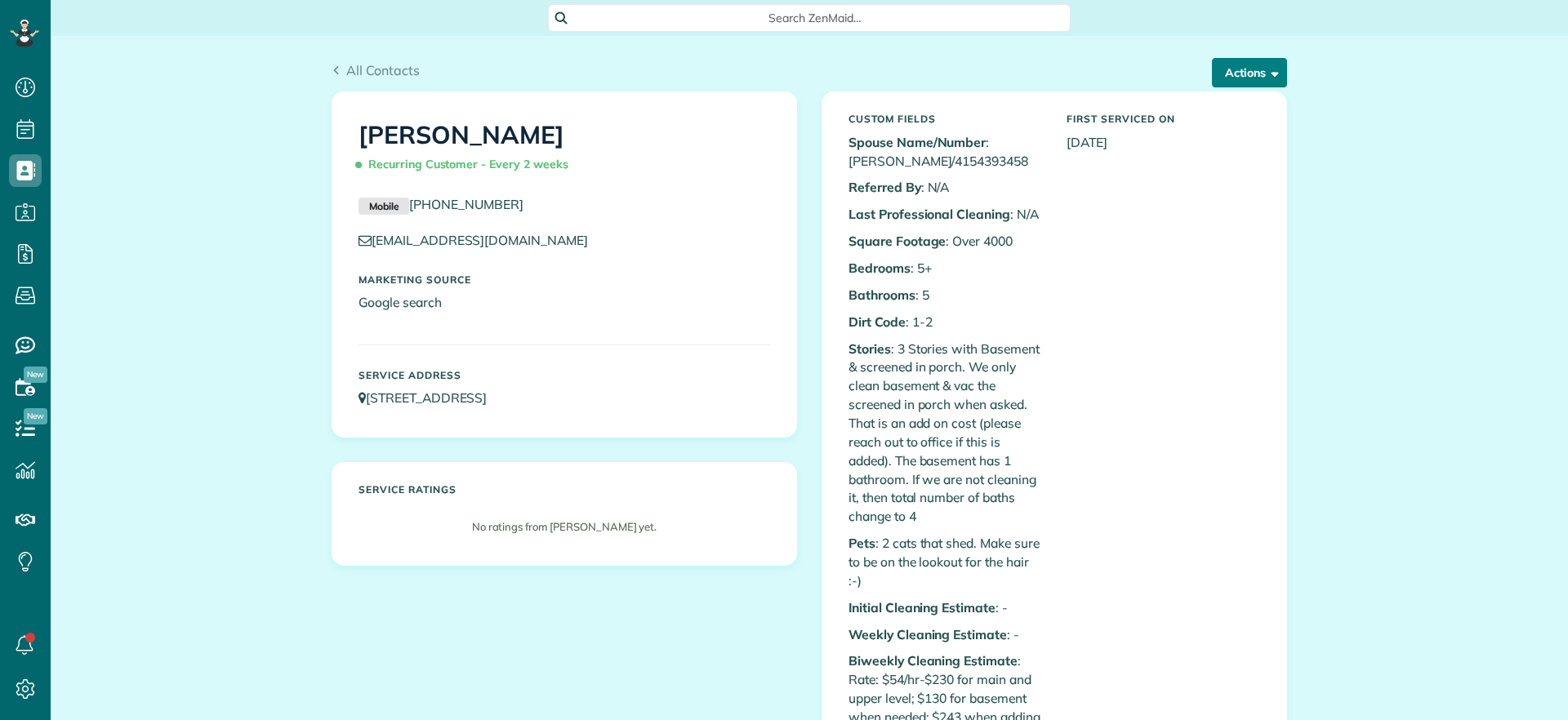
scroll to position [7, 7]
click at [1235, 71] on button "Actions" at bounding box center [1248, 73] width 75 height 30
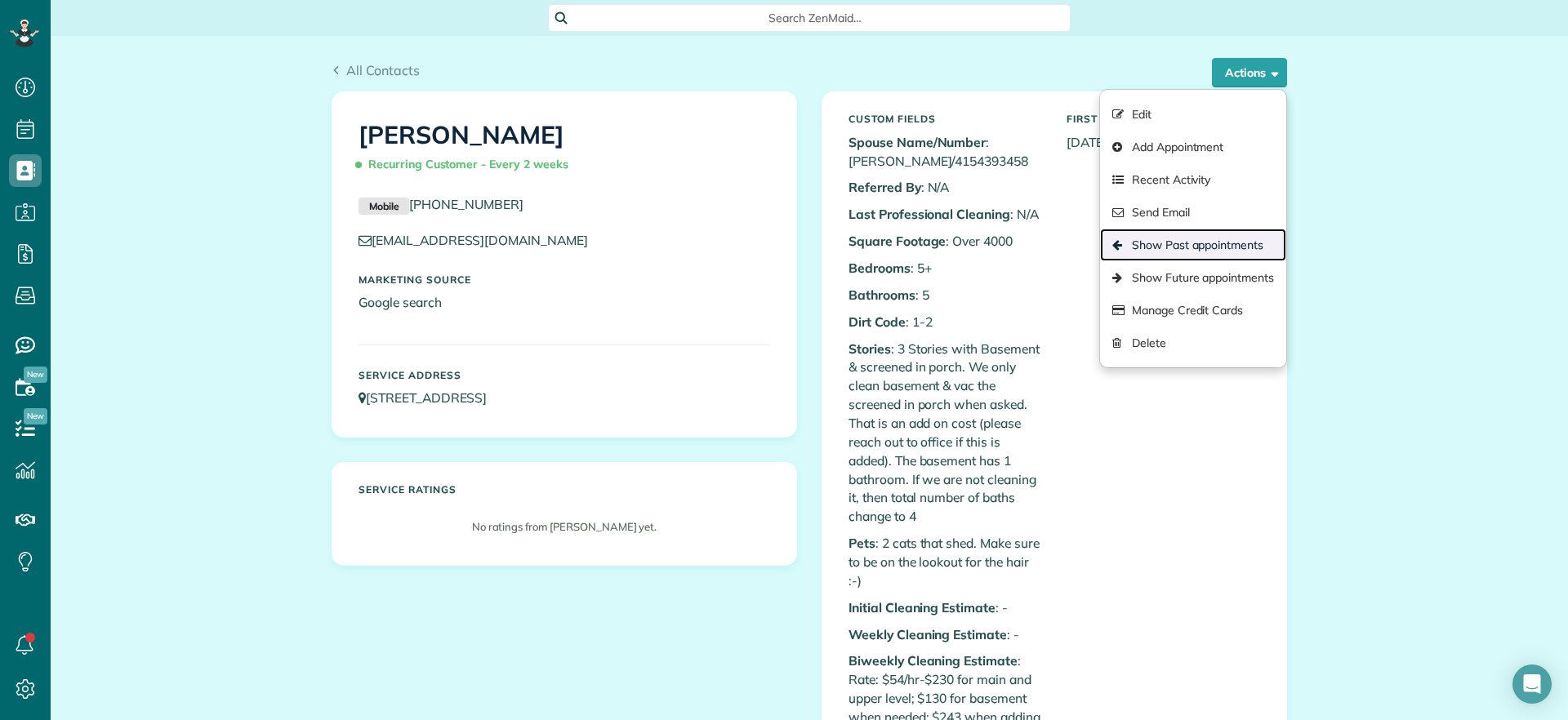
click at [1180, 232] on link "Show Past appointments" at bounding box center [1192, 245] width 187 height 33
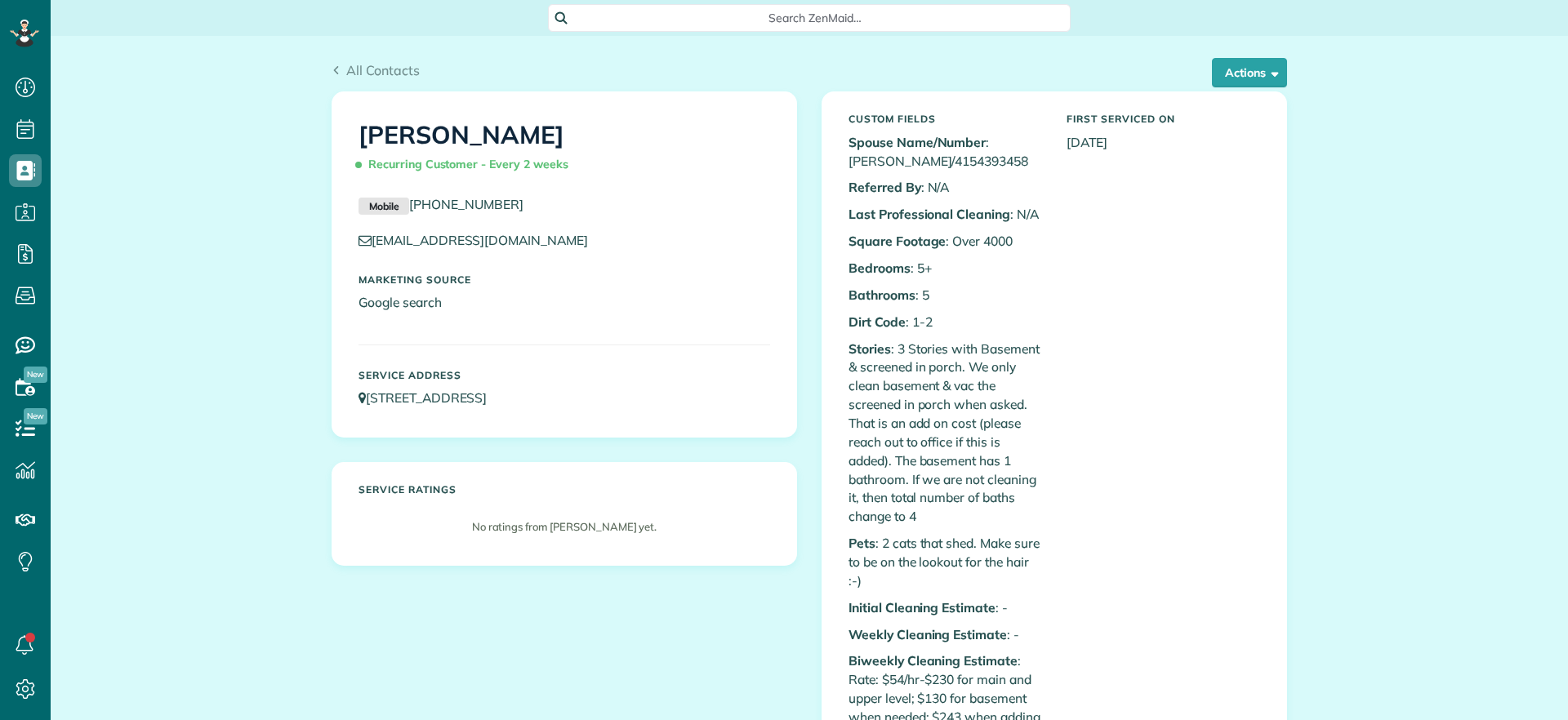
scroll to position [7, 7]
click at [1242, 71] on button "Actions" at bounding box center [1248, 73] width 75 height 30
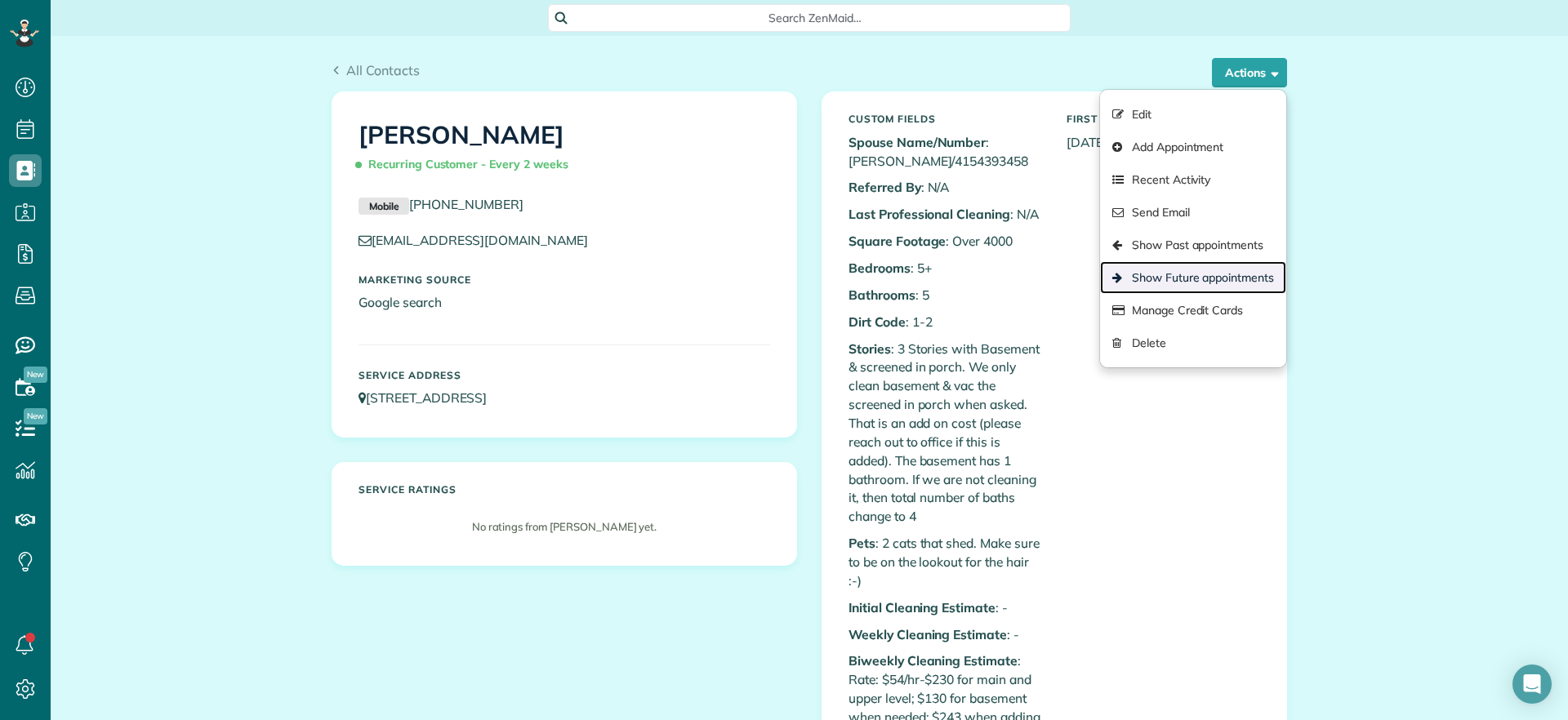
click at [1194, 267] on link "Show Future appointments" at bounding box center [1192, 278] width 187 height 33
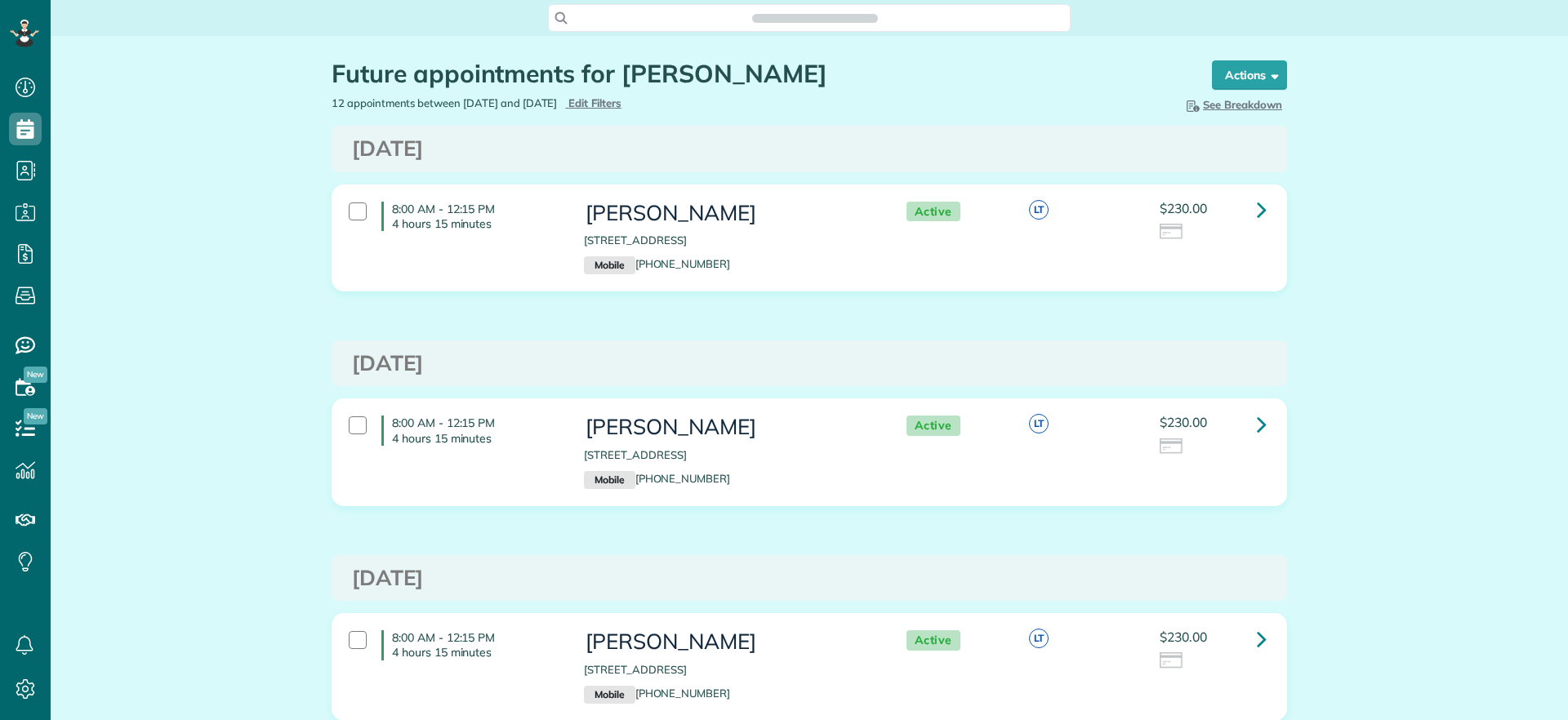
scroll to position [7, 7]
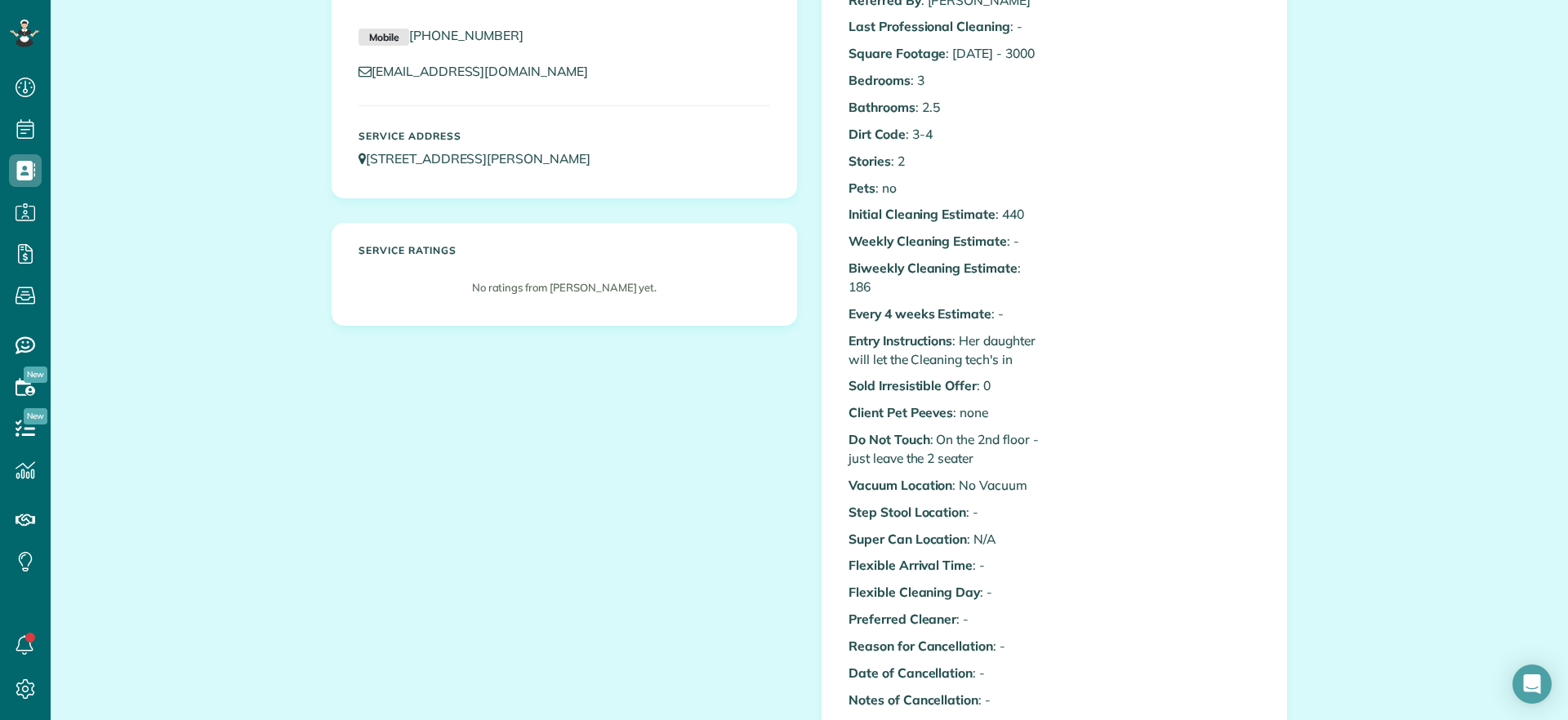
scroll to position [204, 0]
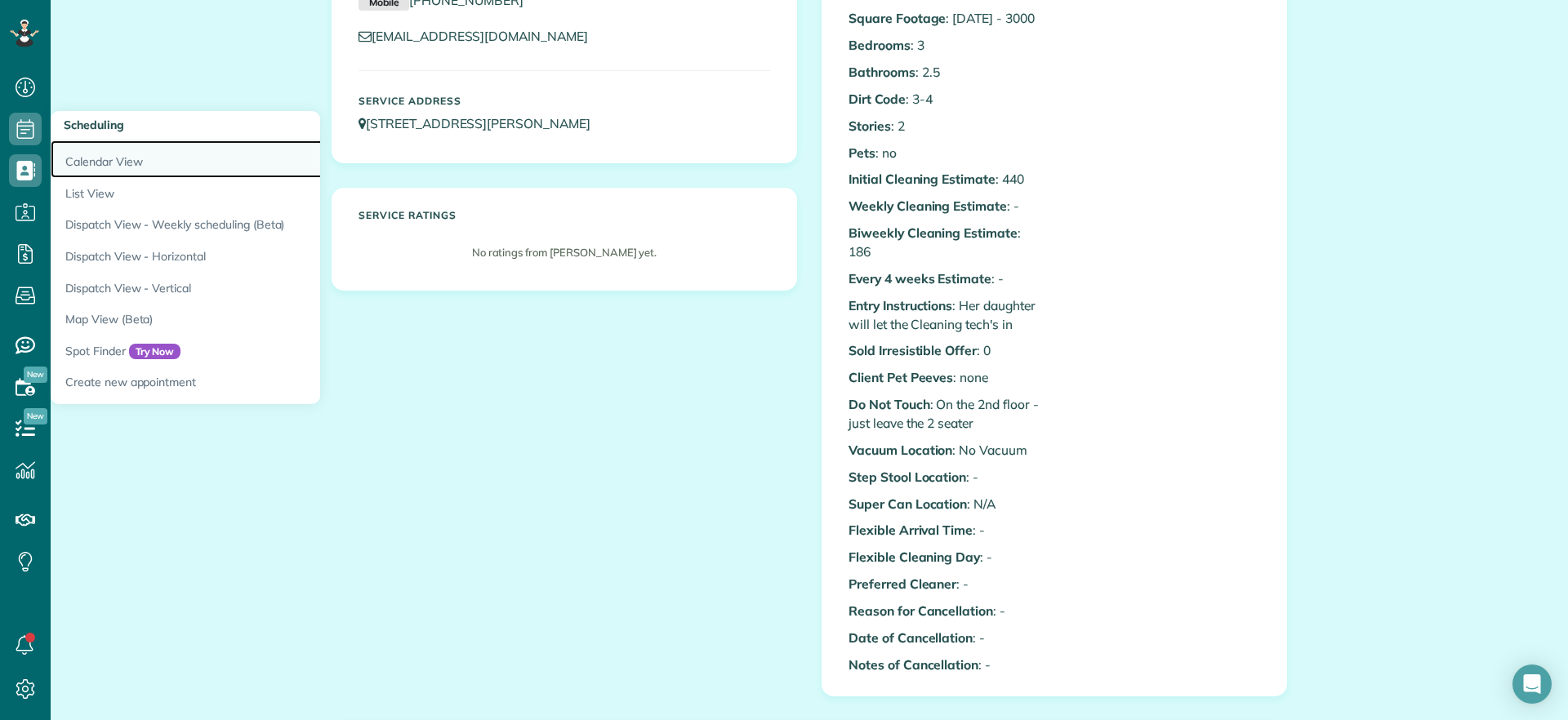
click at [81, 159] on link "Calendar View" at bounding box center [255, 159] width 408 height 38
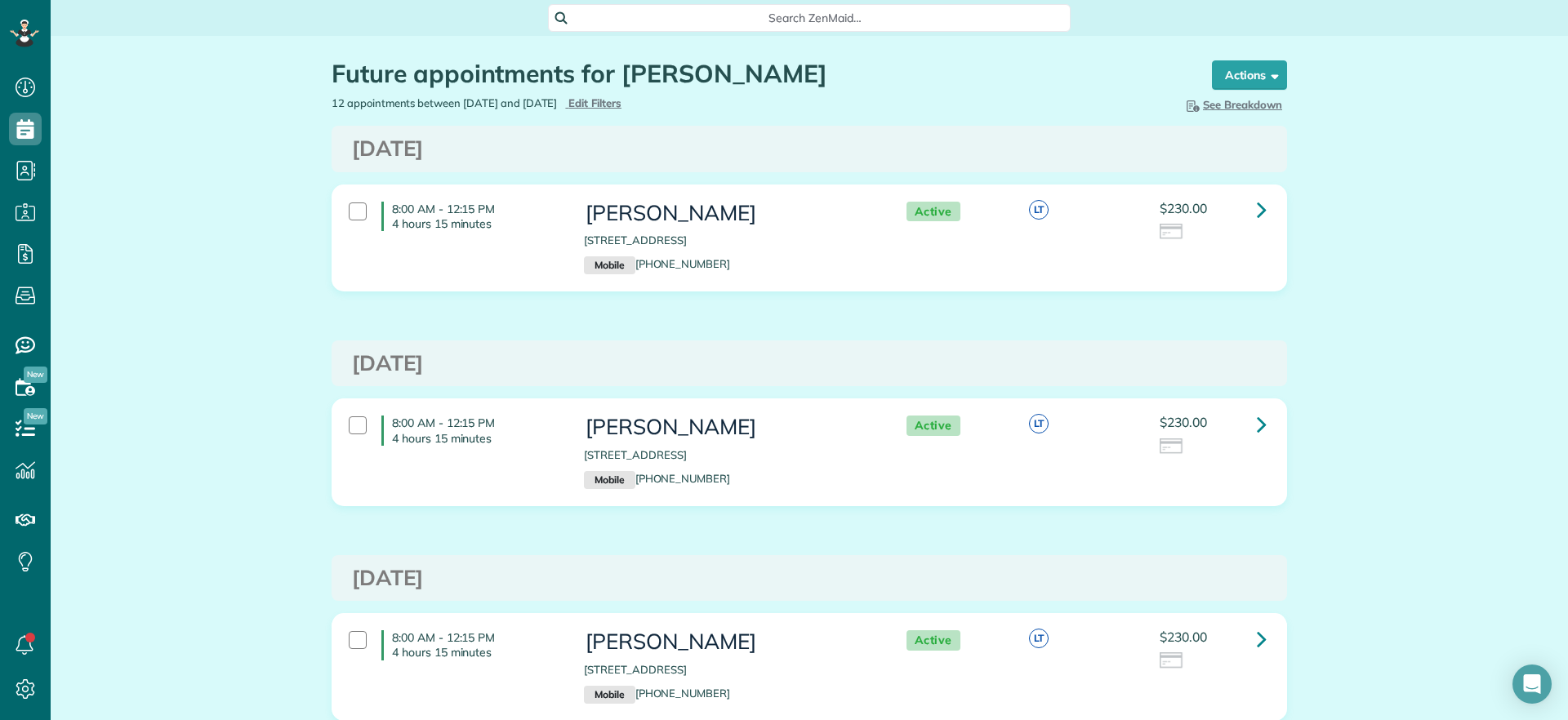
scroll to position [7, 7]
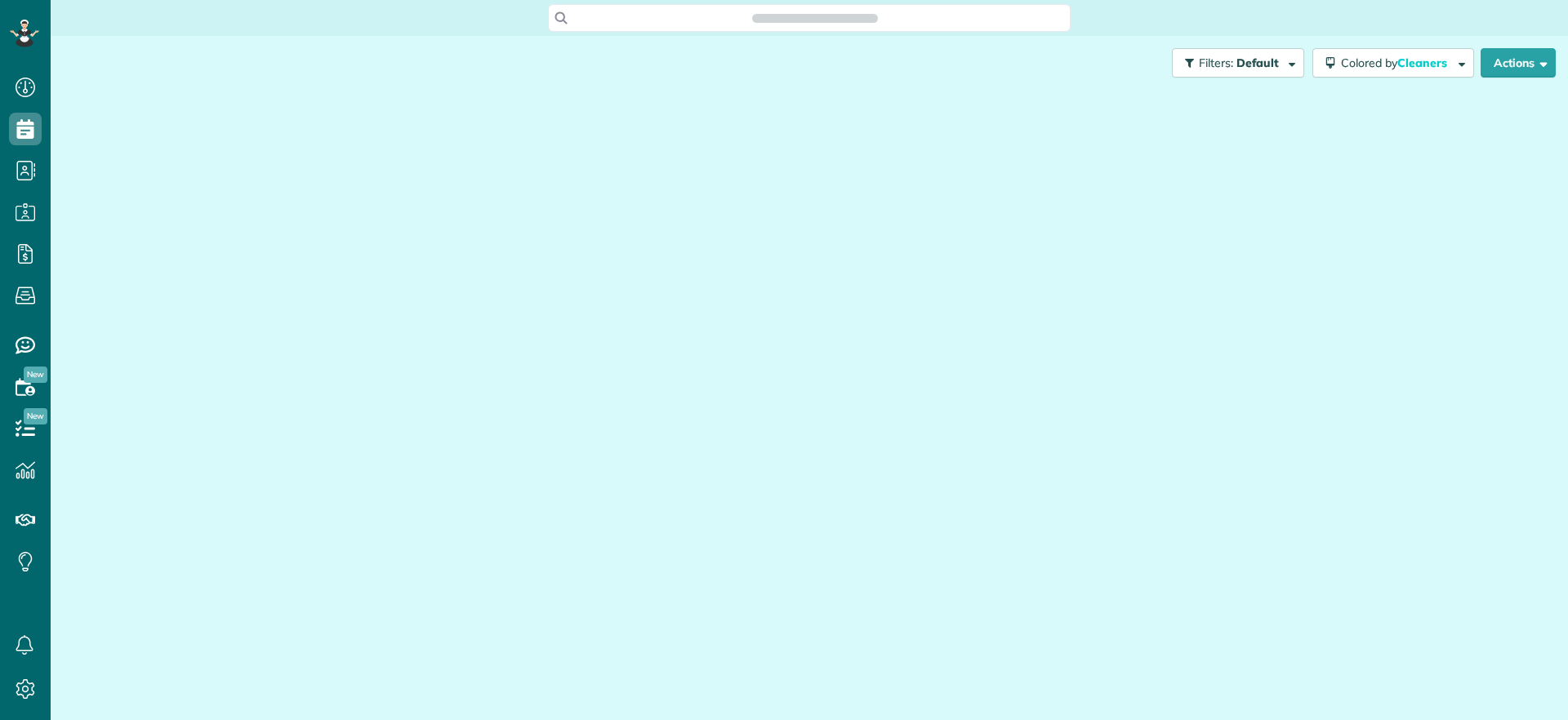
scroll to position [720, 51]
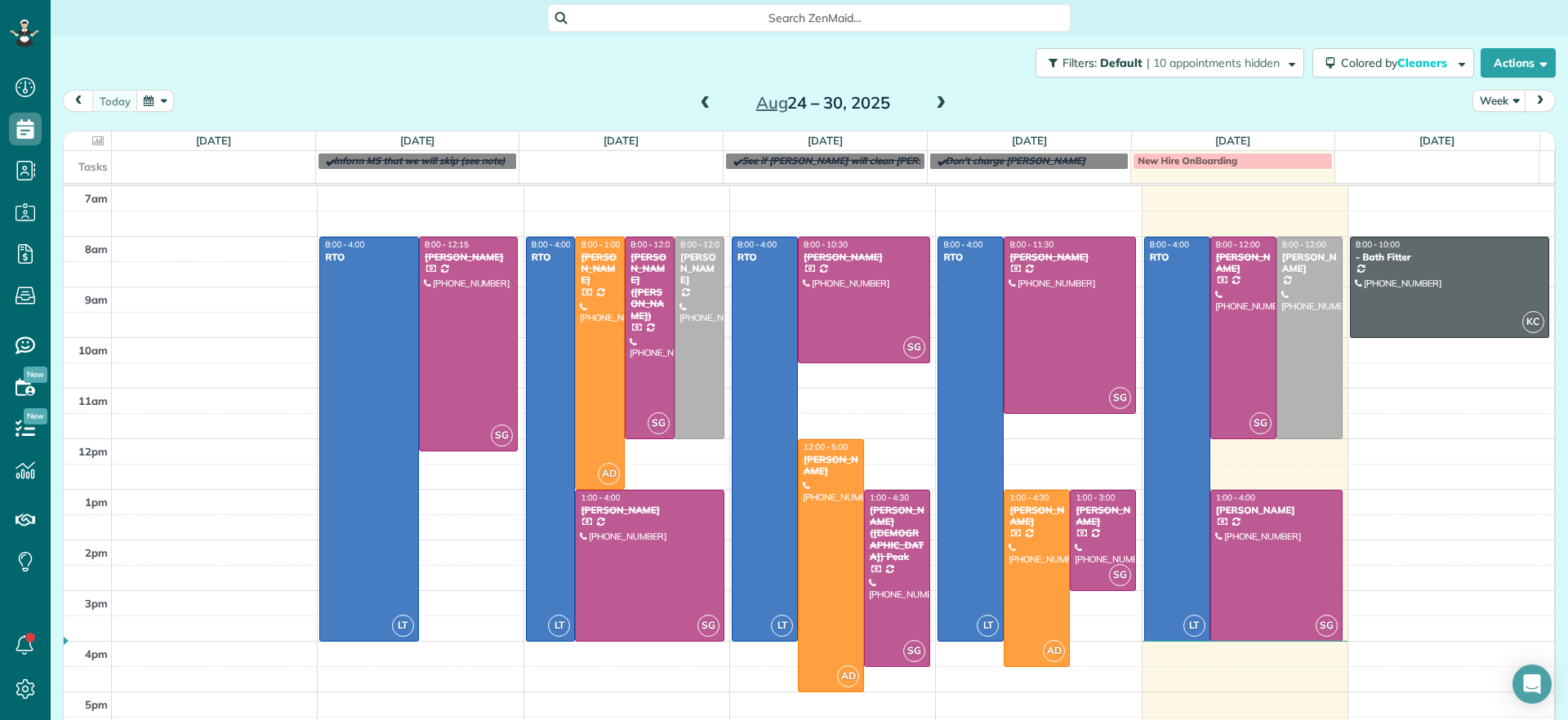
click at [932, 108] on span at bounding box center [941, 104] width 18 height 15
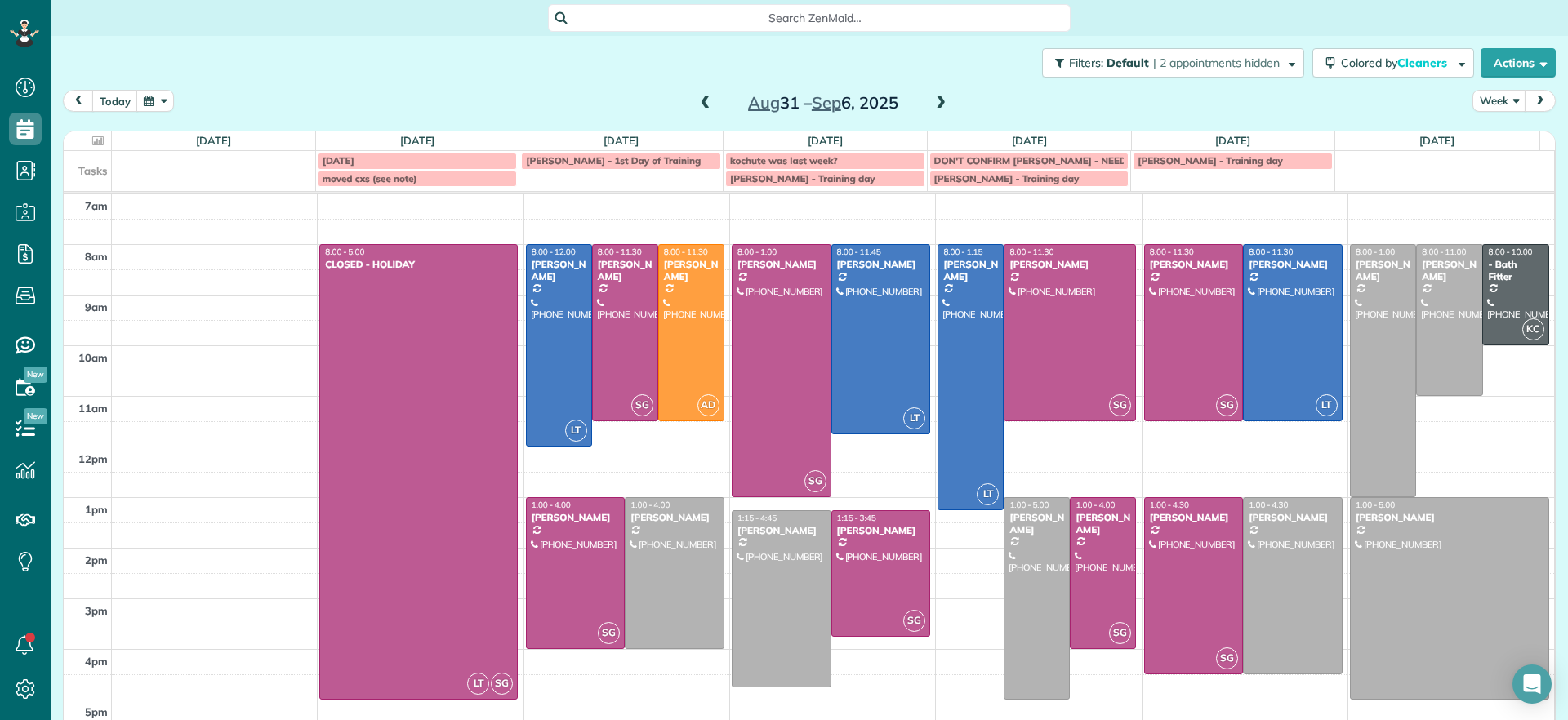
click at [932, 108] on span at bounding box center [941, 104] width 18 height 15
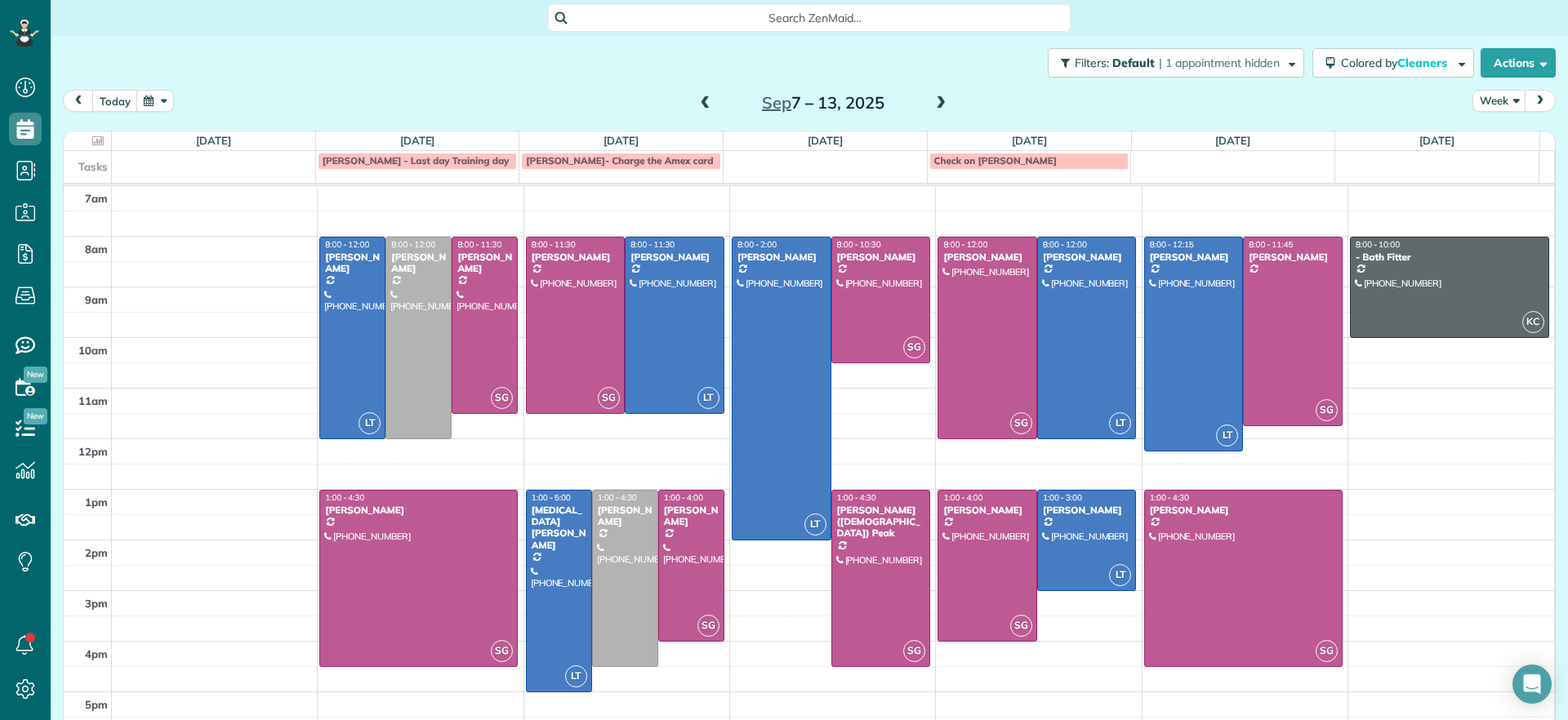
click at [693, 98] on div "Sep 7 – 13, 2025" at bounding box center [823, 103] width 261 height 26
click at [696, 104] on span at bounding box center [705, 104] width 18 height 15
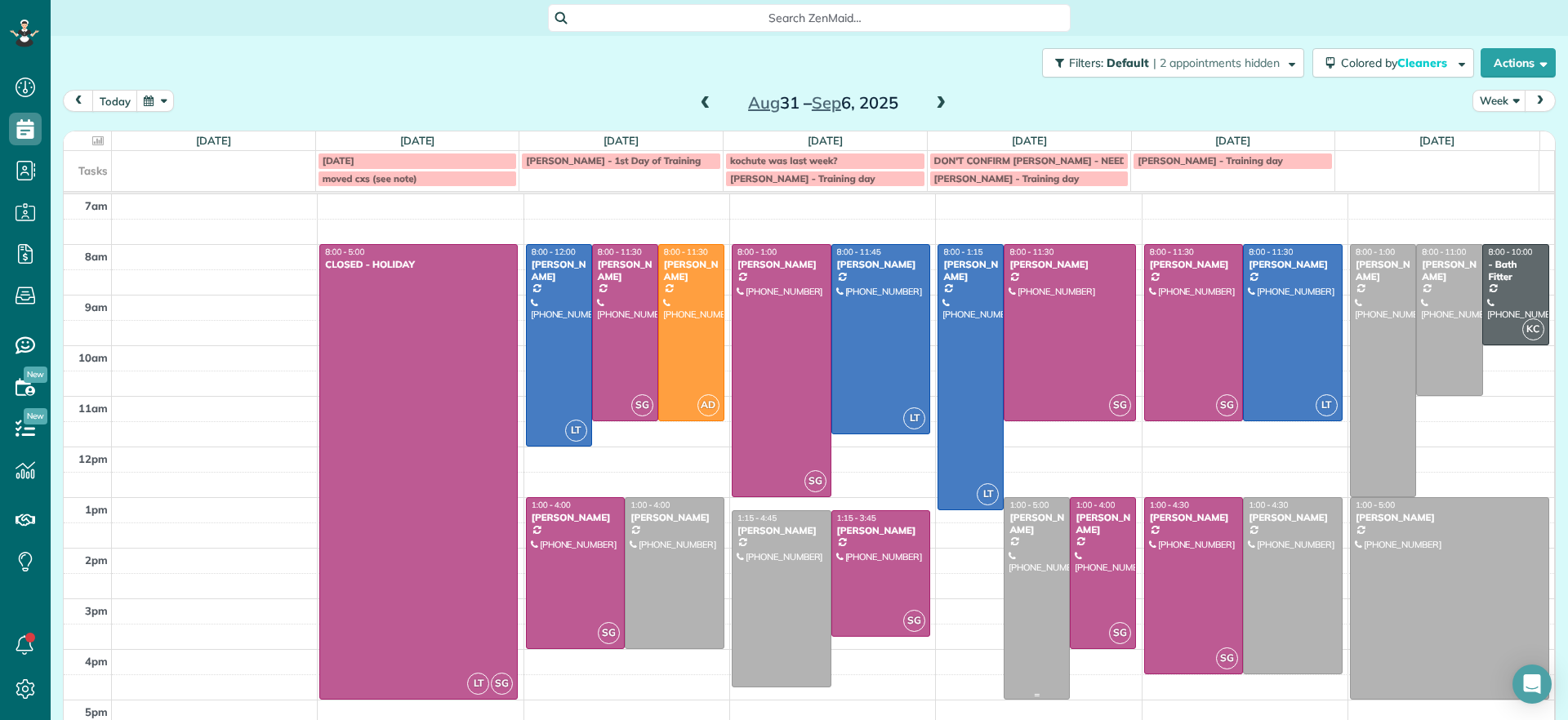
click at [1022, 606] on div at bounding box center [1036, 598] width 64 height 201
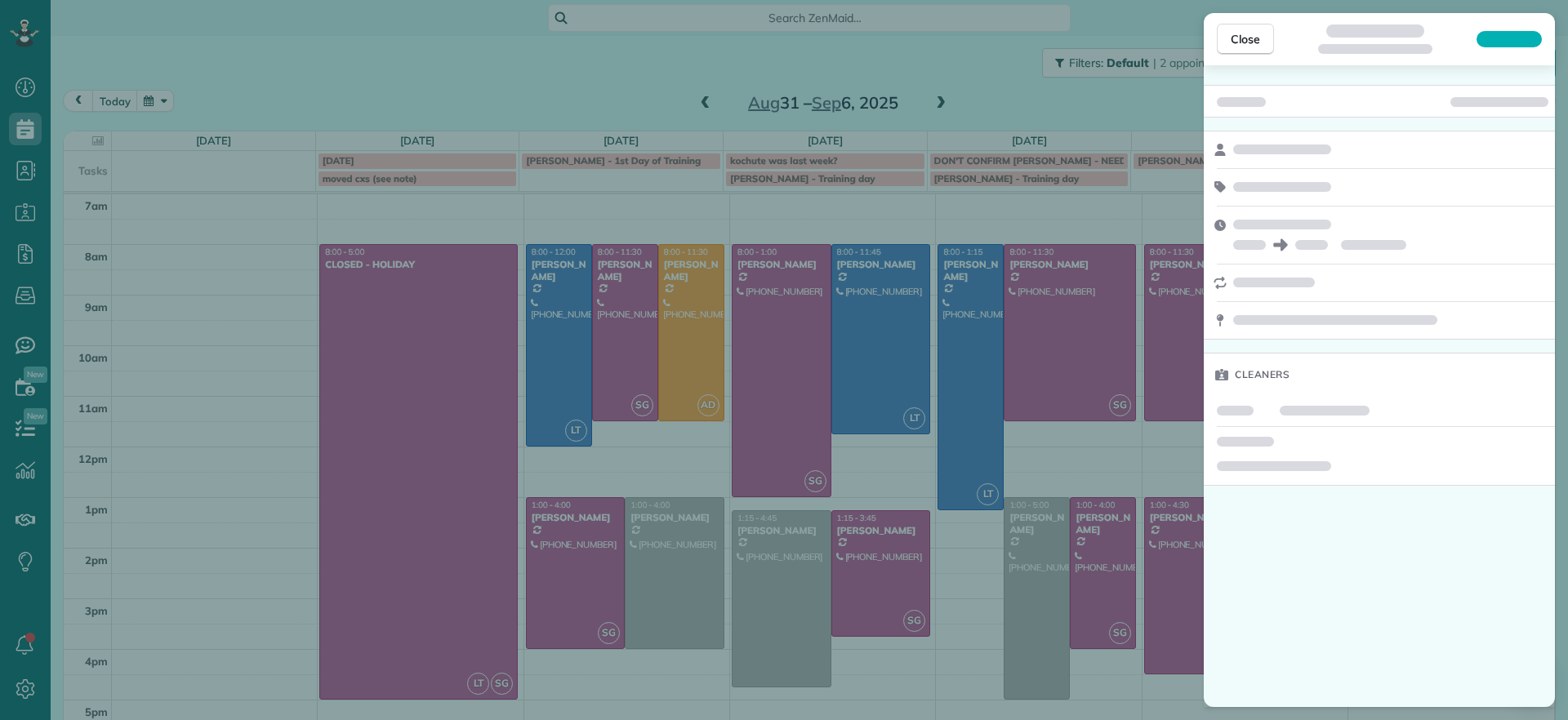
click at [938, 610] on div "Close Cleaners" at bounding box center [784, 360] width 1568 height 720
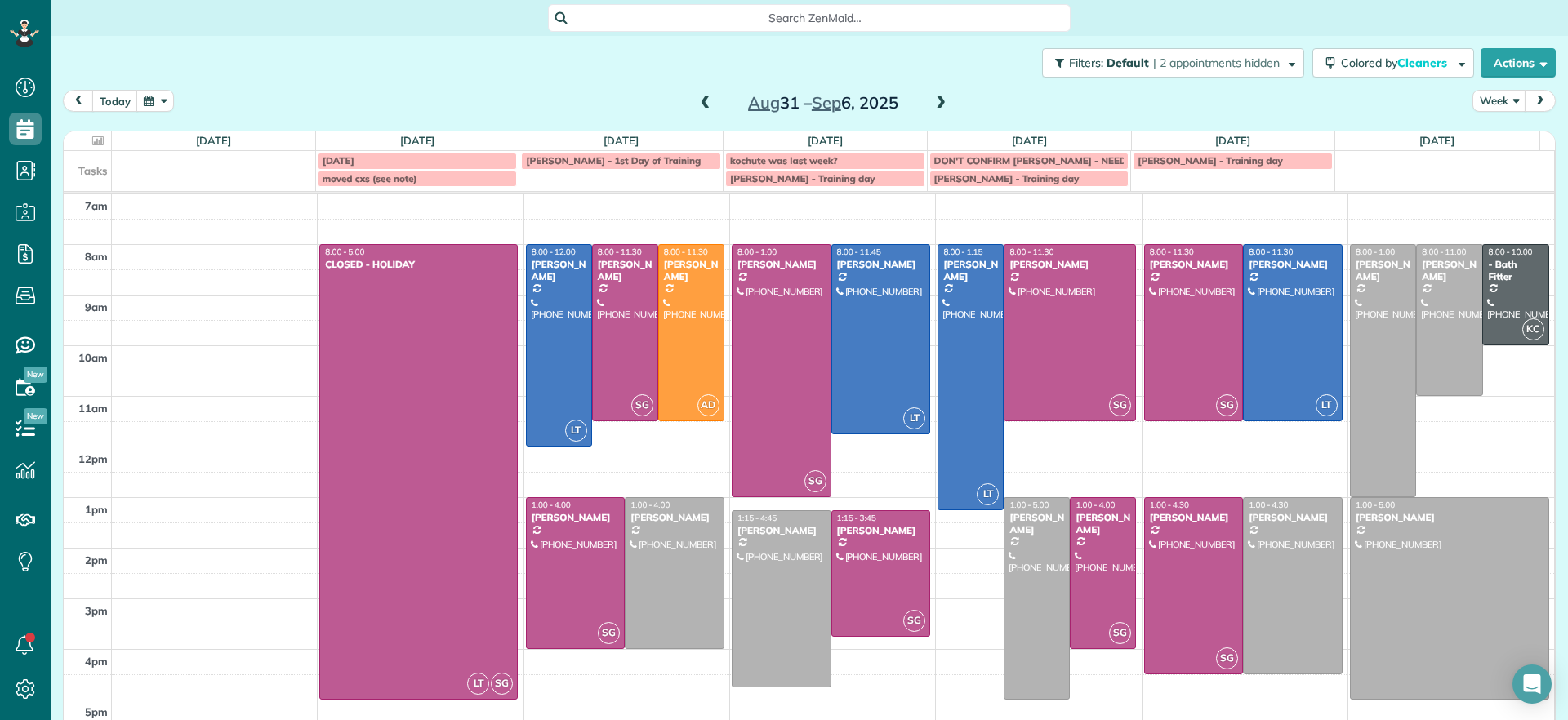
click at [932, 104] on span at bounding box center [941, 104] width 18 height 15
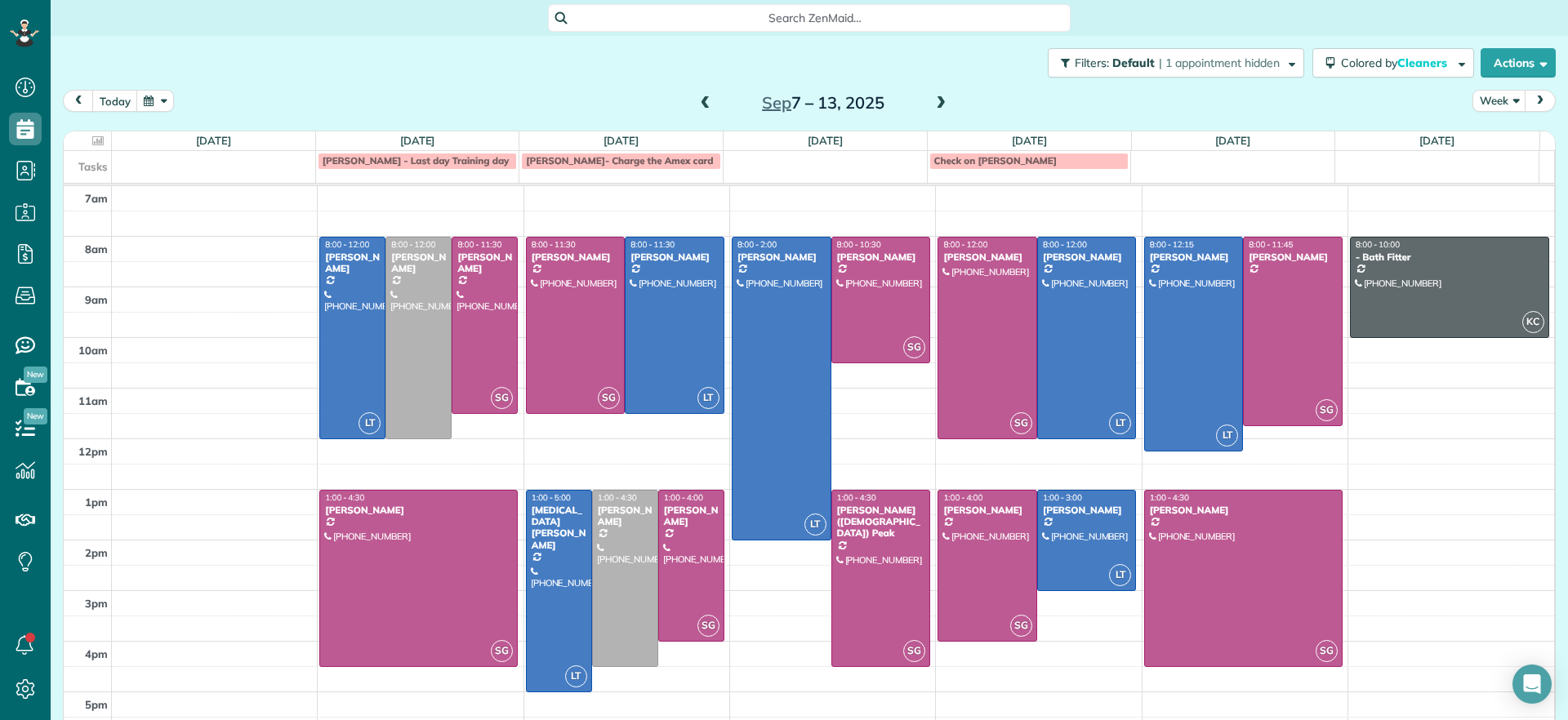
click at [932, 102] on span at bounding box center [941, 104] width 18 height 15
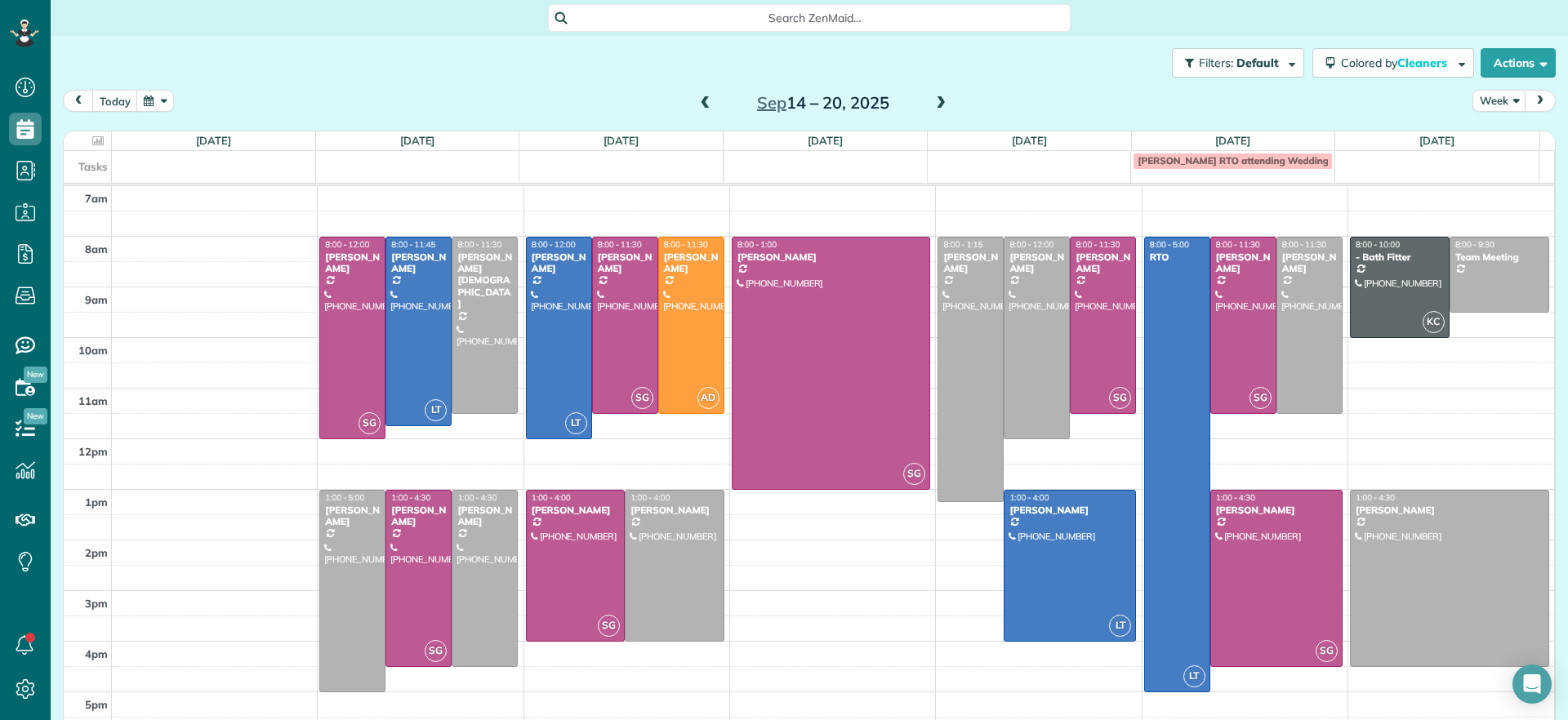
click at [696, 104] on span at bounding box center [705, 104] width 18 height 15
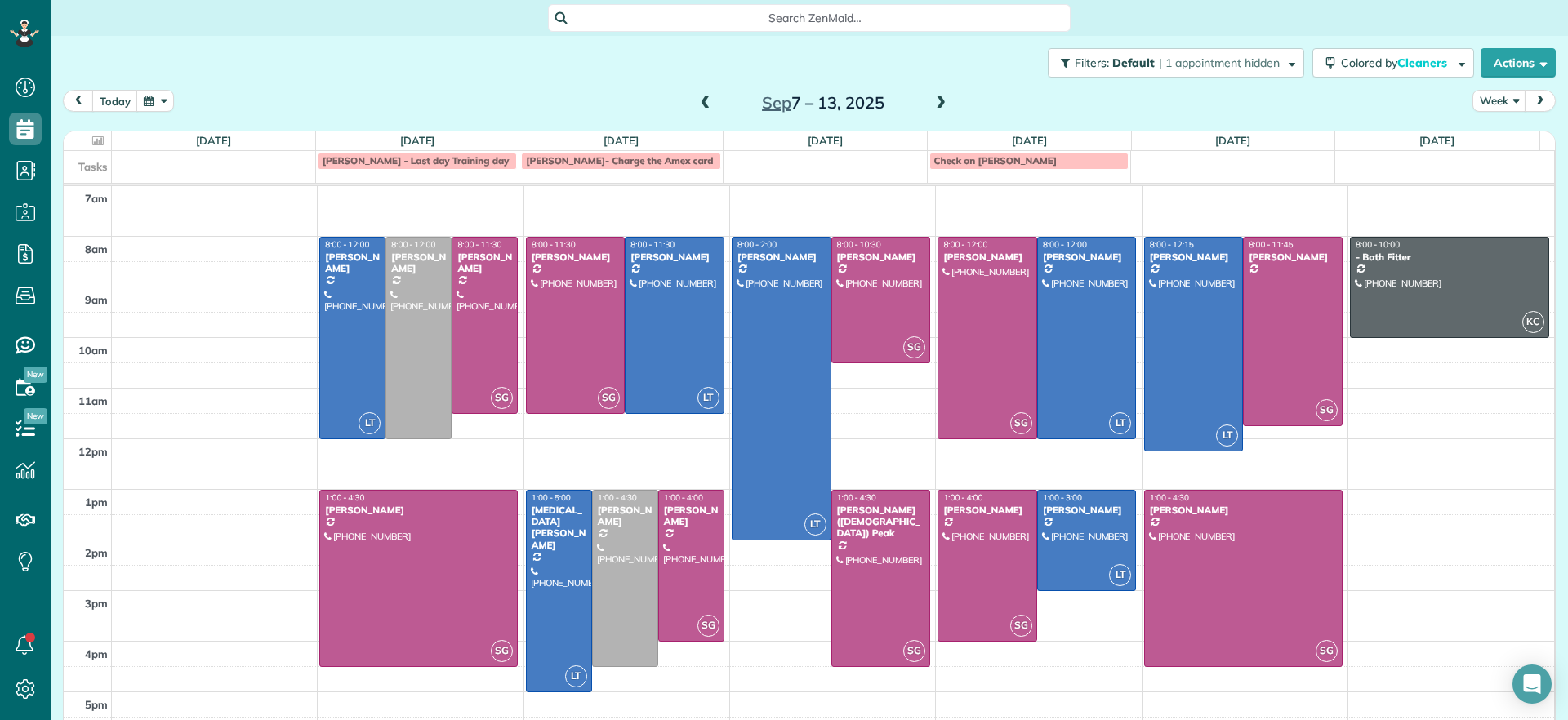
click at [1216, 194] on div "7am 8am 9am 10am 11am 12pm 1pm 2pm 3pm 4pm 5pm LT 8:00 - 12:00 Danielle Leek (6…" at bounding box center [808, 464] width 1490 height 556
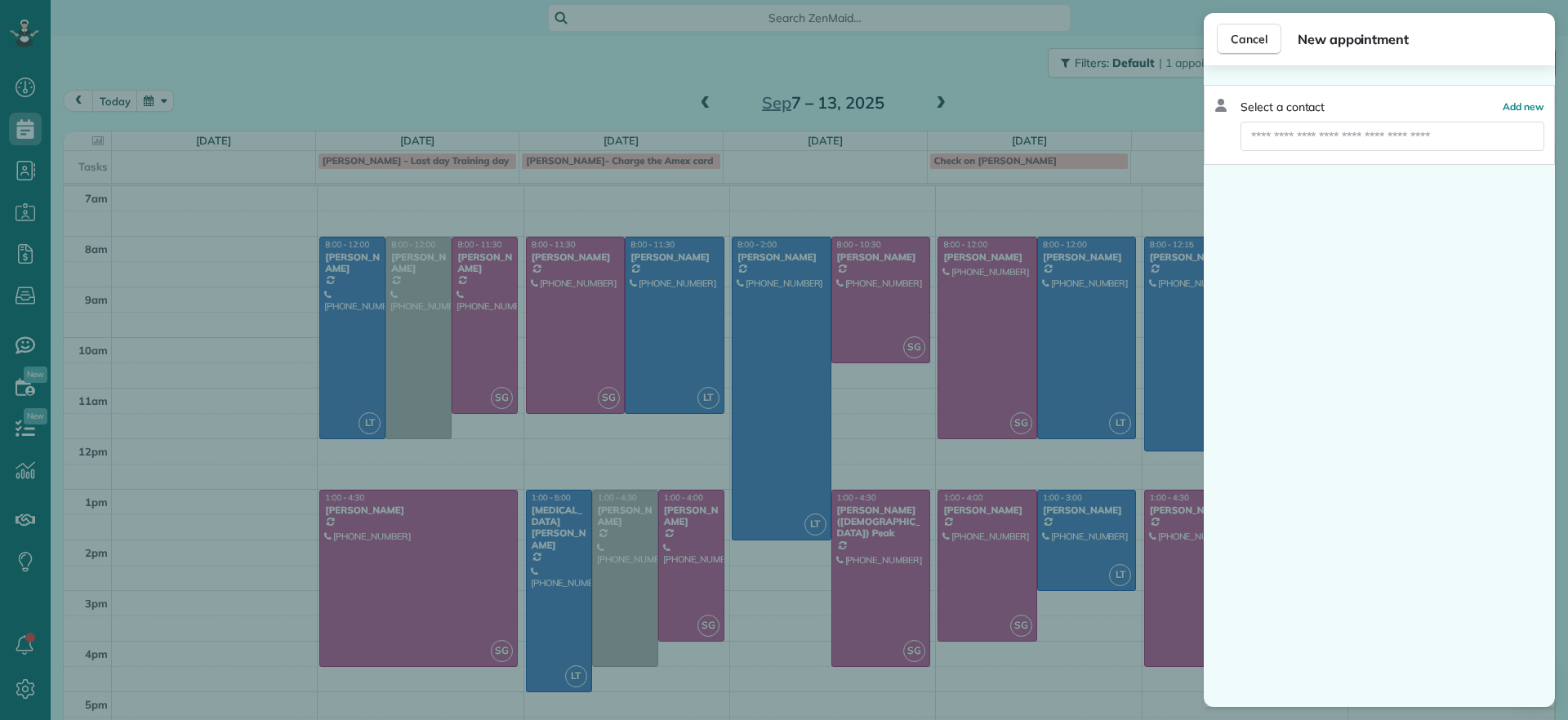
click at [1159, 164] on div "Cancel New appointment Select a contact Add new" at bounding box center [784, 360] width 1568 height 720
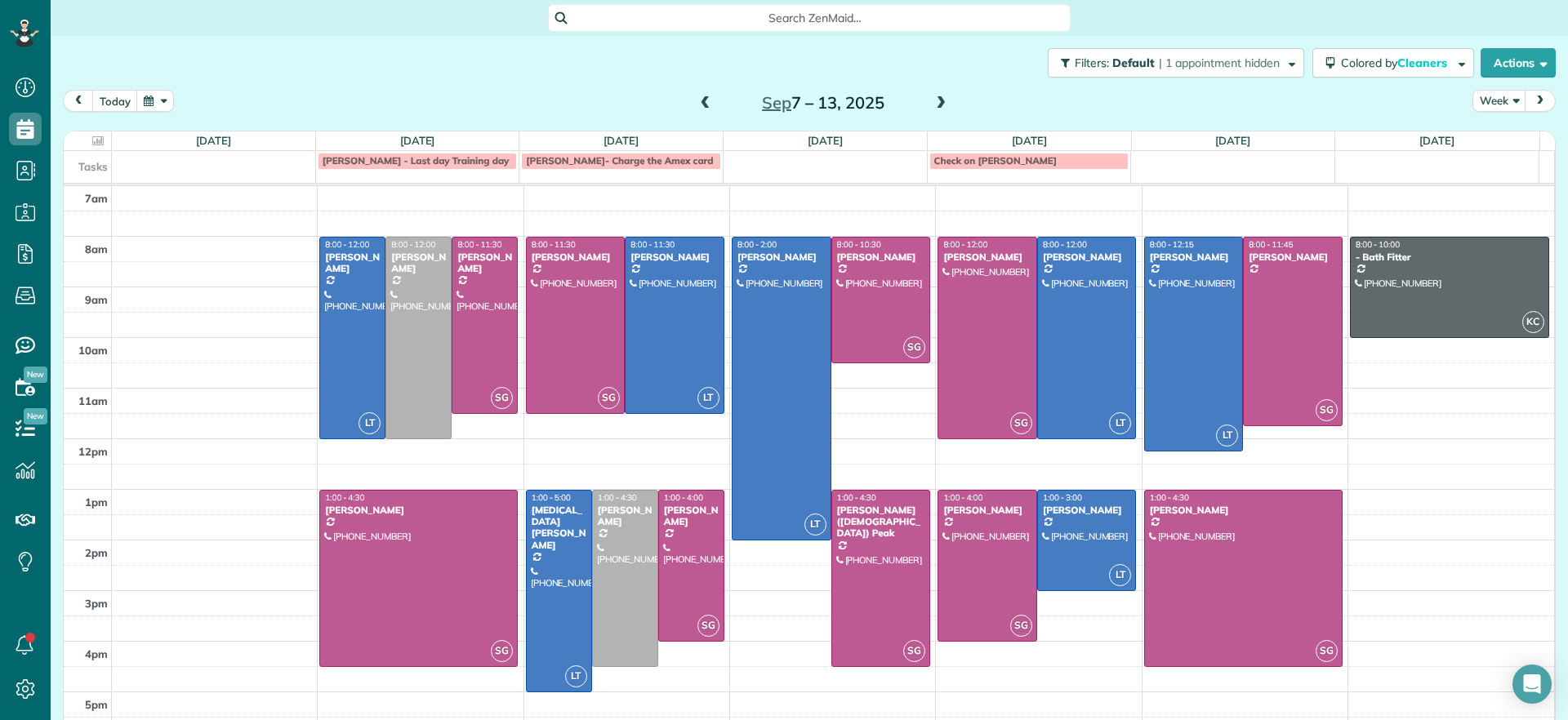
click at [1160, 164] on body "Dashboard Scheduling Calendar View List View Dispatch View - Weekly scheduling …" at bounding box center [784, 360] width 1568 height 720
click at [1166, 164] on td at bounding box center [1233, 160] width 204 height 18
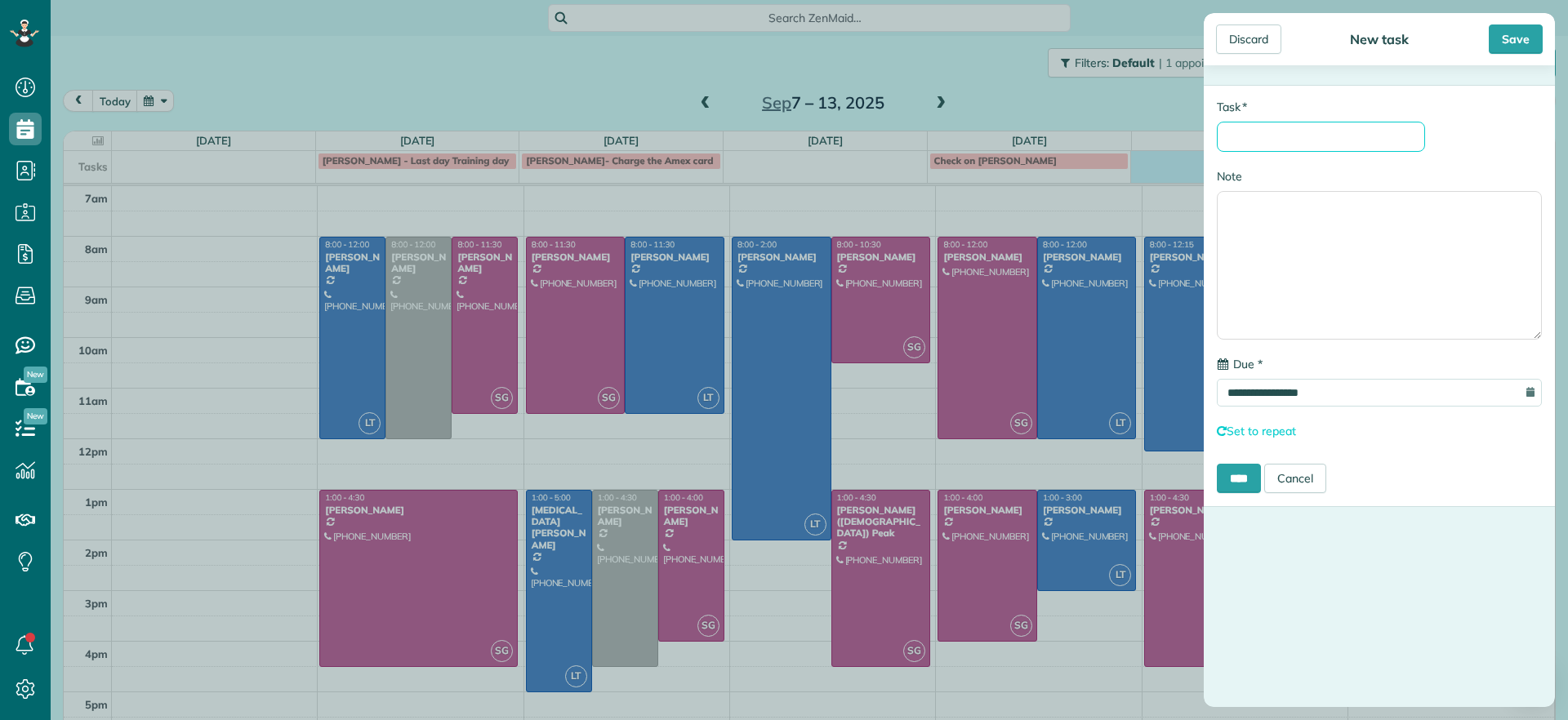
click at [1287, 126] on input "* Task" at bounding box center [1320, 136] width 208 height 30
type input "**********"
click at [1260, 481] on input "****" at bounding box center [1238, 478] width 44 height 30
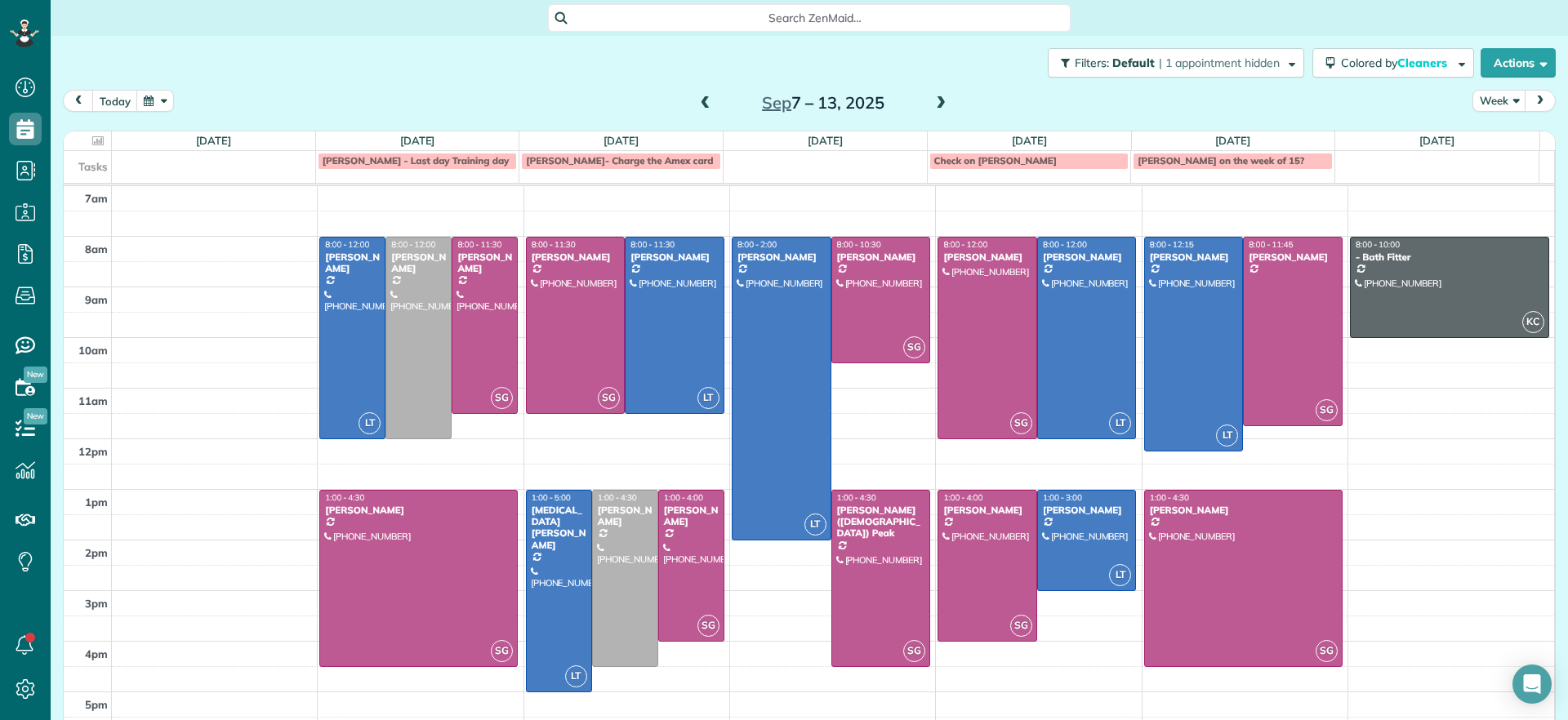
click at [1229, 164] on span "Carla bowman on the week of 15?" at bounding box center [1220, 160] width 167 height 12
click at [657, 21] on div "**********" at bounding box center [784, 360] width 1568 height 720
click at [665, 21] on span "Search ZenMaid…" at bounding box center [815, 18] width 496 height 16
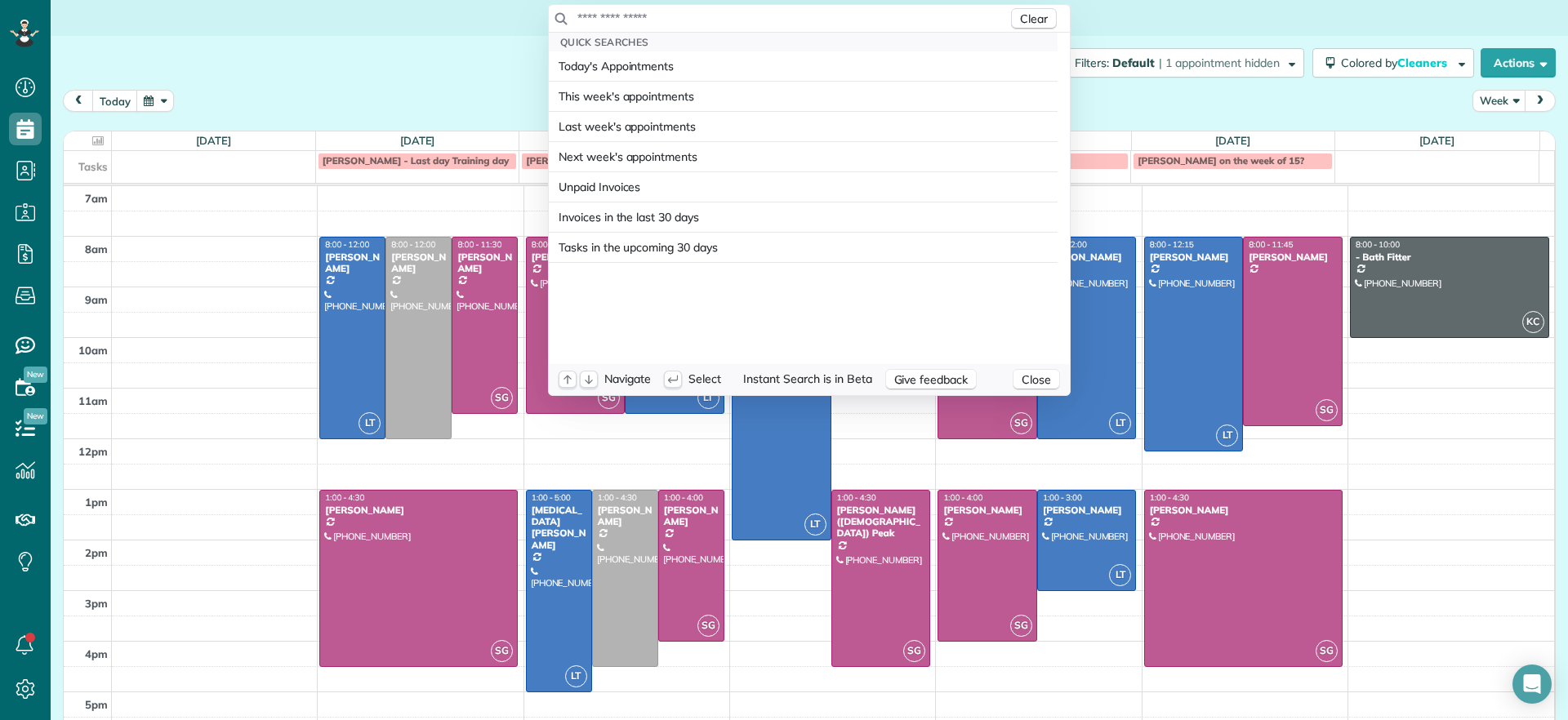
click at [644, 23] on input "text" at bounding box center [791, 18] width 431 height 16
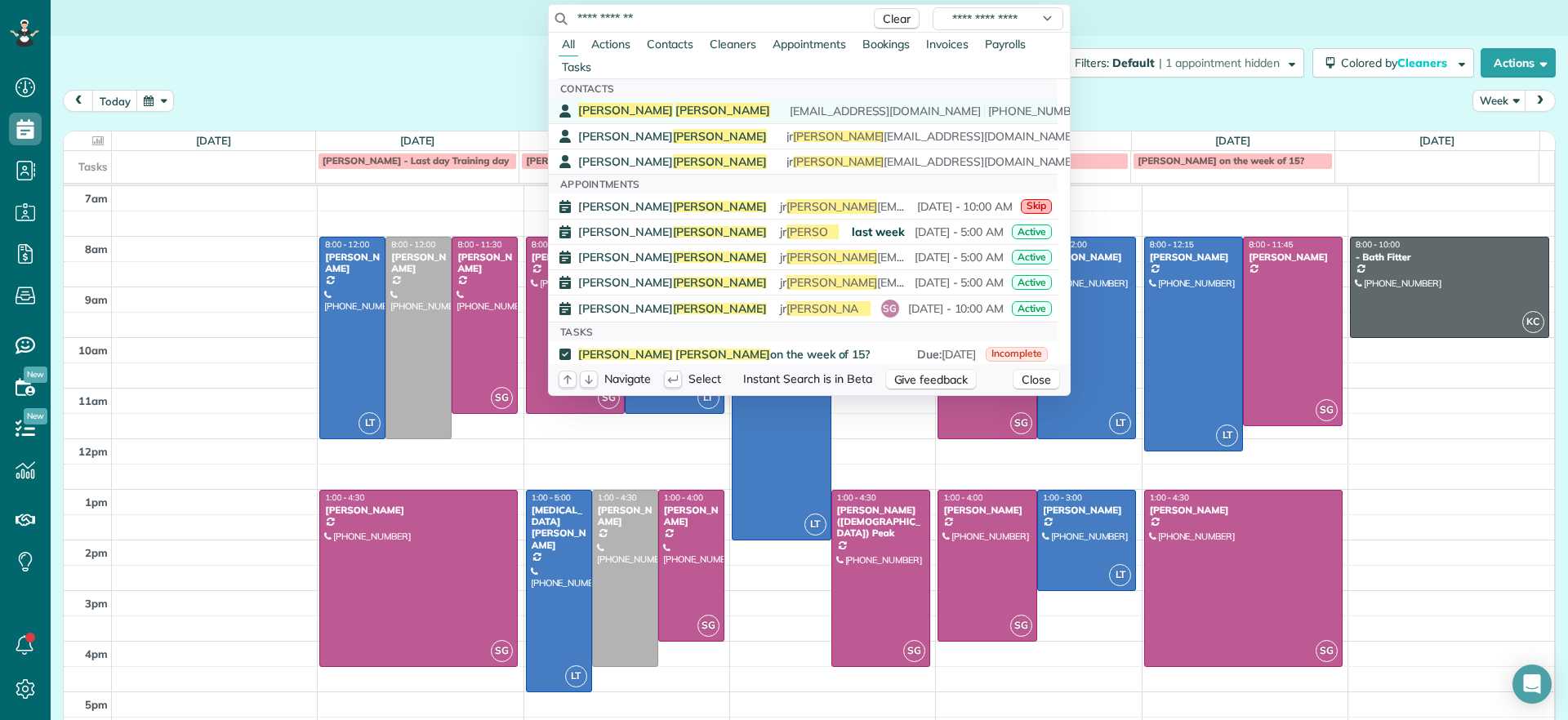
type input "**********"
click at [653, 108] on div "Carla Bowman cbow5@aol.com (804) 380-9936" at bounding box center [814, 110] width 473 height 16
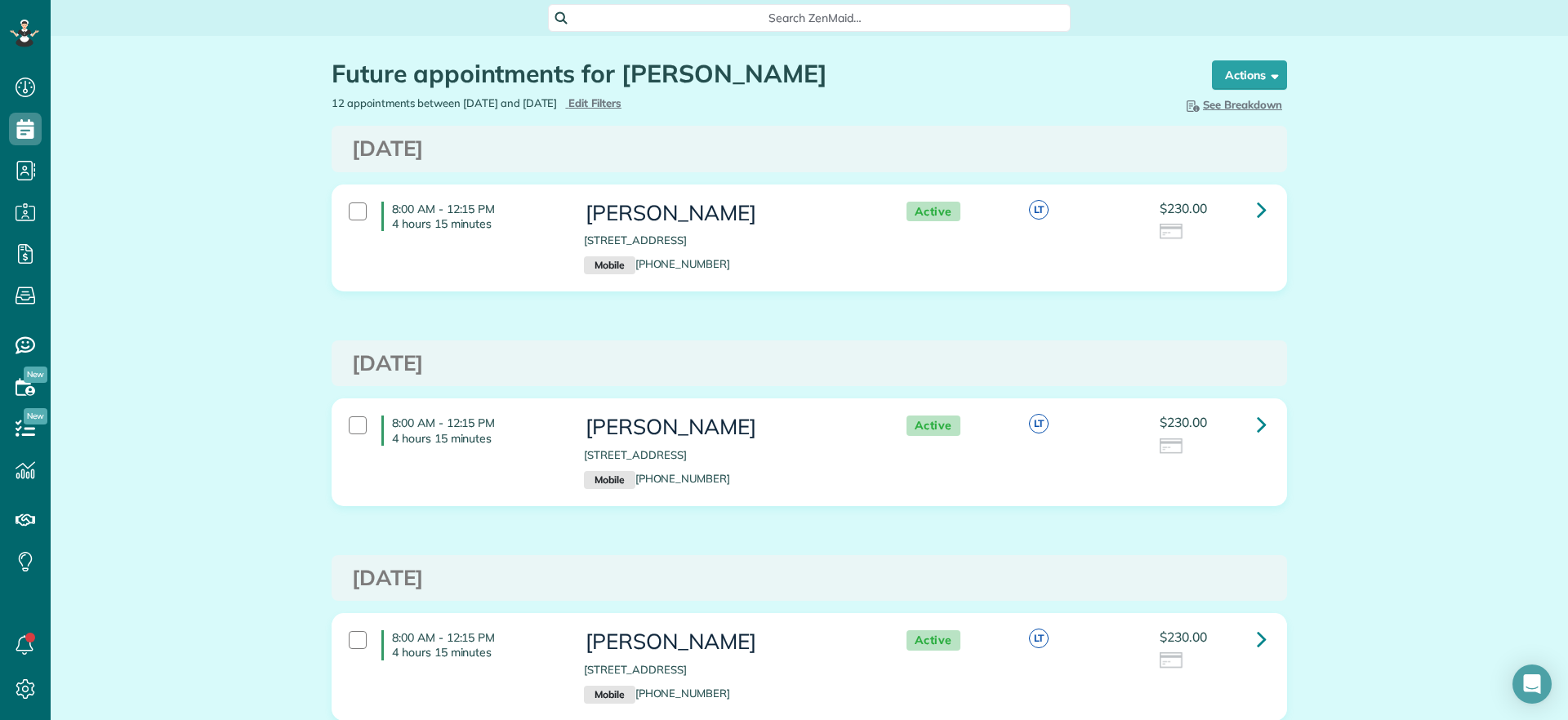
scroll to position [7, 7]
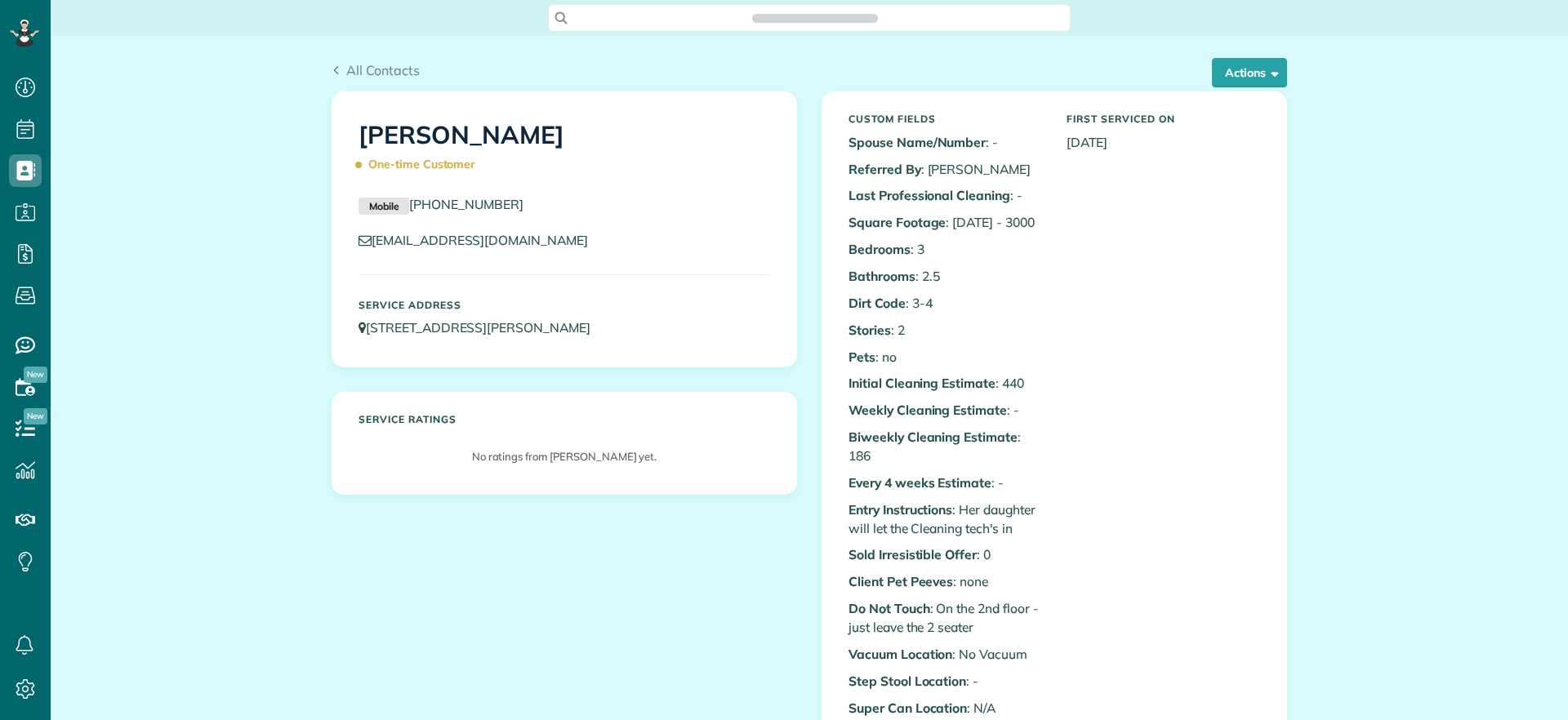
scroll to position [720, 51]
click at [1250, 74] on button "Actions" at bounding box center [1248, 73] width 75 height 30
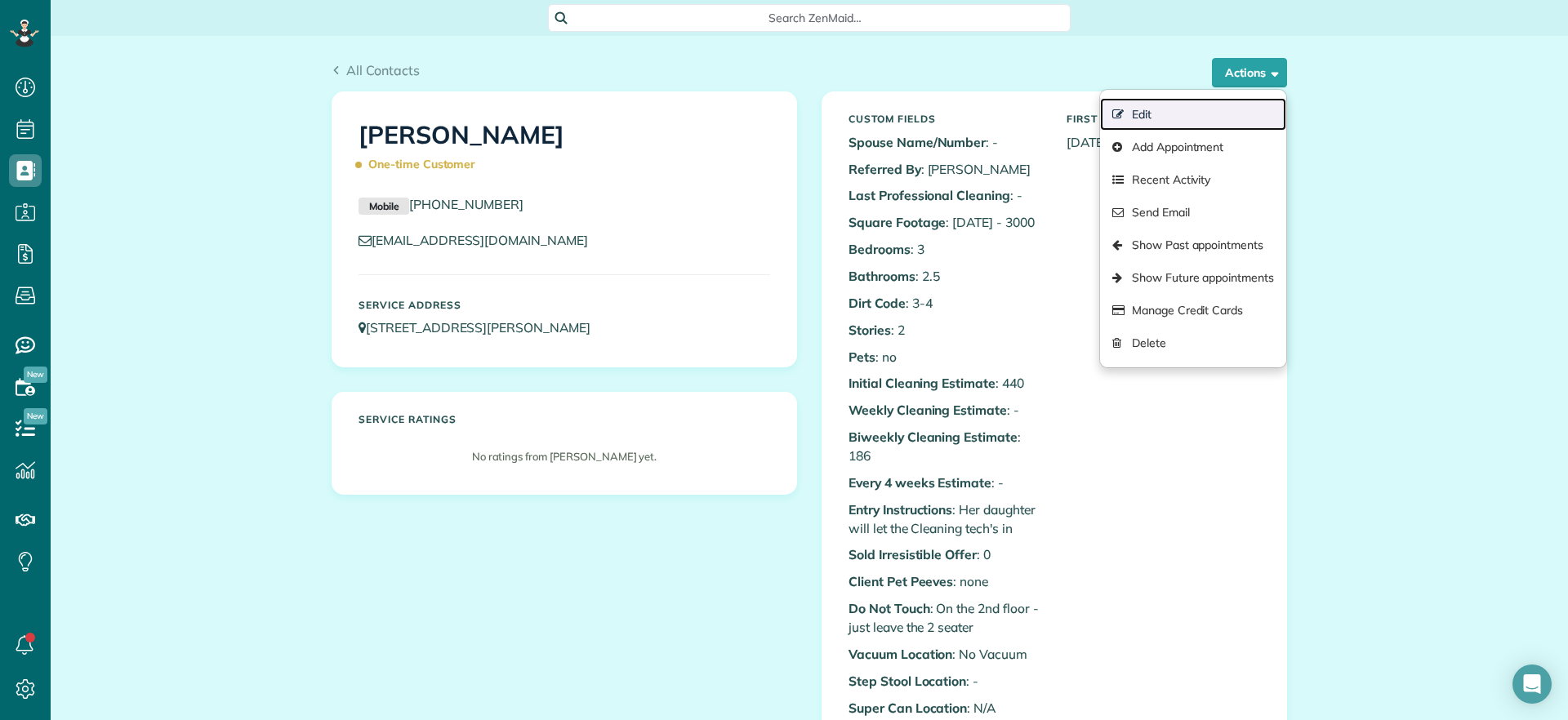
click at [1209, 103] on link "Edit" at bounding box center [1192, 114] width 187 height 33
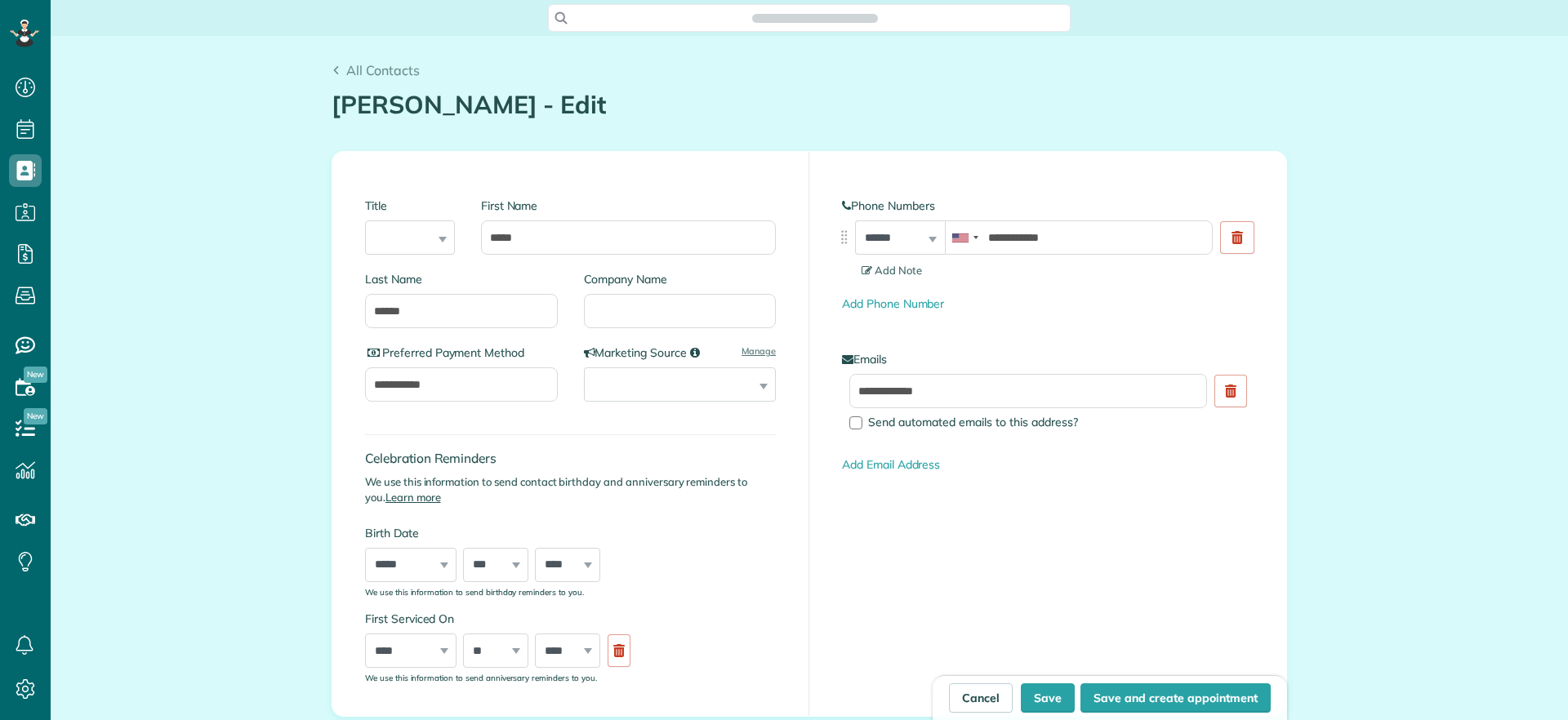
type input "**********"
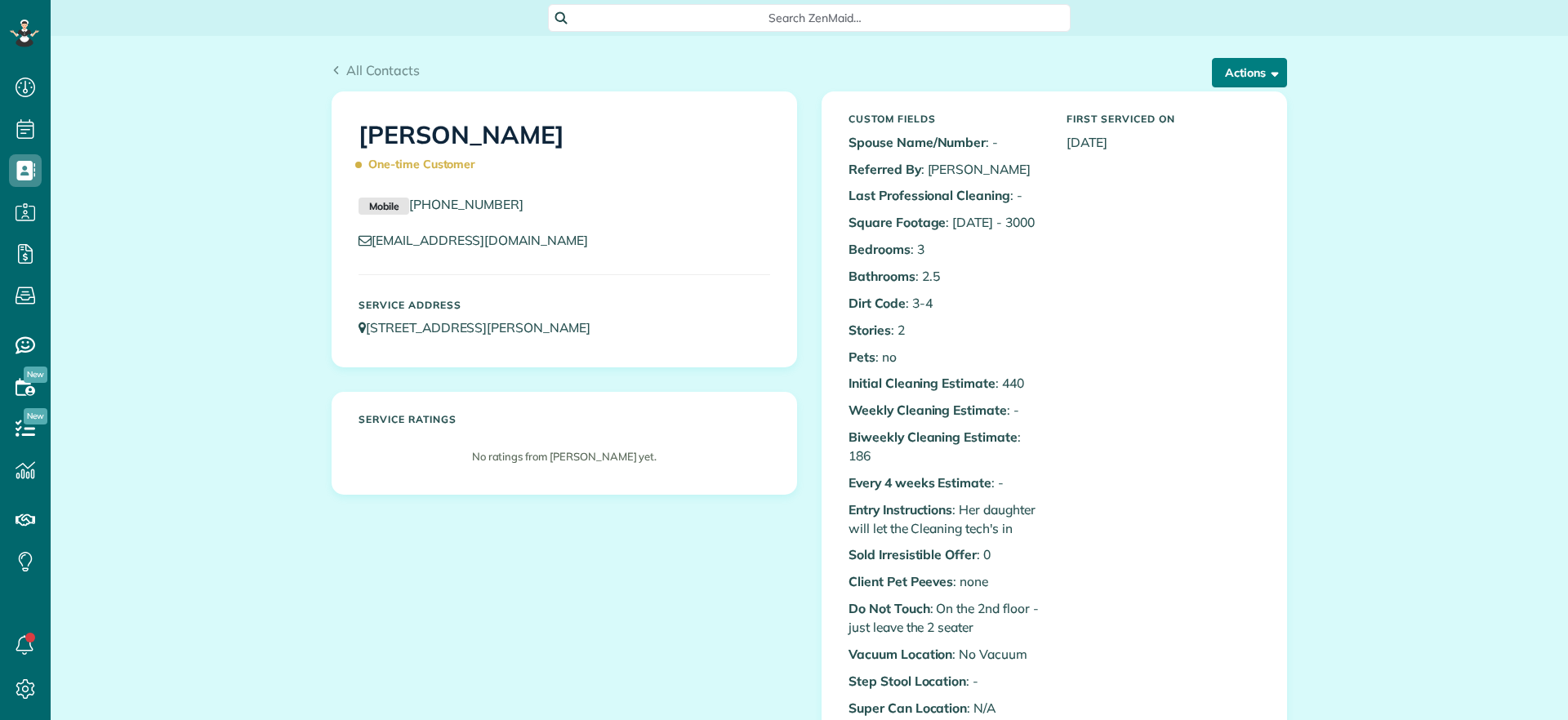
scroll to position [7, 7]
click at [1222, 67] on button "Actions" at bounding box center [1248, 73] width 75 height 30
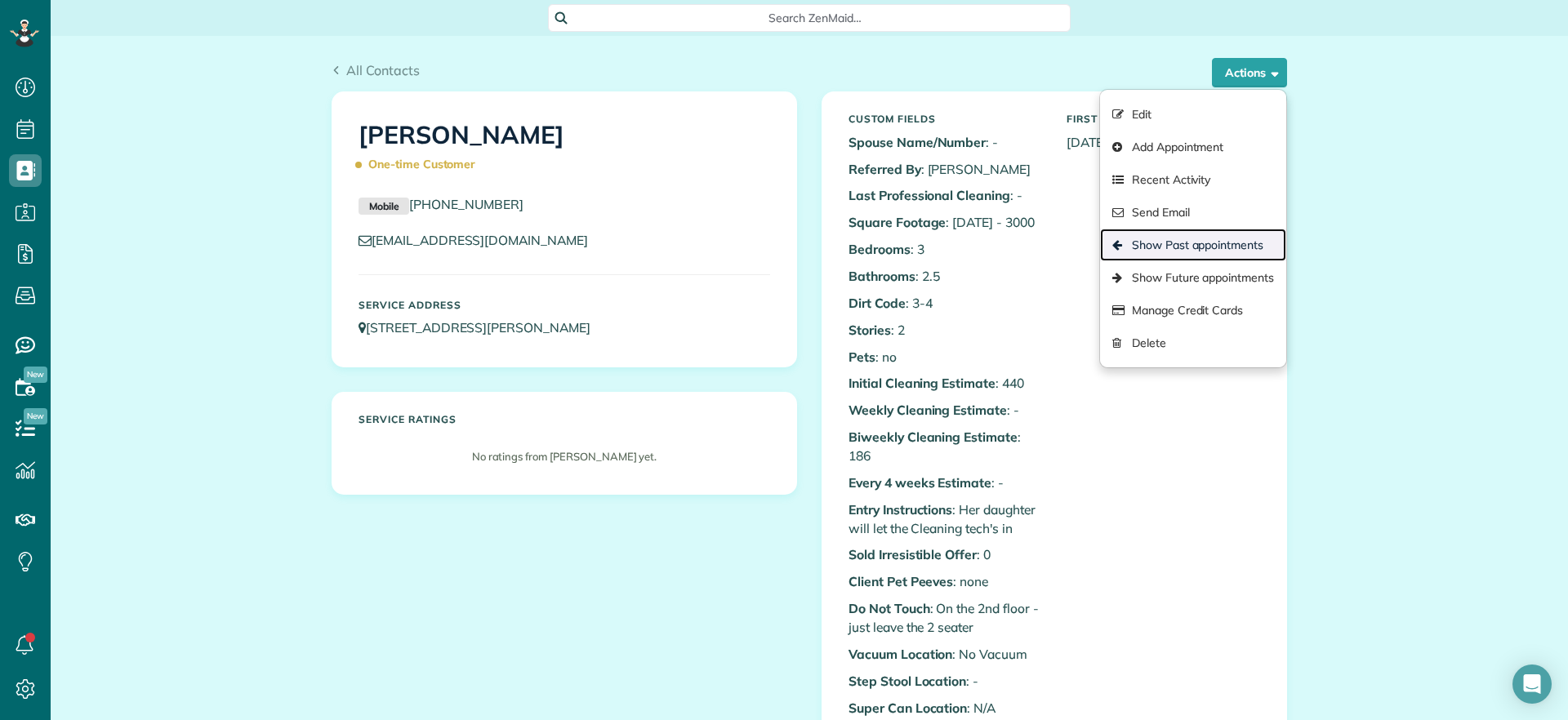
click at [1199, 248] on link "Show Past appointments" at bounding box center [1192, 245] width 187 height 33
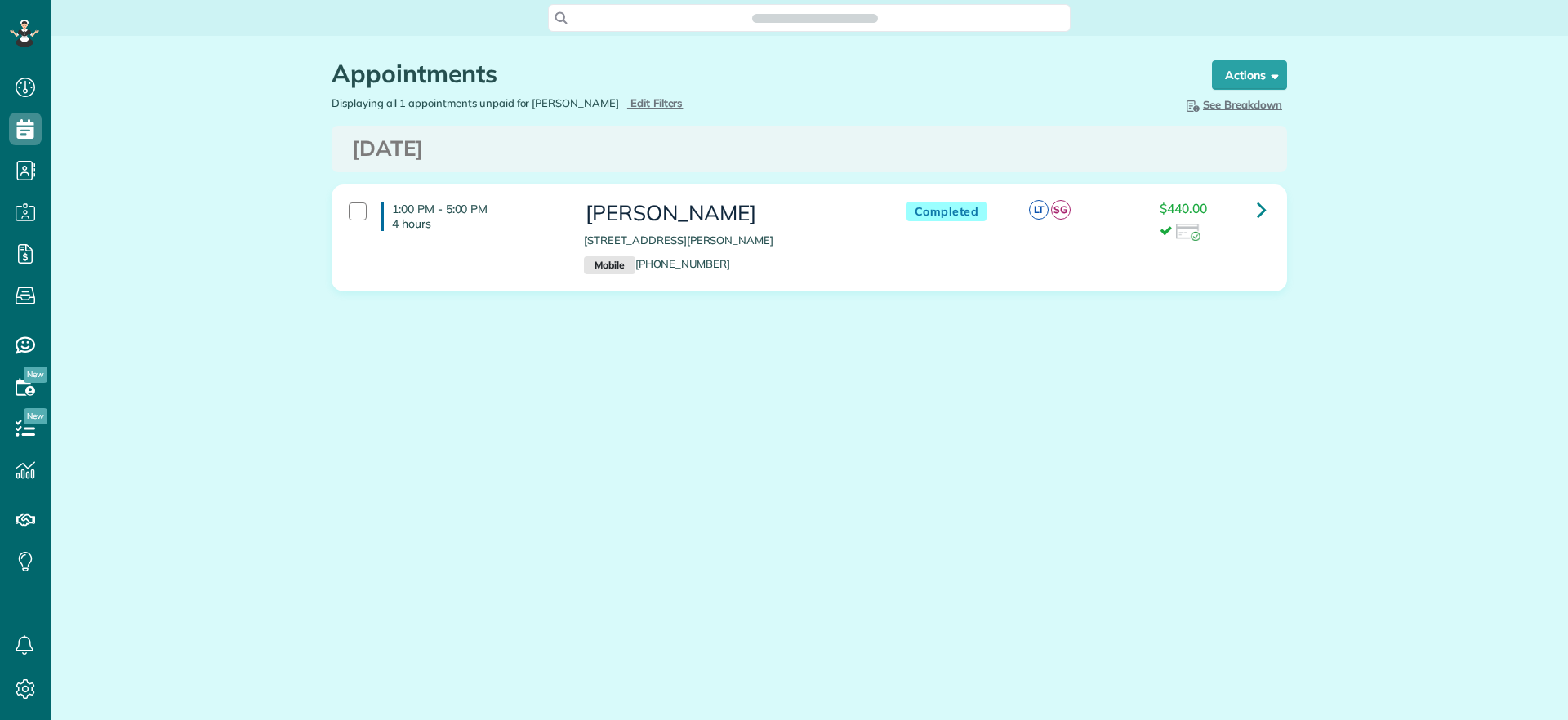
scroll to position [720, 51]
click at [1275, 76] on span "button" at bounding box center [1271, 74] width 12 height 12
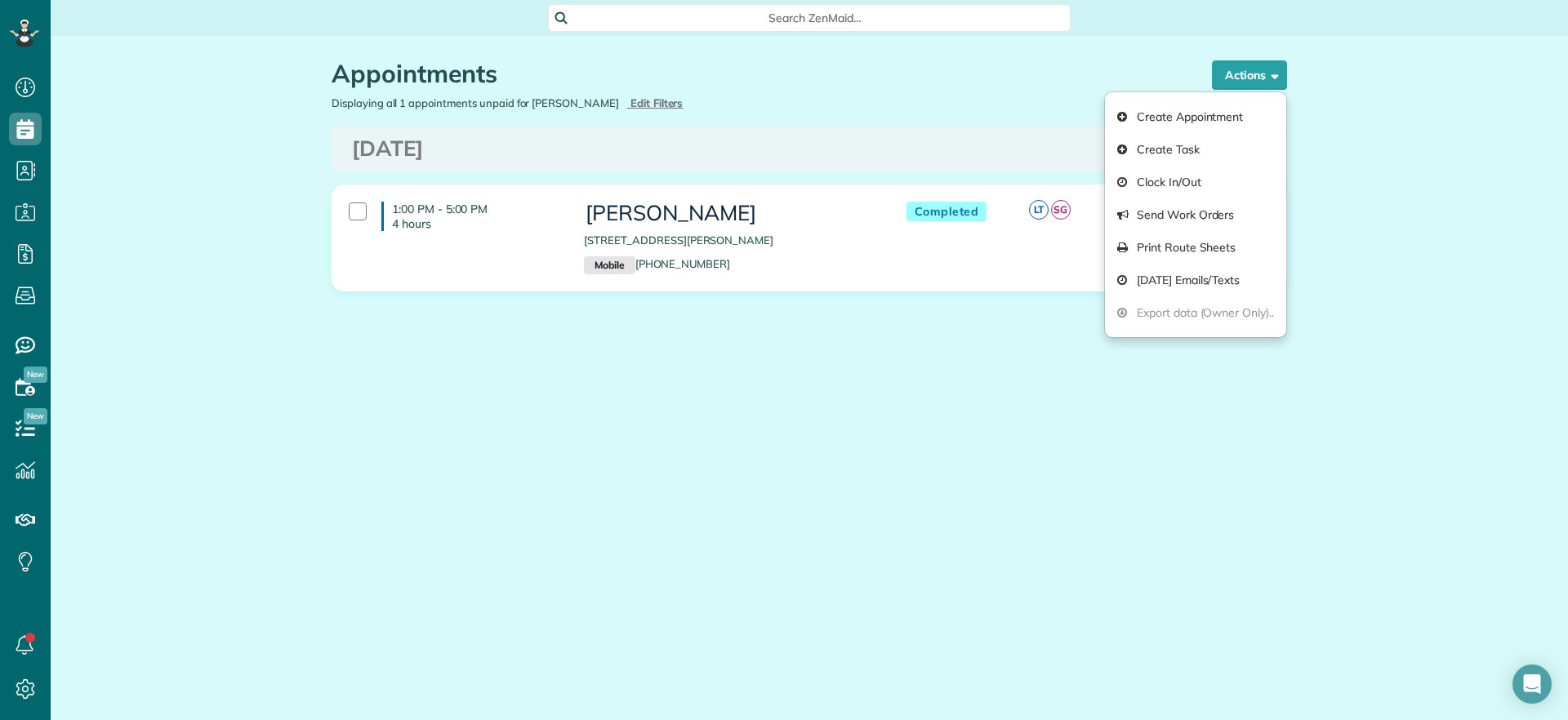
click at [920, 115] on div "Appointments the List View [2 min] Schedule Changes Actions Create Appointment …" at bounding box center [809, 225] width 980 height 378
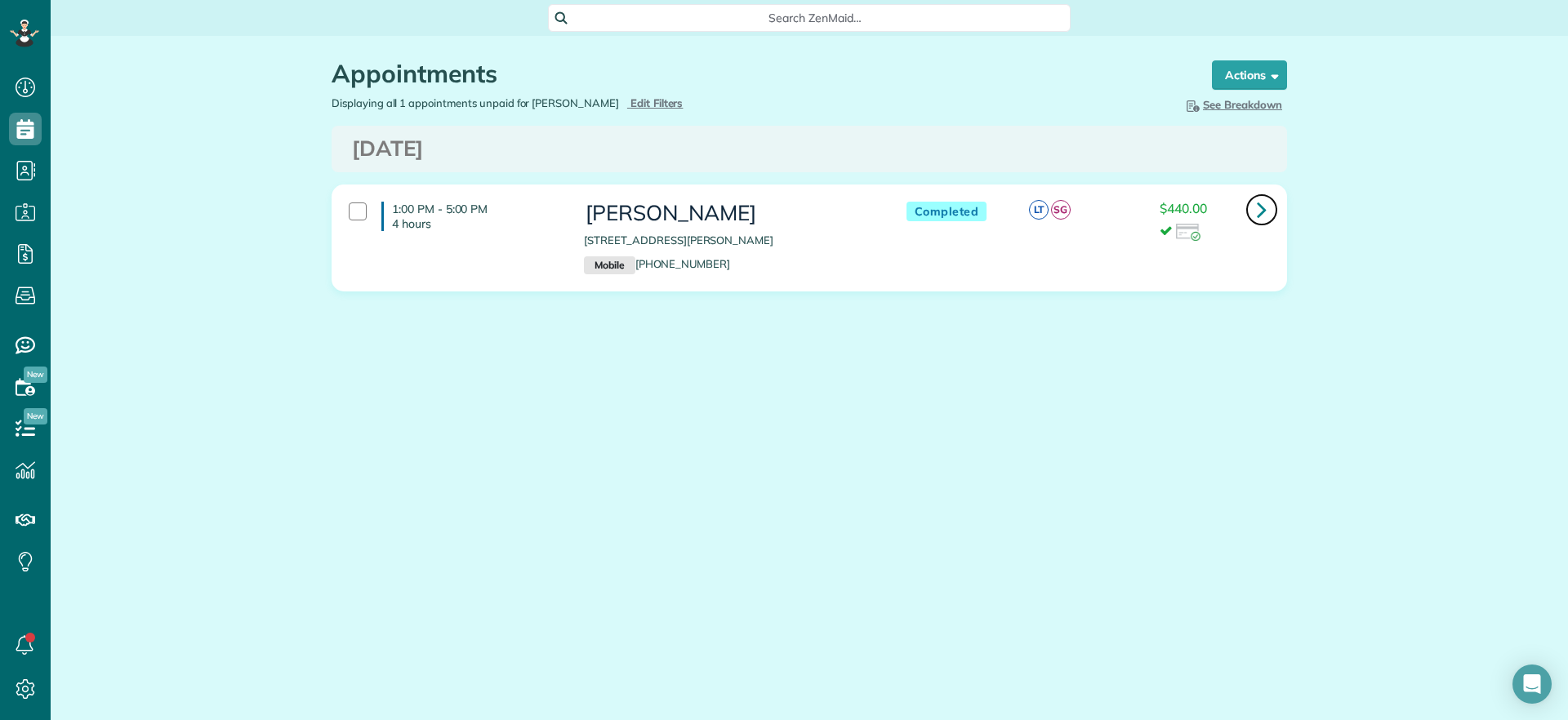
click at [1252, 205] on link at bounding box center [1261, 210] width 33 height 33
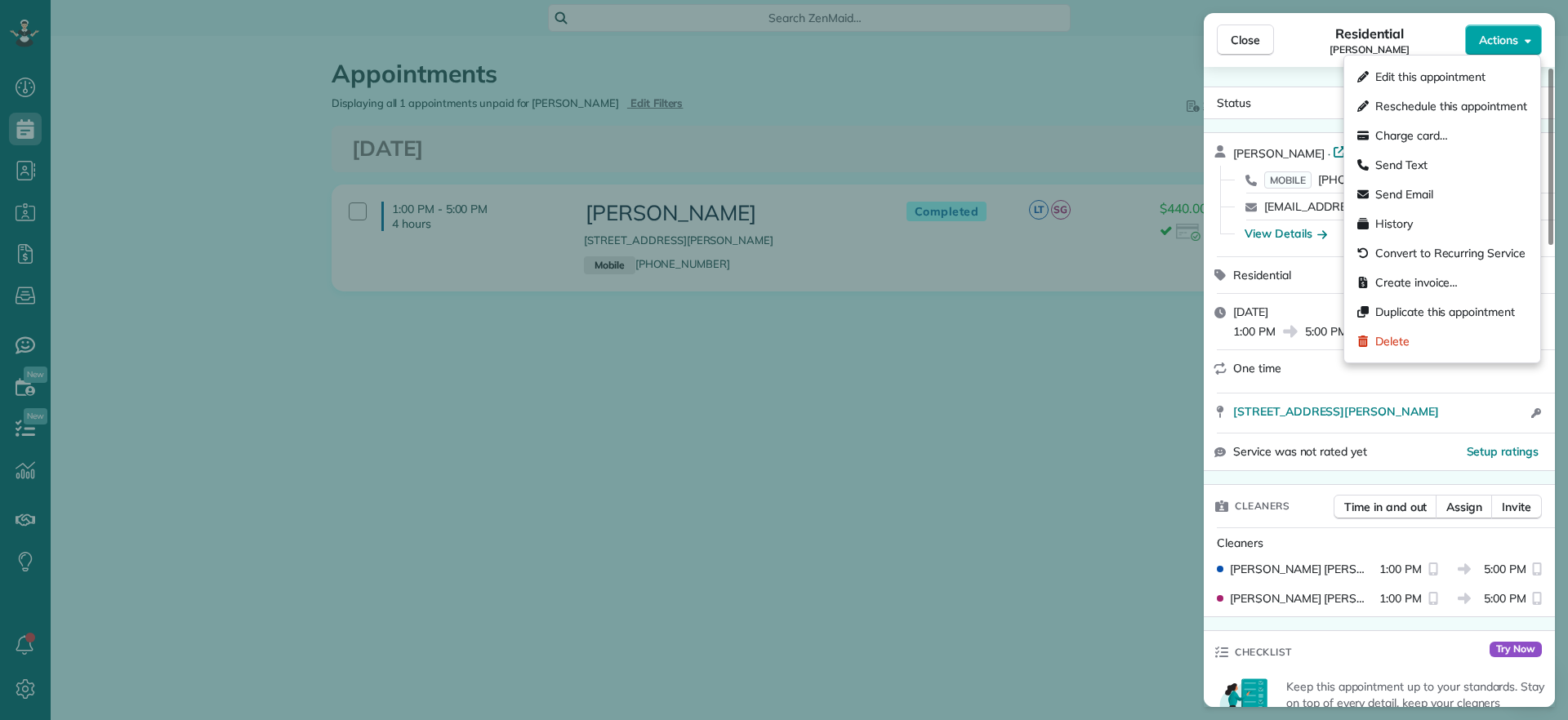
click at [1523, 40] on button "Actions" at bounding box center [1502, 40] width 76 height 31
click at [1299, 72] on div "Status Completed [PERSON_NAME] · Open profile MOBILE [PHONE_NUMBER] Copy [EMAIL…" at bounding box center [1378, 386] width 351 height 640
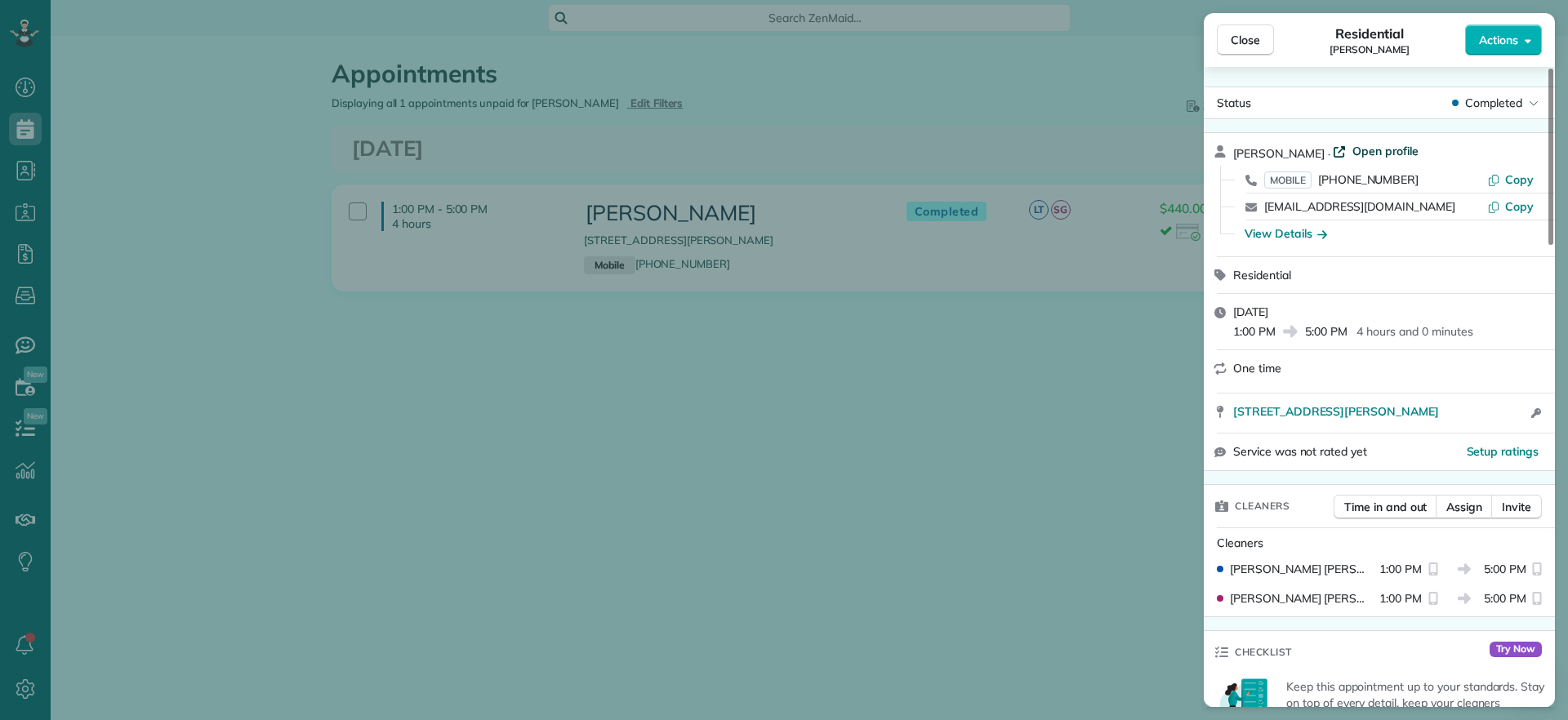
click at [1360, 153] on span "Open profile" at bounding box center [1385, 151] width 66 height 16
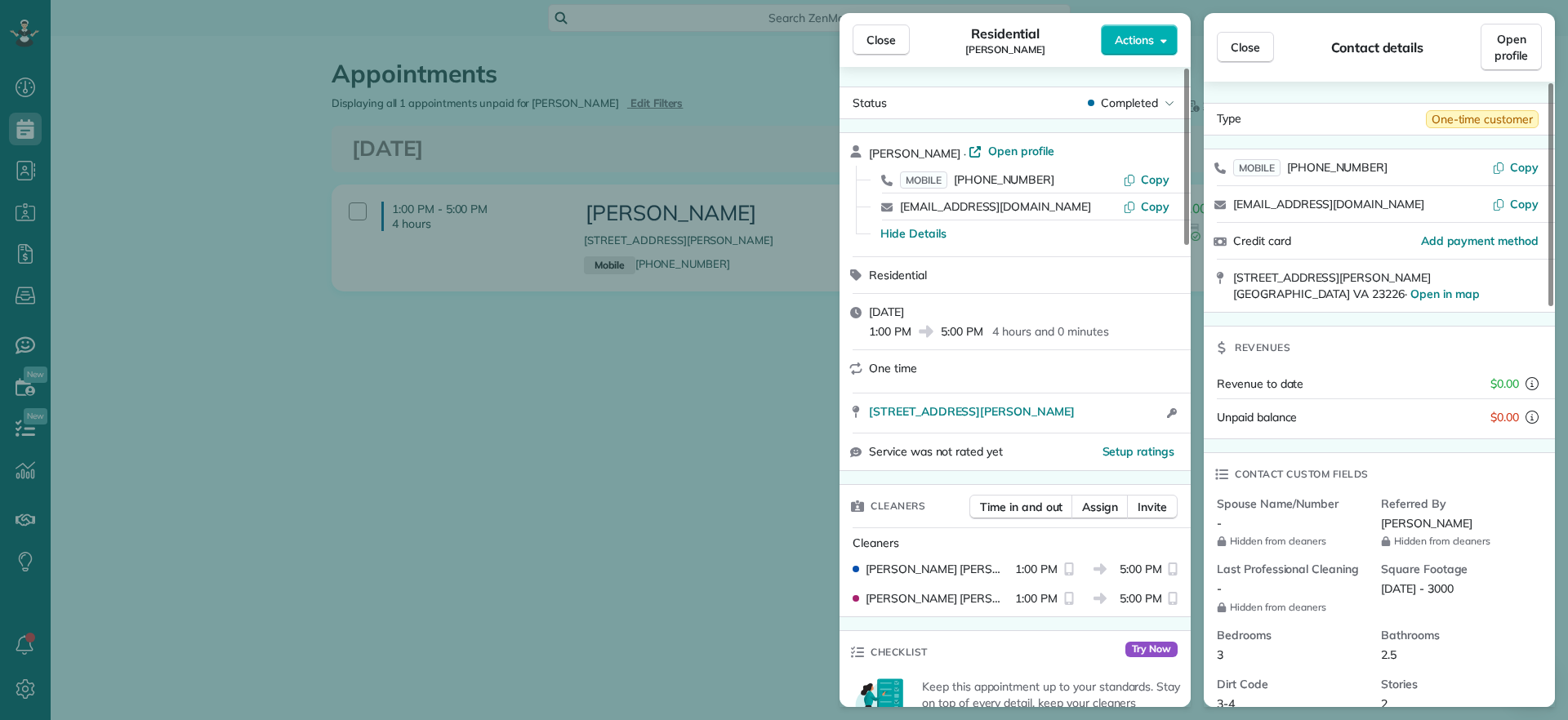
click at [880, 379] on div at bounding box center [1025, 380] width 312 height 7
click at [1509, 123] on span "One-time customer" at bounding box center [1482, 119] width 113 height 18
click at [1530, 48] on link "Open profile" at bounding box center [1510, 48] width 62 height 48
click at [1020, 147] on span "Open profile" at bounding box center [1021, 151] width 66 height 16
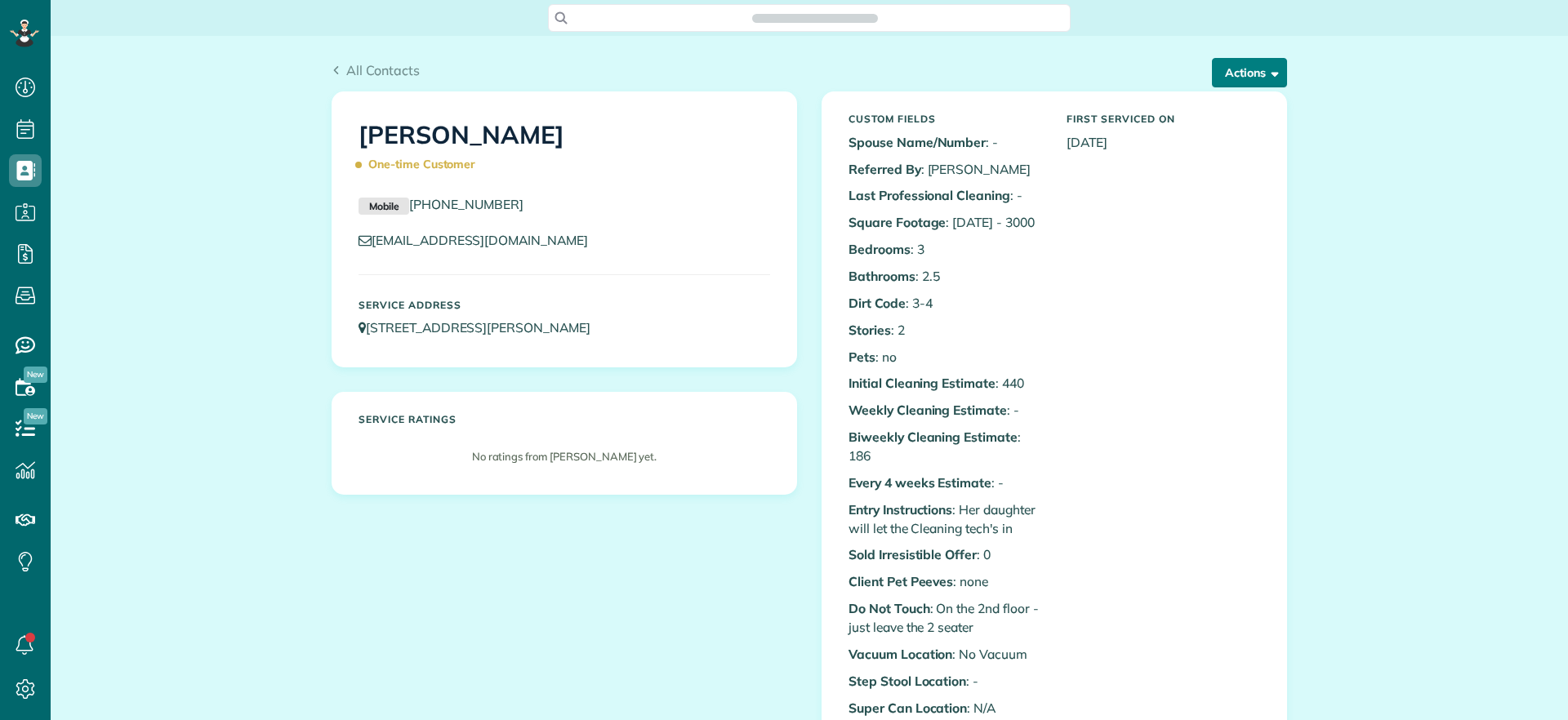
scroll to position [7, 7]
click at [1255, 74] on button "Actions" at bounding box center [1248, 73] width 75 height 30
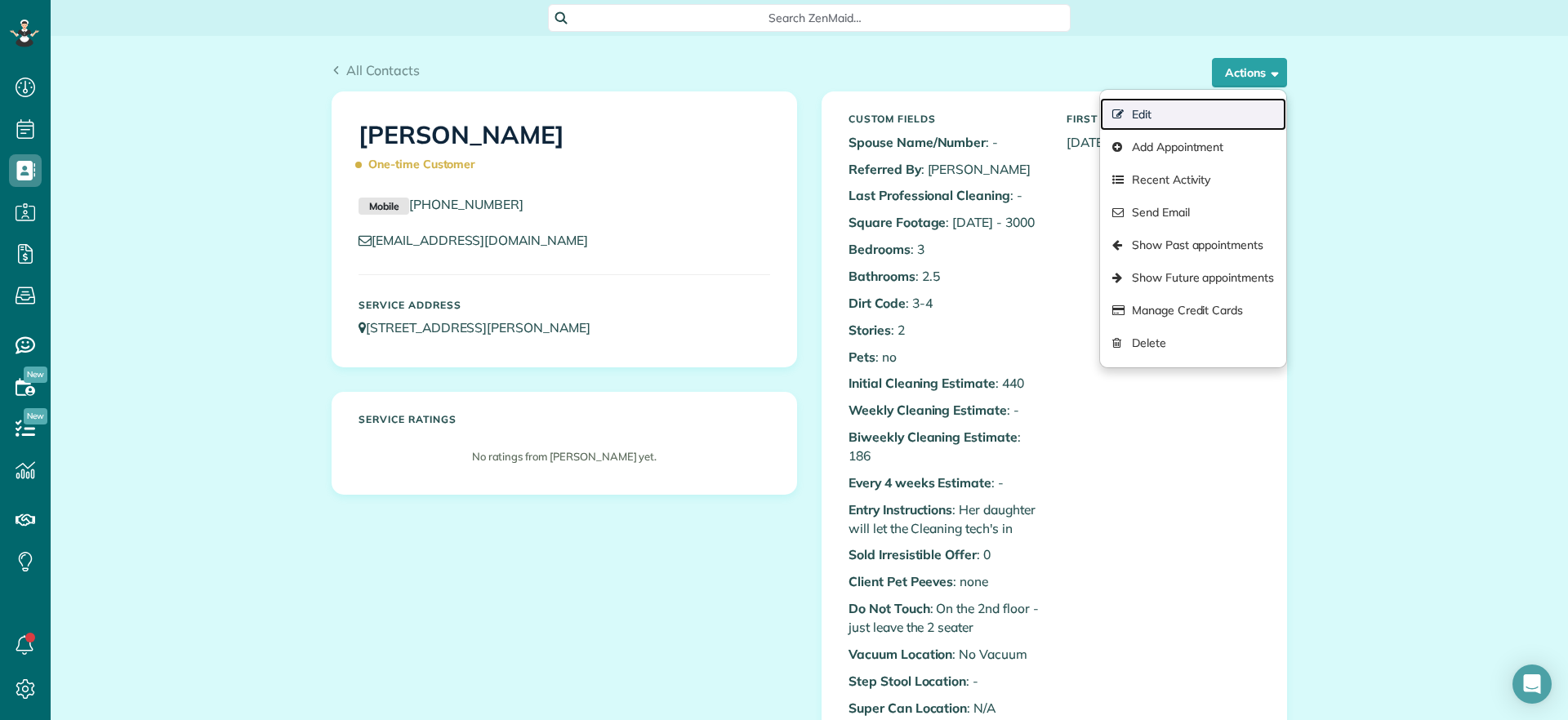
click at [1185, 119] on link "Edit" at bounding box center [1192, 114] width 187 height 33
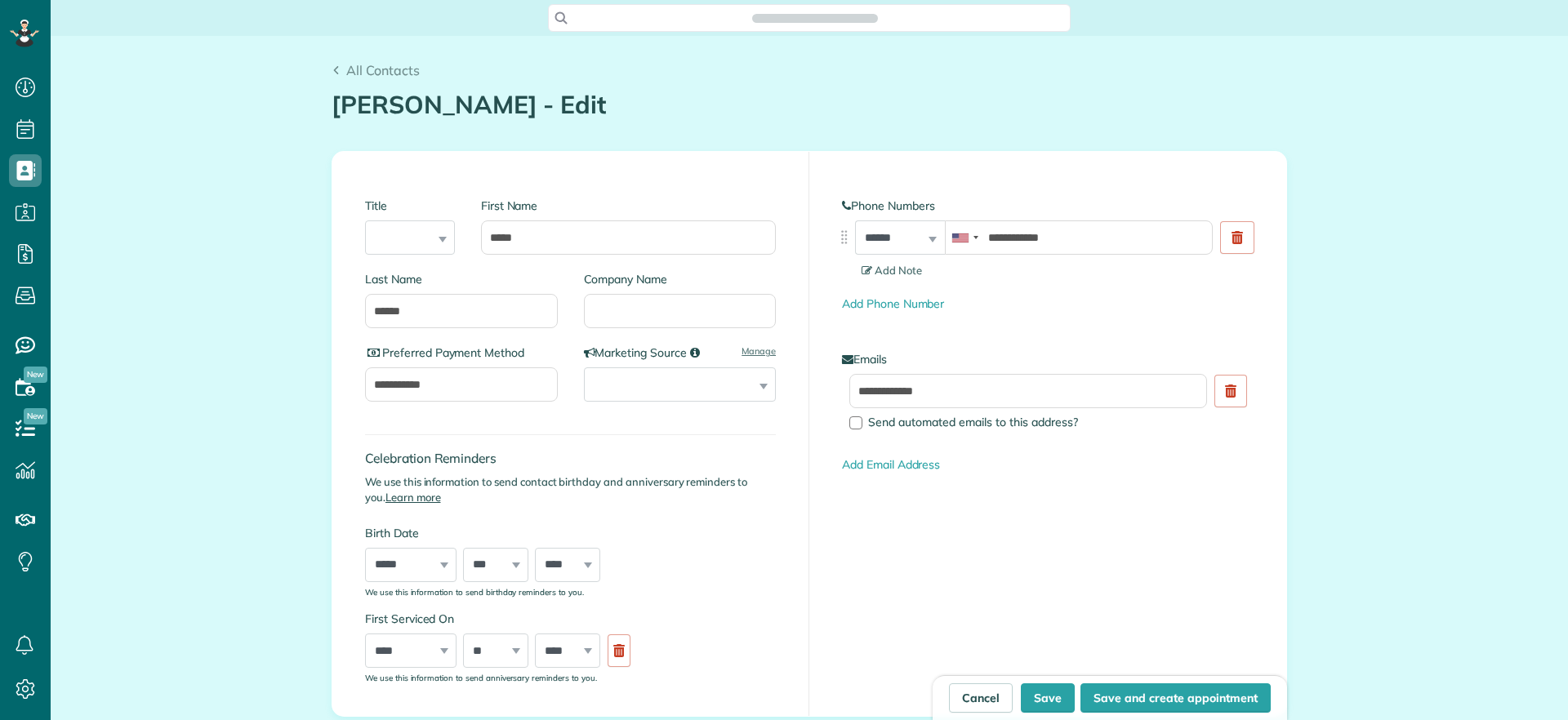
scroll to position [7, 7]
type input "**********"
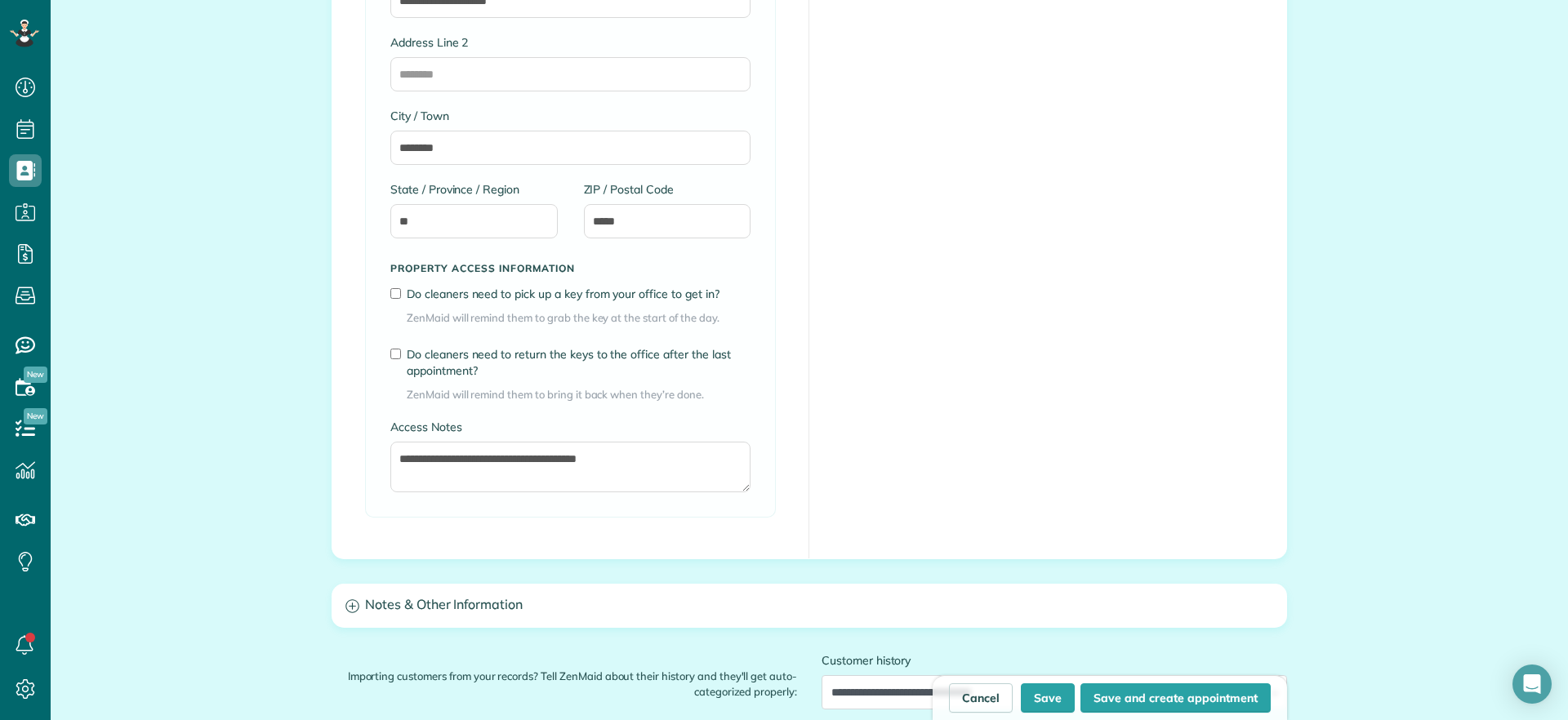
scroll to position [1321, 0]
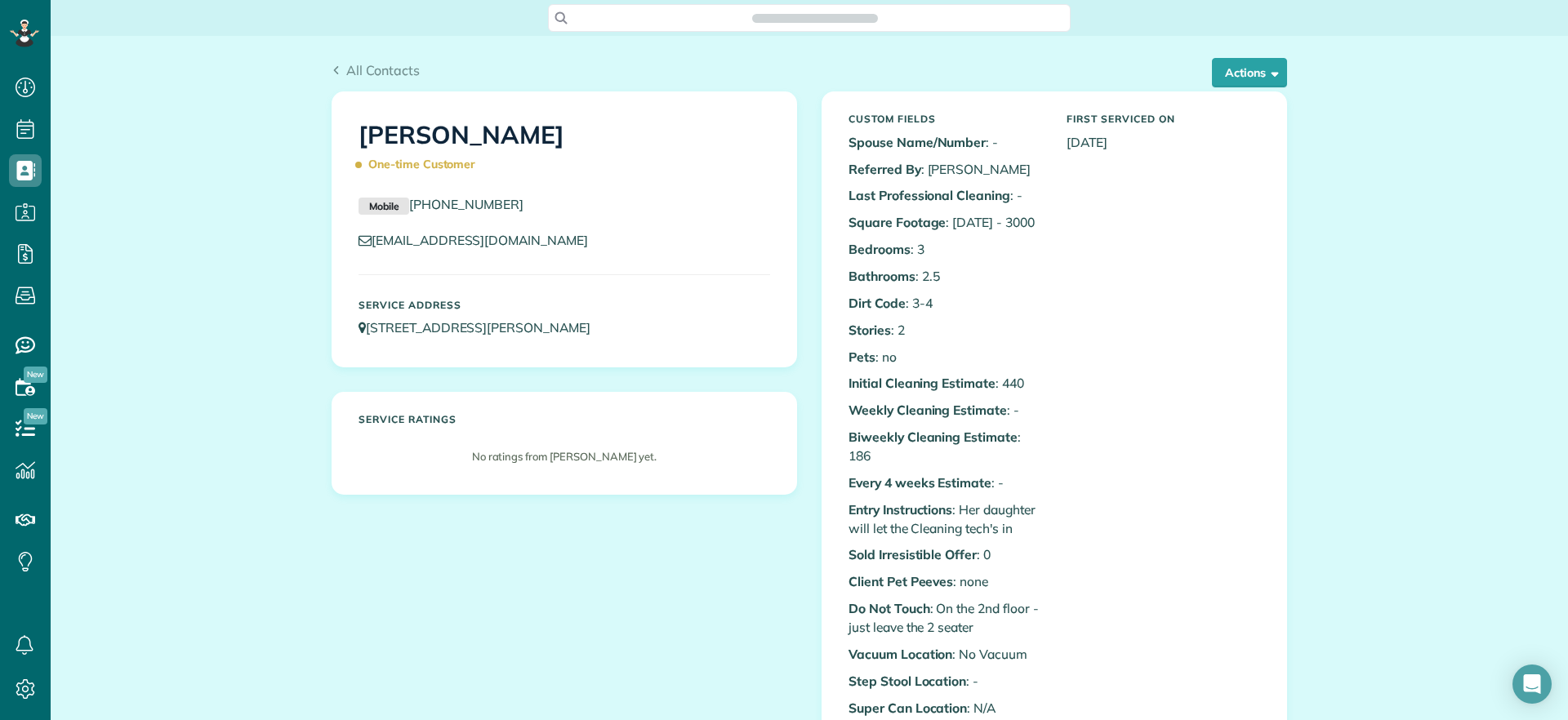
scroll to position [7, 7]
click at [1246, 81] on button "Actions" at bounding box center [1248, 73] width 75 height 30
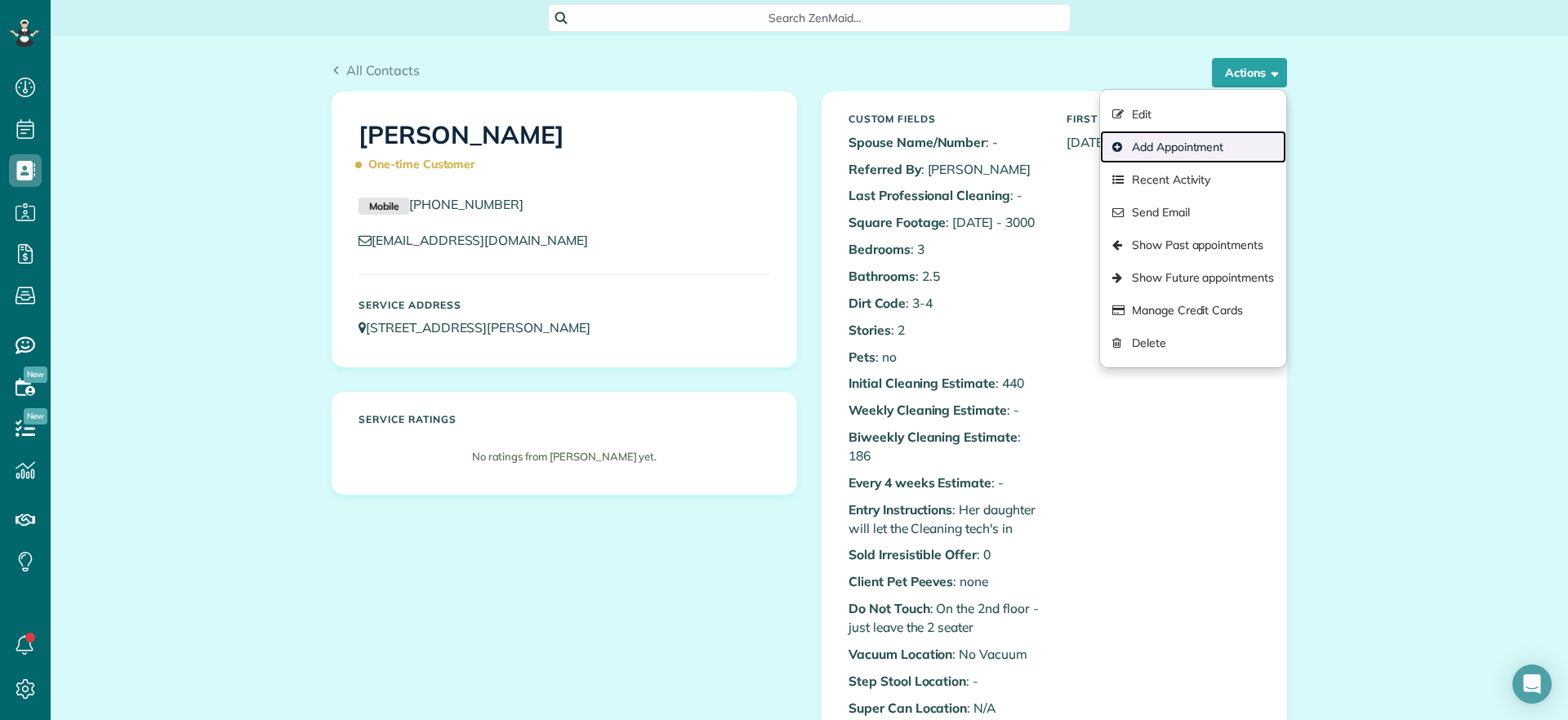
click at [1202, 145] on link "Add Appointment" at bounding box center [1192, 147] width 187 height 33
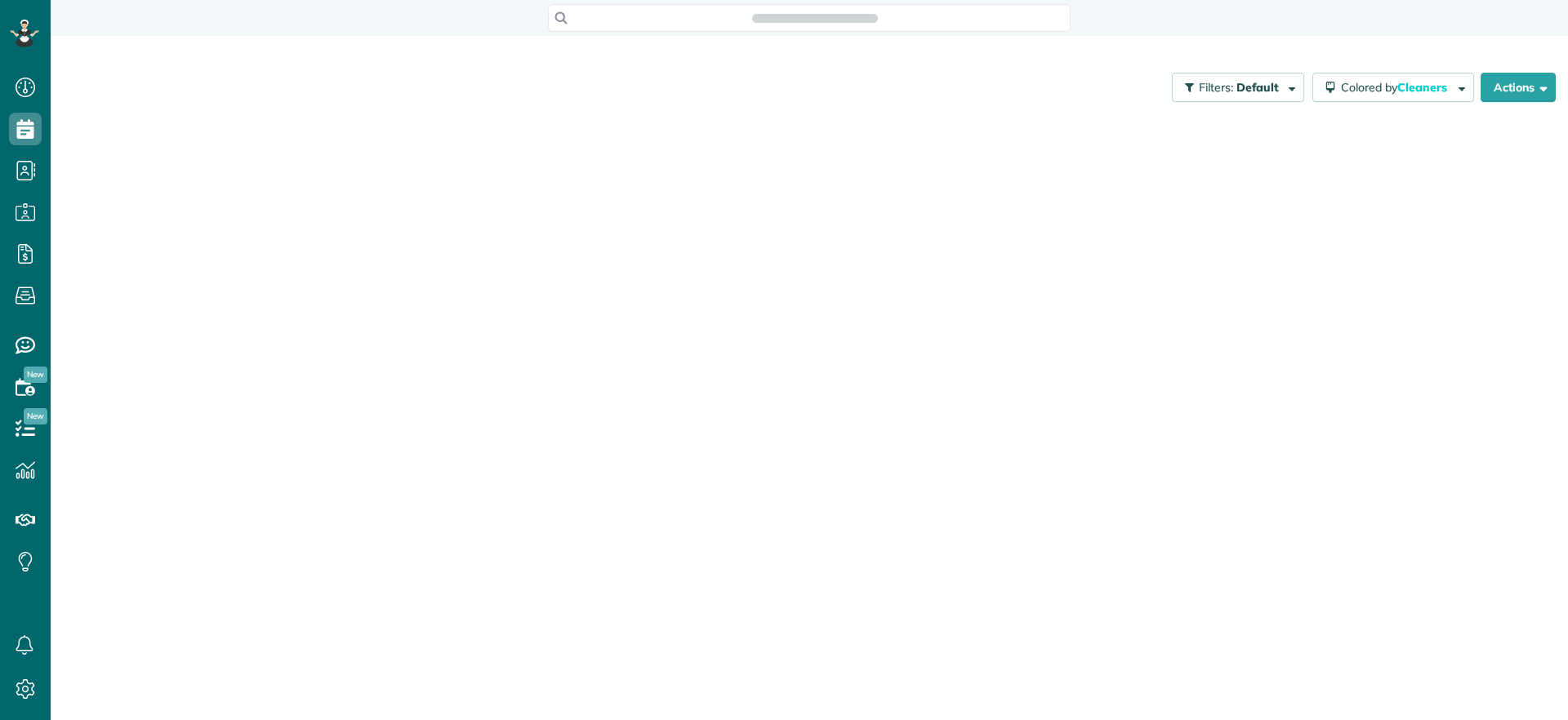
scroll to position [7, 7]
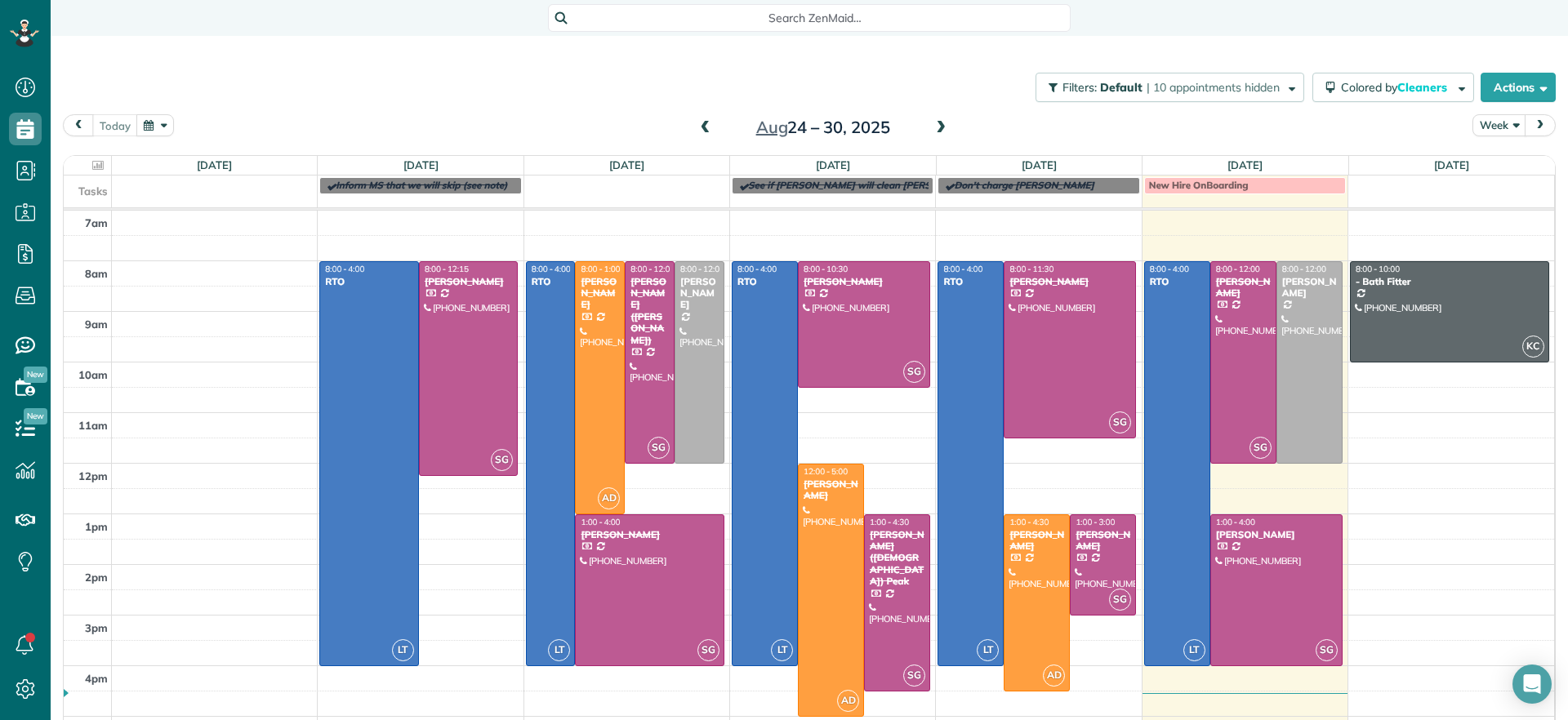
click at [1353, 126] on div "Discard New appointment Carla Bowman Save Status Active Active Lock Out Re-Clea…" at bounding box center [784, 360] width 1568 height 720
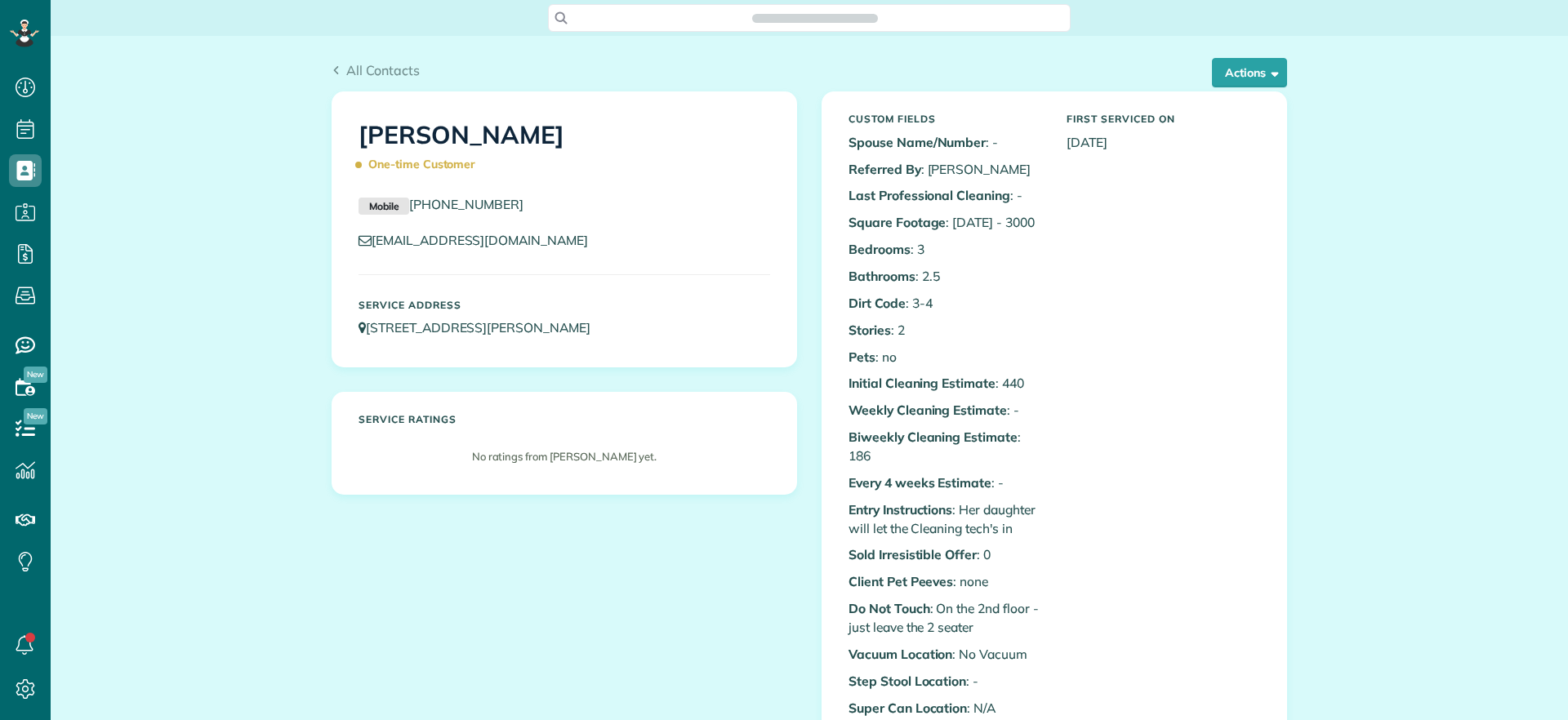
scroll to position [720, 51]
click at [1219, 75] on button "Actions" at bounding box center [1248, 73] width 75 height 30
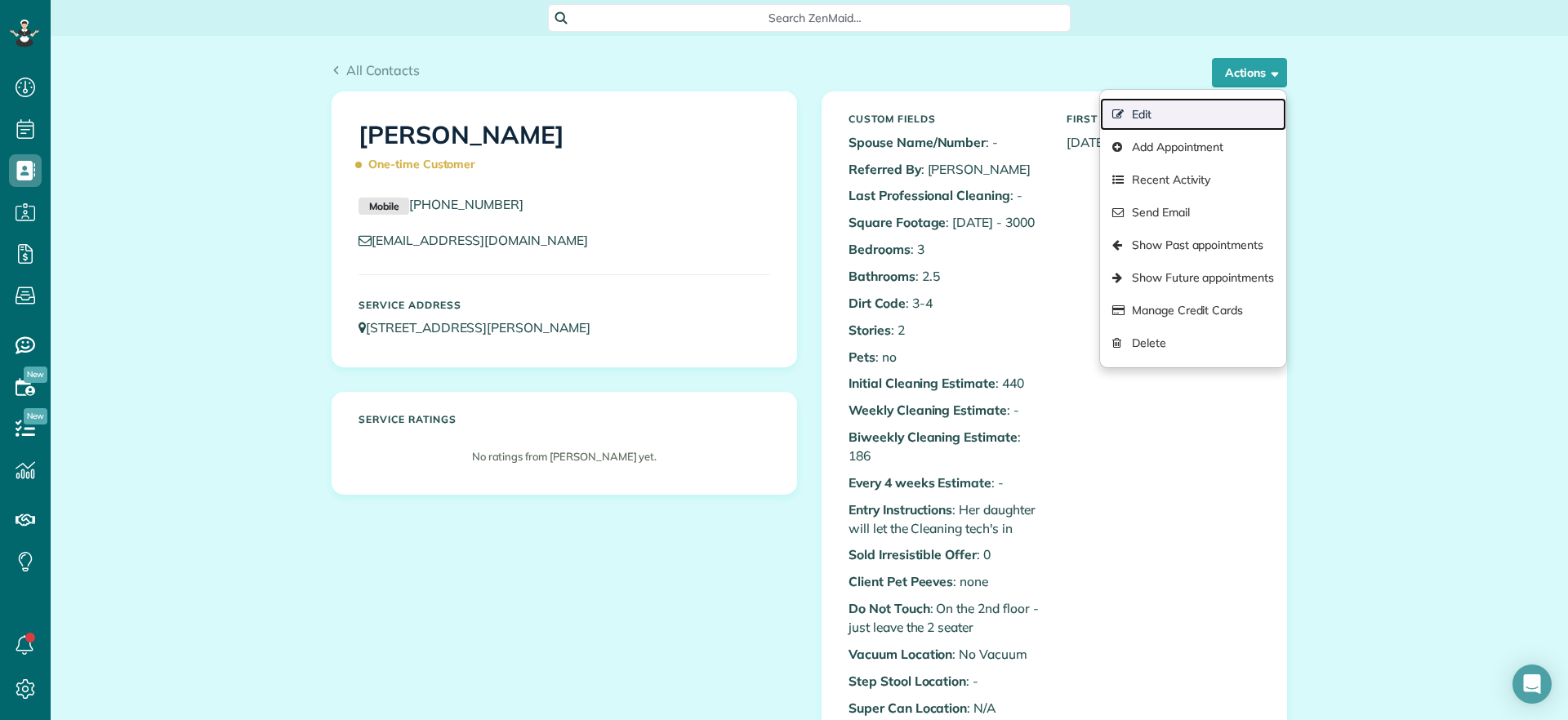
click at [1141, 115] on link "Edit" at bounding box center [1192, 114] width 187 height 33
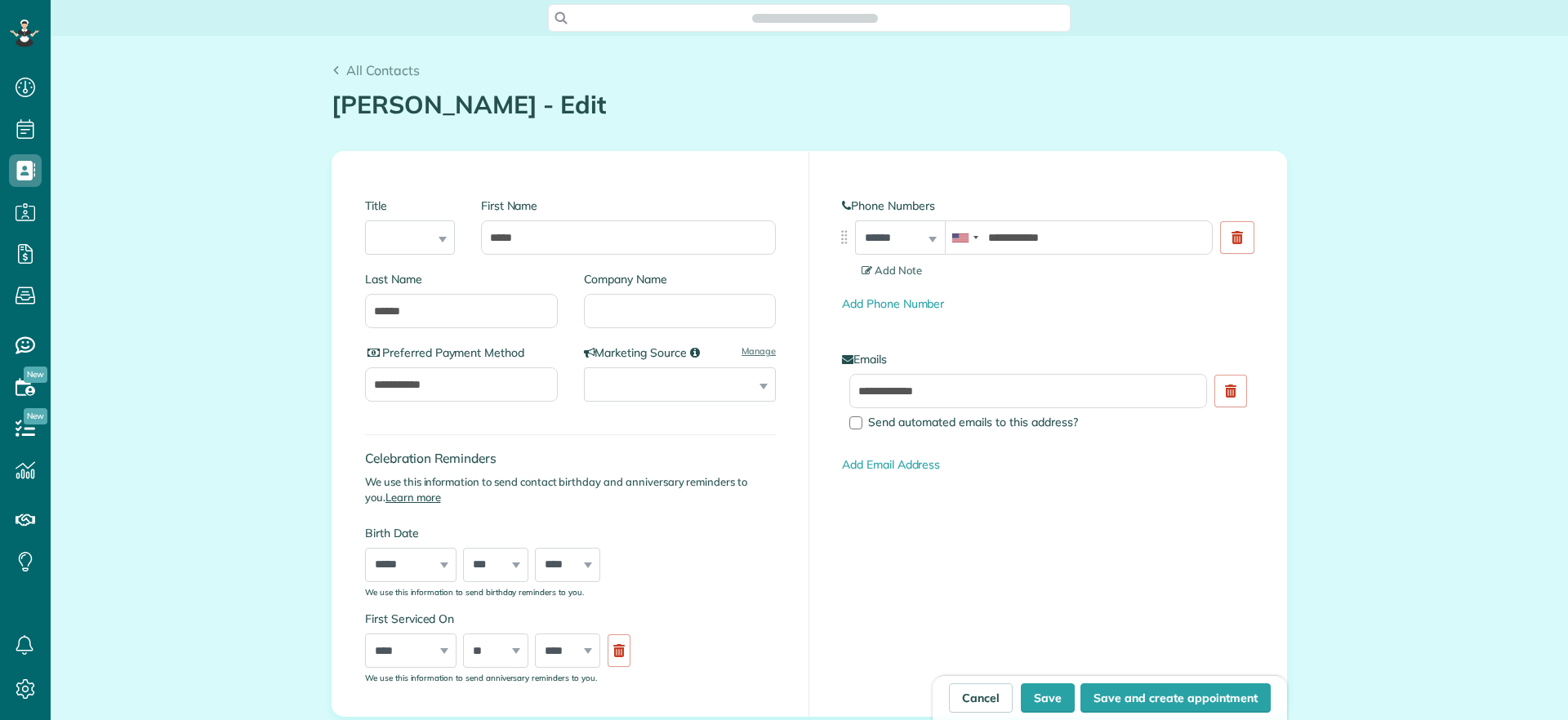
scroll to position [720, 51]
type input "**********"
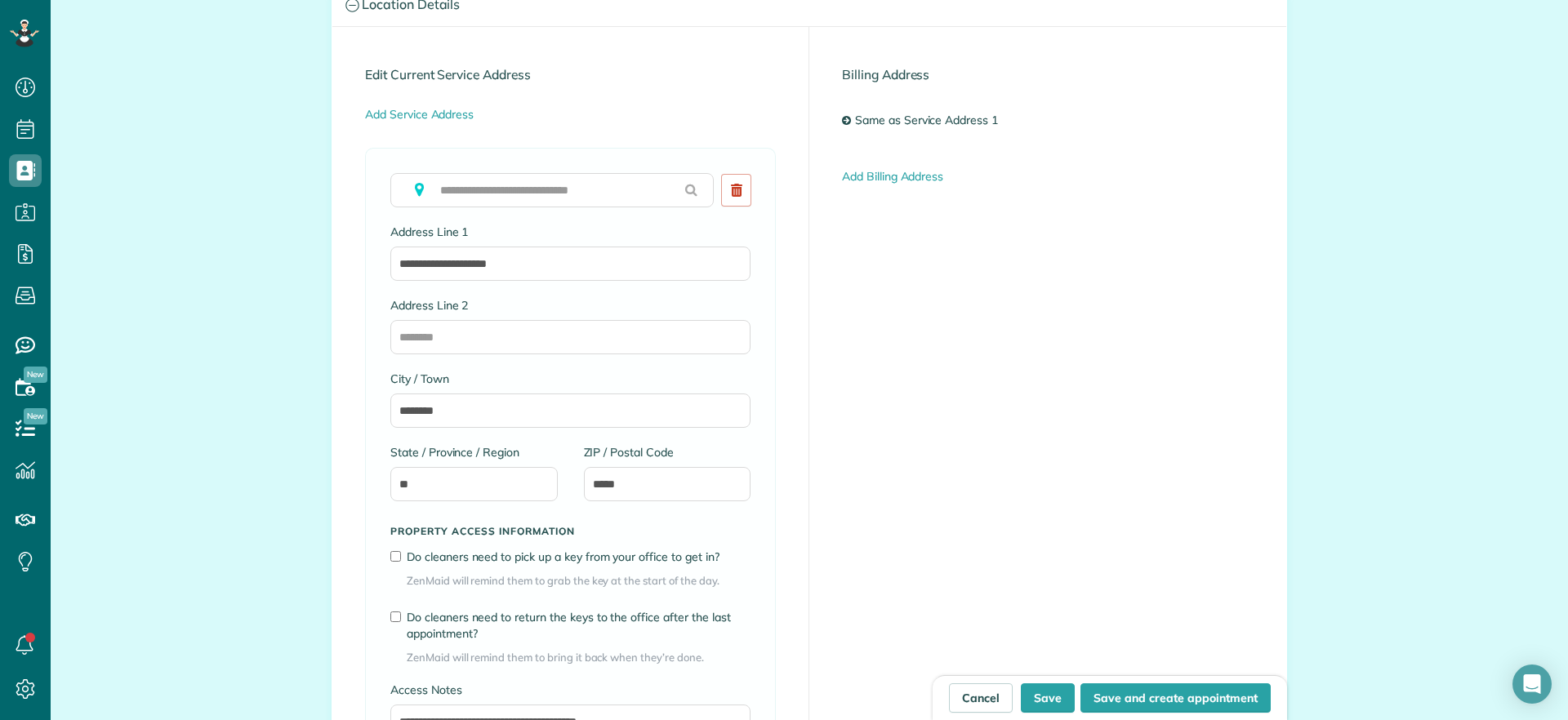
scroll to position [919, 0]
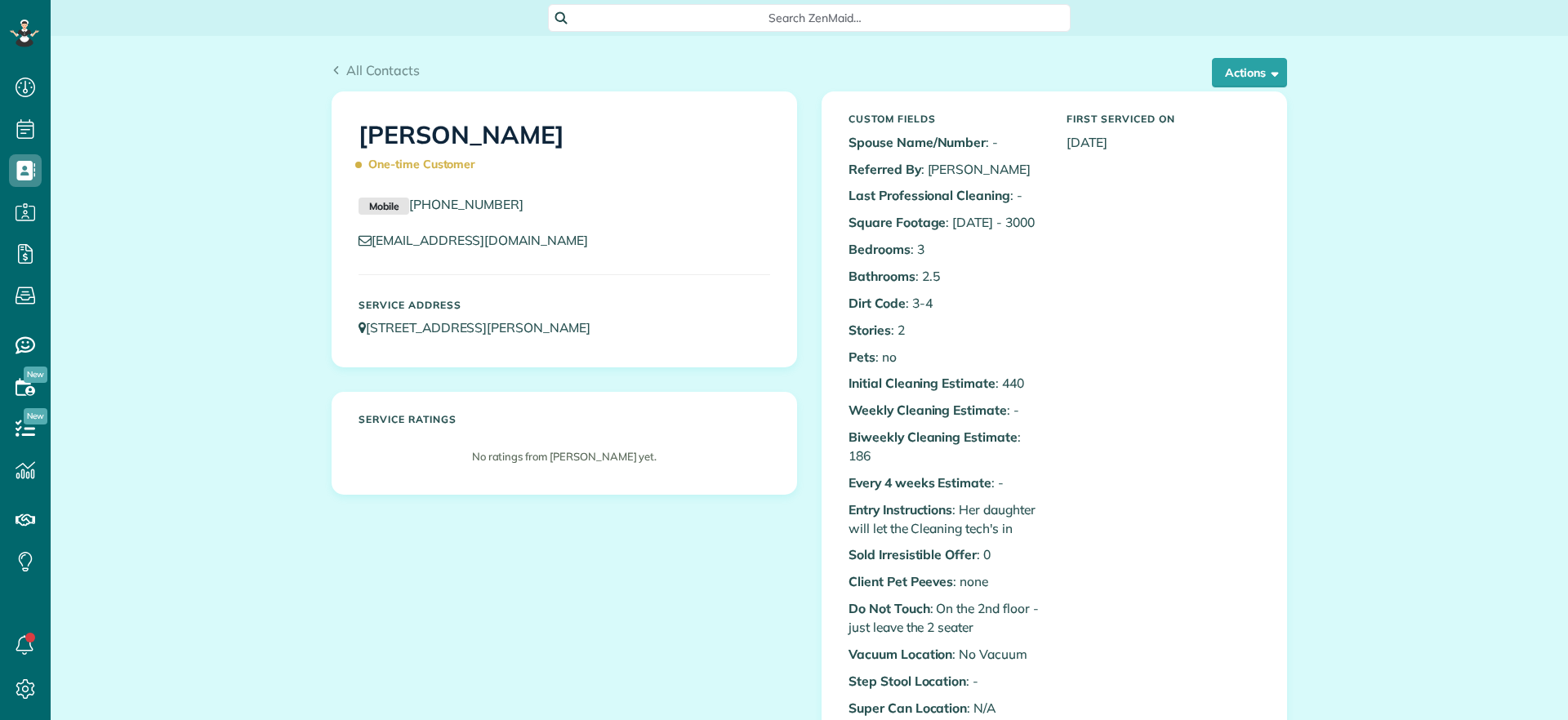
scroll to position [7, 7]
click at [1253, 74] on button "Actions" at bounding box center [1248, 73] width 75 height 30
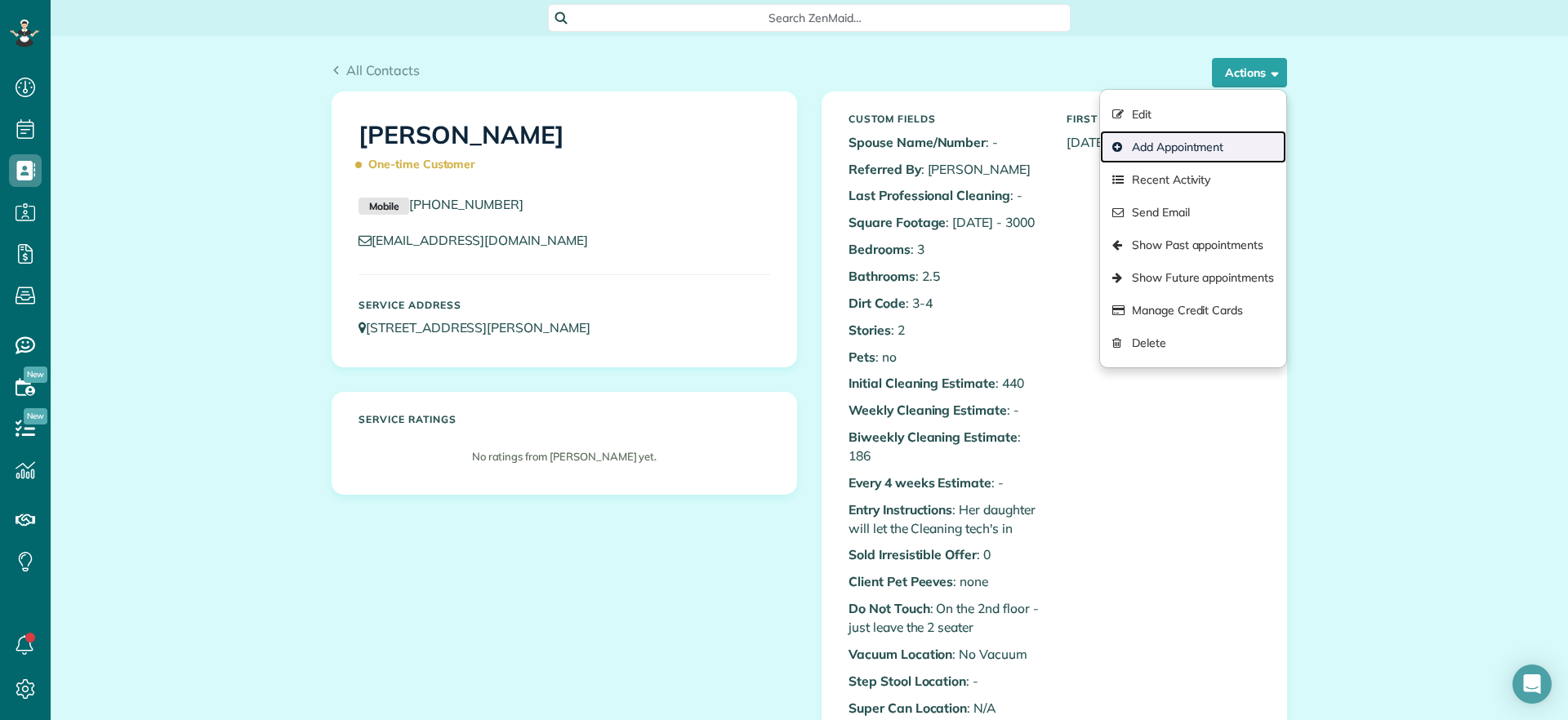
click at [1160, 141] on link "Add Appointment" at bounding box center [1192, 147] width 187 height 33
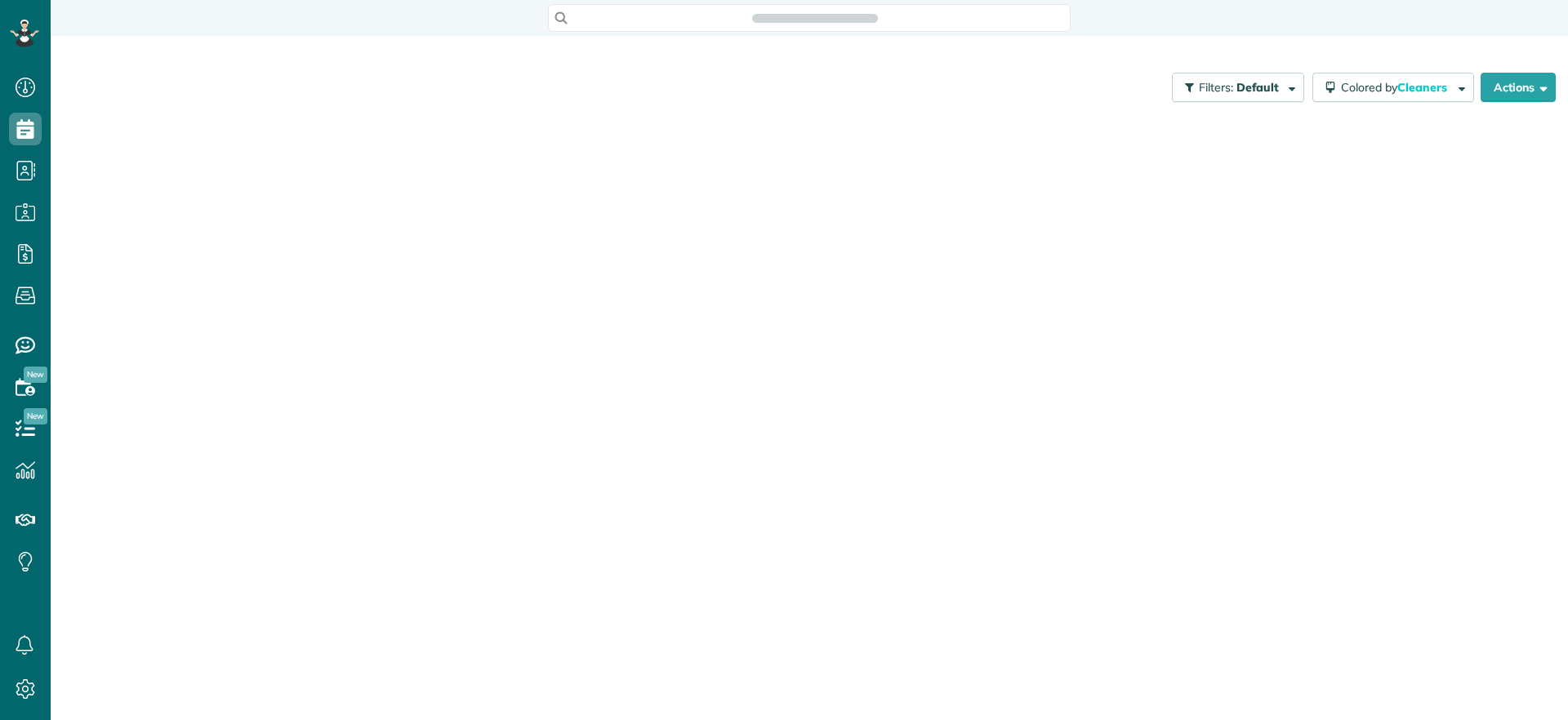
scroll to position [7, 7]
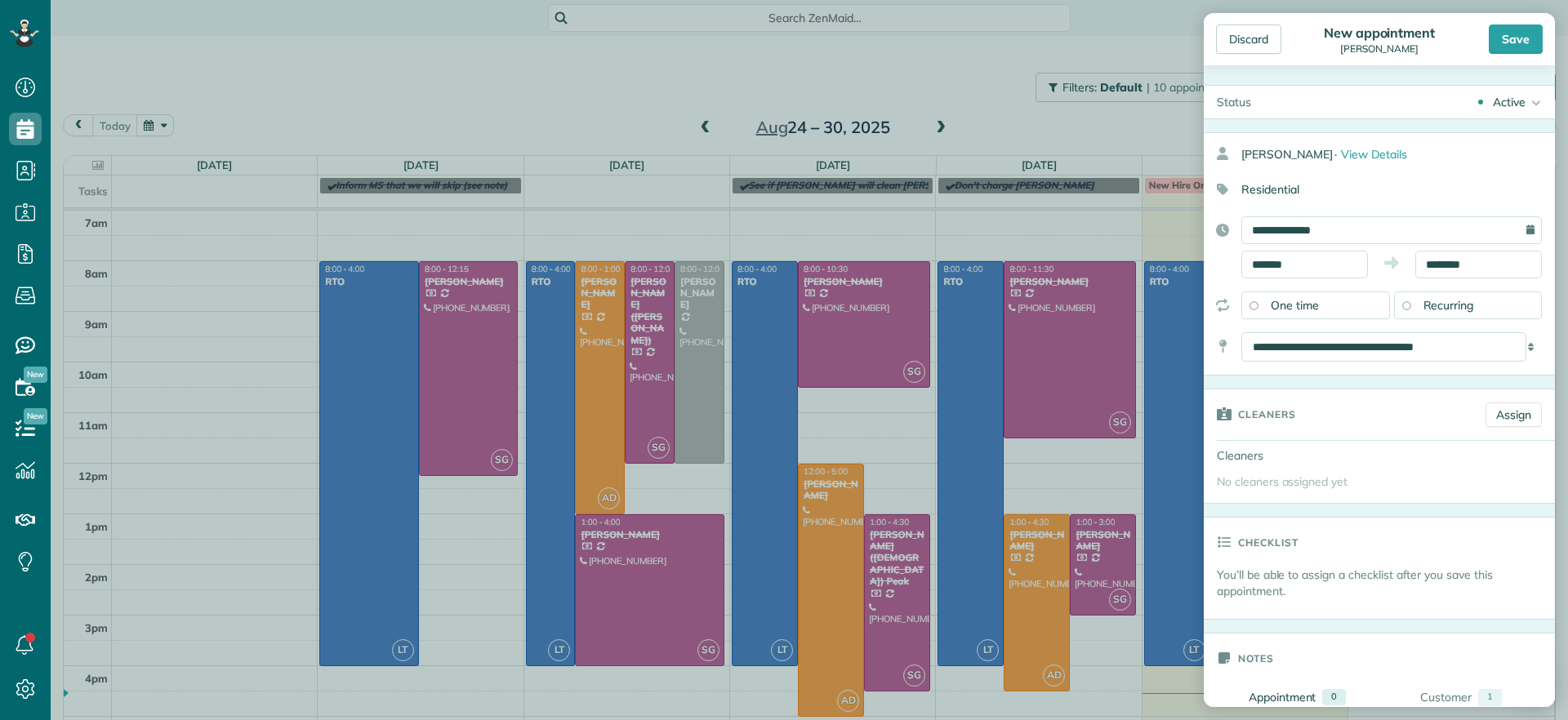
click at [1455, 311] on span "Recurring" at bounding box center [1449, 306] width 51 height 15
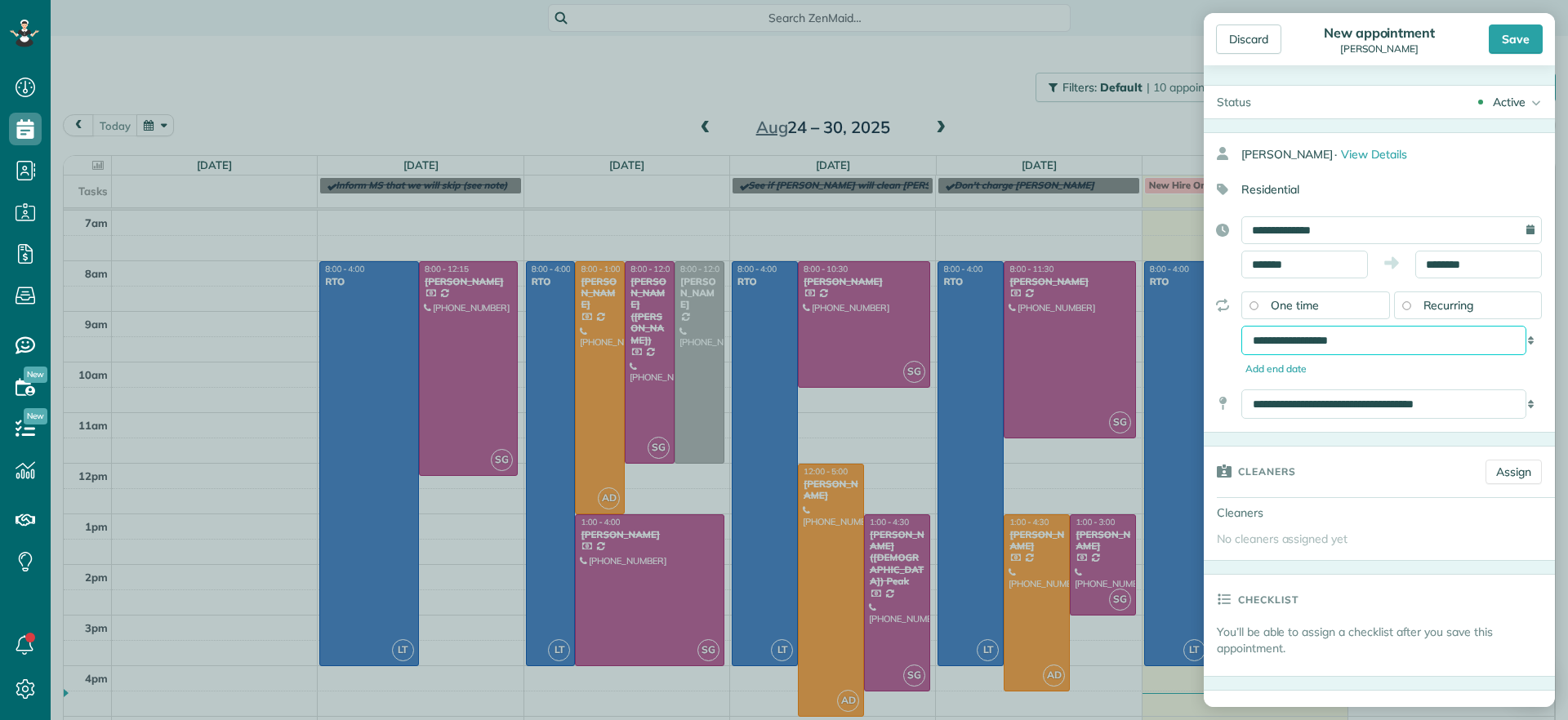
click at [1510, 337] on select "**********" at bounding box center [1383, 340] width 285 height 30
select select "**********"
click at [1241, 325] on select "**********" at bounding box center [1383, 340] width 285 height 30
click at [1464, 233] on input "**********" at bounding box center [1391, 230] width 301 height 28
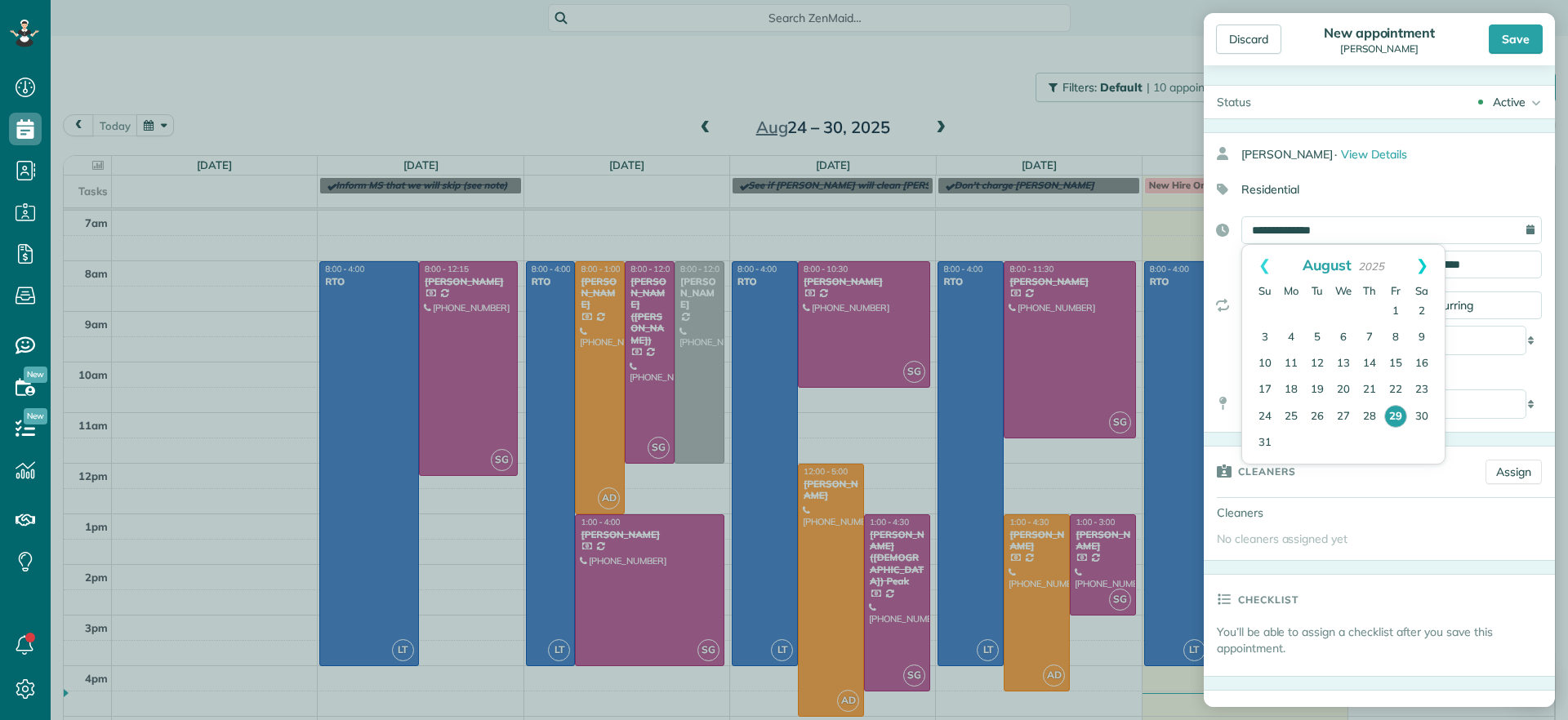
click at [1426, 260] on link "Next" at bounding box center [1422, 265] width 45 height 41
click at [1373, 361] on link "18" at bounding box center [1369, 364] width 26 height 26
type input "**********"
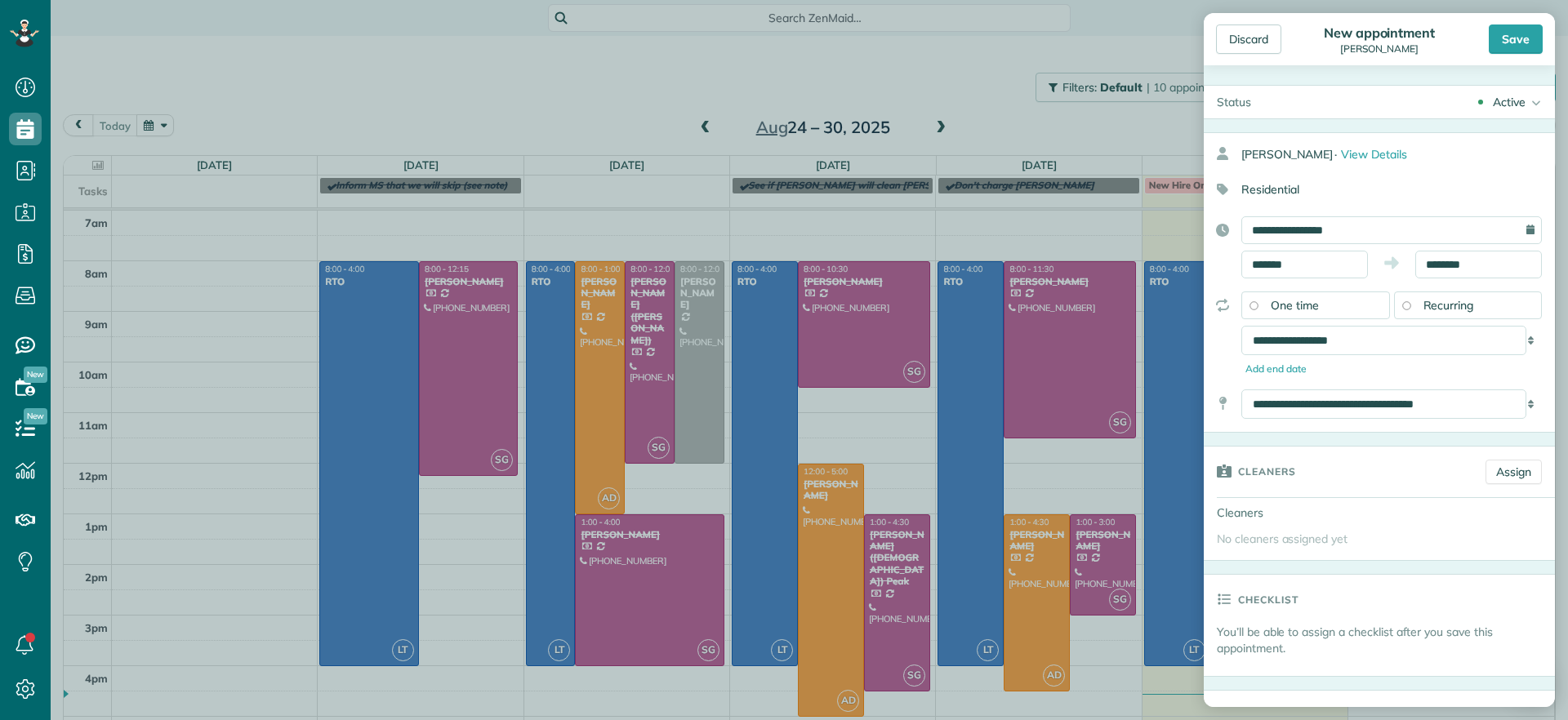
drag, startPoint x: 1510, startPoint y: 38, endPoint x: 1482, endPoint y: 40, distance: 28.1
click at [1482, 40] on div "Save" at bounding box center [1491, 39] width 103 height 30
click at [1517, 40] on div "Save" at bounding box center [1515, 39] width 54 height 30
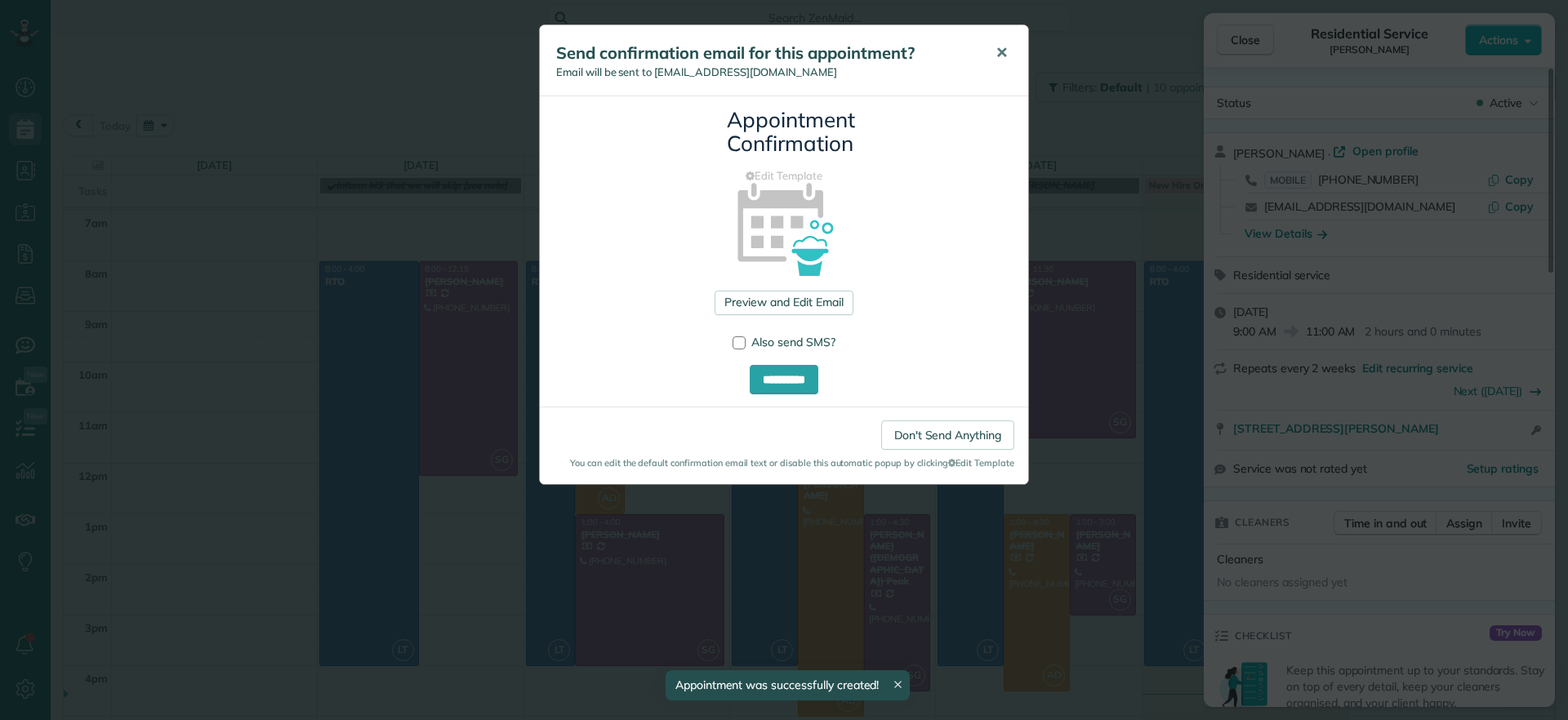
click at [1008, 55] on button "✕" at bounding box center [1001, 53] width 37 height 39
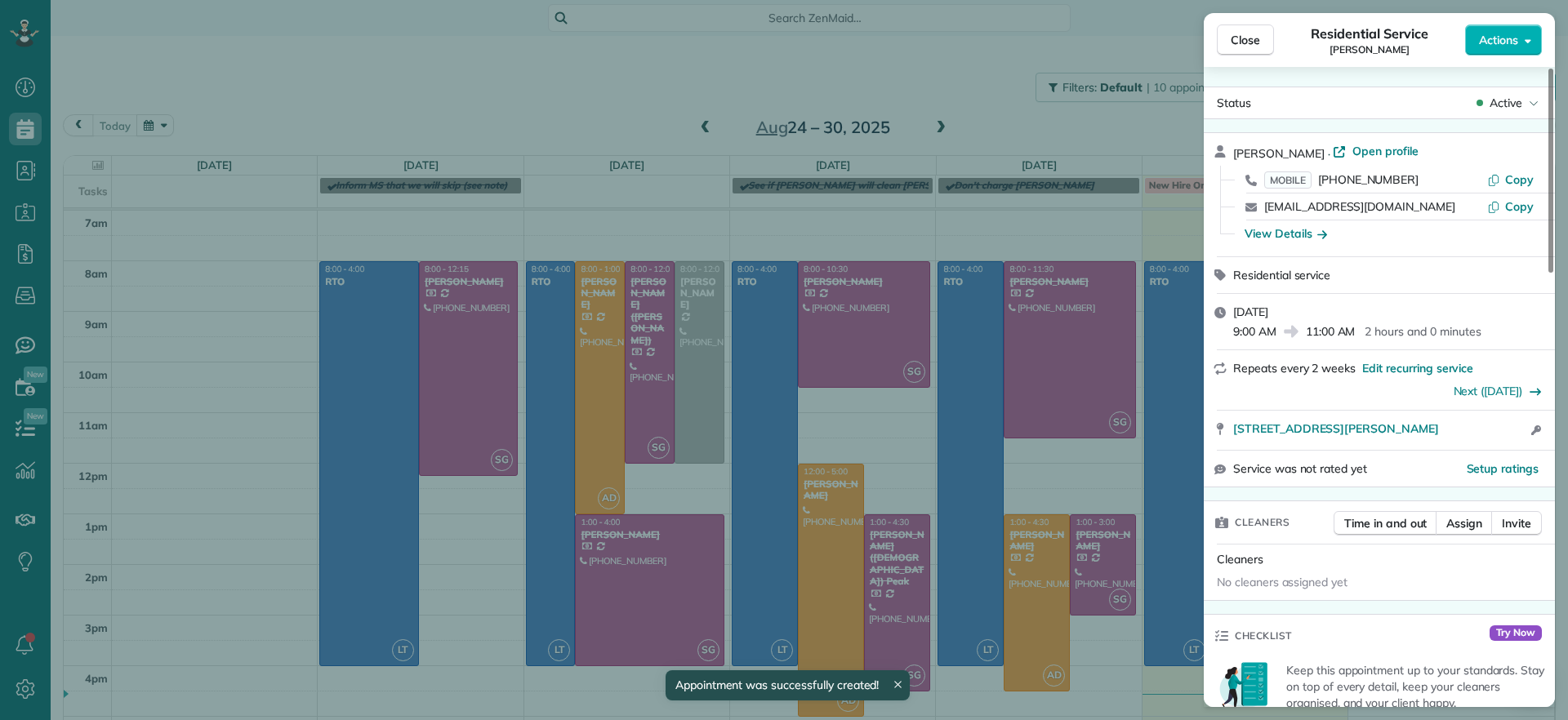
click at [924, 131] on div "Close Residential Service Carla Bowman Actions Status Active Carla Bowman · Ope…" at bounding box center [784, 360] width 1568 height 720
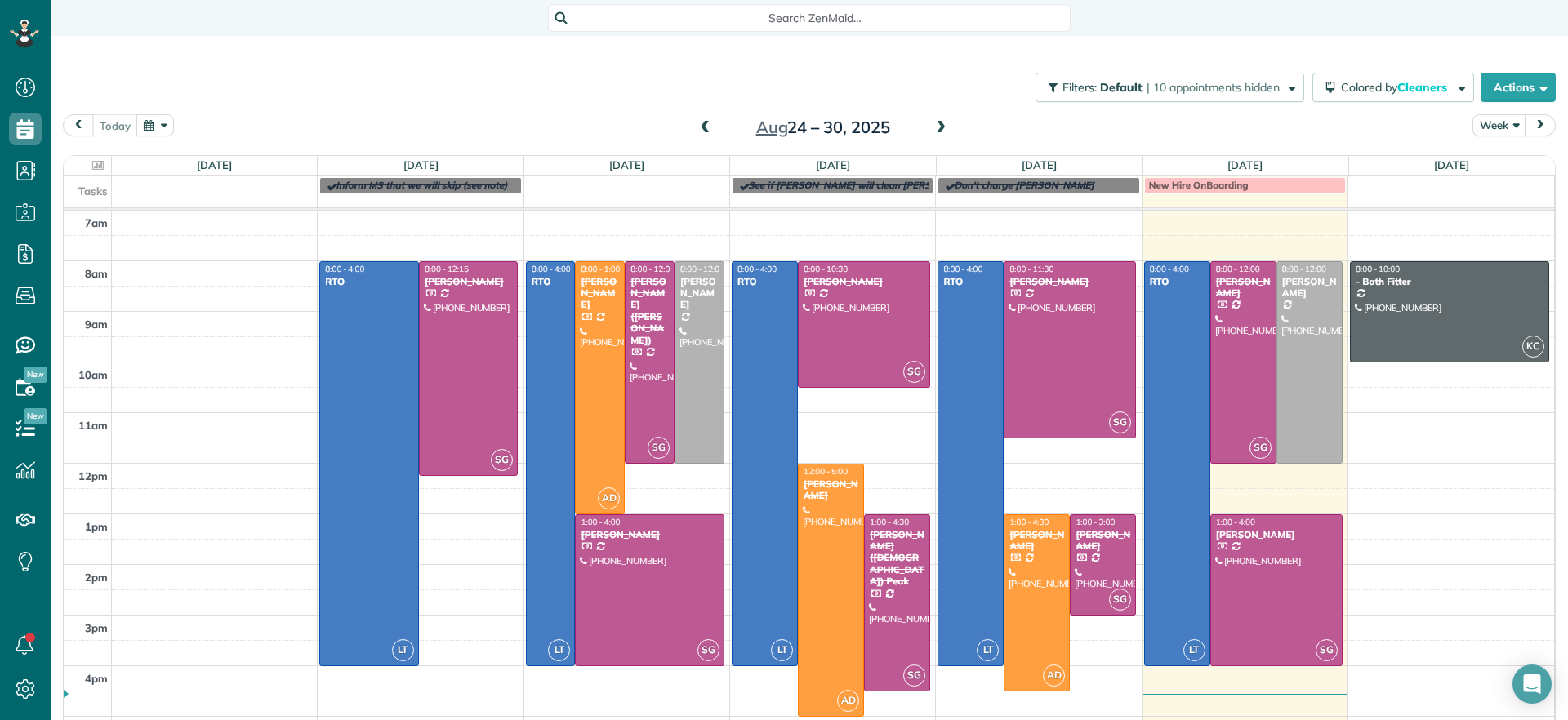
click at [936, 123] on span at bounding box center [941, 128] width 18 height 15
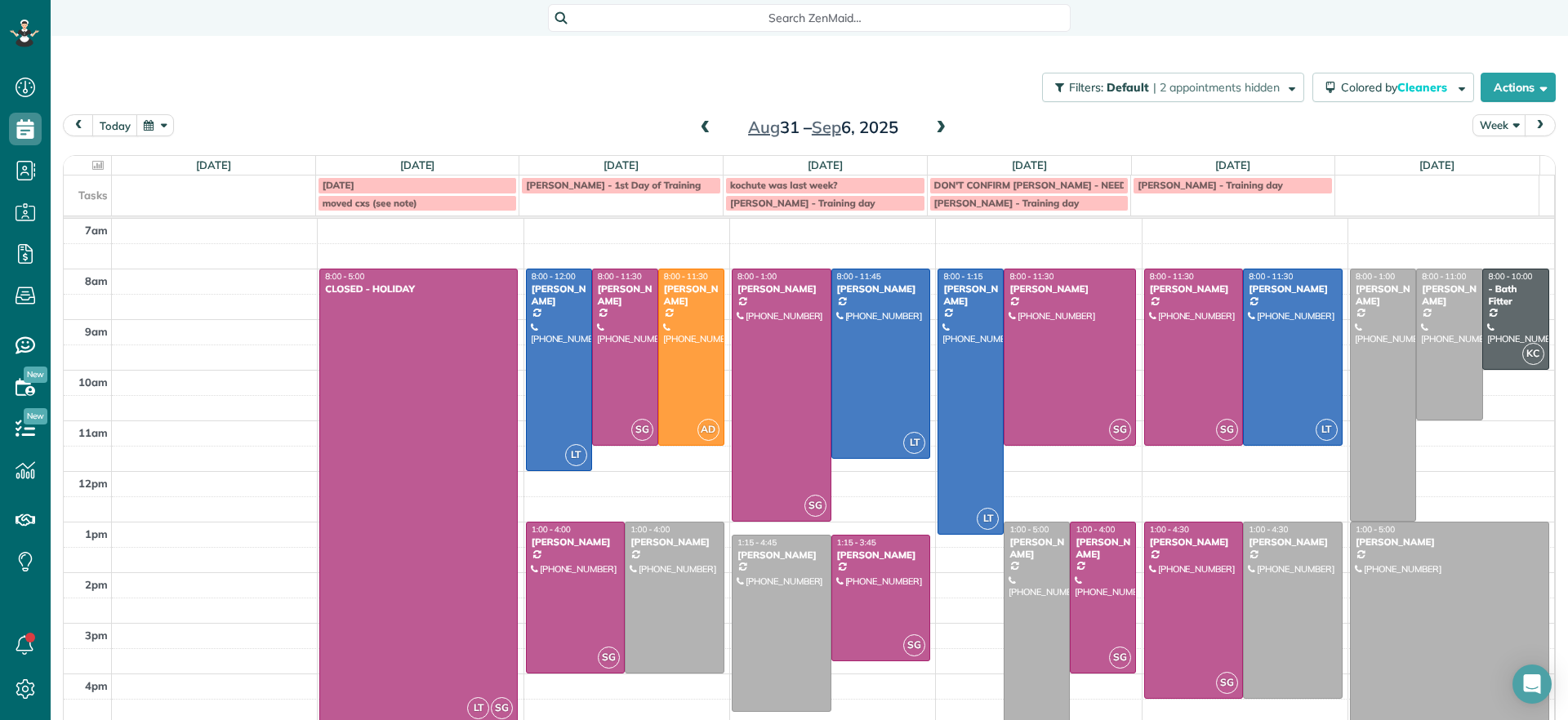
click at [936, 123] on span at bounding box center [941, 128] width 18 height 15
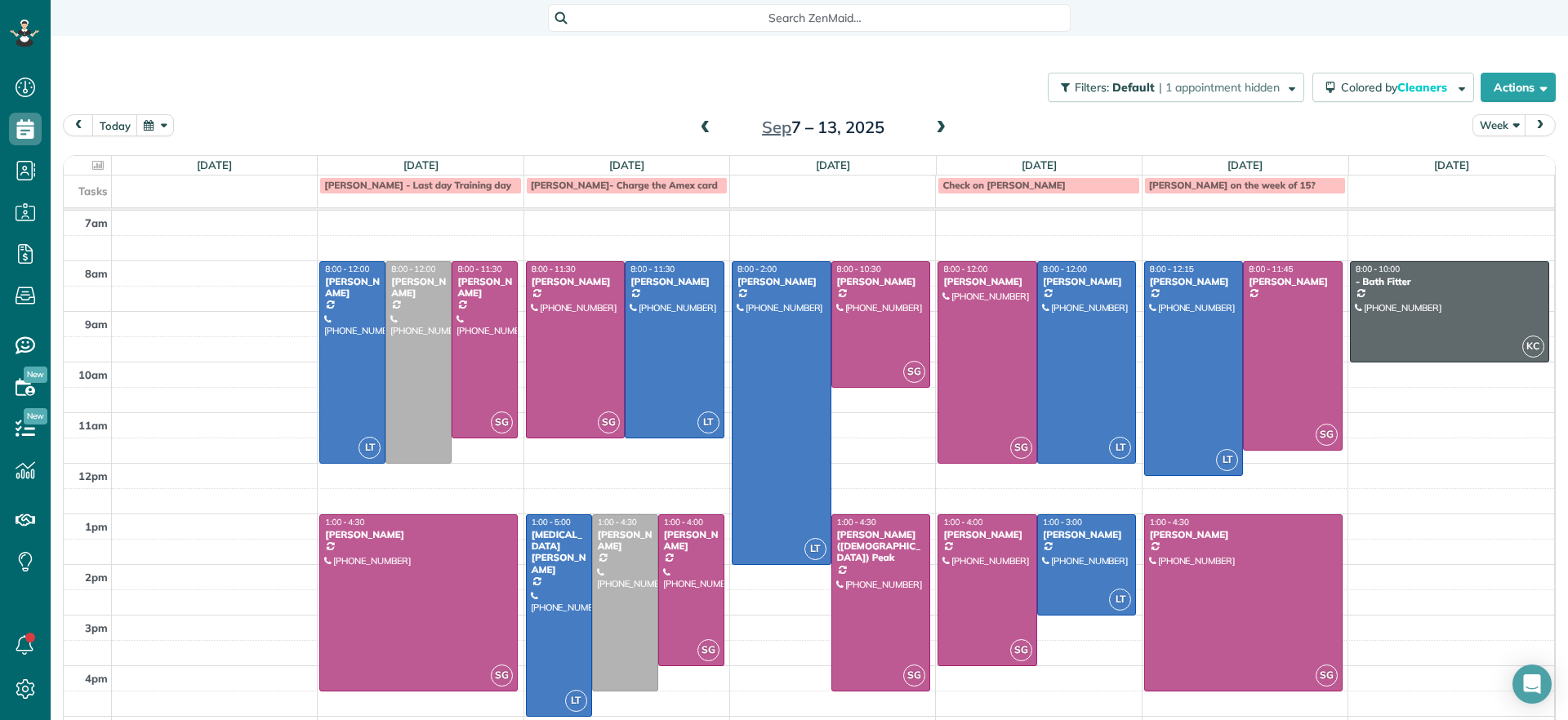
click at [936, 119] on span at bounding box center [941, 128] width 18 height 25
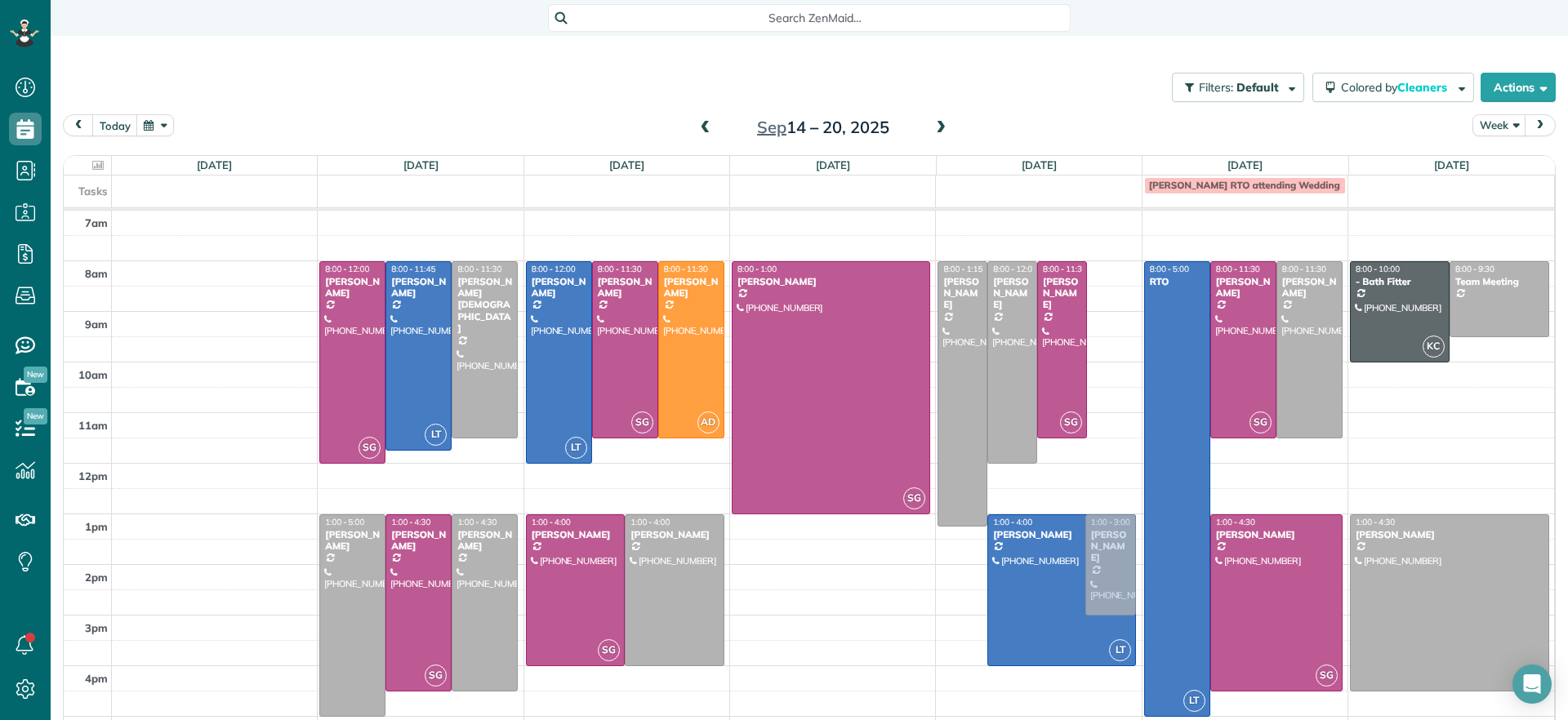
drag, startPoint x: 1114, startPoint y: 359, endPoint x: 1123, endPoint y: 564, distance: 205.2
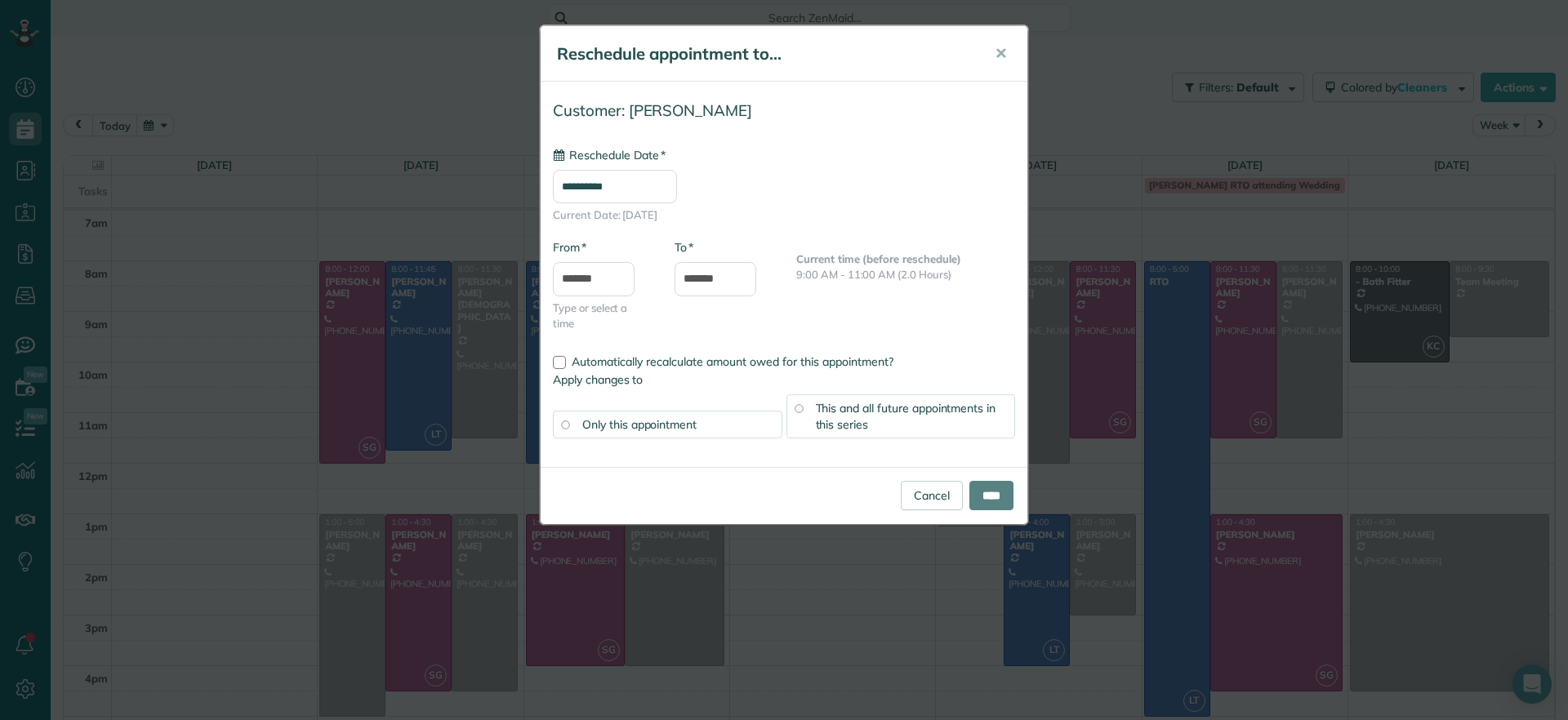
type input "**********"
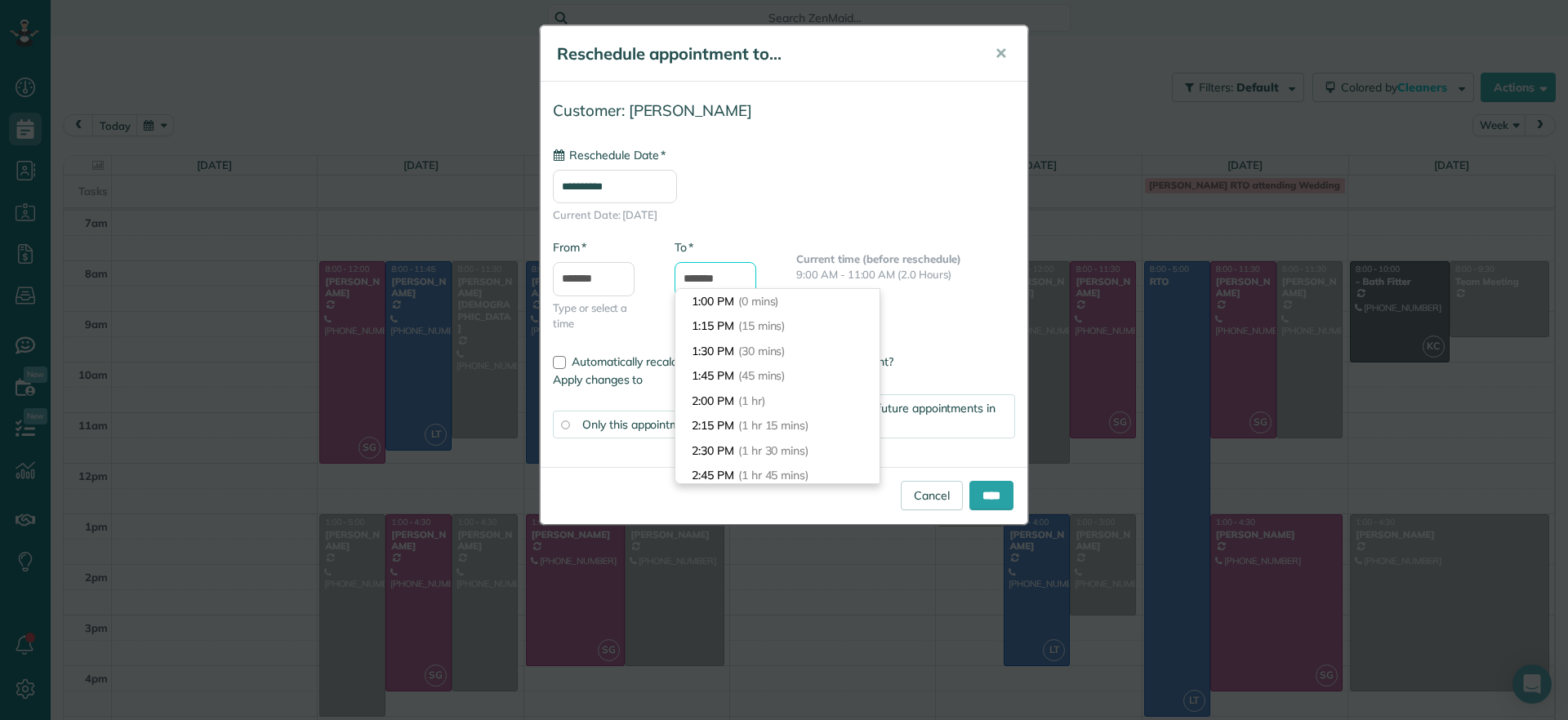
click at [754, 276] on input "*******" at bounding box center [715, 279] width 81 height 35
click at [707, 279] on input "*******" at bounding box center [715, 279] width 81 height 35
type input "*******"
click at [741, 468] on span "(3 hrs 30 mins)" at bounding box center [777, 476] width 80 height 15
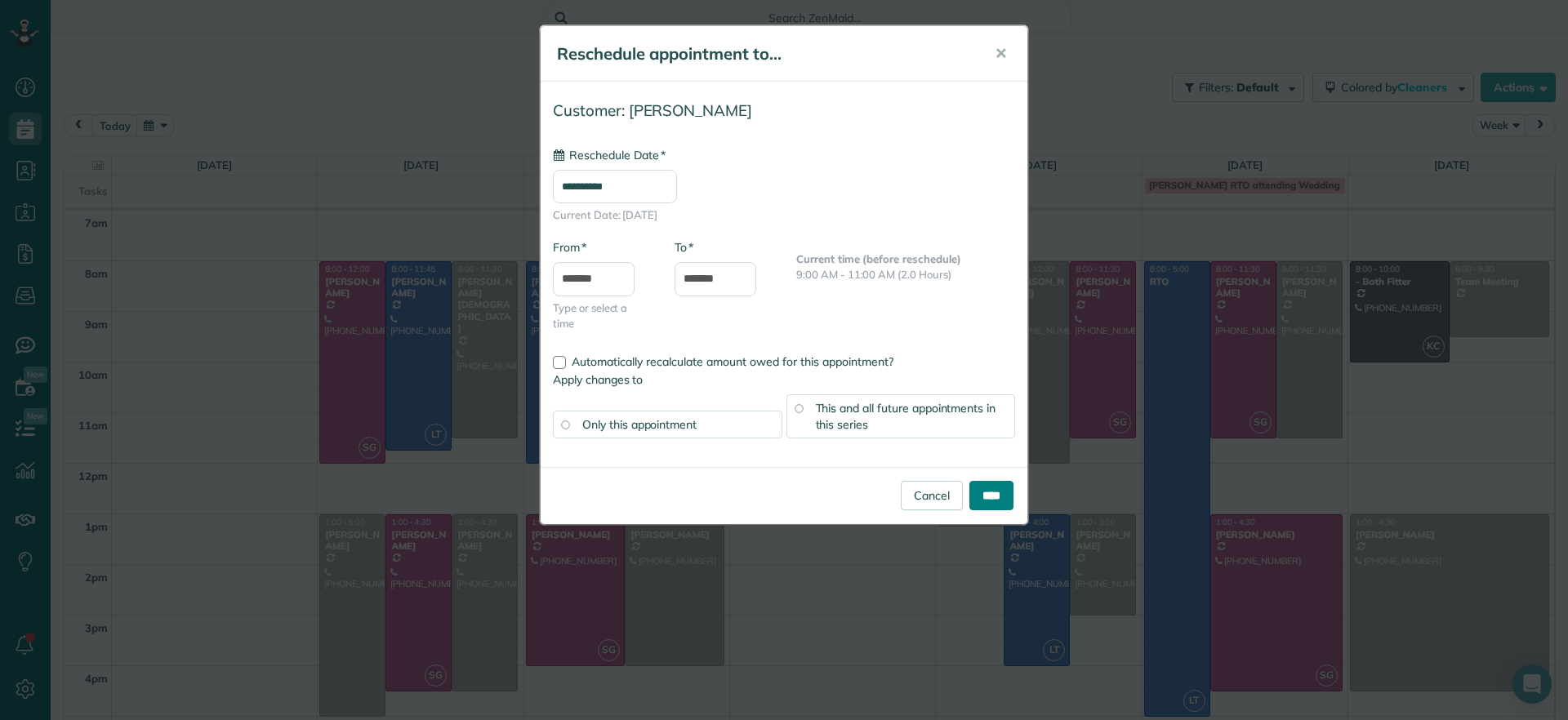
click at [984, 498] on input "****" at bounding box center [991, 496] width 44 height 30
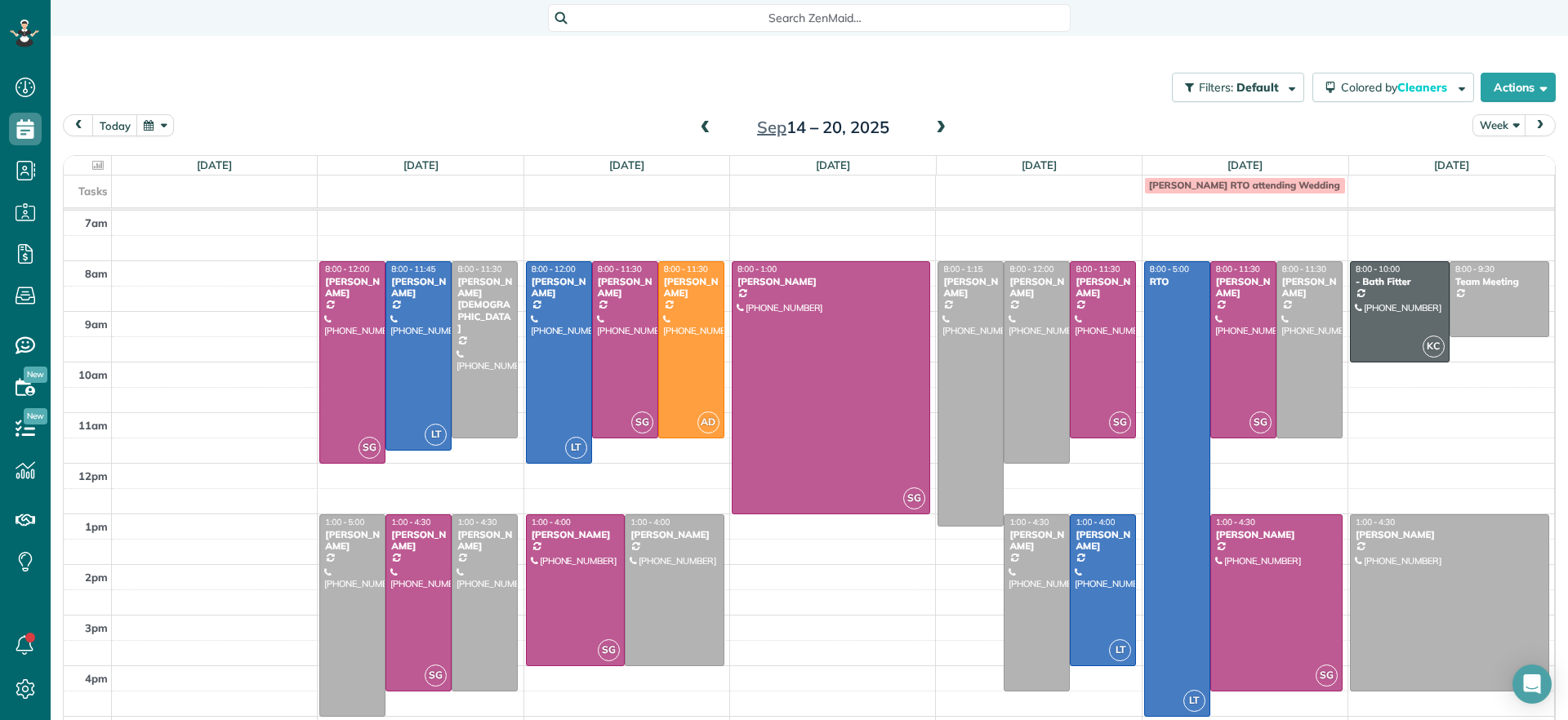
click at [697, 127] on span at bounding box center [705, 128] width 18 height 15
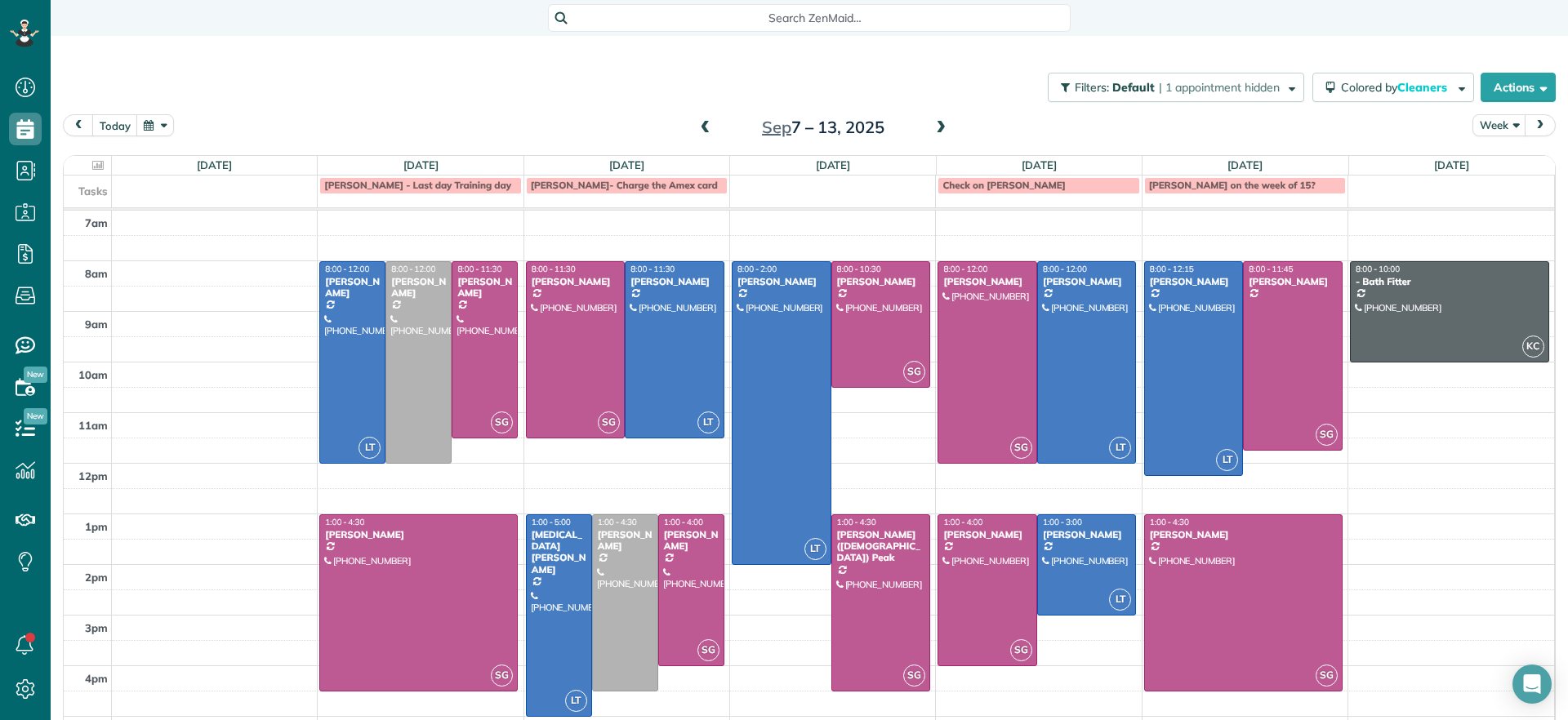
click at [701, 126] on span at bounding box center [705, 128] width 18 height 15
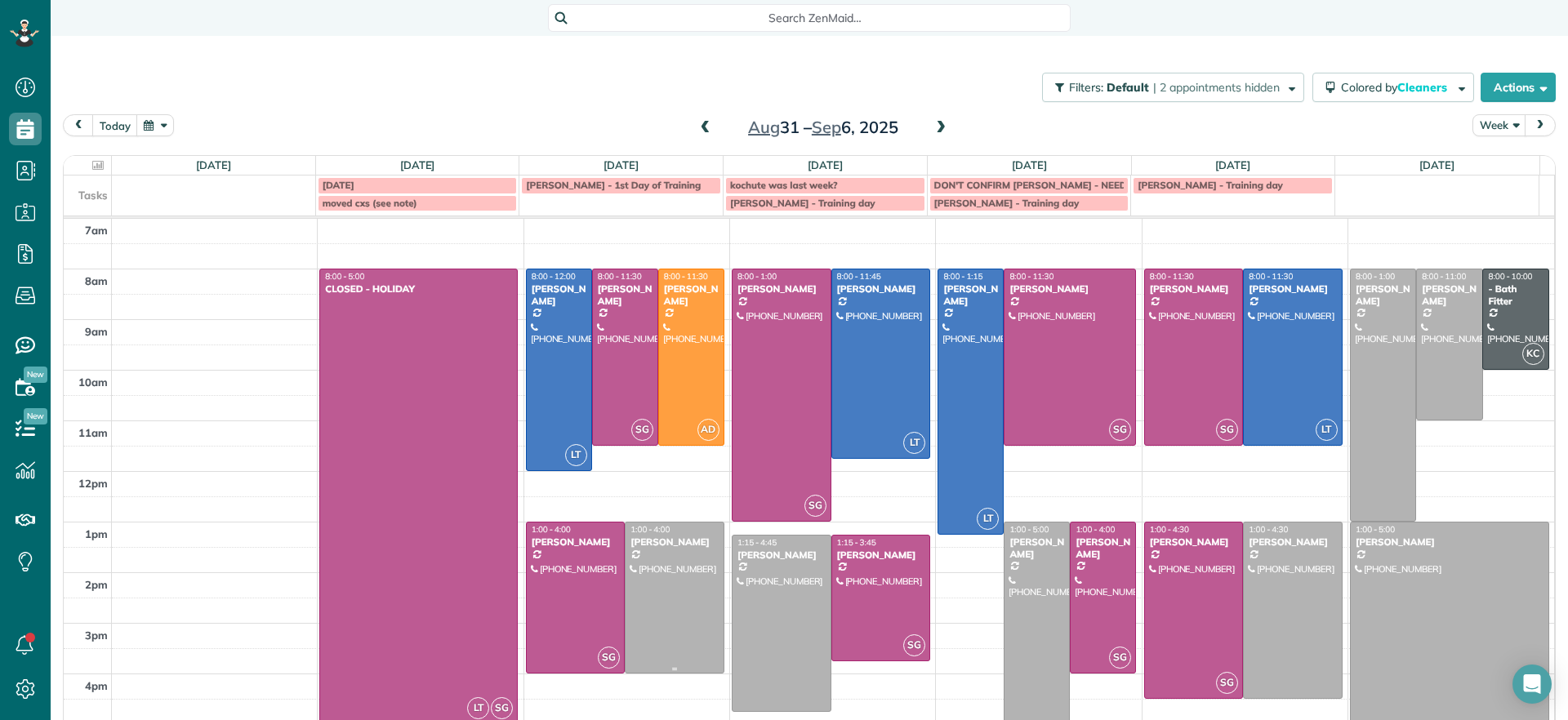
click at [681, 602] on div at bounding box center [674, 598] width 98 height 150
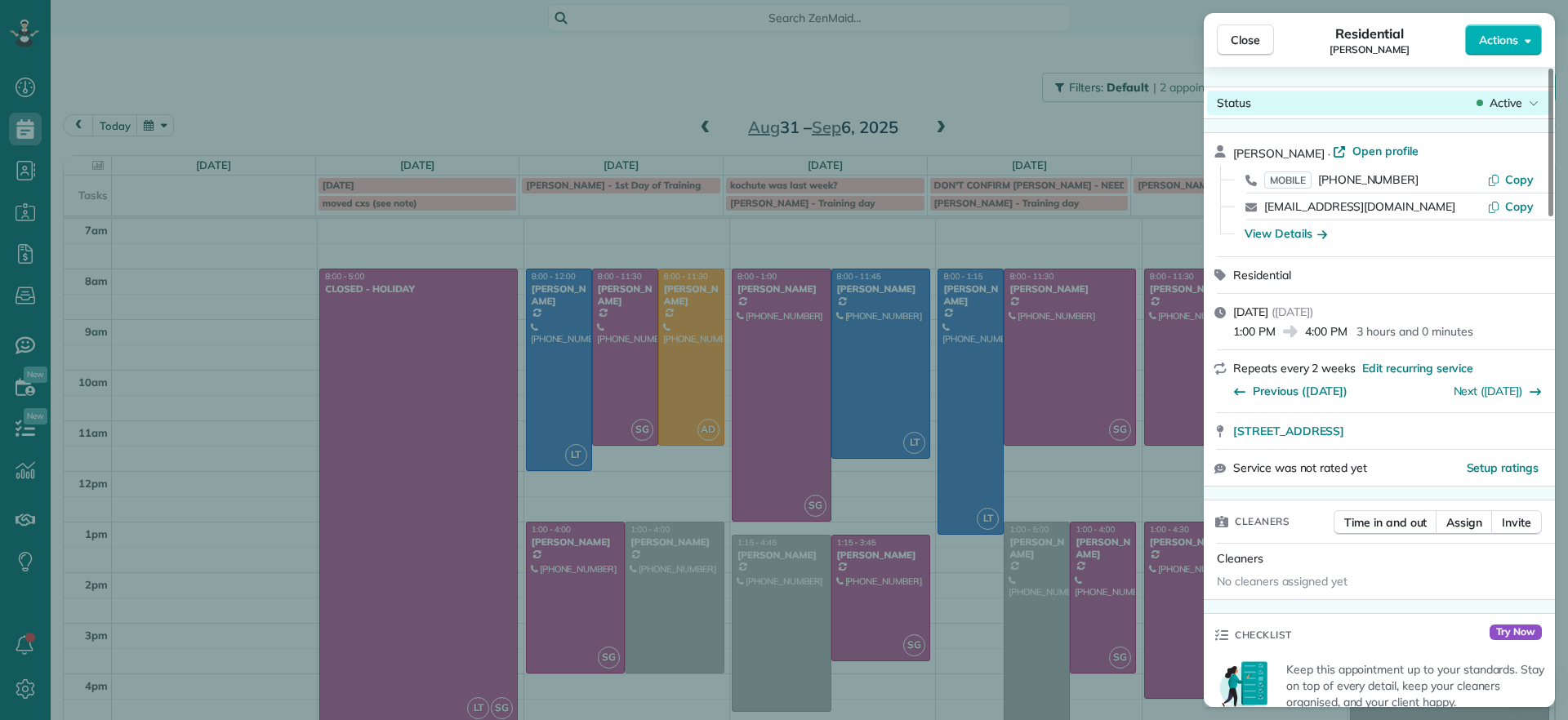
click at [1520, 100] on span "Active" at bounding box center [1506, 103] width 33 height 16
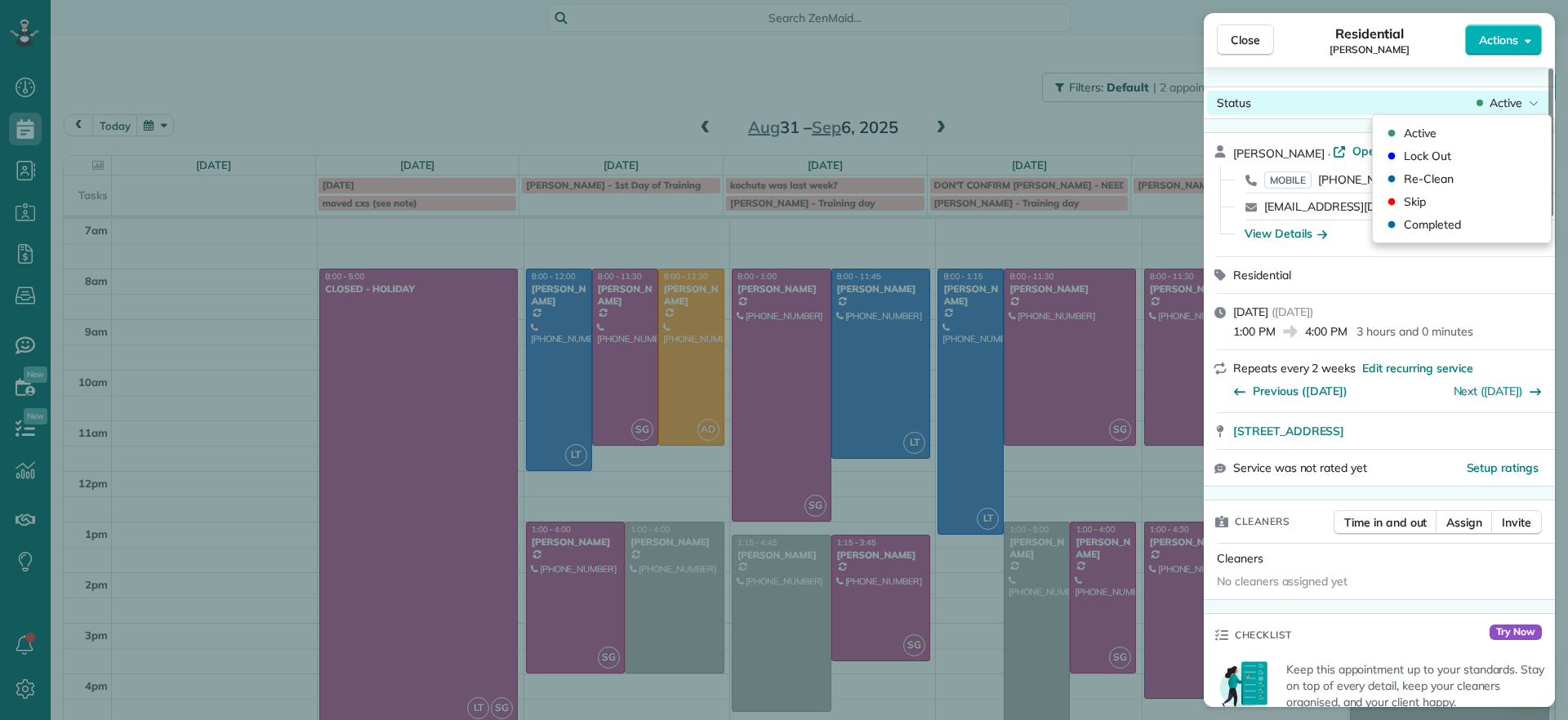
click at [1520, 100] on span "Active" at bounding box center [1506, 103] width 33 height 16
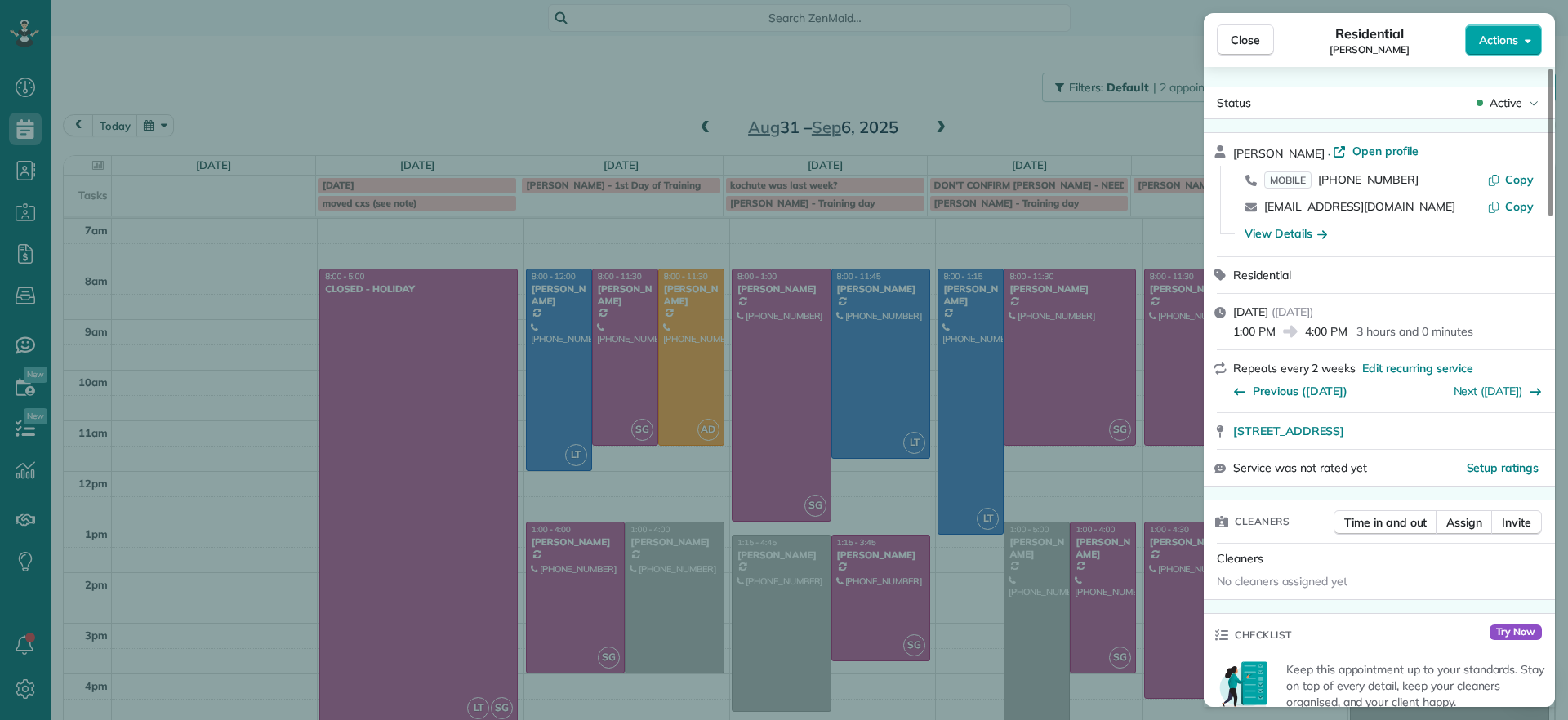
click at [1509, 52] on button "Actions" at bounding box center [1502, 40] width 76 height 31
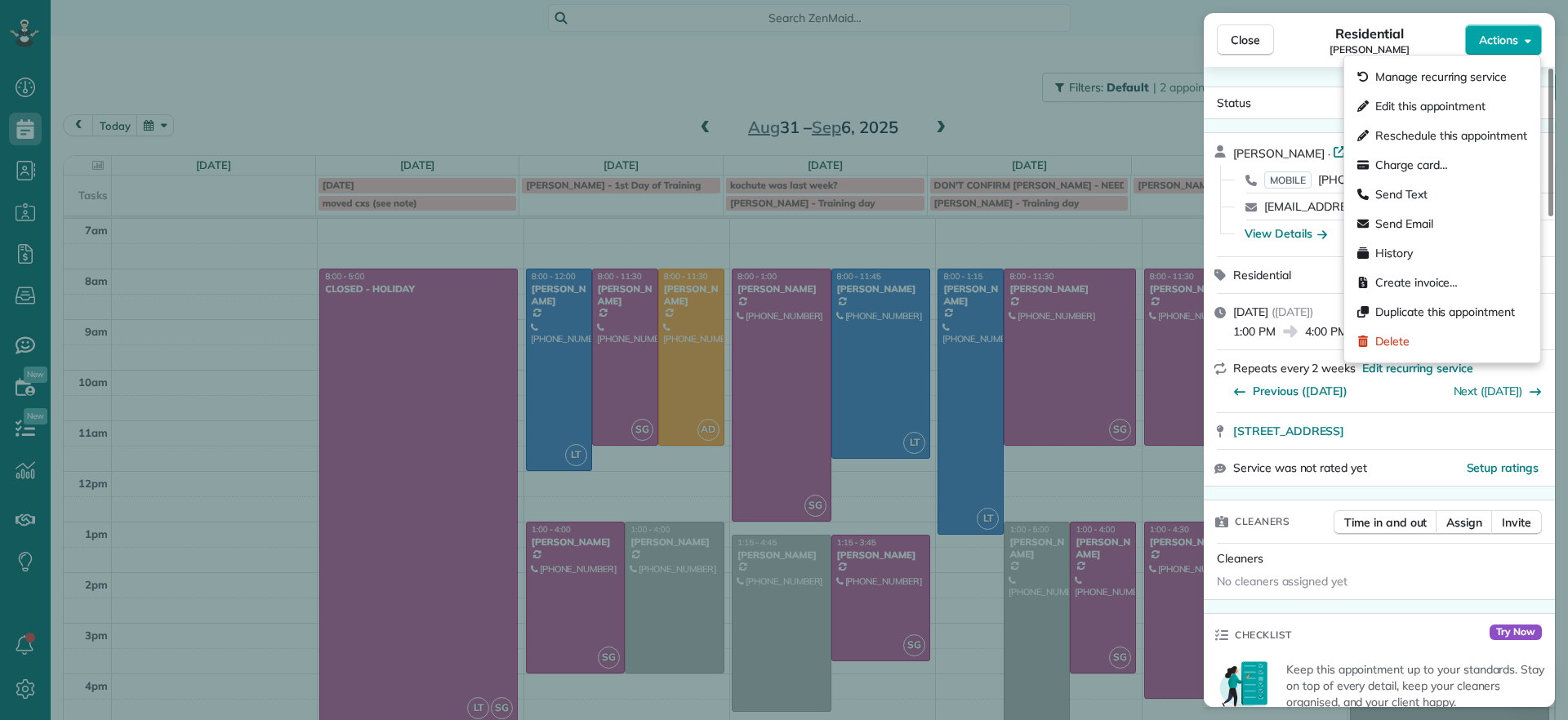
click at [1509, 52] on button "Actions" at bounding box center [1502, 40] width 76 height 31
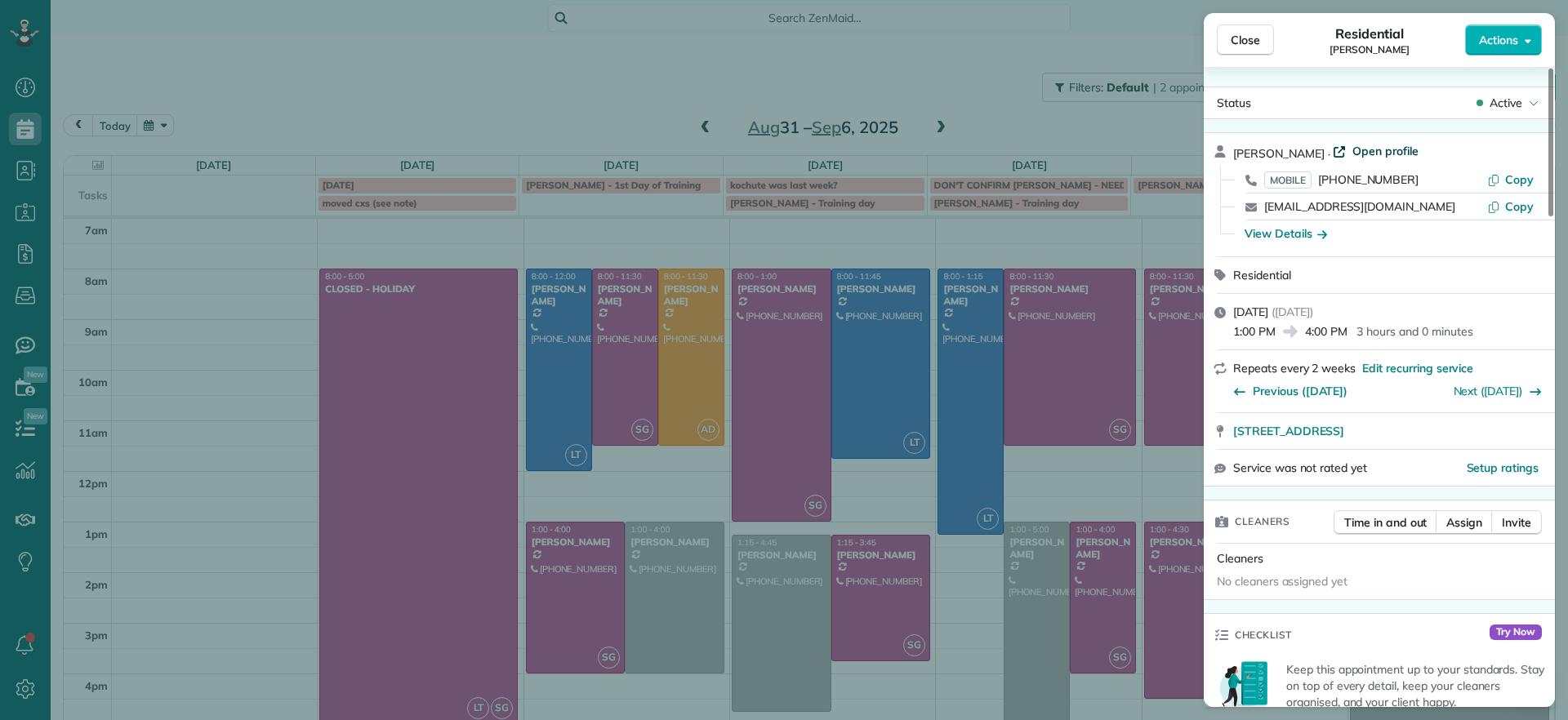
click at [1352, 145] on span "Open profile" at bounding box center [1385, 151] width 66 height 16
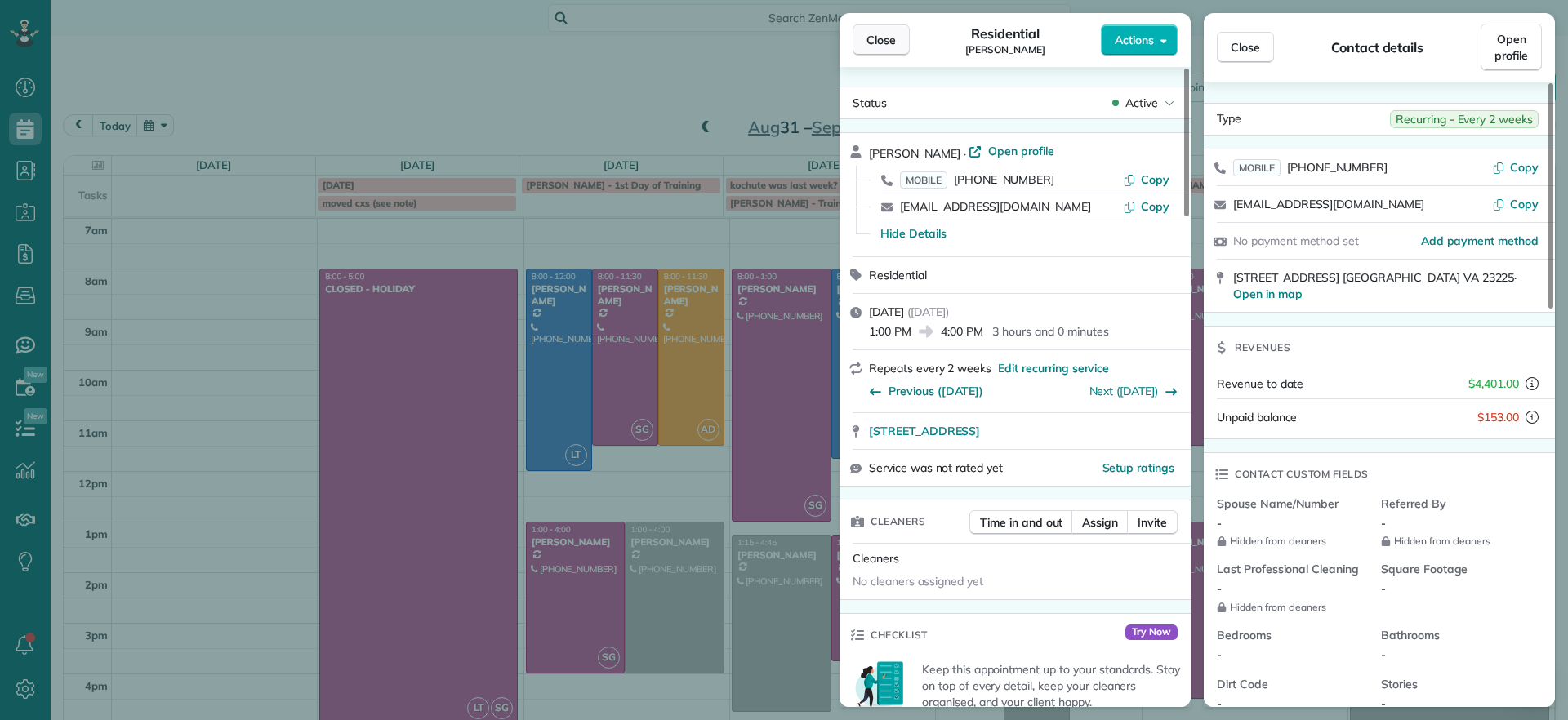
click at [866, 30] on button "Close" at bounding box center [881, 40] width 58 height 31
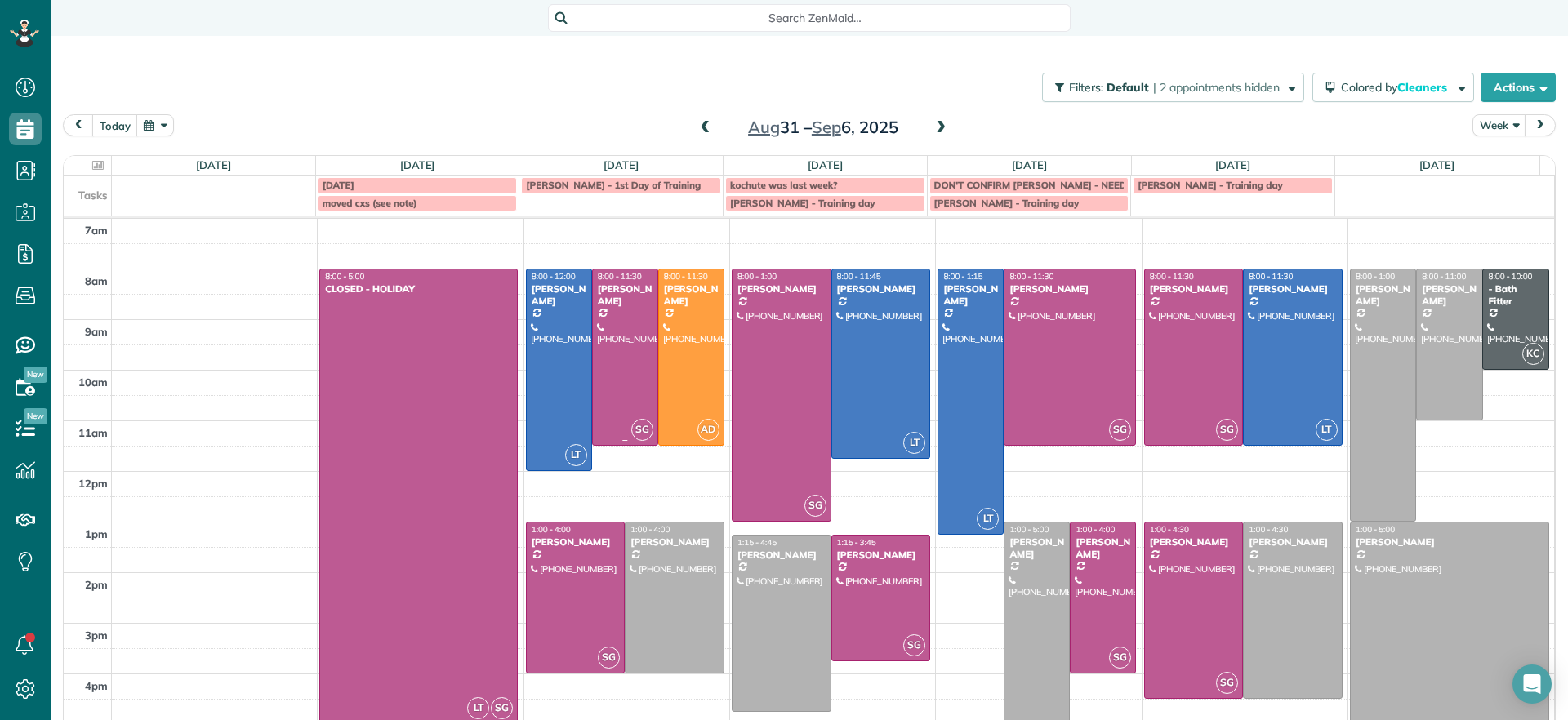
click at [622, 325] on div at bounding box center [625, 358] width 64 height 176
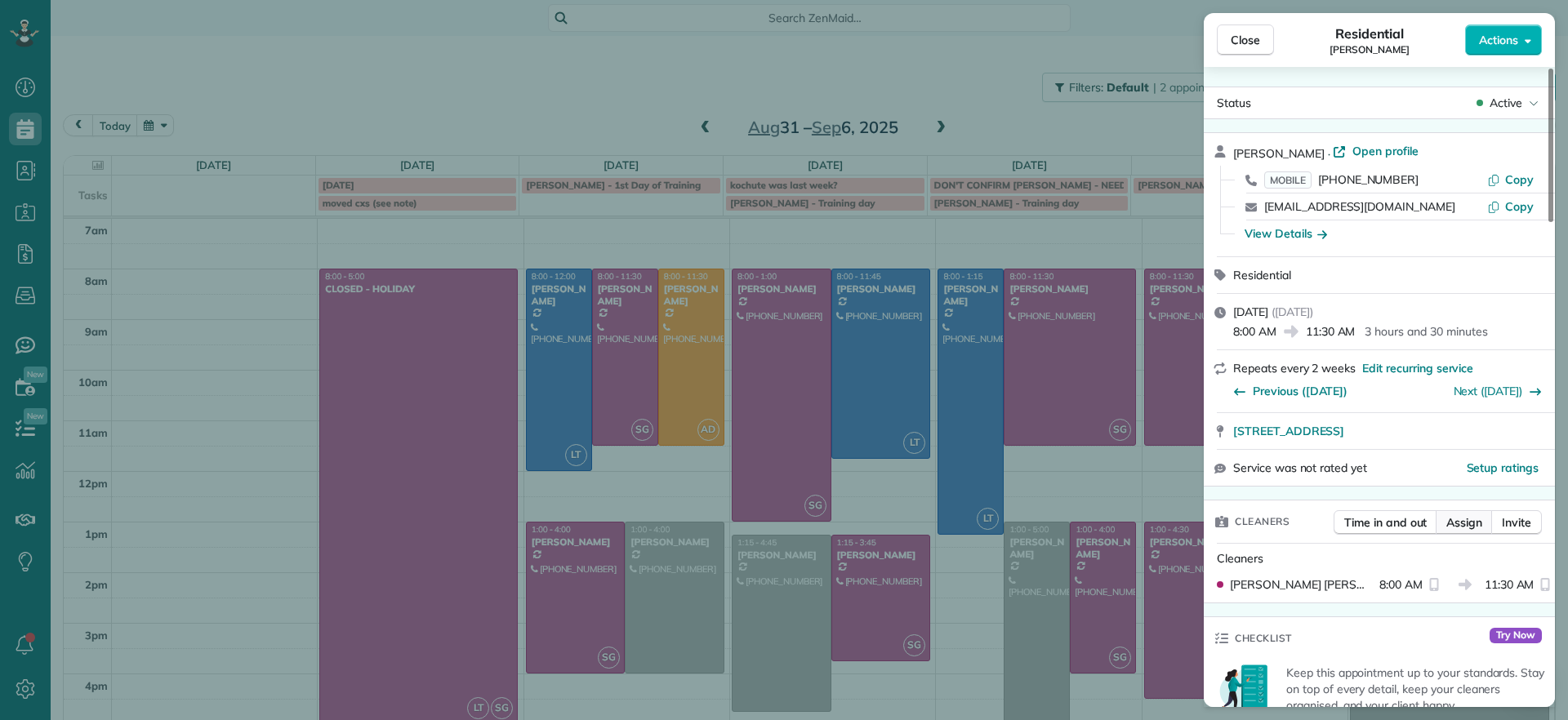
click at [1480, 523] on span "Assign" at bounding box center [1464, 523] width 36 height 16
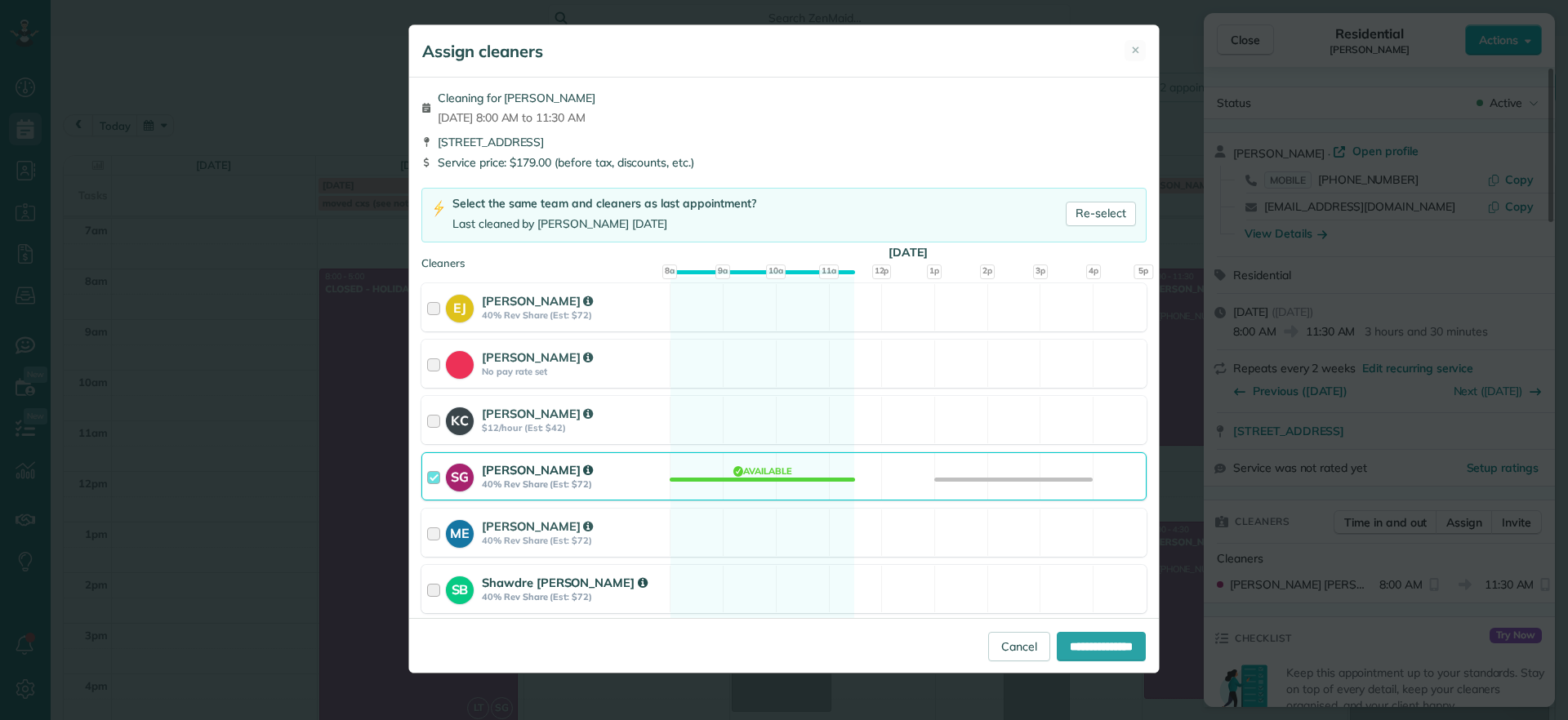
click at [734, 580] on div "SB Shawdre Bolden 40% Rev Share (Est: $72) Available" at bounding box center [784, 589] width 725 height 48
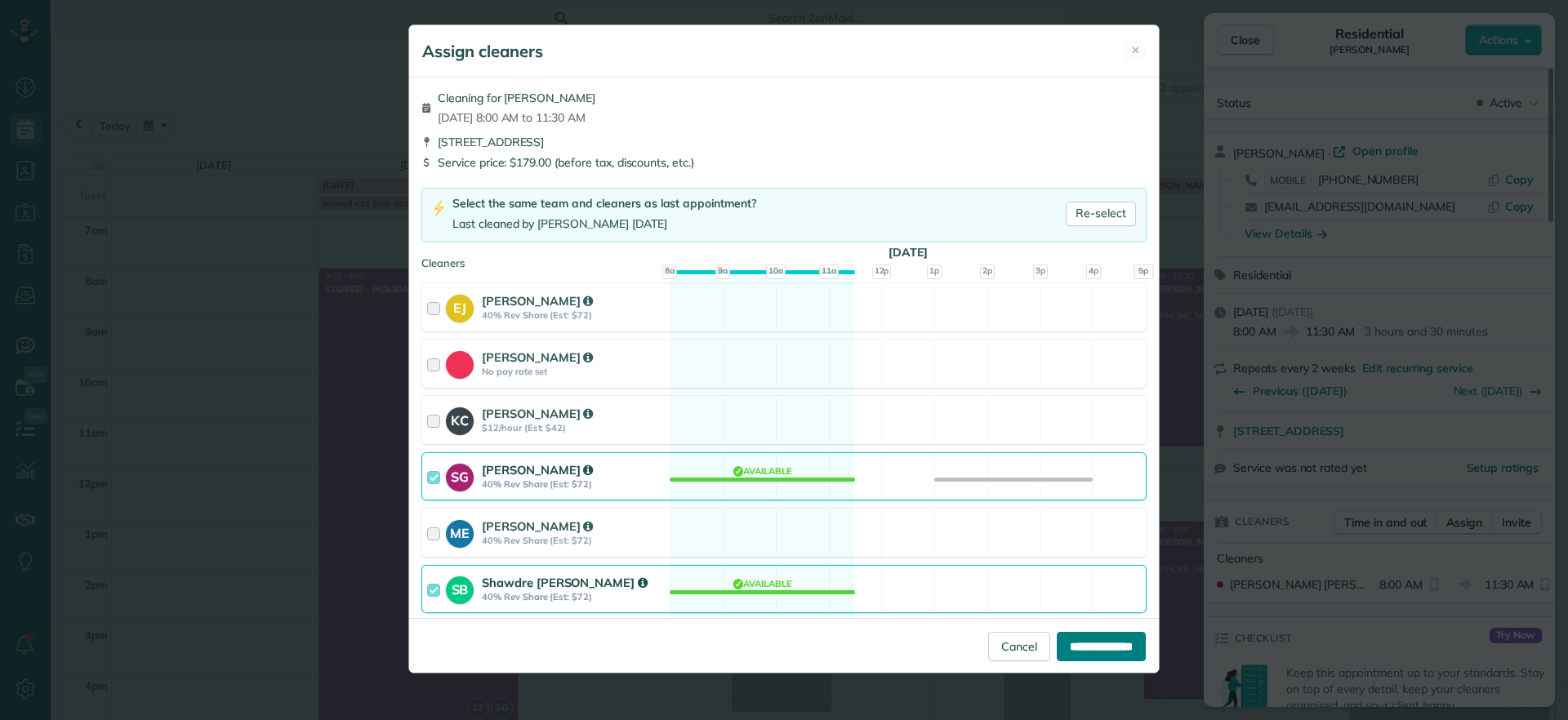
click at [1095, 646] on input "**********" at bounding box center [1101, 647] width 89 height 30
type input "**********"
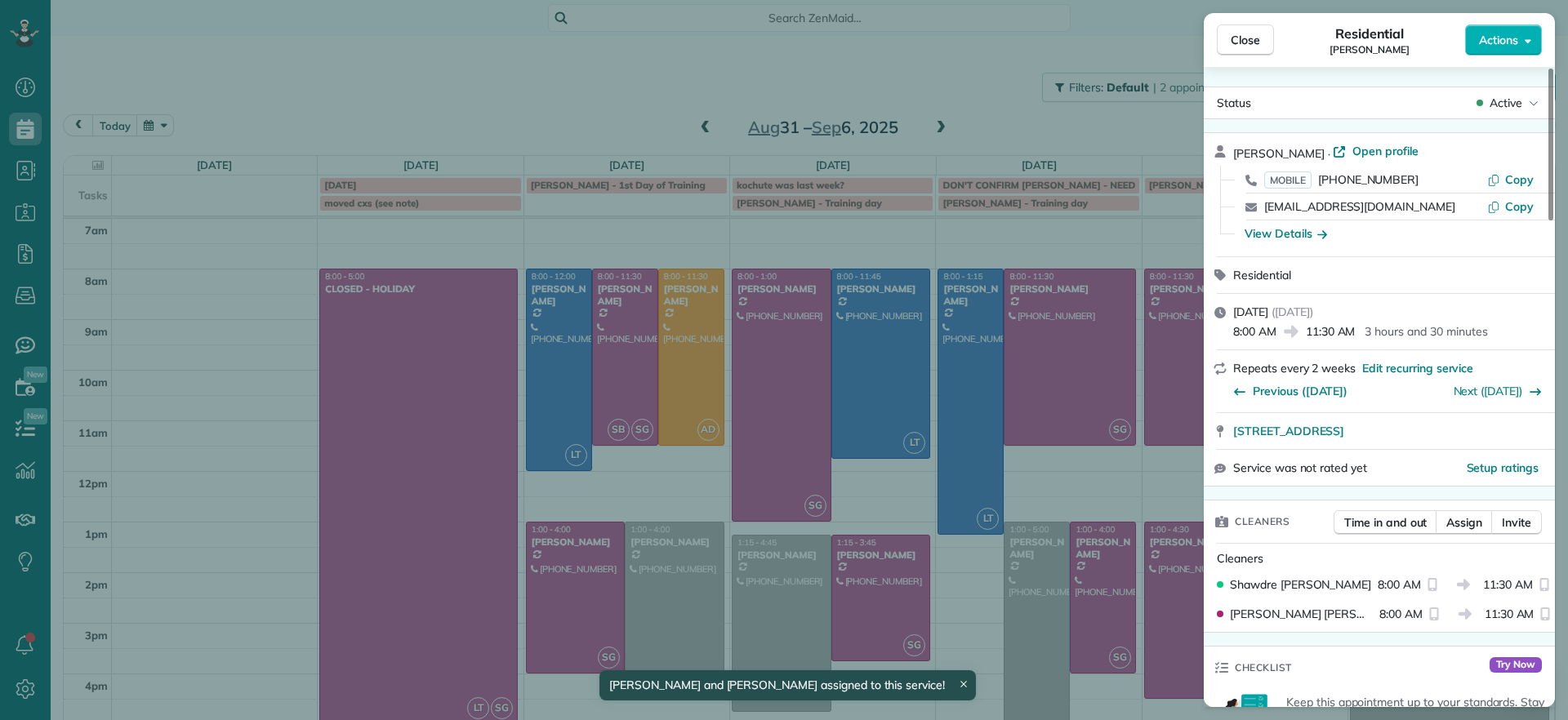
click at [670, 485] on div "Close Residential Jennifer Johnson Actions Status Active Jennifer Johnson · Ope…" at bounding box center [784, 360] width 1568 height 720
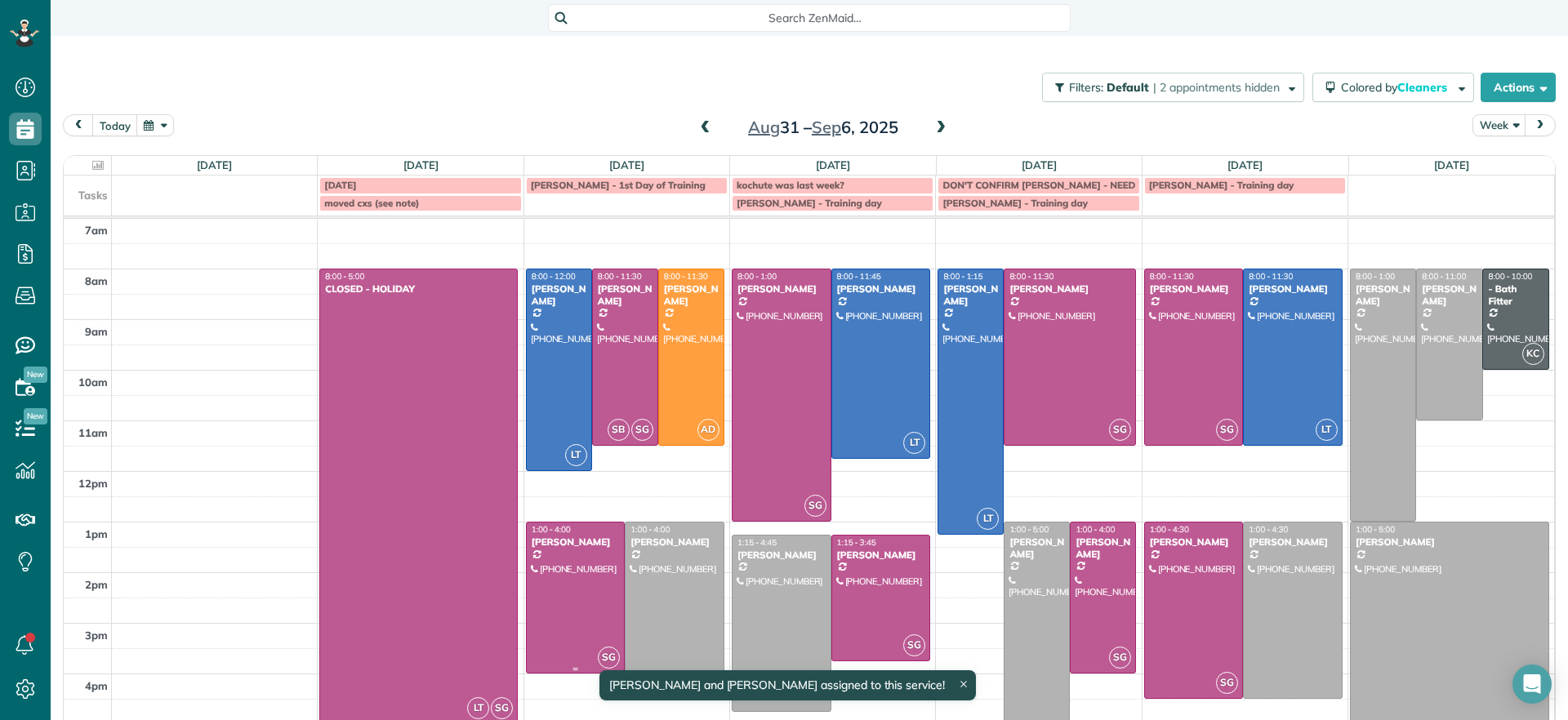
click at [580, 590] on div at bounding box center [575, 598] width 98 height 150
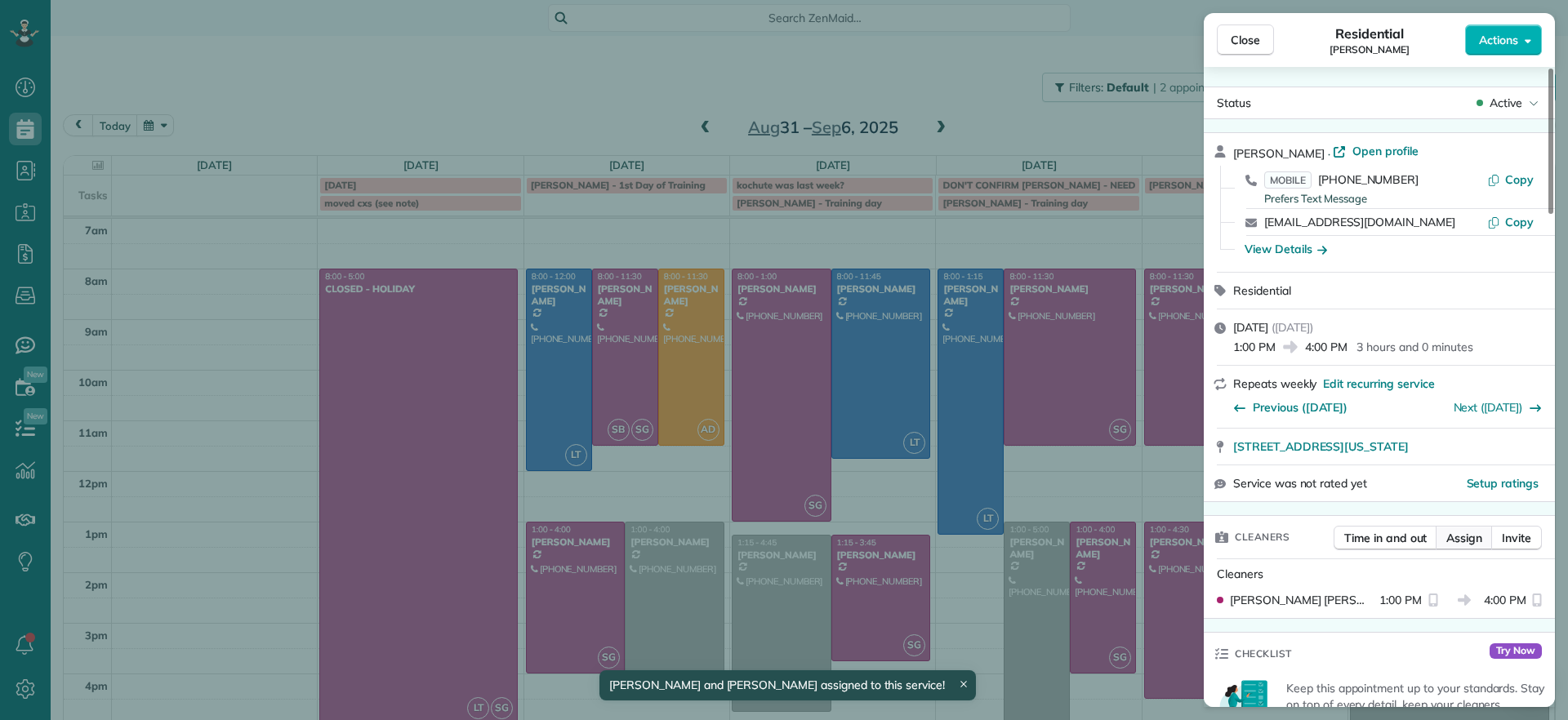
click at [1468, 545] on span "Assign" at bounding box center [1464, 538] width 36 height 16
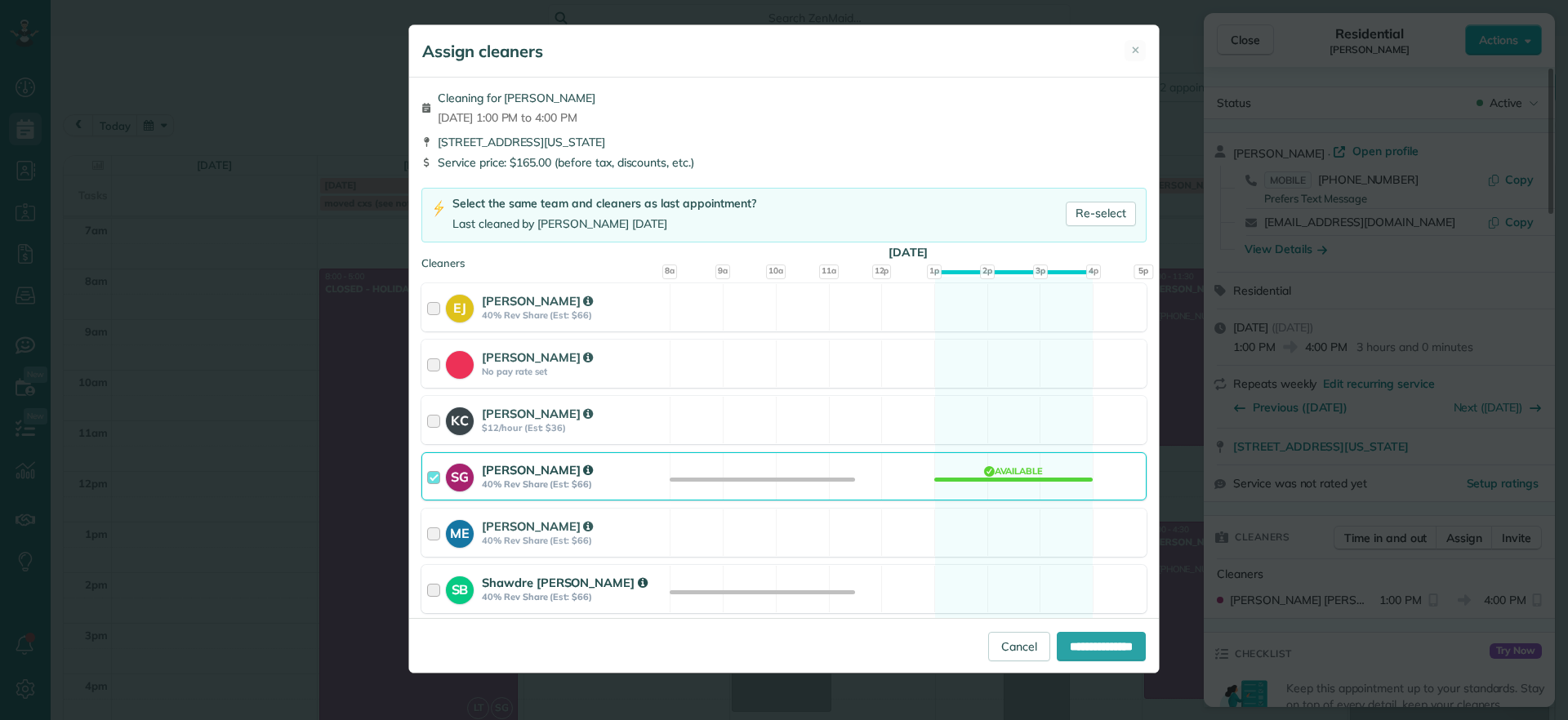
click at [1031, 591] on div "SB Shawdre Bolden 40% Rev Share (Est: $66) Available" at bounding box center [784, 589] width 725 height 48
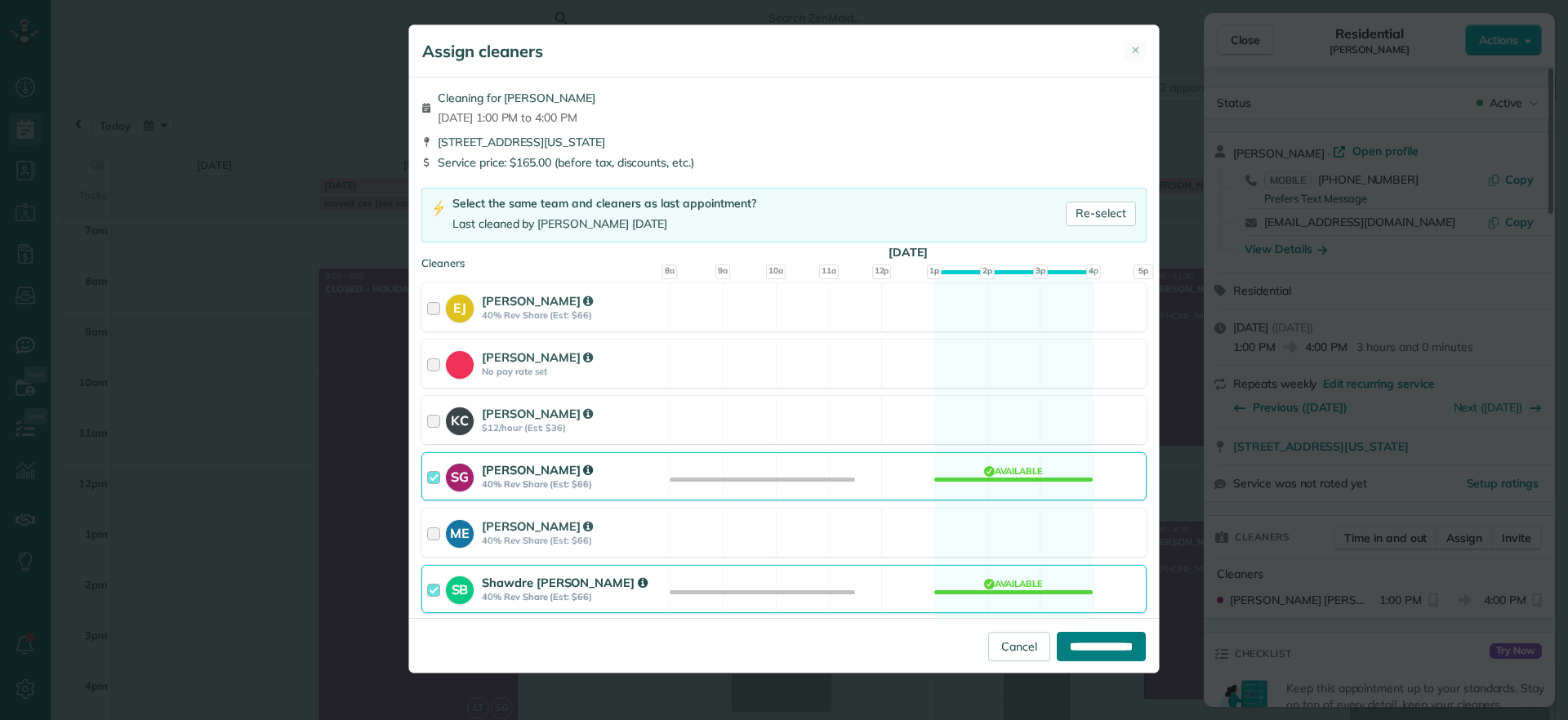
click at [1082, 639] on input "**********" at bounding box center [1101, 647] width 89 height 30
type input "**********"
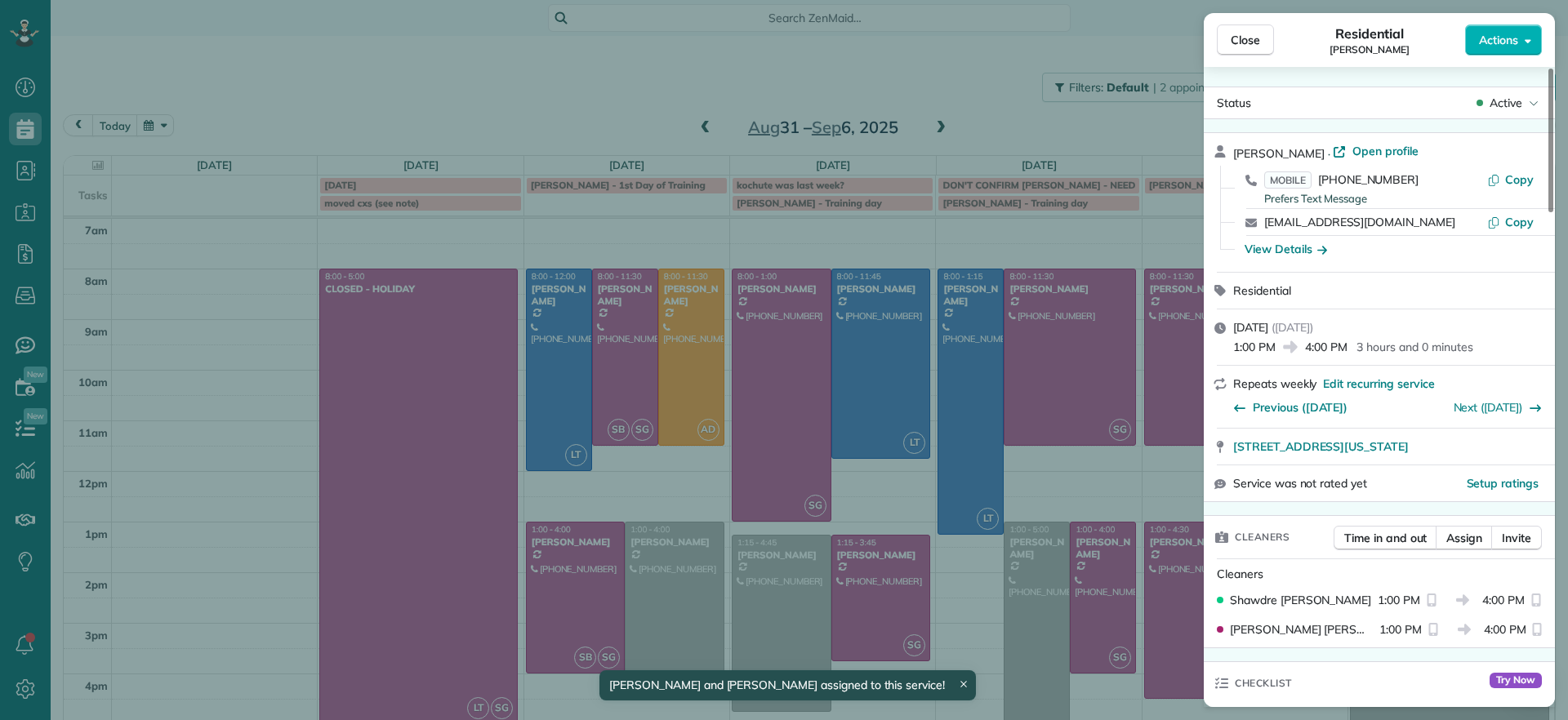
click at [287, 82] on div "Close Residential Tracy Jones Actions Status Active Tracy Jones · Open profile …" at bounding box center [784, 360] width 1568 height 720
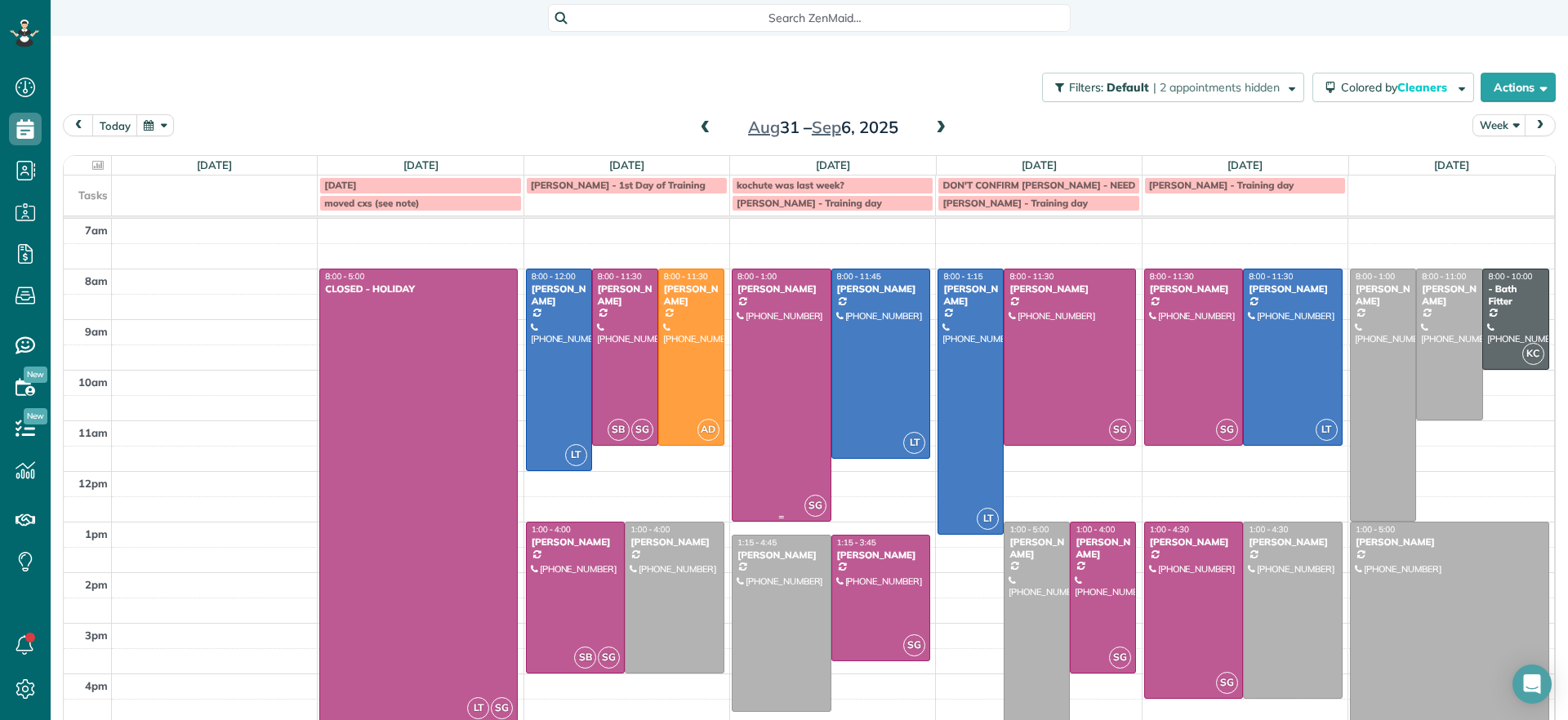
click at [749, 438] on div at bounding box center [781, 395] width 98 height 252
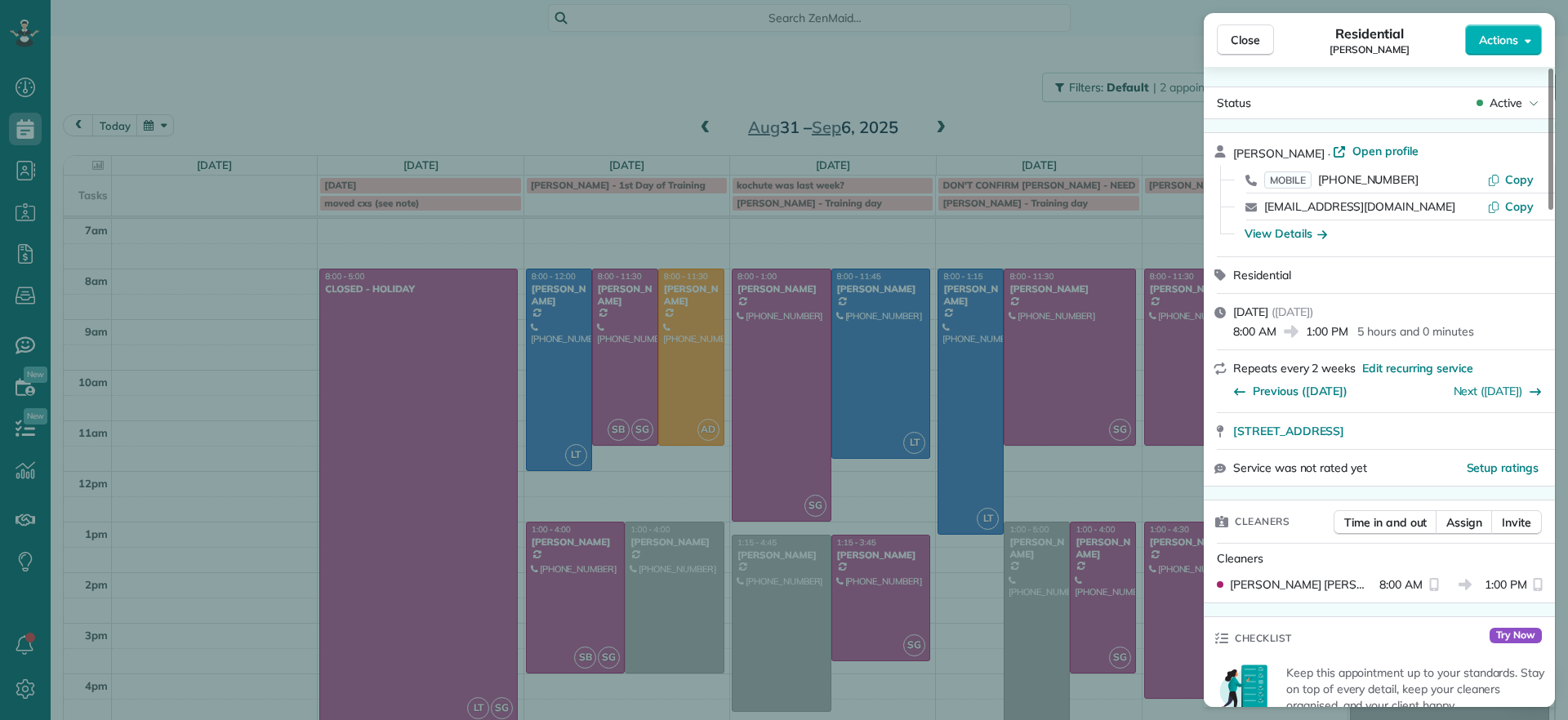
click at [560, 95] on div "Close Residential Denise Nelson Actions Status Active Denise Nelson · Open prof…" at bounding box center [784, 360] width 1568 height 720
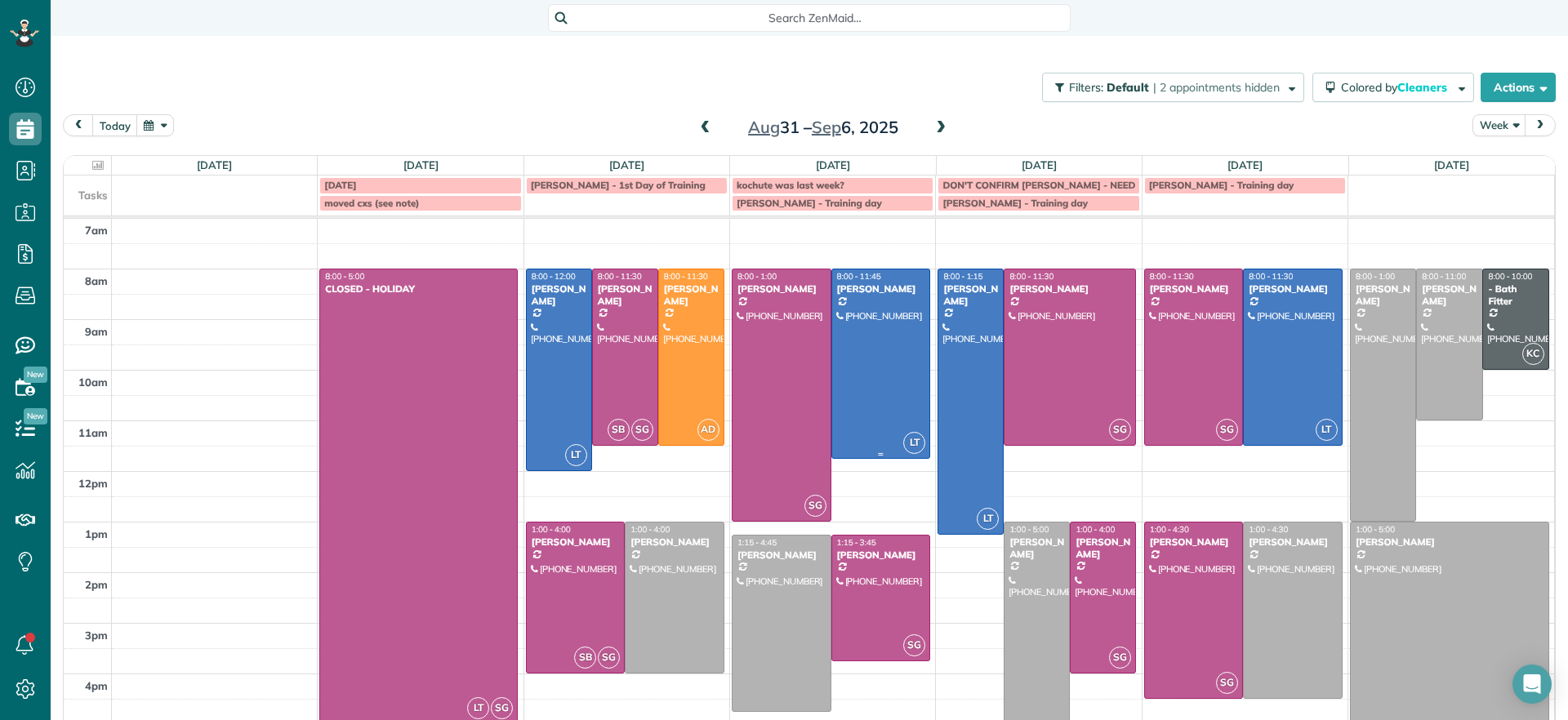
click at [871, 386] on div at bounding box center [880, 364] width 98 height 189
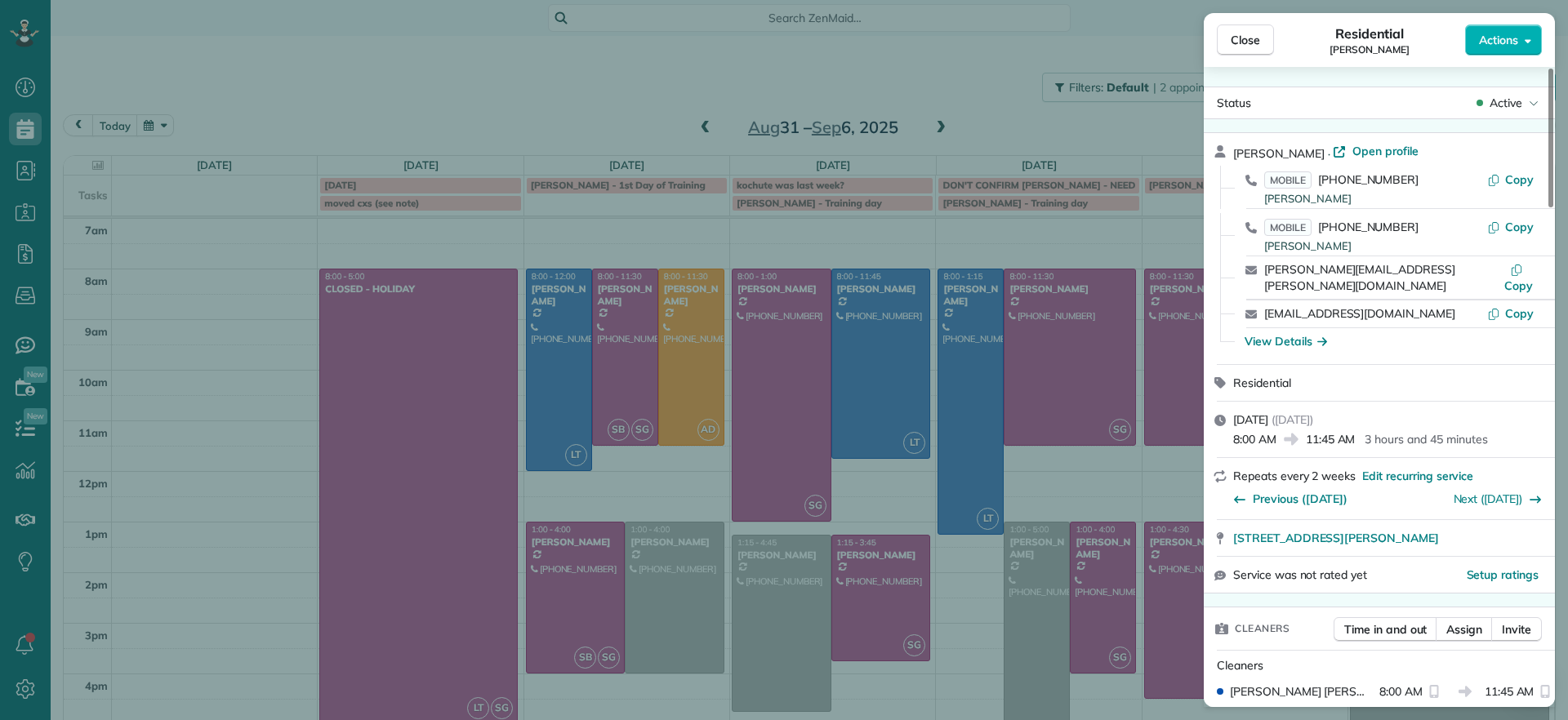
click at [888, 693] on div "Close Residential Chris Seamon Actions Status Active Chris Seamon · Open profil…" at bounding box center [784, 360] width 1568 height 720
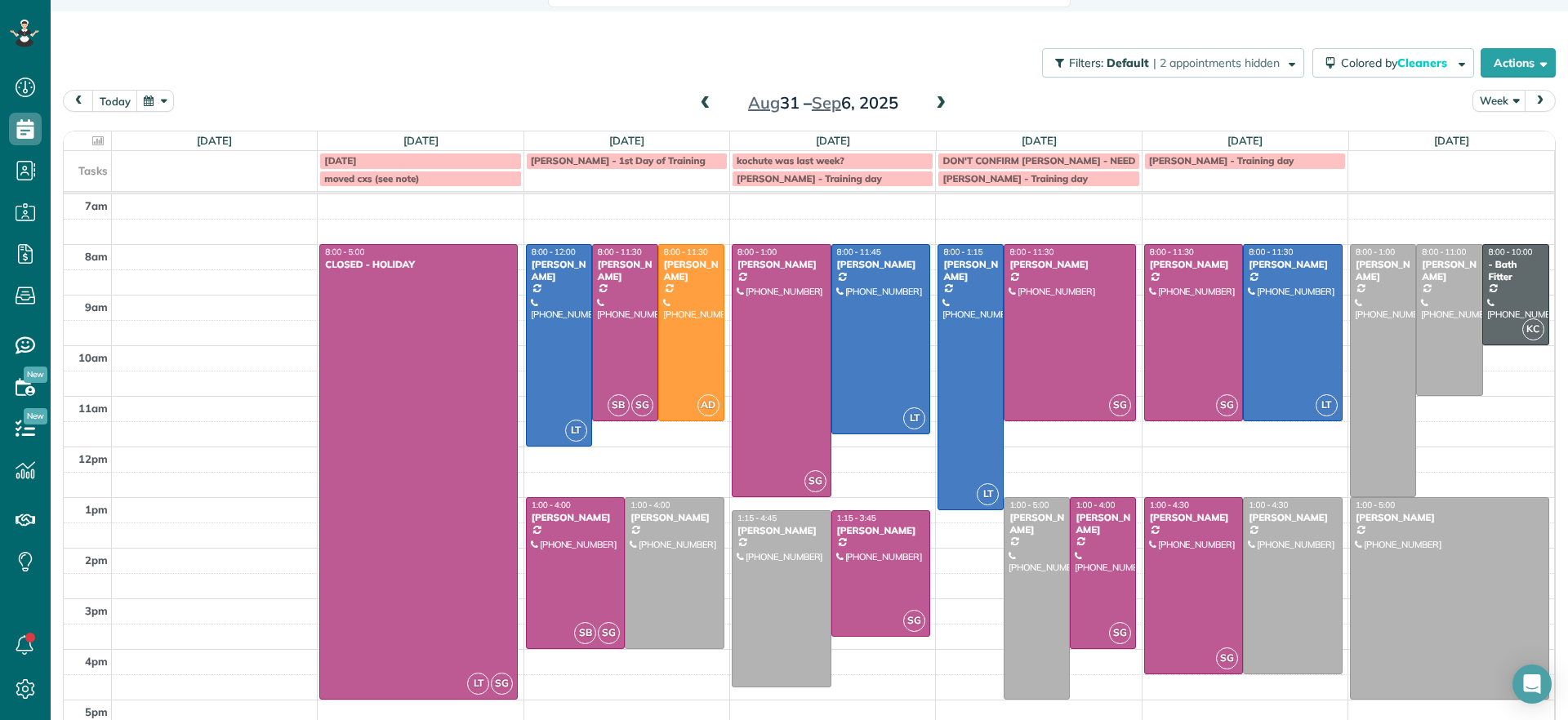
scroll to position [46, 0]
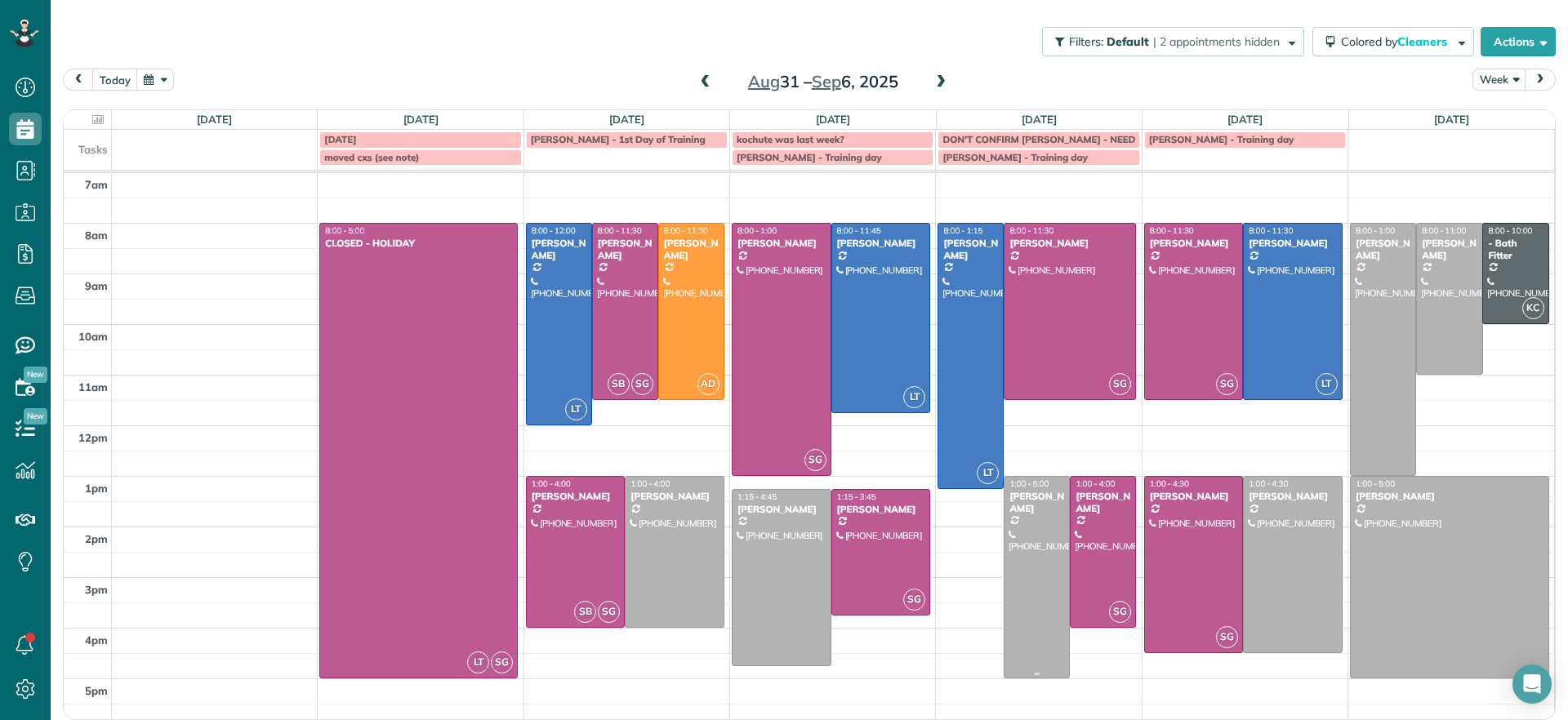
click at [1030, 552] on div at bounding box center [1036, 577] width 64 height 201
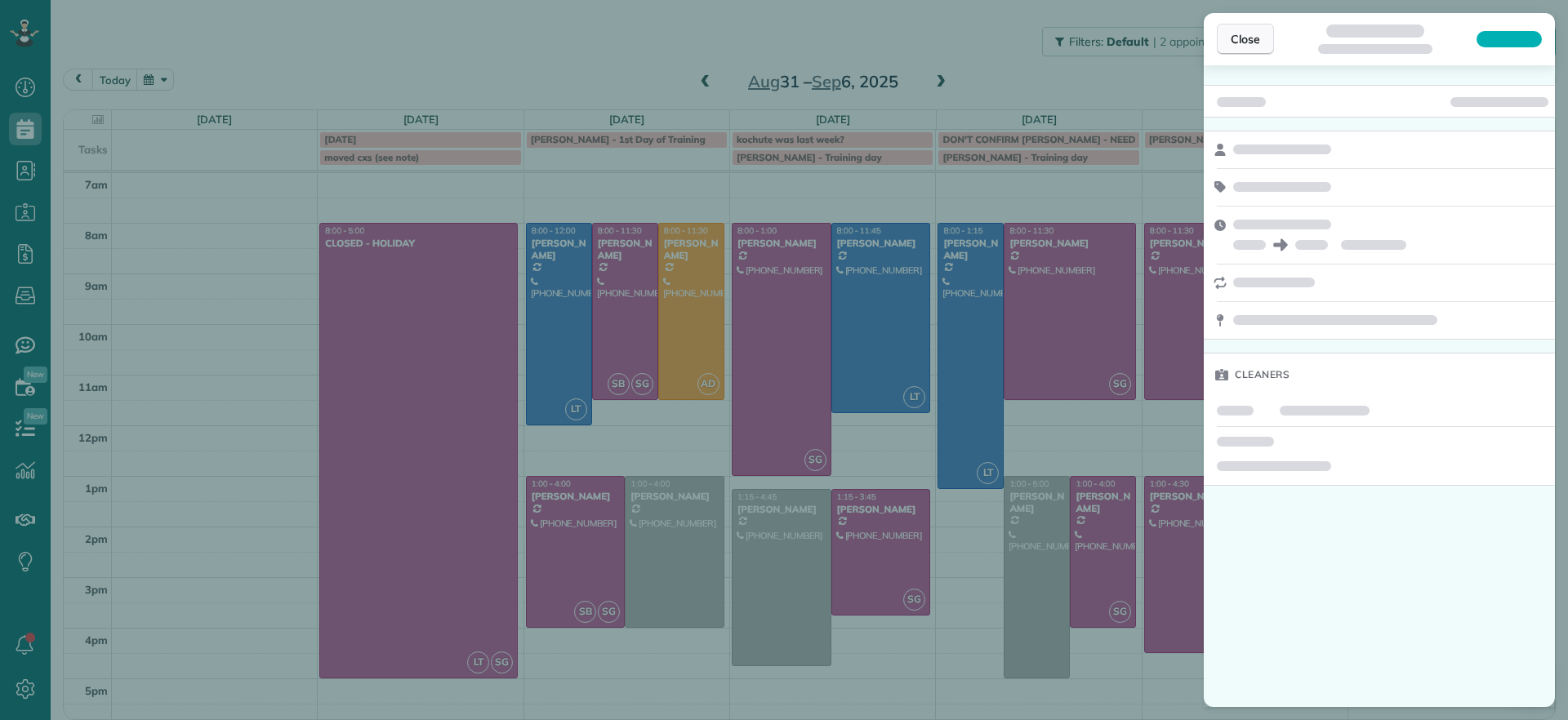
click at [1234, 41] on span "Close" at bounding box center [1245, 39] width 30 height 16
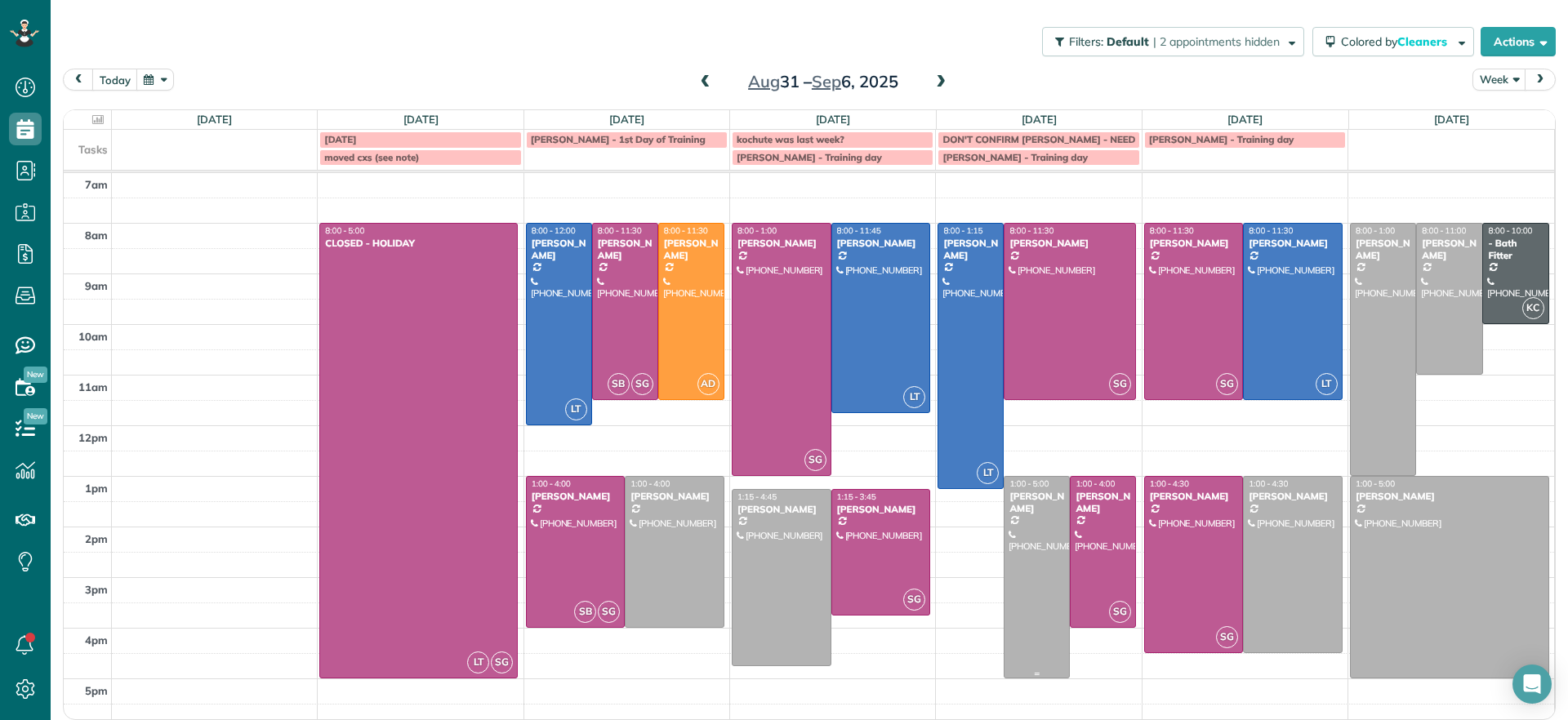
click at [1022, 586] on div at bounding box center [1036, 577] width 64 height 201
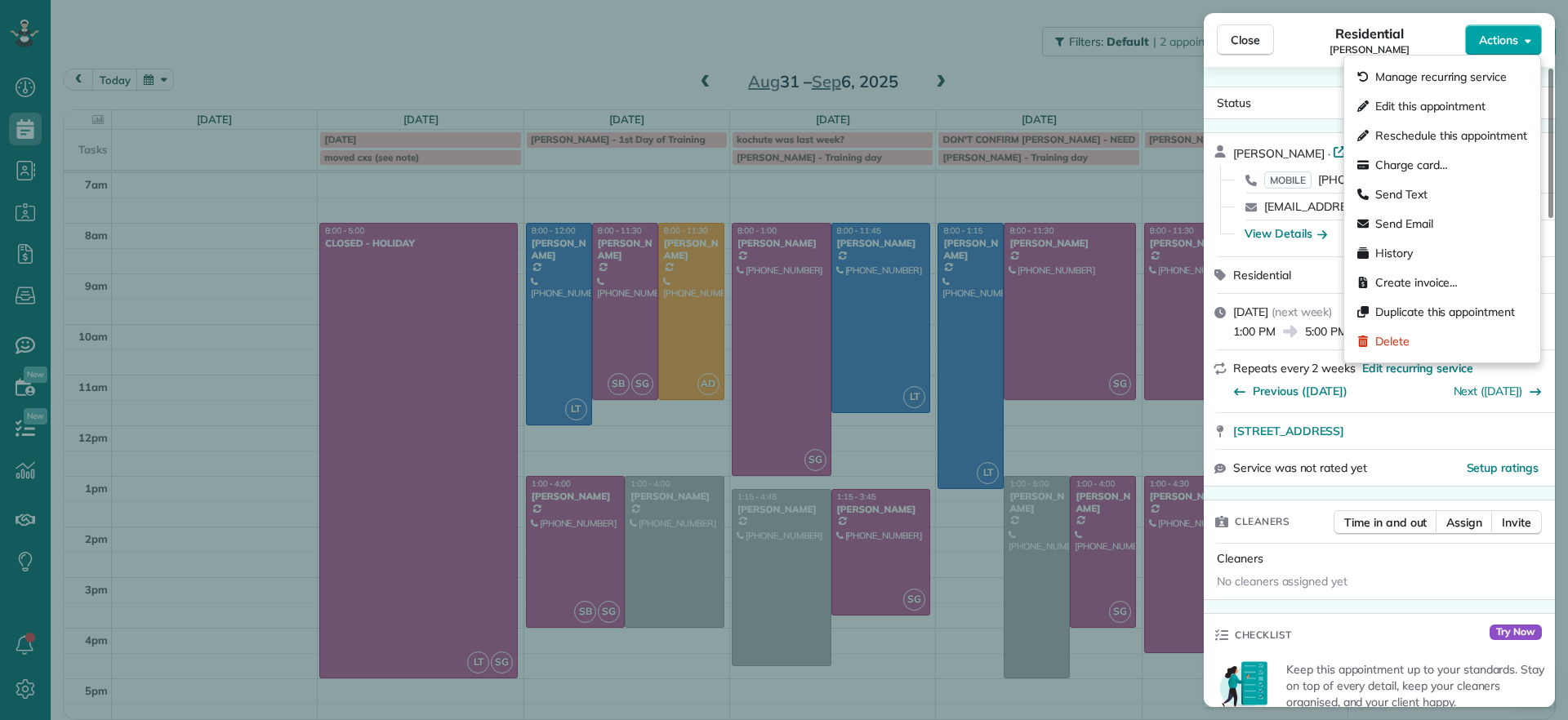
click at [1502, 33] on span "Actions" at bounding box center [1498, 40] width 39 height 16
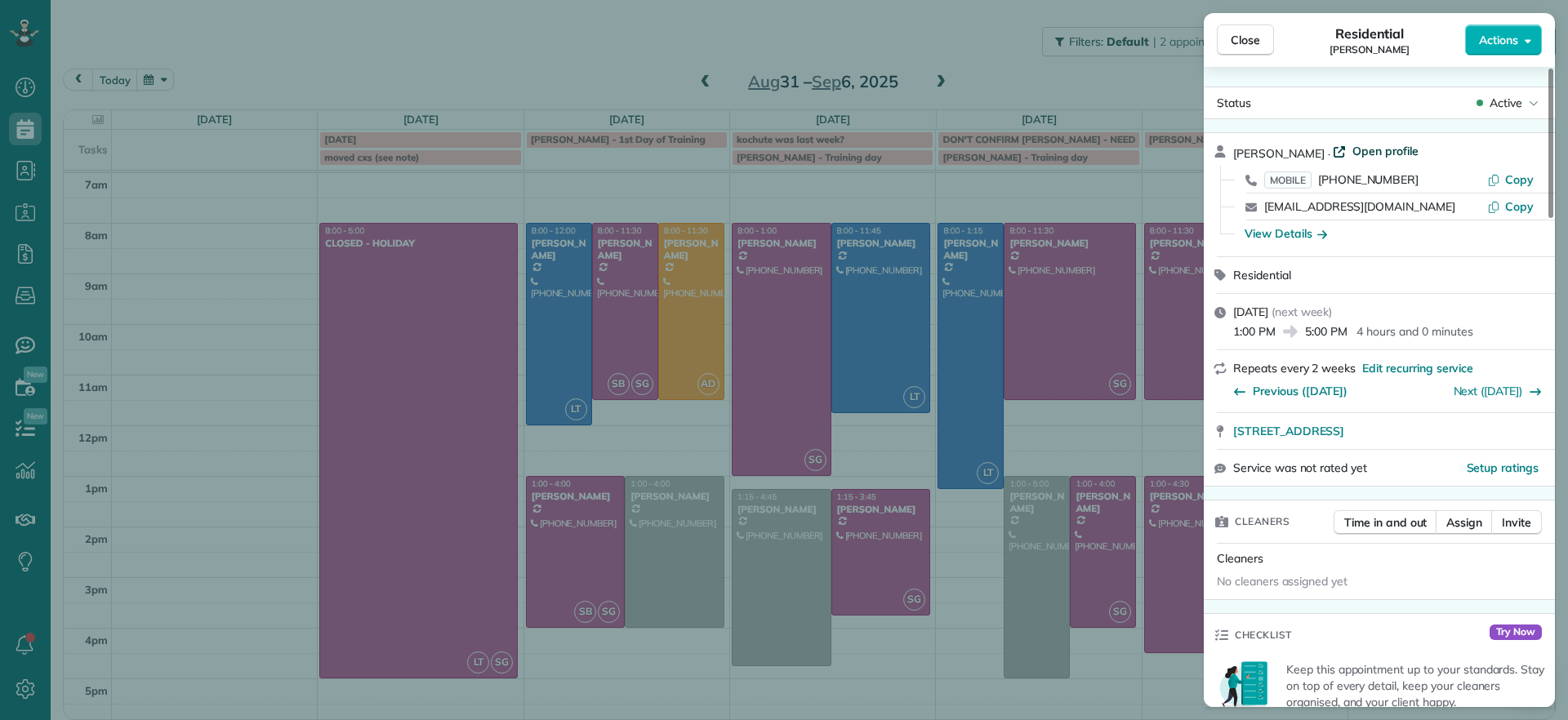
click at [1357, 143] on span "Open profile" at bounding box center [1385, 151] width 66 height 16
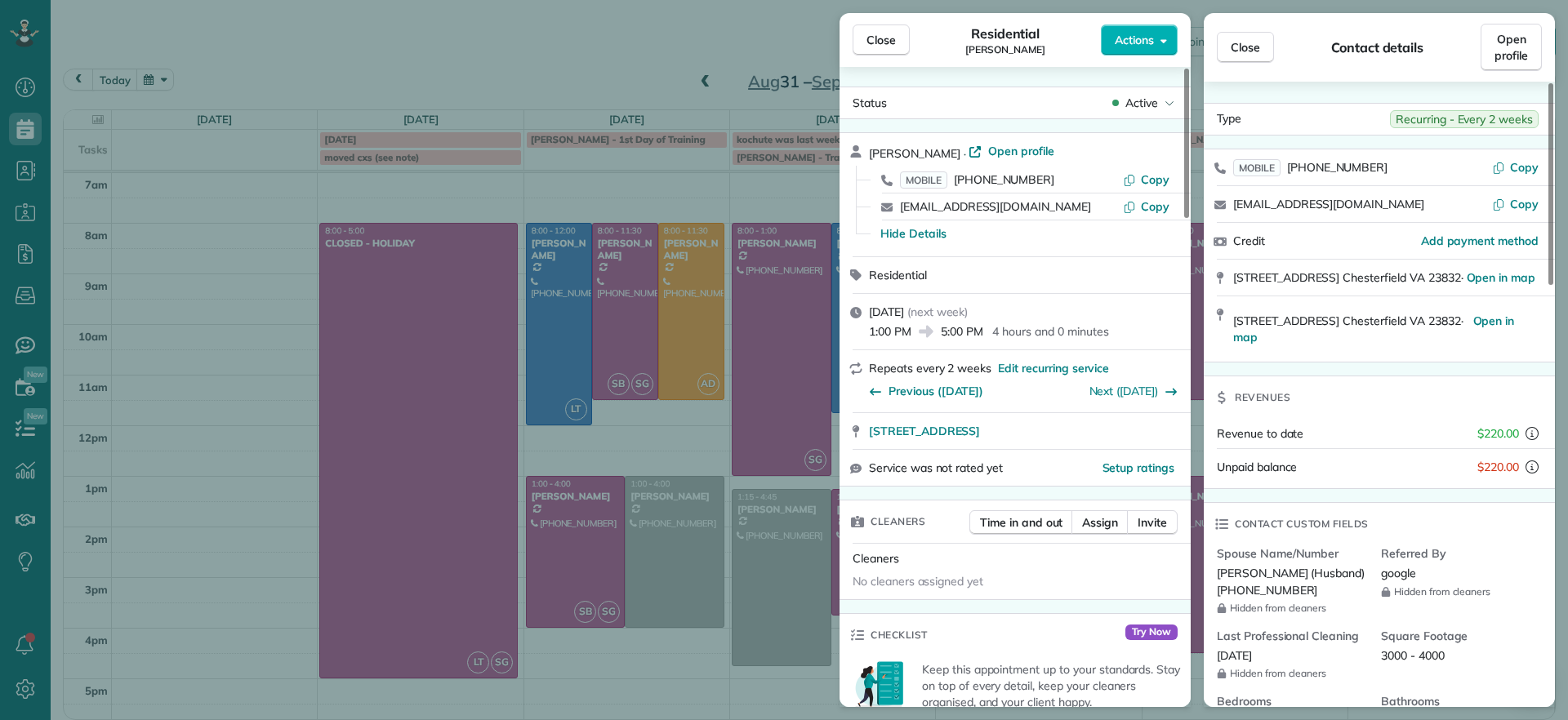
click at [247, 227] on div "Close Residential Jessica Pizano Actions Status Active Jessica Pizano · Open pr…" at bounding box center [784, 360] width 1568 height 720
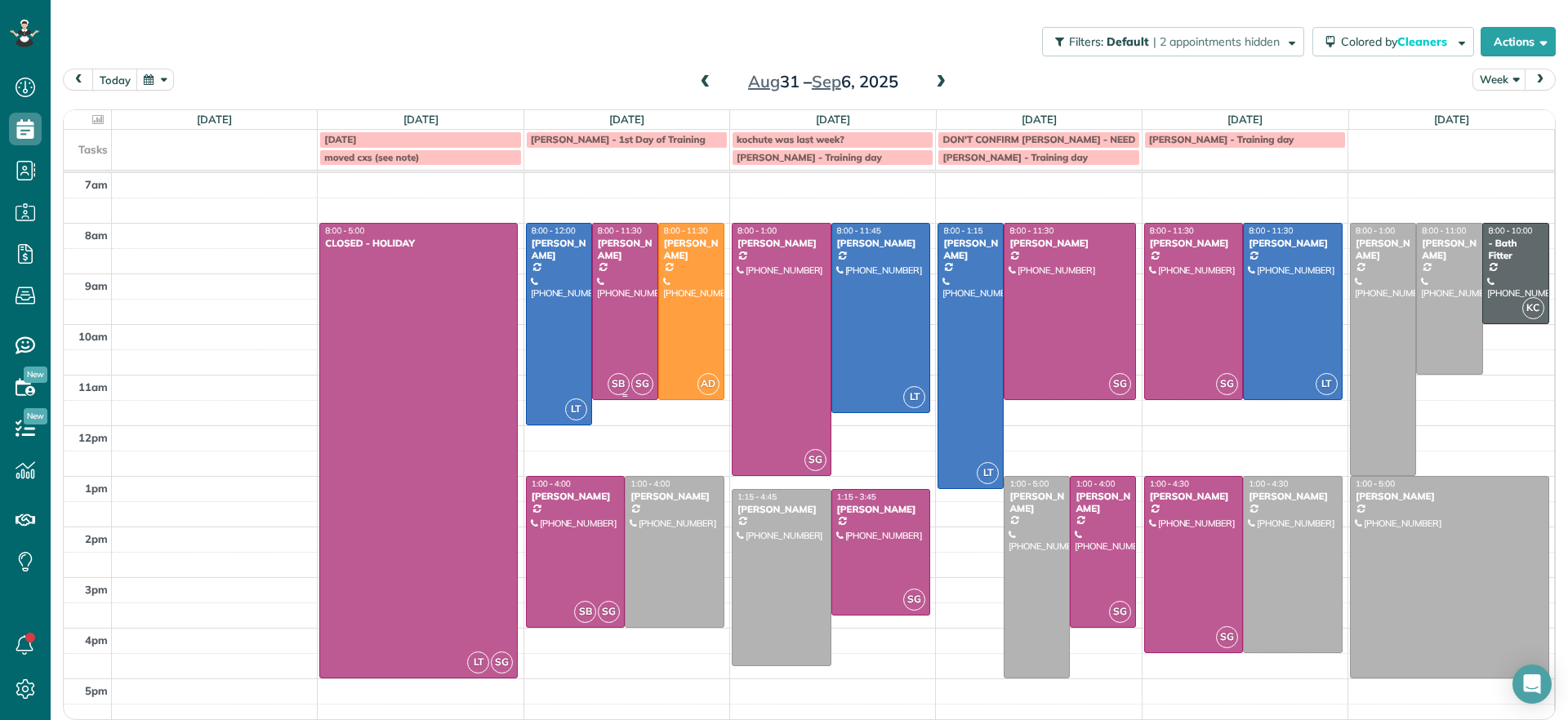
click at [635, 302] on div at bounding box center [625, 312] width 64 height 176
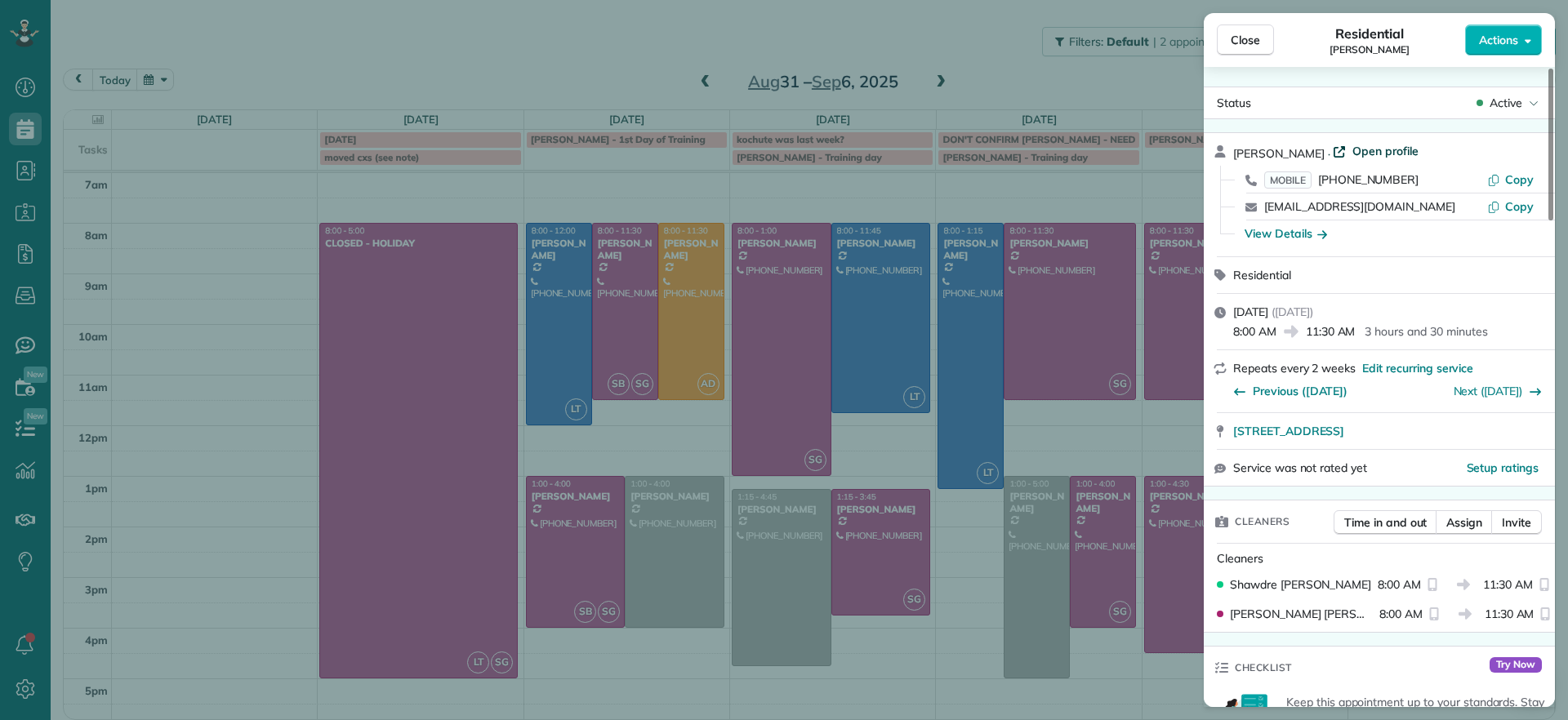
click at [1385, 152] on span "Open profile" at bounding box center [1385, 151] width 66 height 16
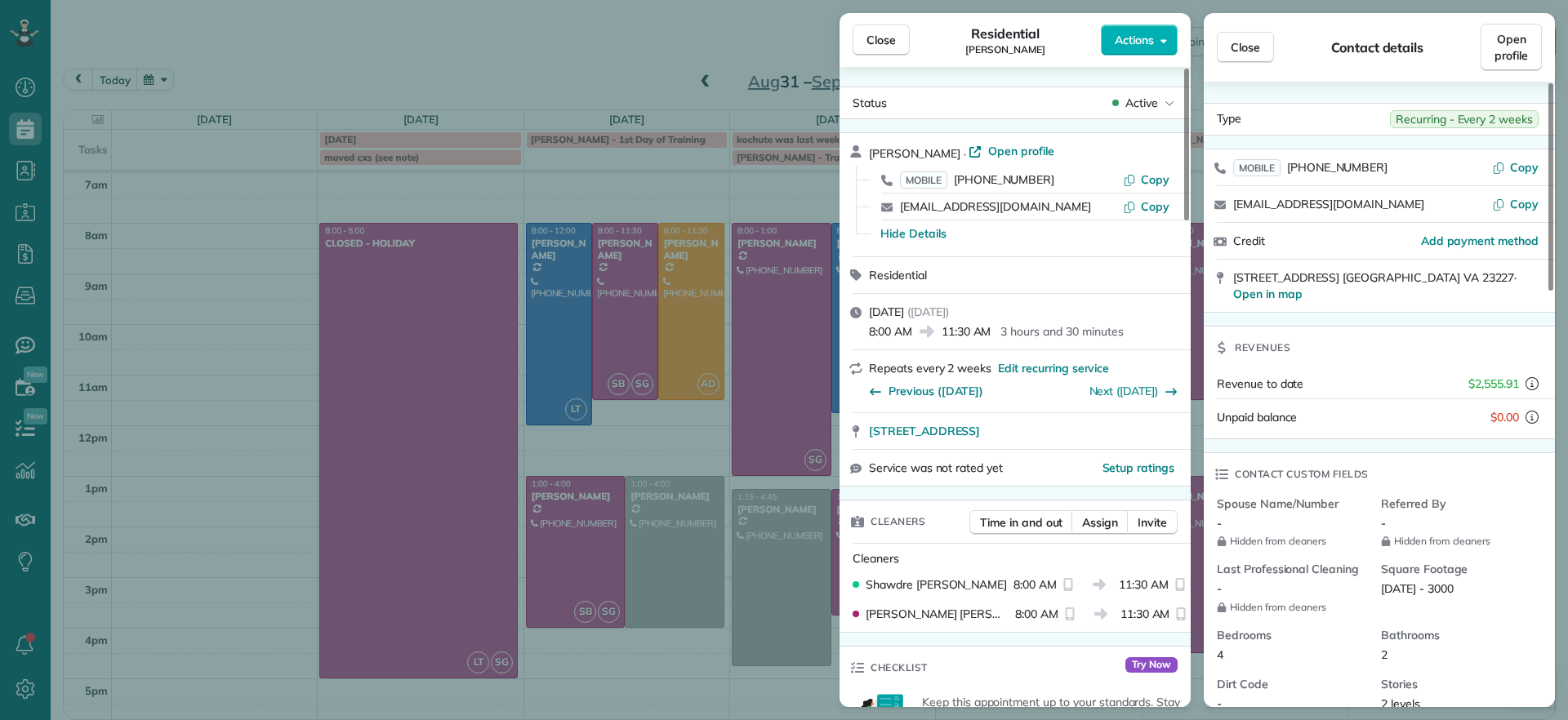
click at [281, 85] on div "Close Residential Jennifer Johnson Actions Status Active Jennifer Johnson · Ope…" at bounding box center [784, 360] width 1568 height 720
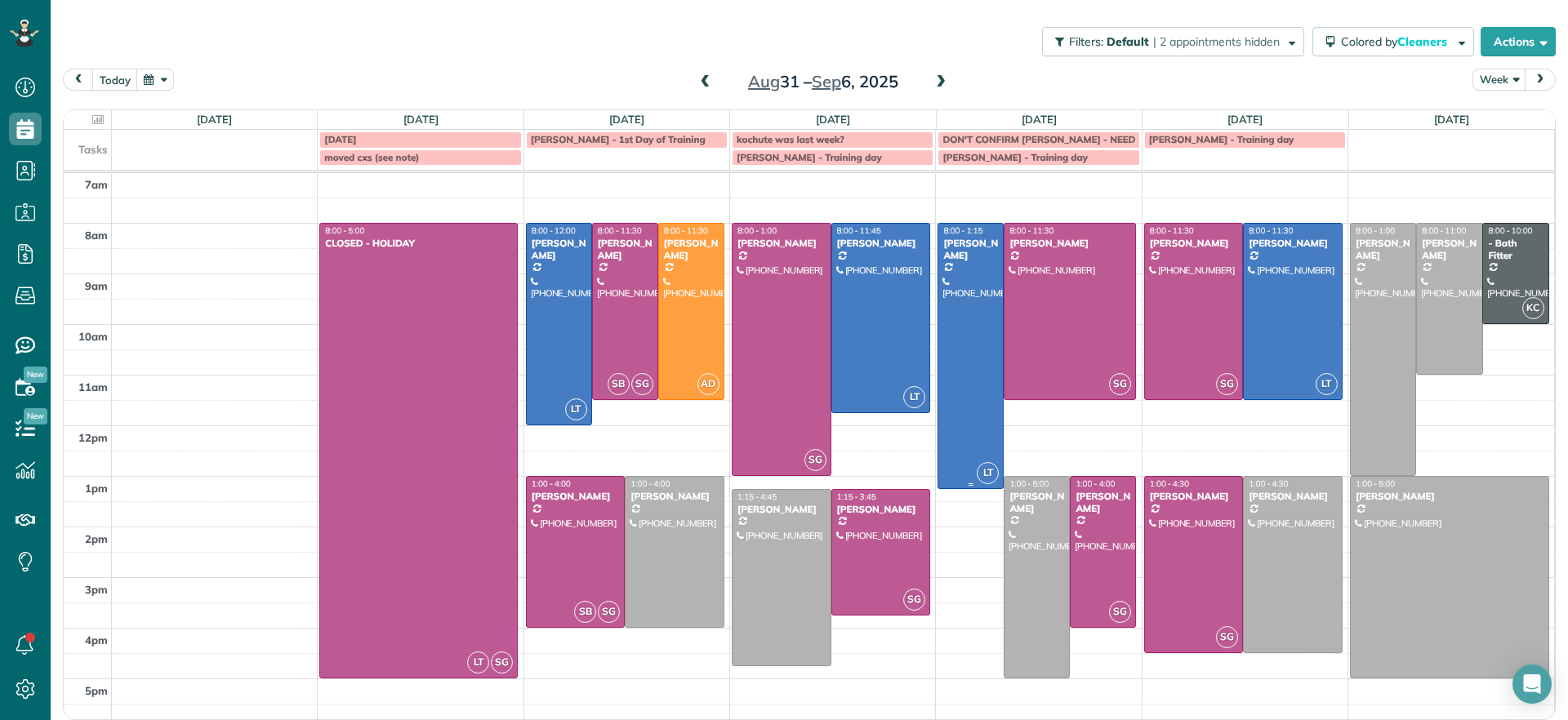
click at [981, 281] on div at bounding box center [971, 356] width 64 height 265
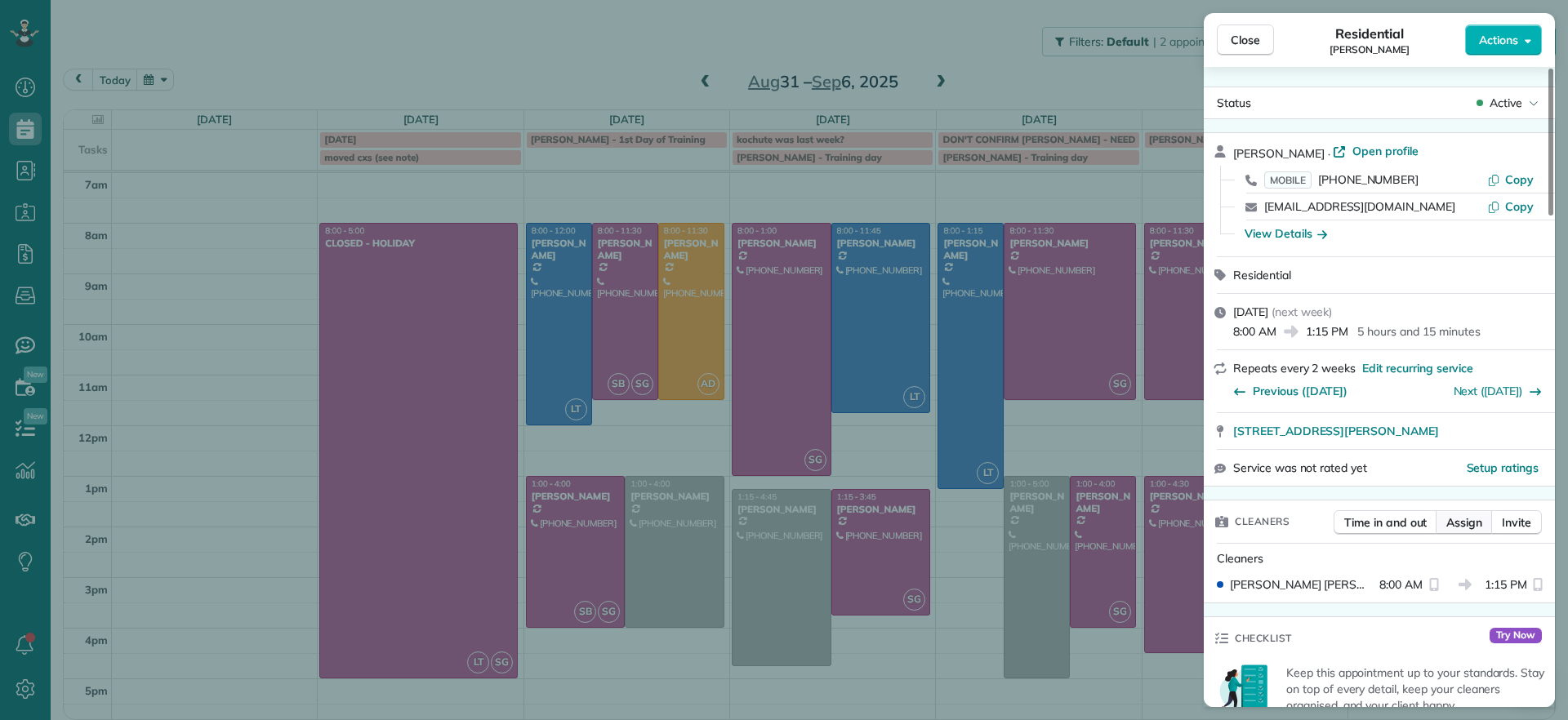
click at [1461, 521] on span "Assign" at bounding box center [1464, 523] width 36 height 16
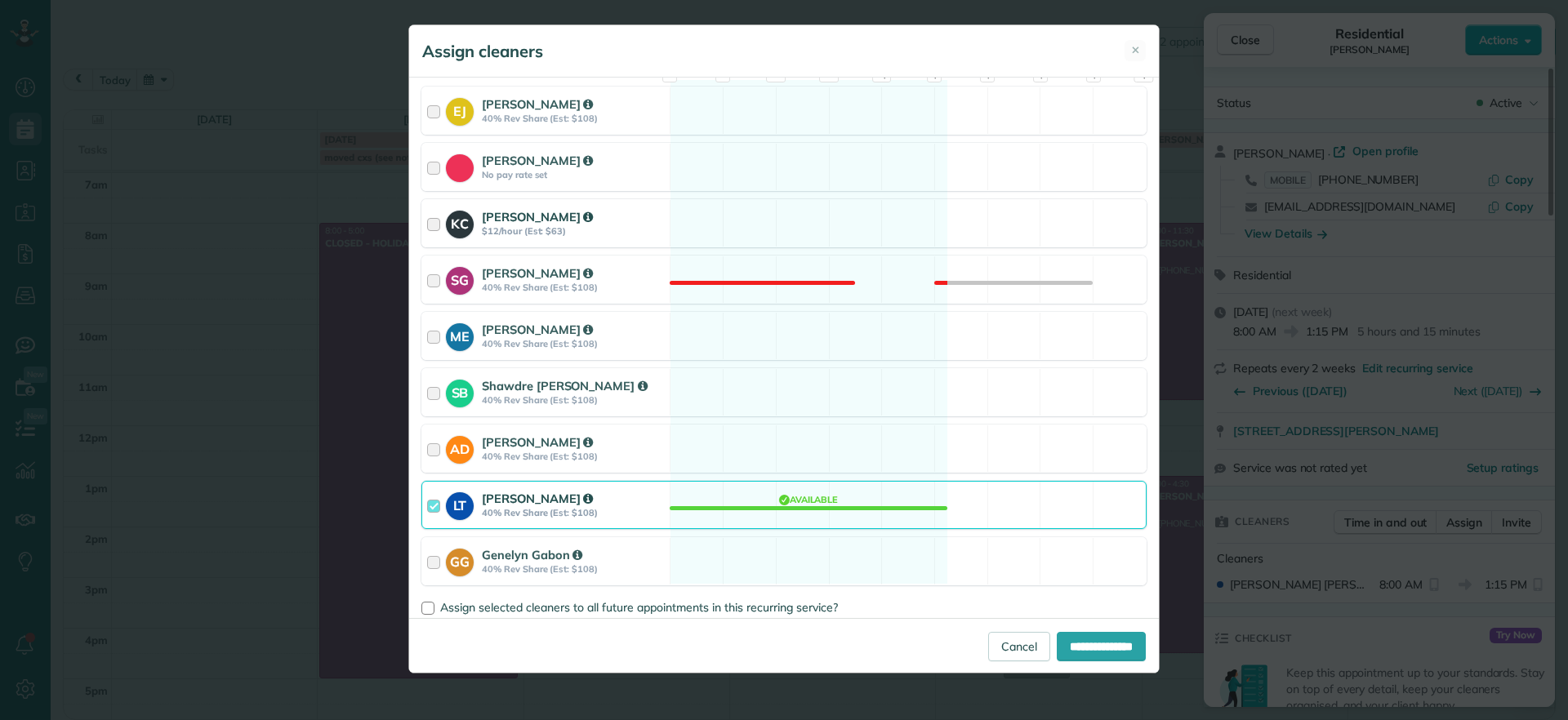
scroll to position [224, 0]
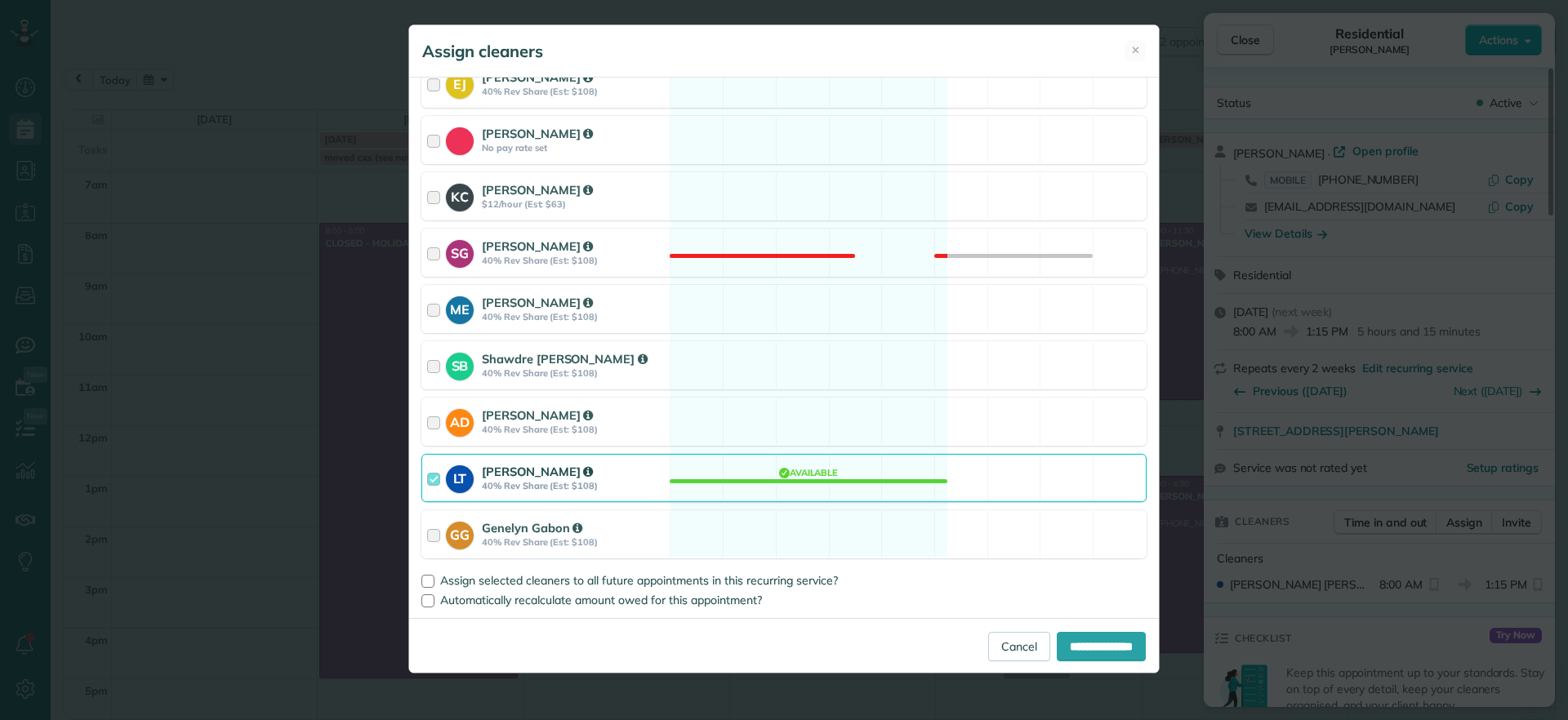
click at [777, 493] on div "LT Laura Thaller 40% Rev Share (Est: $108) Available" at bounding box center [784, 478] width 725 height 48
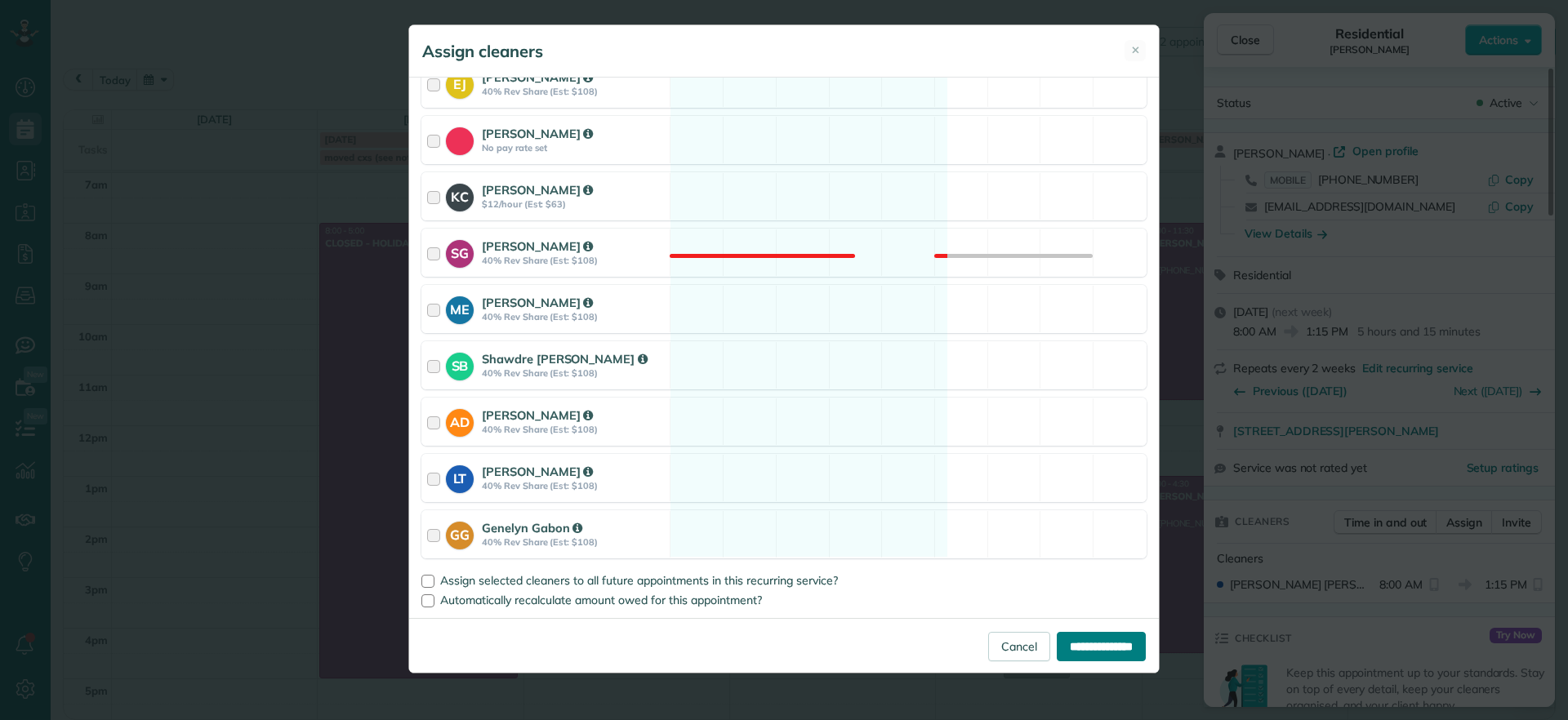
click at [1073, 653] on input "**********" at bounding box center [1101, 647] width 89 height 30
type input "**********"
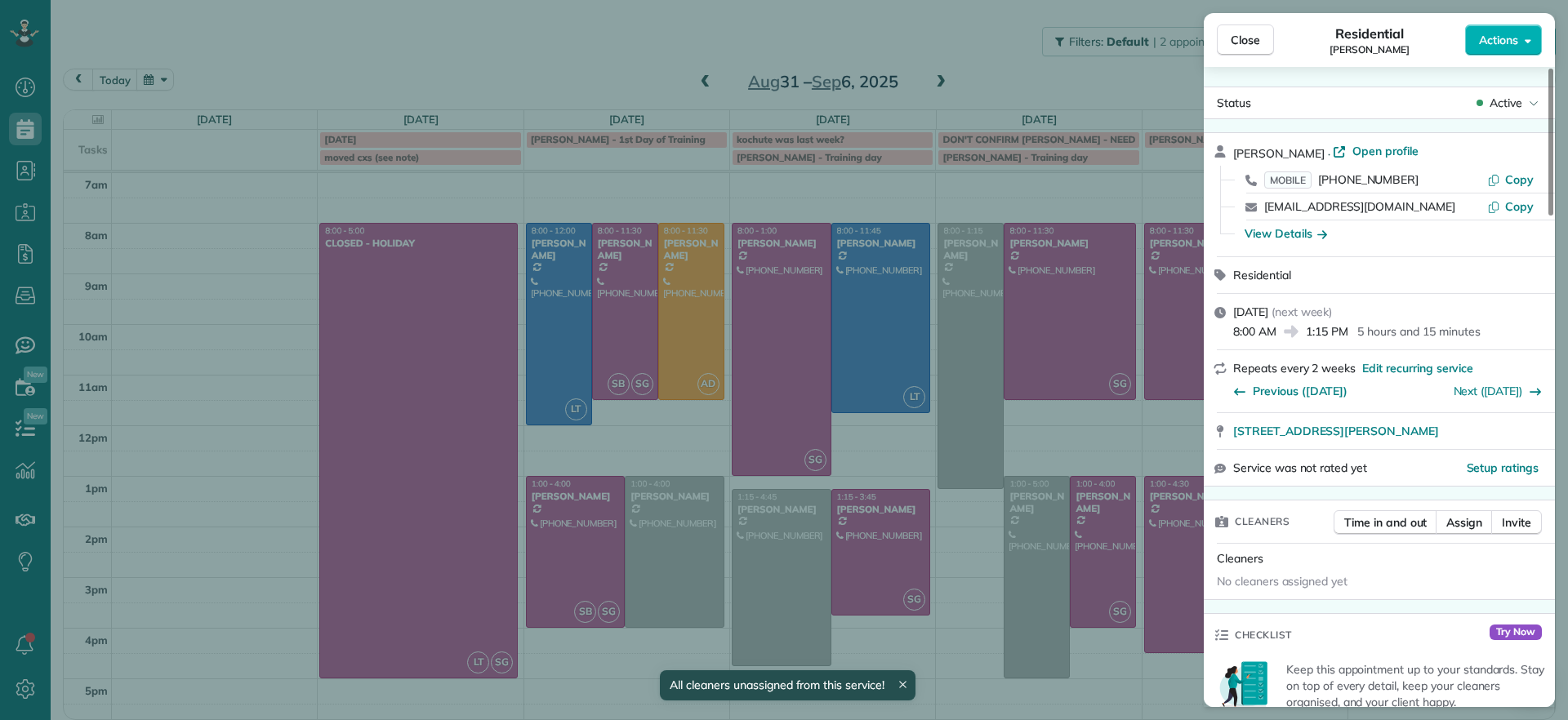
click at [1052, 451] on div "Close Residential Jennifer Hunte Actions Status Active Jennifer Hunte · Open pr…" at bounding box center [784, 360] width 1568 height 720
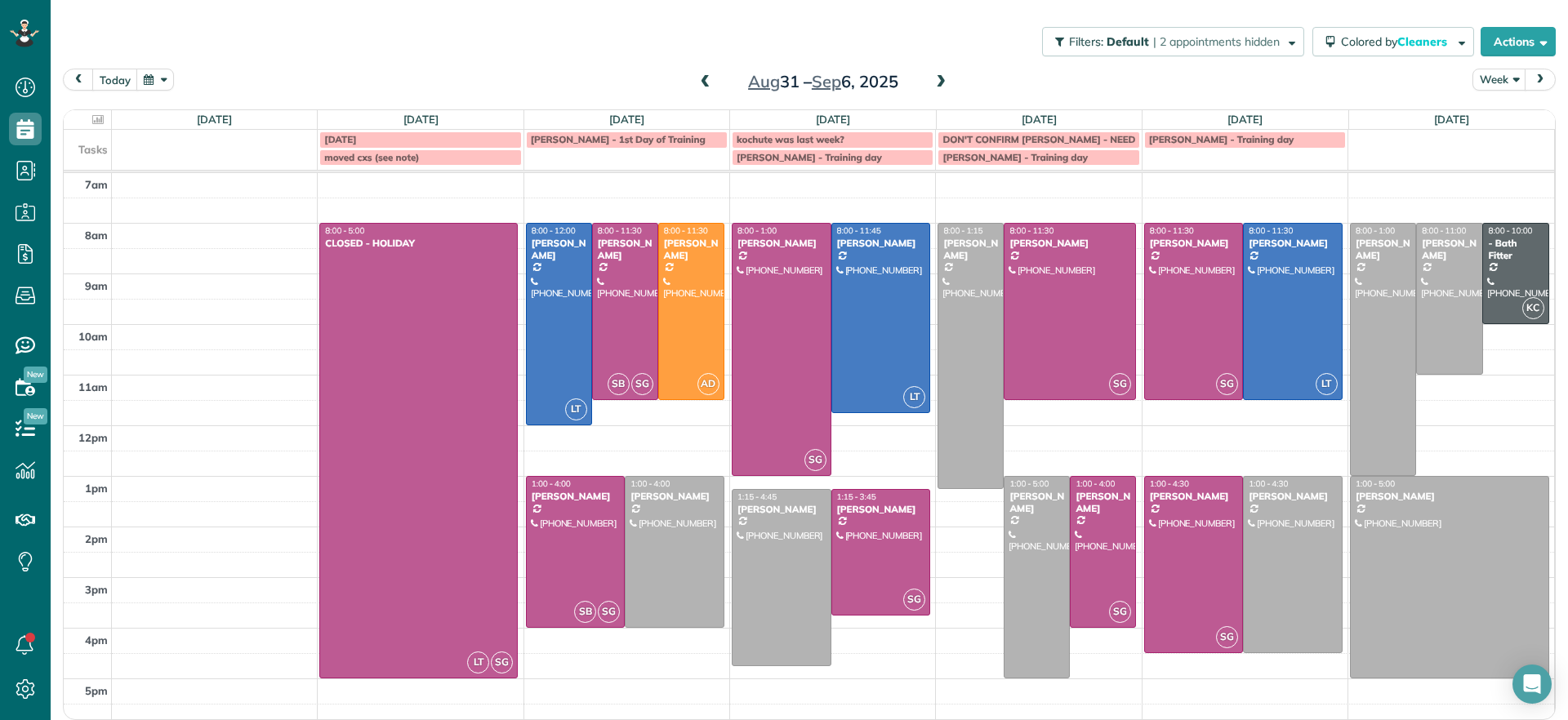
click at [1129, 224] on td at bounding box center [833, 235] width 1443 height 25
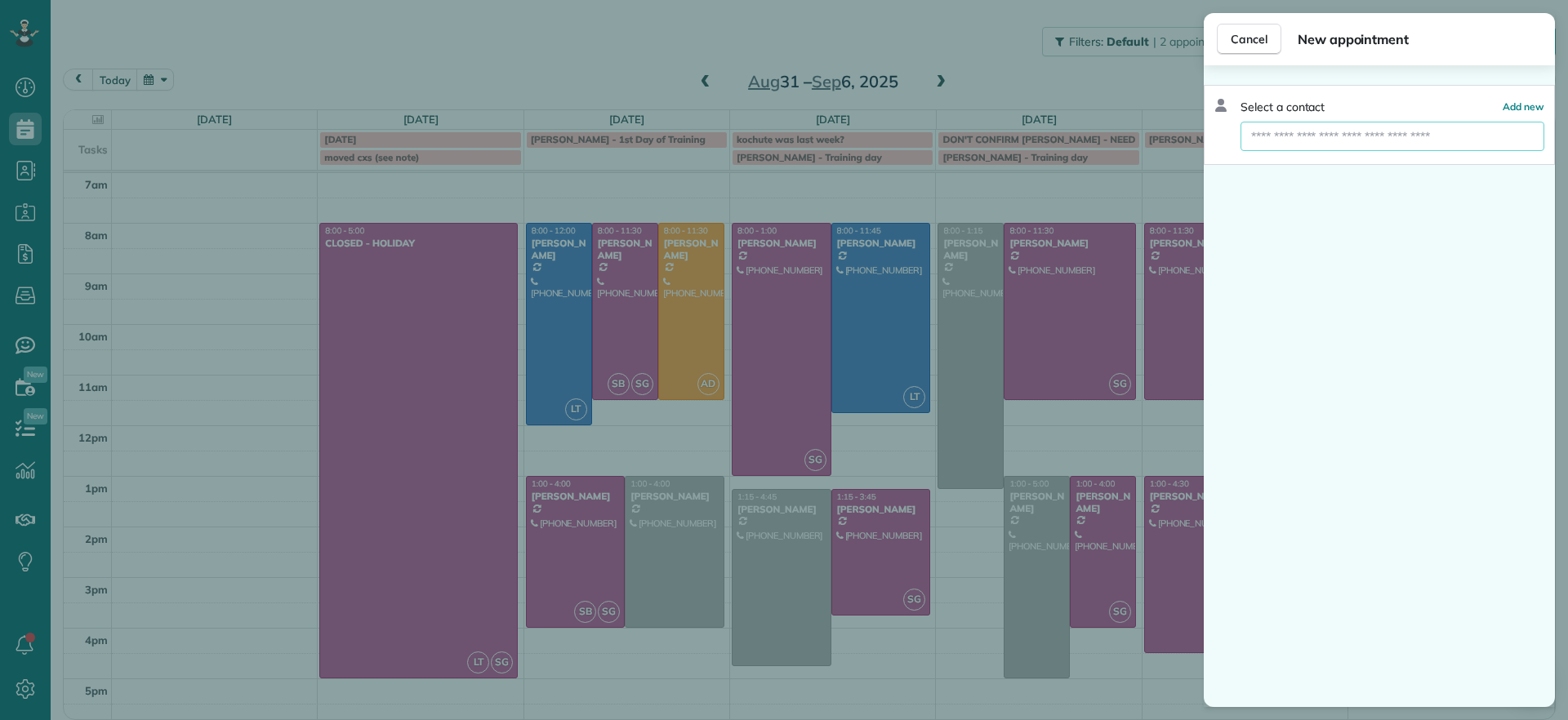
click at [1341, 141] on input "text" at bounding box center [1392, 136] width 304 height 30
type input "***"
click at [1303, 163] on button "RTO" at bounding box center [1392, 166] width 304 height 30
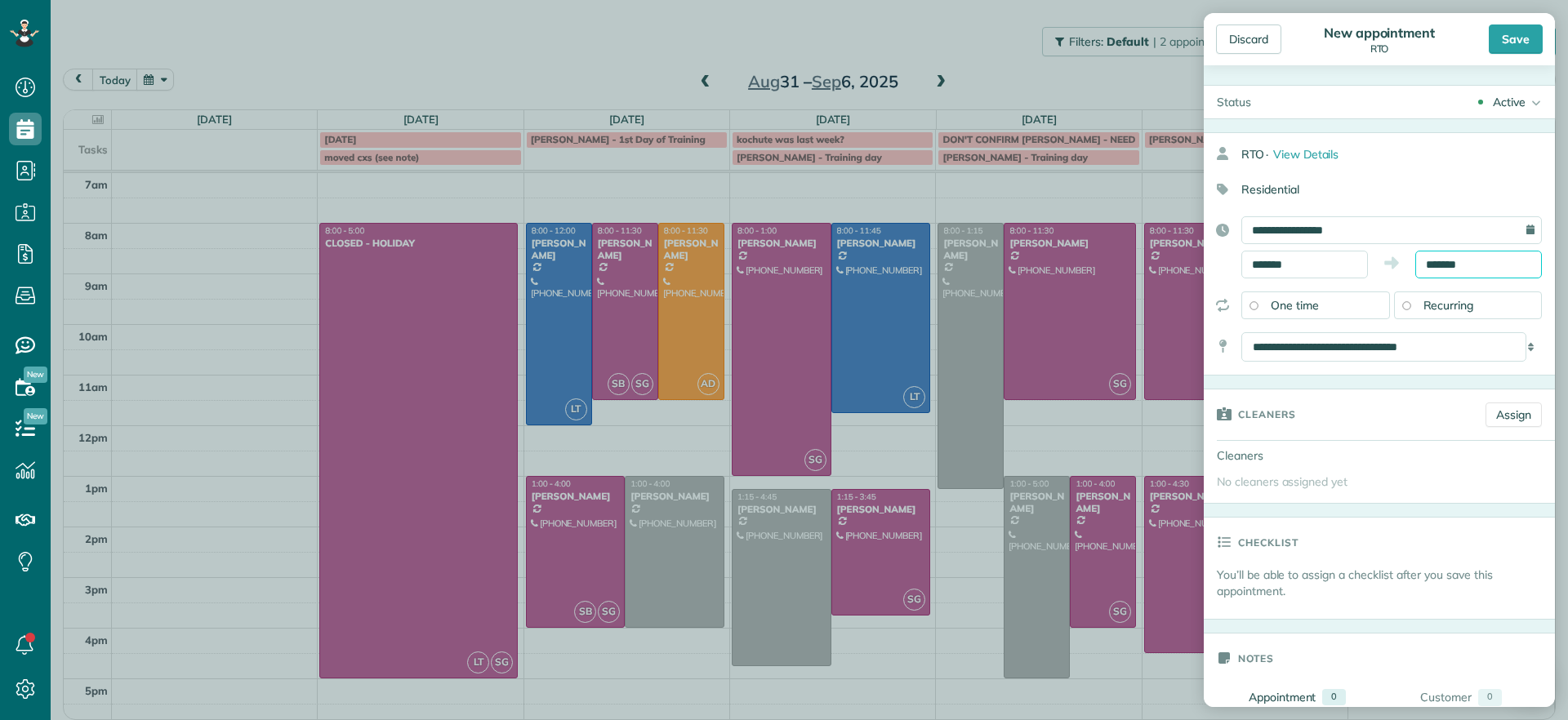
click at [1489, 263] on input "*******" at bounding box center [1478, 265] width 127 height 28
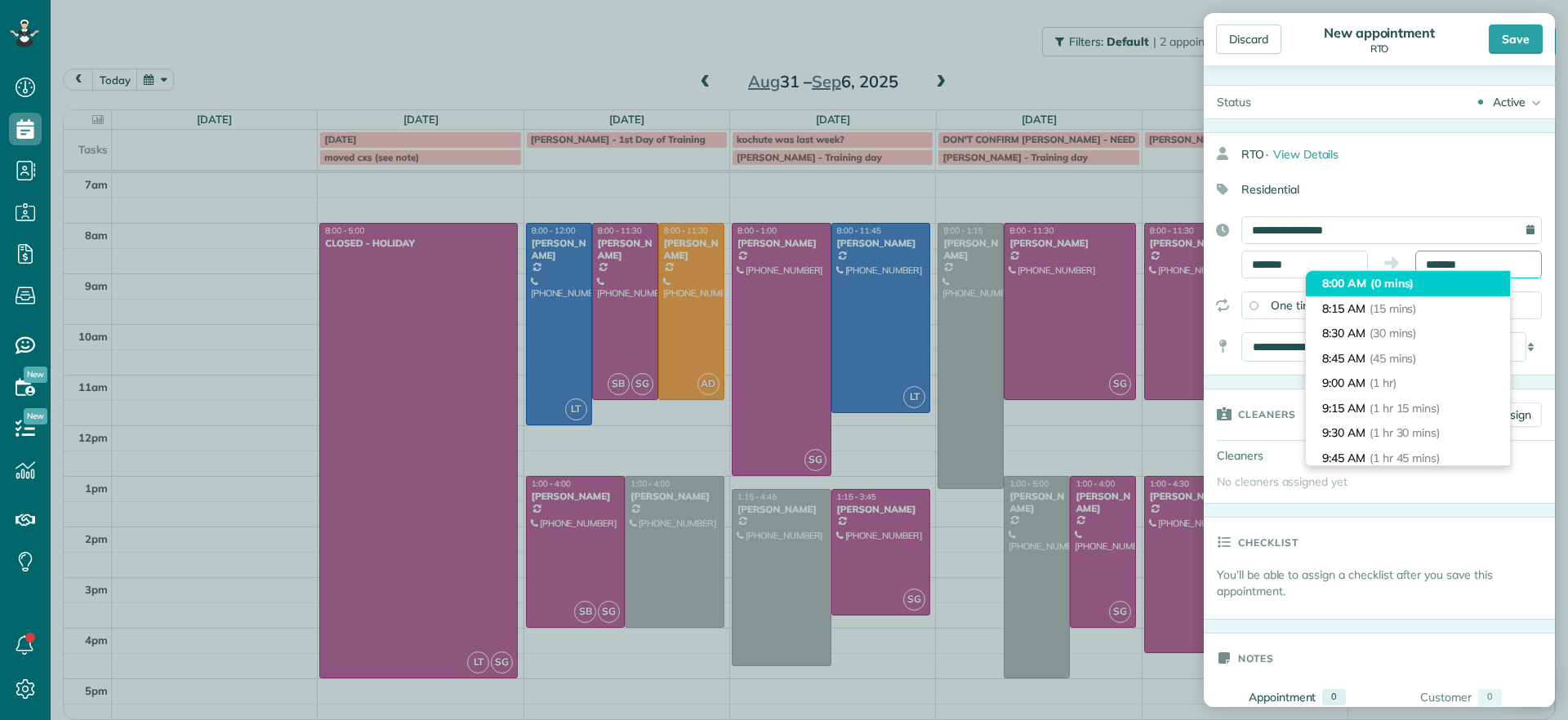
drag, startPoint x: 1489, startPoint y: 263, endPoint x: 1395, endPoint y: 276, distance: 94.9
click at [1395, 276] on body "Dashboard Scheduling Calendar View List View Dispatch View - Weekly scheduling …" at bounding box center [784, 360] width 1568 height 720
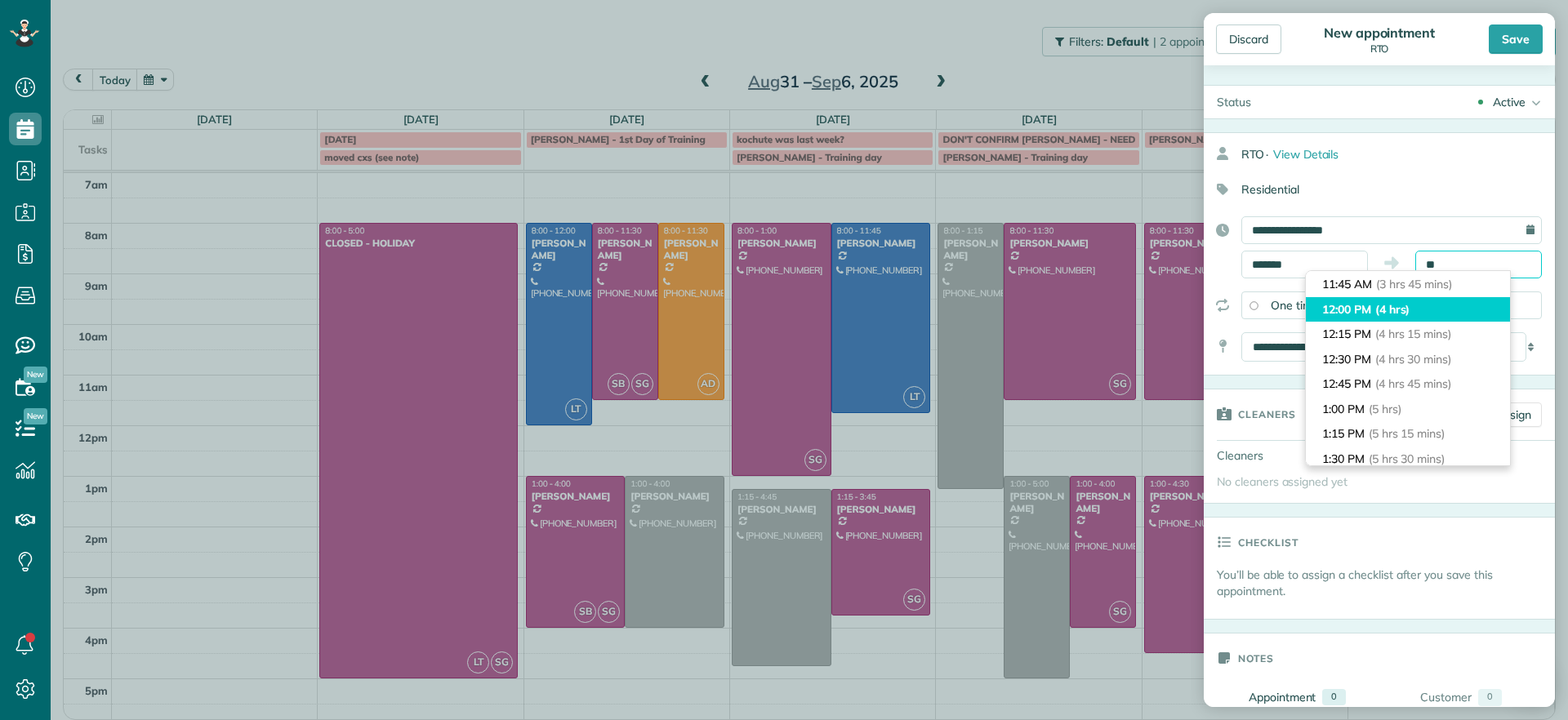
type input "********"
click at [1393, 304] on span "(4 hrs)" at bounding box center [1392, 310] width 35 height 15
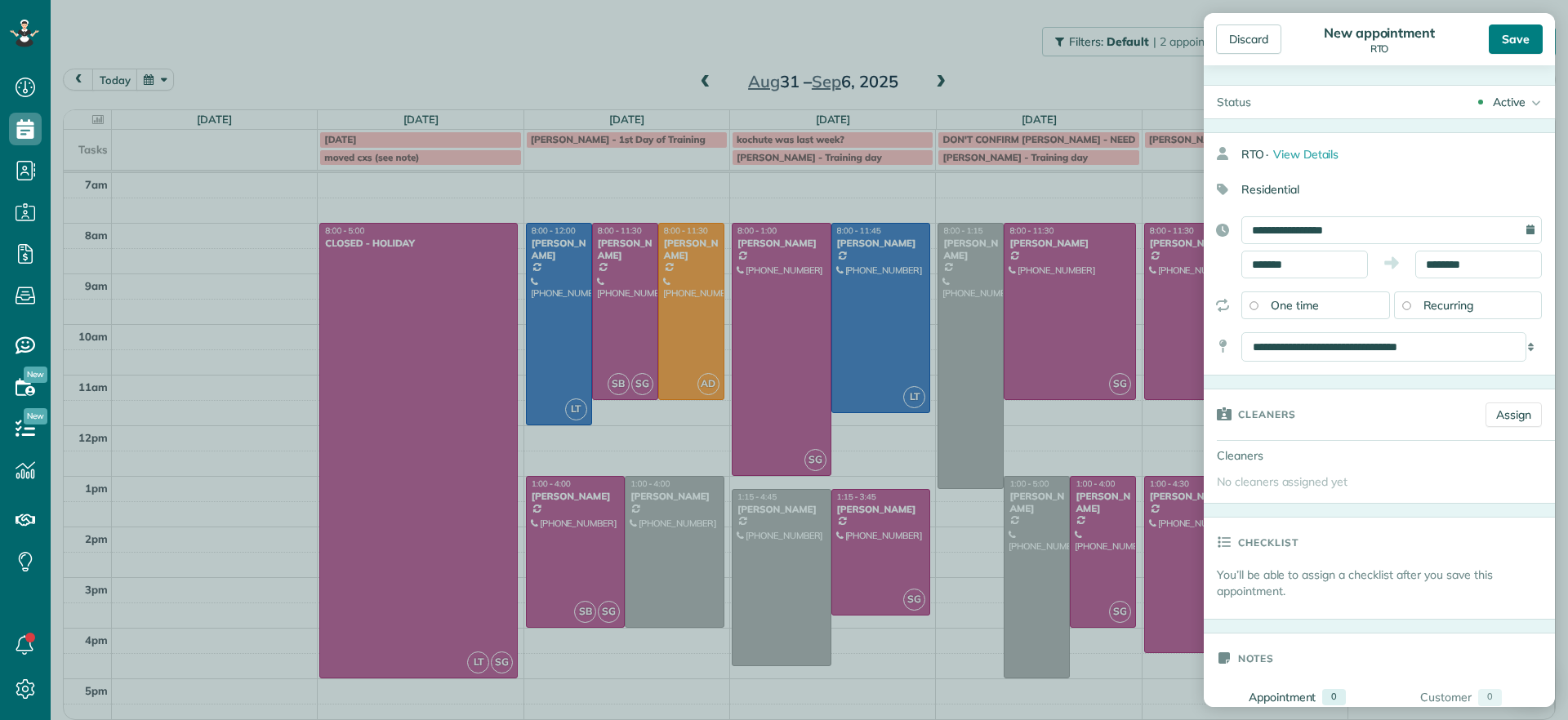
click at [1522, 45] on div "Save" at bounding box center [1515, 39] width 54 height 30
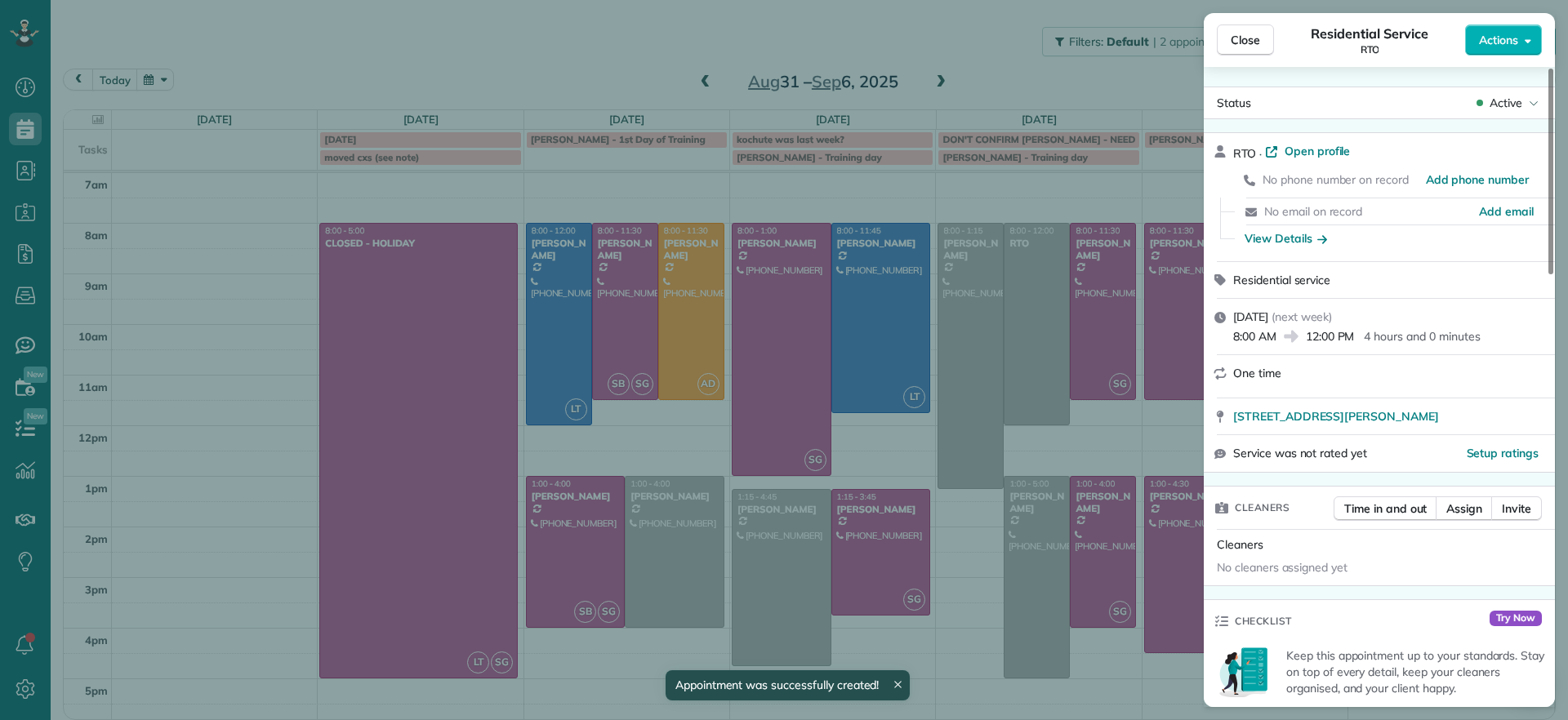
click at [1039, 285] on div "Close Residential Service RTO Actions Status Active RTO · Open profile No phone…" at bounding box center [784, 360] width 1568 height 720
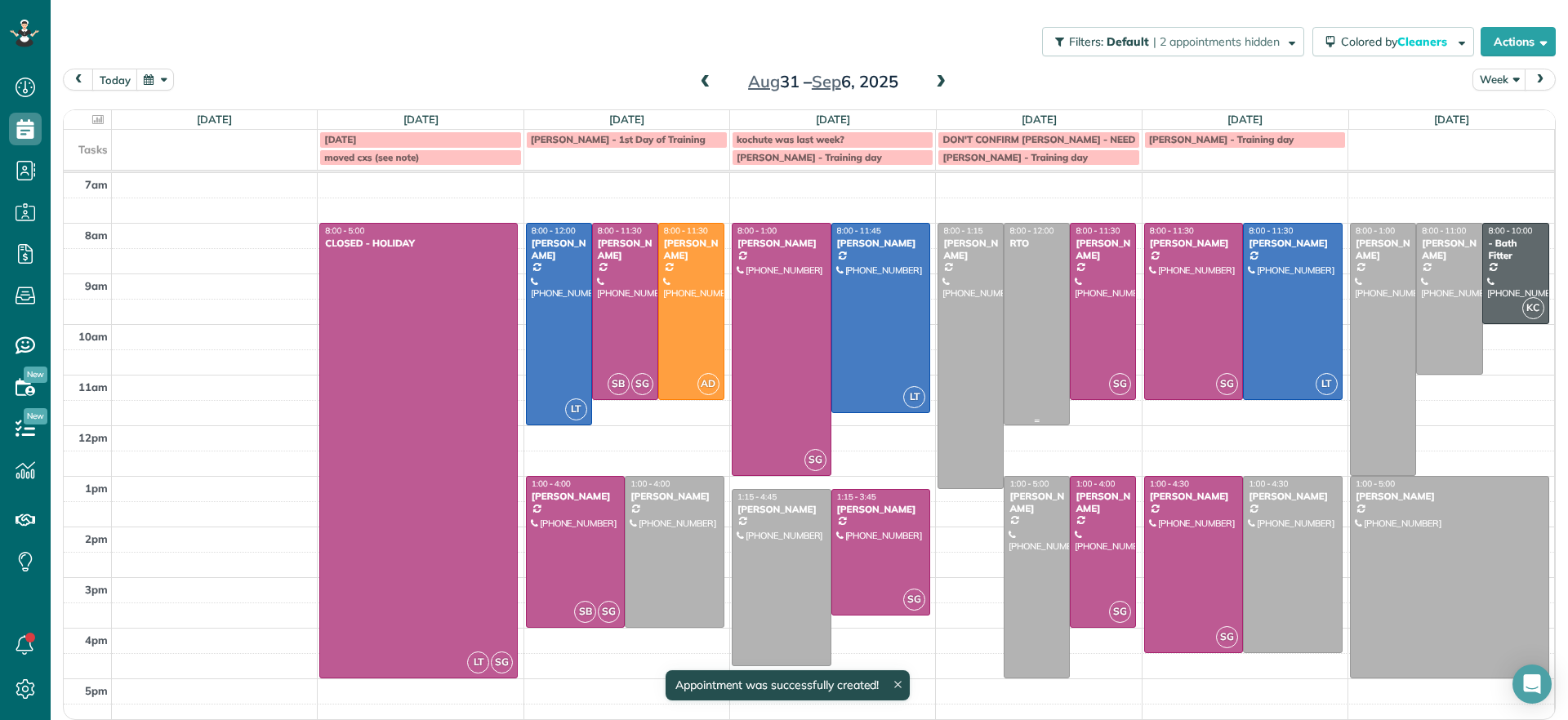
click at [1039, 285] on div at bounding box center [1036, 324] width 64 height 201
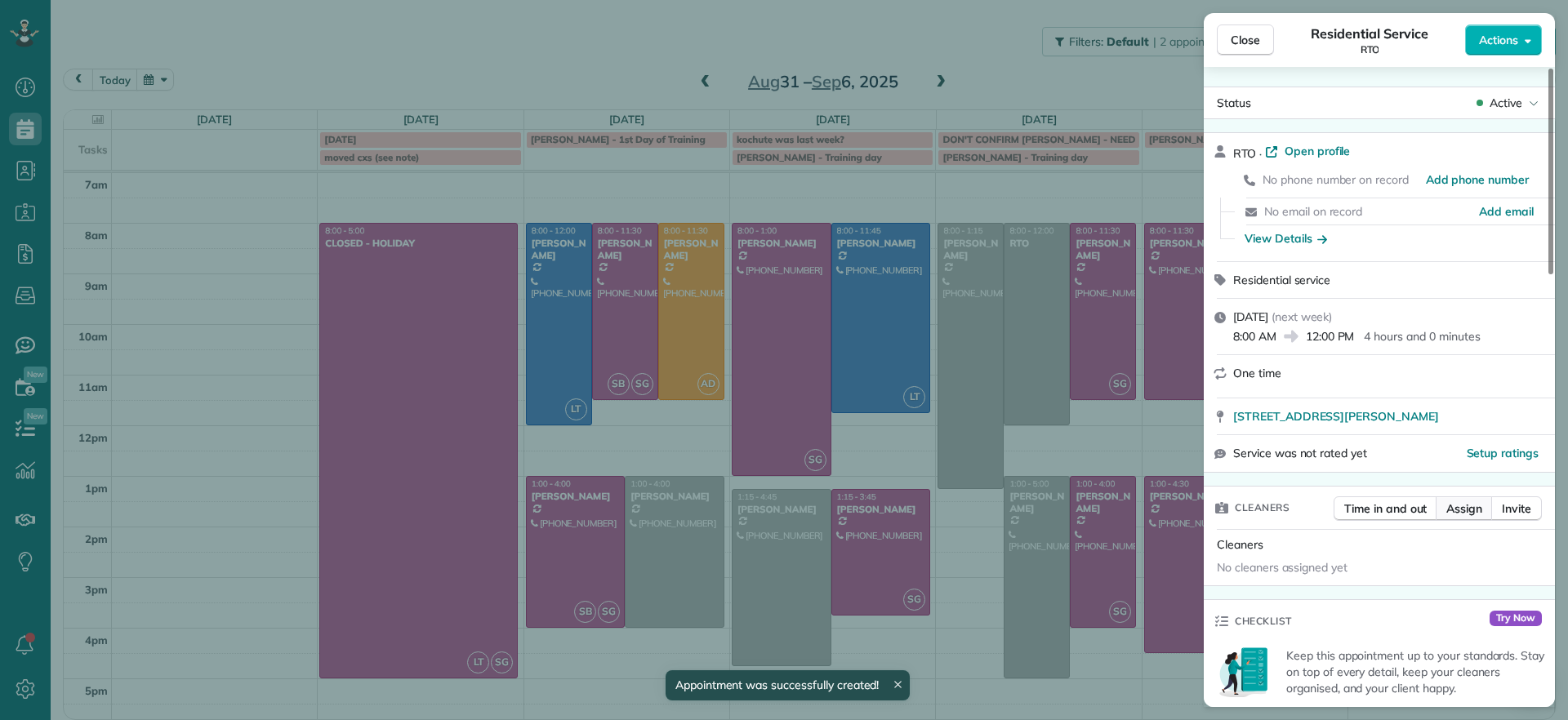
click at [1464, 502] on span "Assign" at bounding box center [1464, 509] width 36 height 16
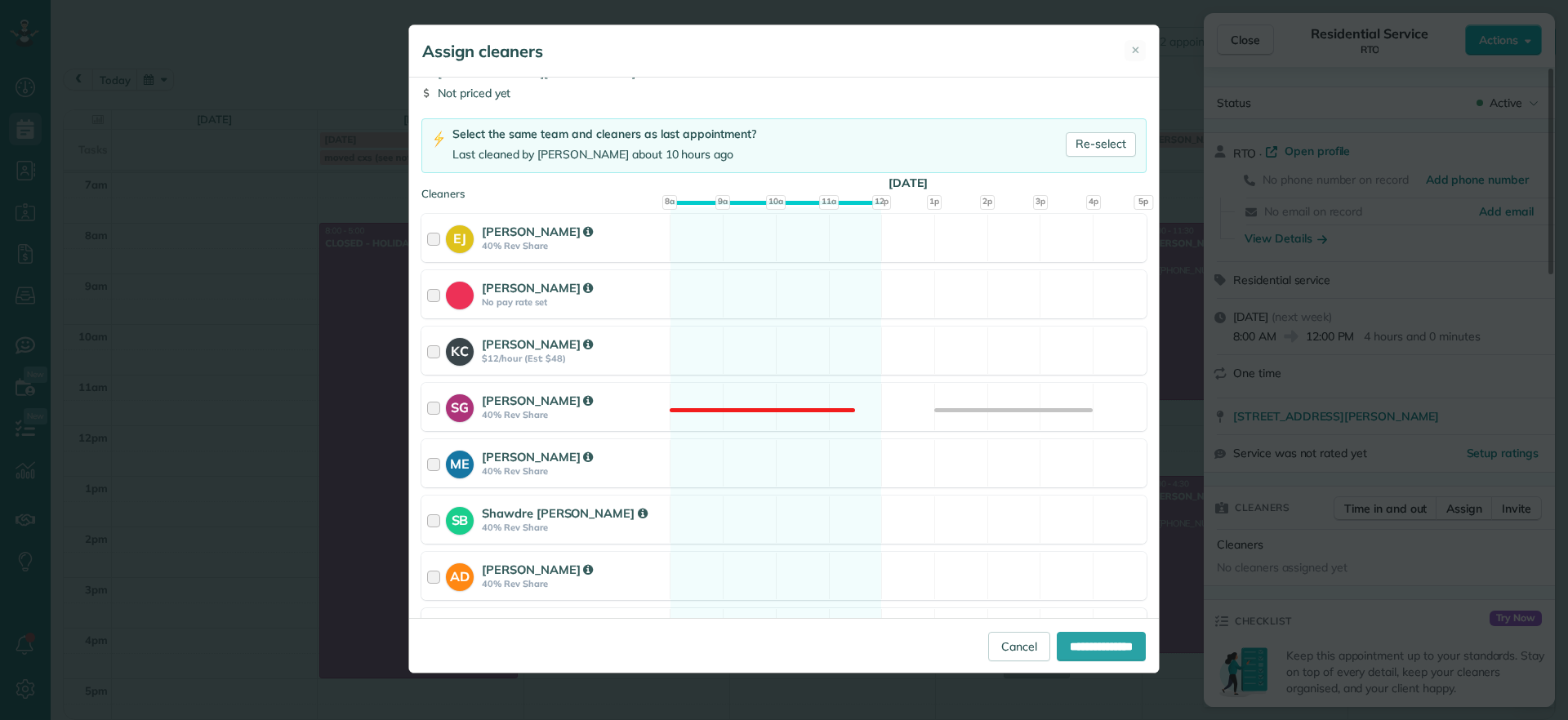
scroll to position [204, 0]
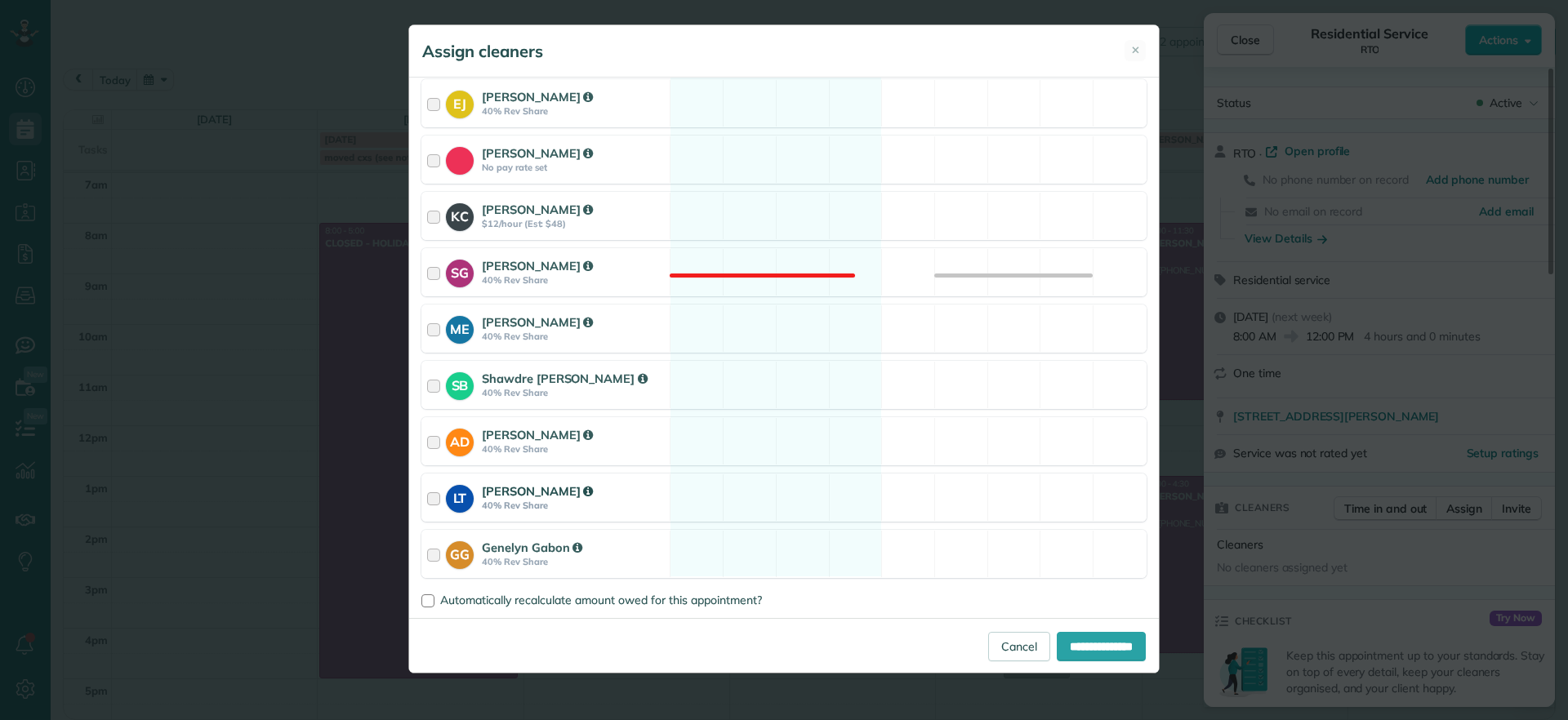
click at [777, 491] on div "LT Laura Thaller 40% Rev Share Available" at bounding box center [784, 497] width 725 height 48
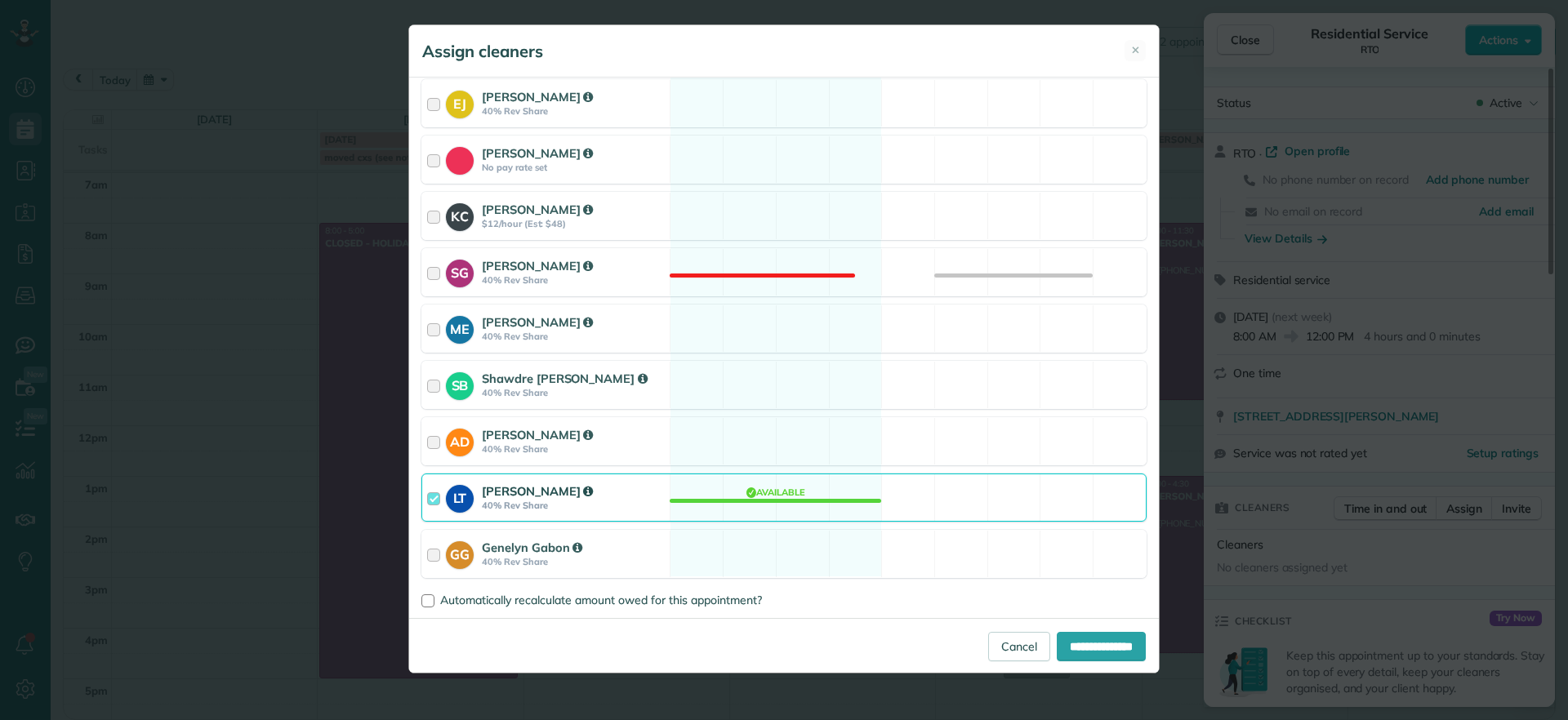
click at [1062, 630] on div "**********" at bounding box center [784, 645] width 749 height 55
click at [1078, 649] on input "**********" at bounding box center [1101, 647] width 89 height 30
type input "**********"
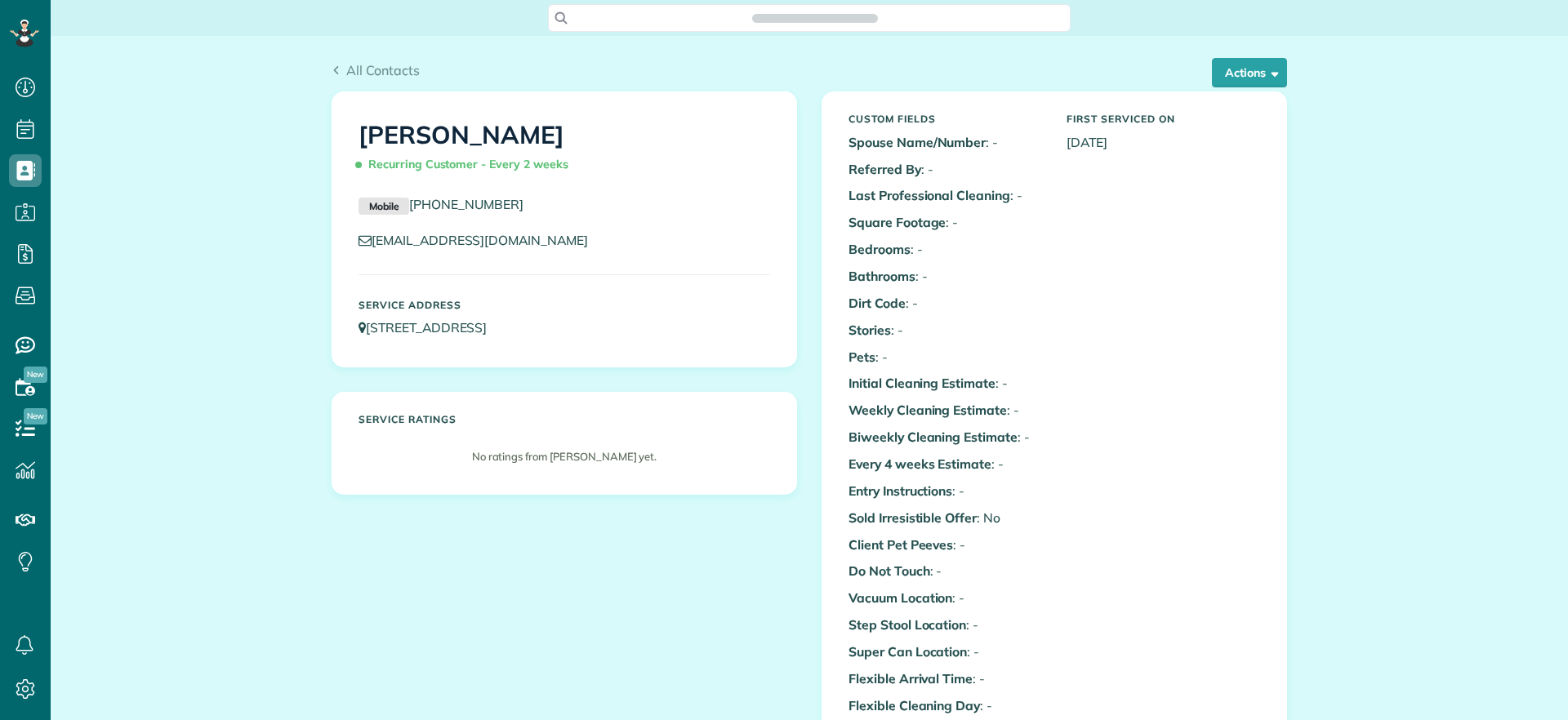
scroll to position [720, 51]
click at [1244, 83] on button "Actions" at bounding box center [1248, 73] width 75 height 30
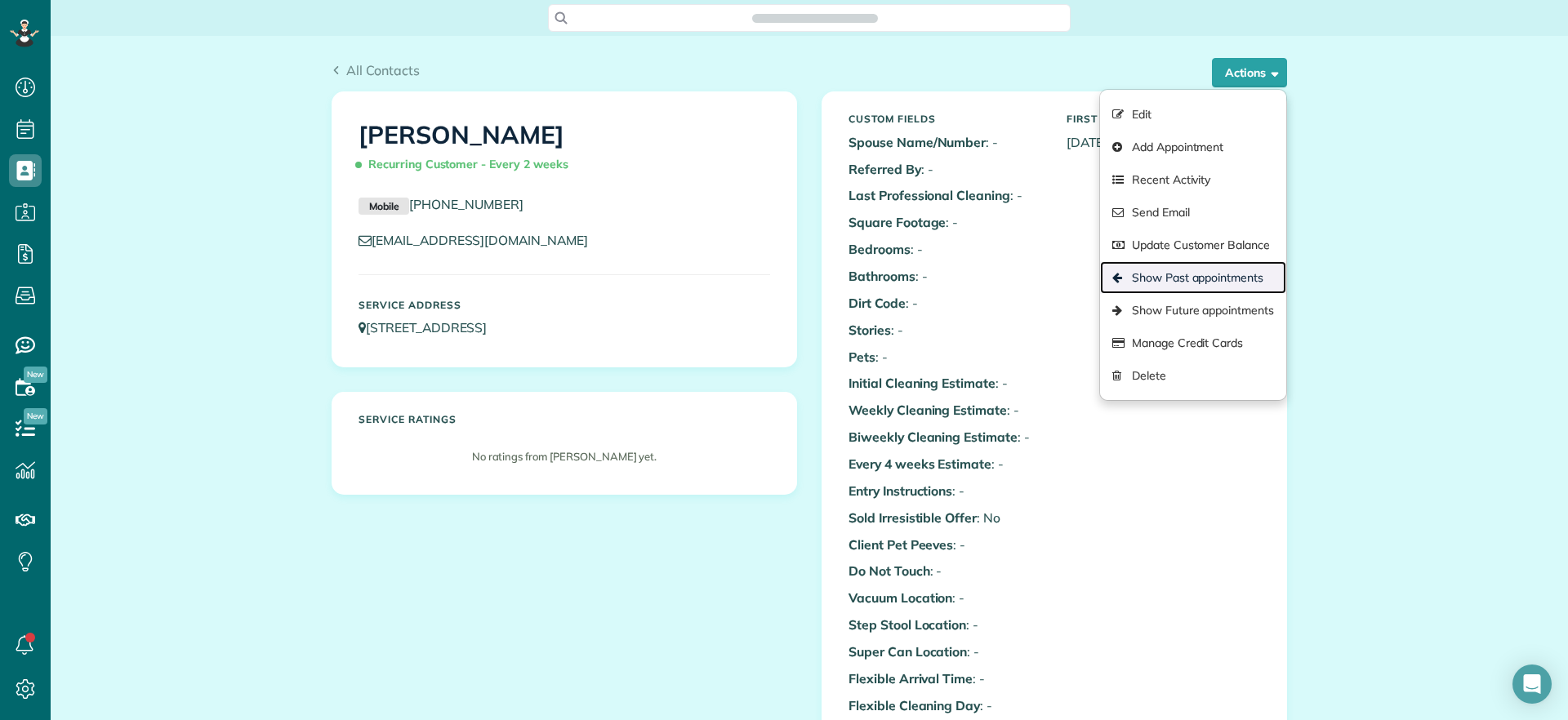
click at [1197, 277] on link "Show Past appointments" at bounding box center [1192, 278] width 187 height 33
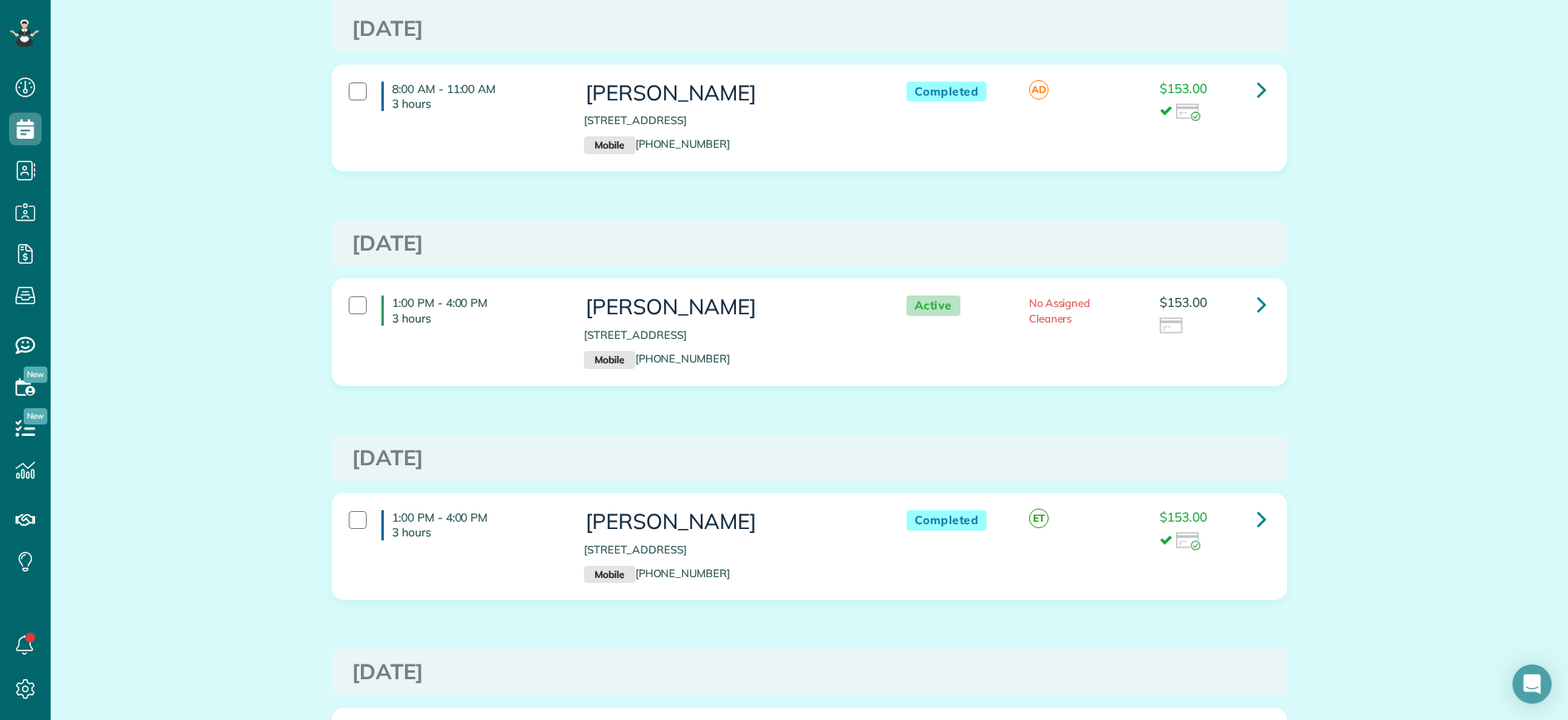
scroll to position [1531, 0]
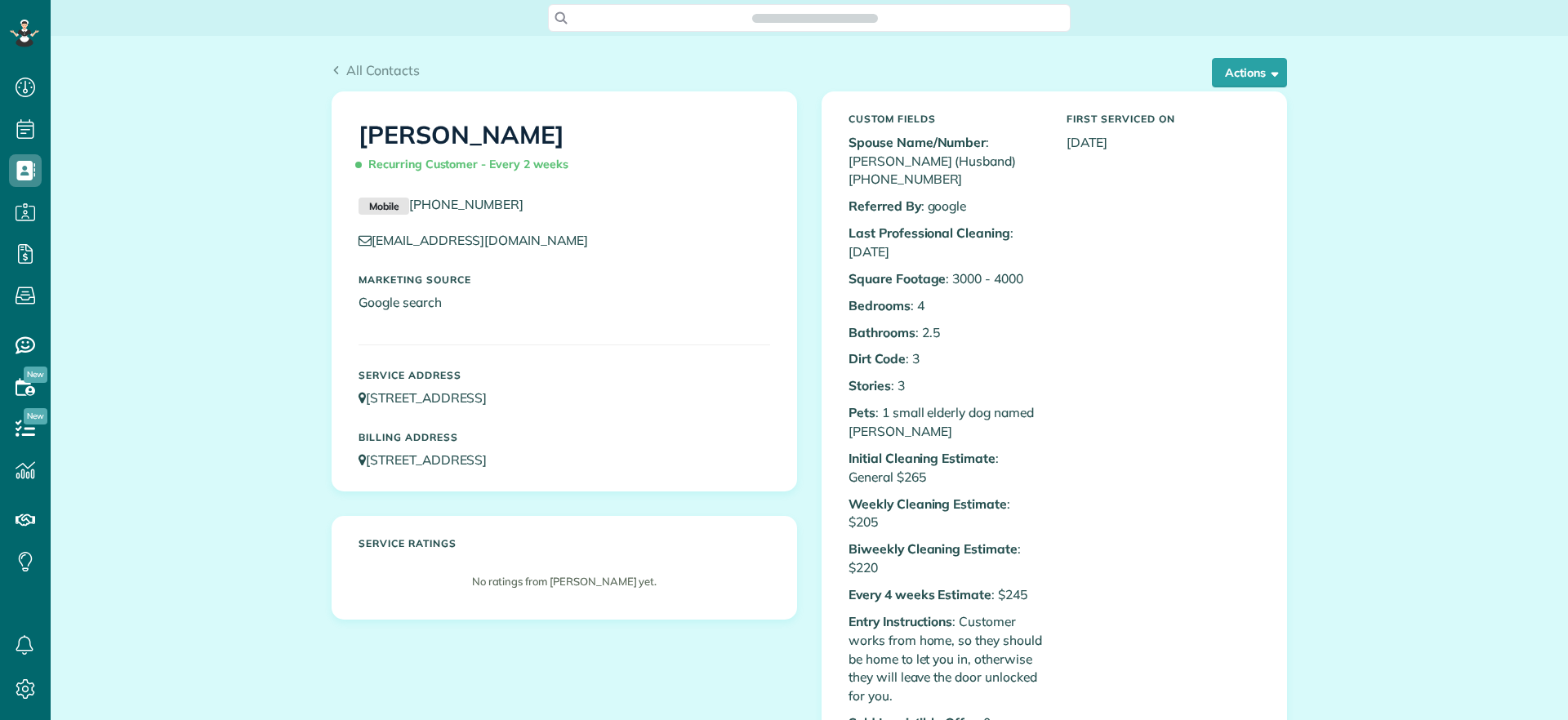
scroll to position [7, 7]
click at [1252, 92] on div "Custom Fields Spouse Name/Number : Gil (Husband) 860-985-9133 Referred By : goo…" at bounding box center [1054, 654] width 463 height 1124
click at [1236, 79] on button "Actions" at bounding box center [1248, 73] width 75 height 30
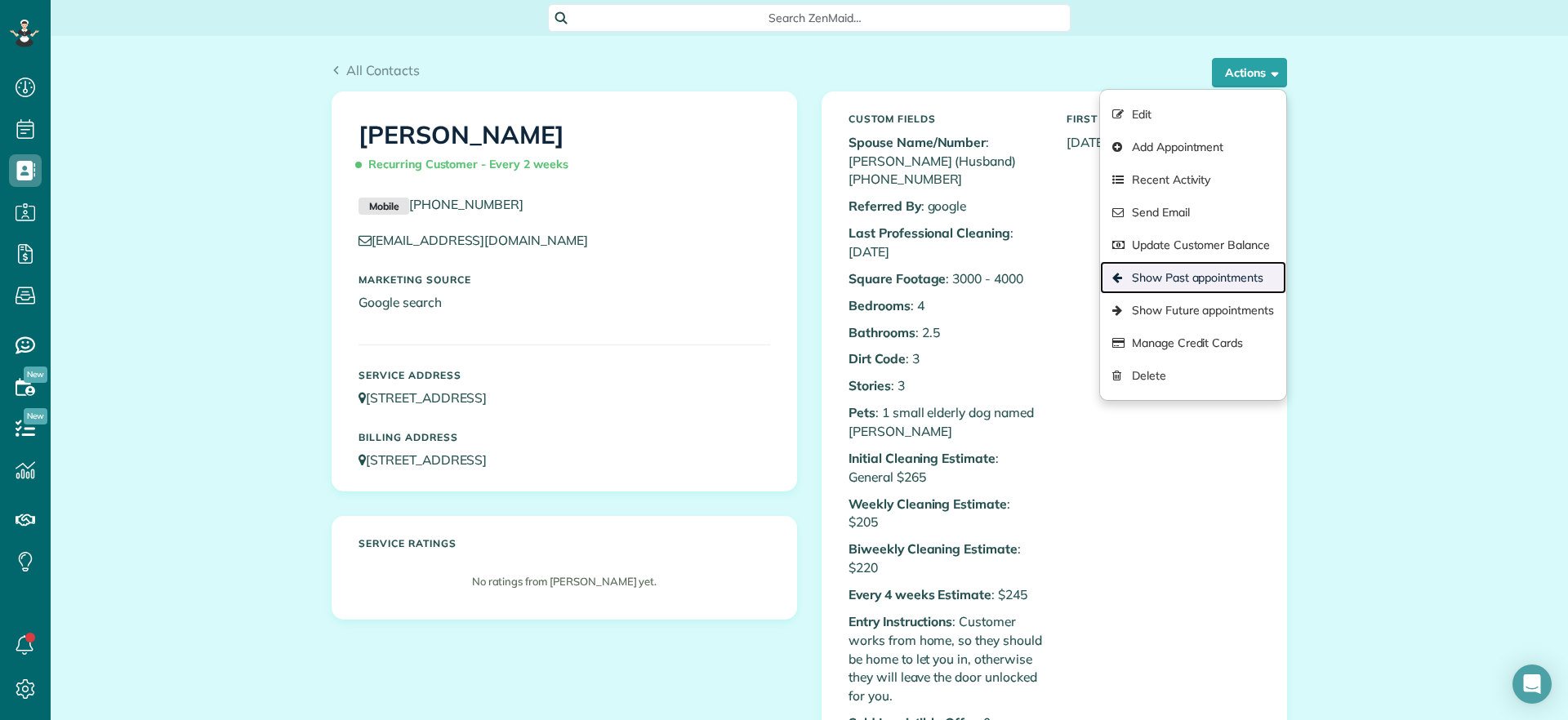
click at [1228, 271] on link "Show Past appointments" at bounding box center [1192, 278] width 187 height 33
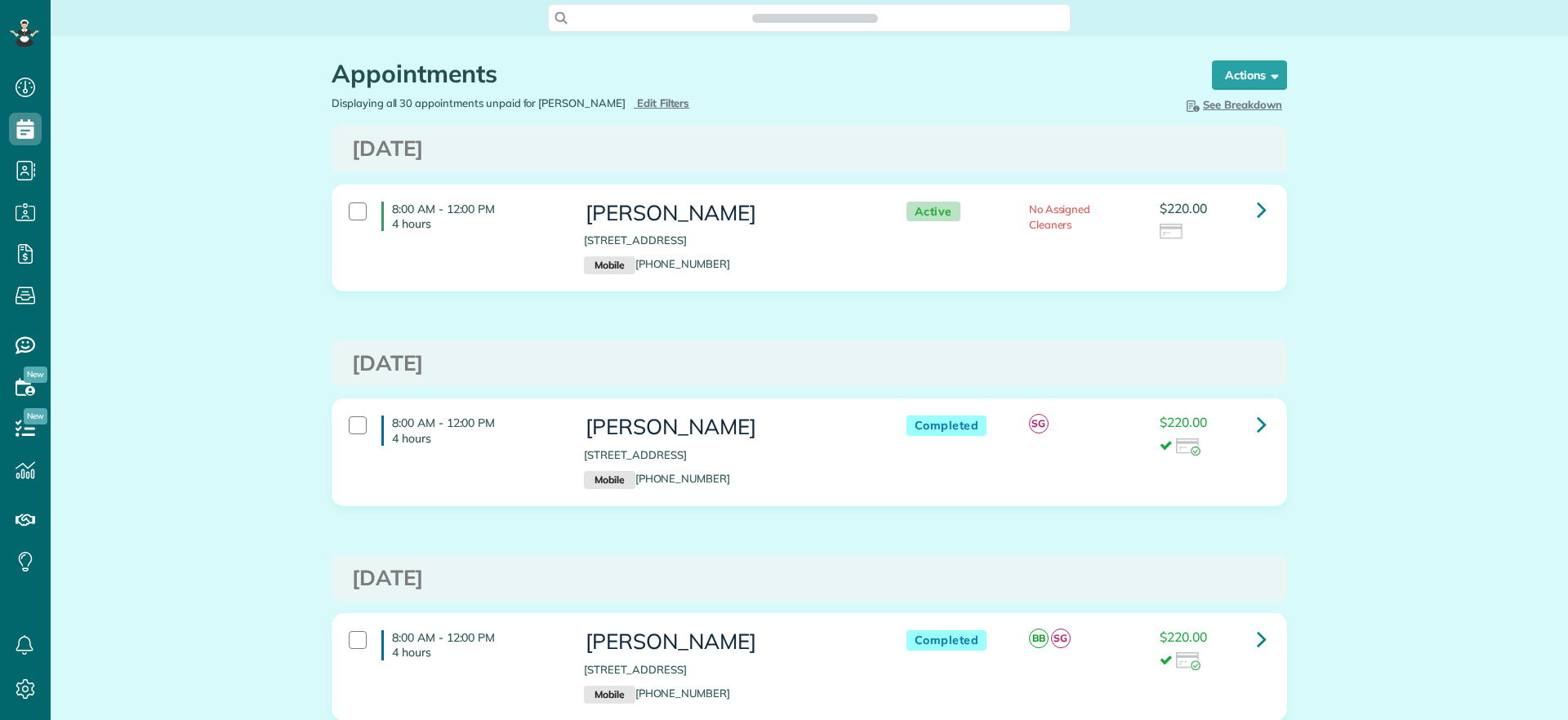
scroll to position [7, 7]
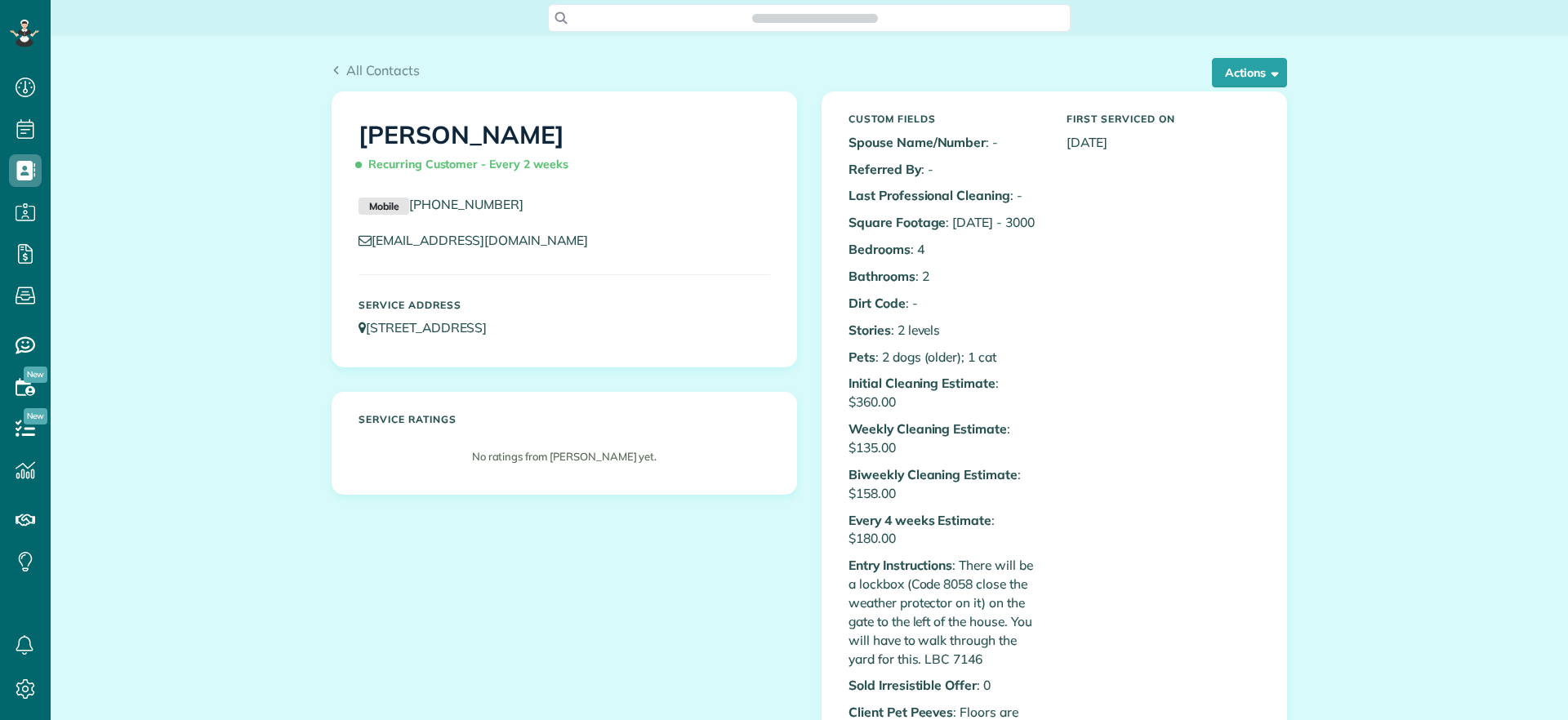
scroll to position [7, 7]
click at [1220, 83] on button "Actions" at bounding box center [1248, 73] width 75 height 30
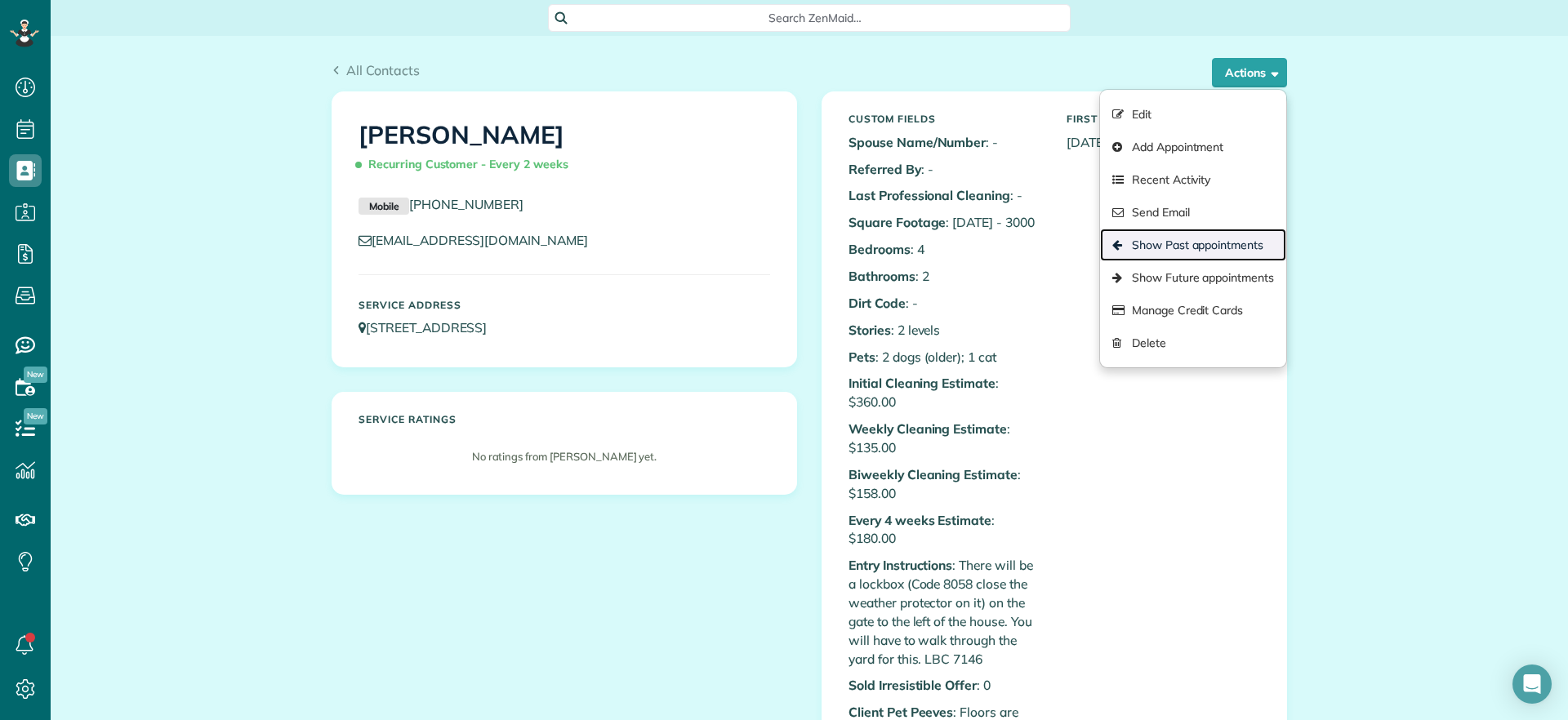
click at [1187, 248] on link "Show Past appointments" at bounding box center [1192, 245] width 187 height 33
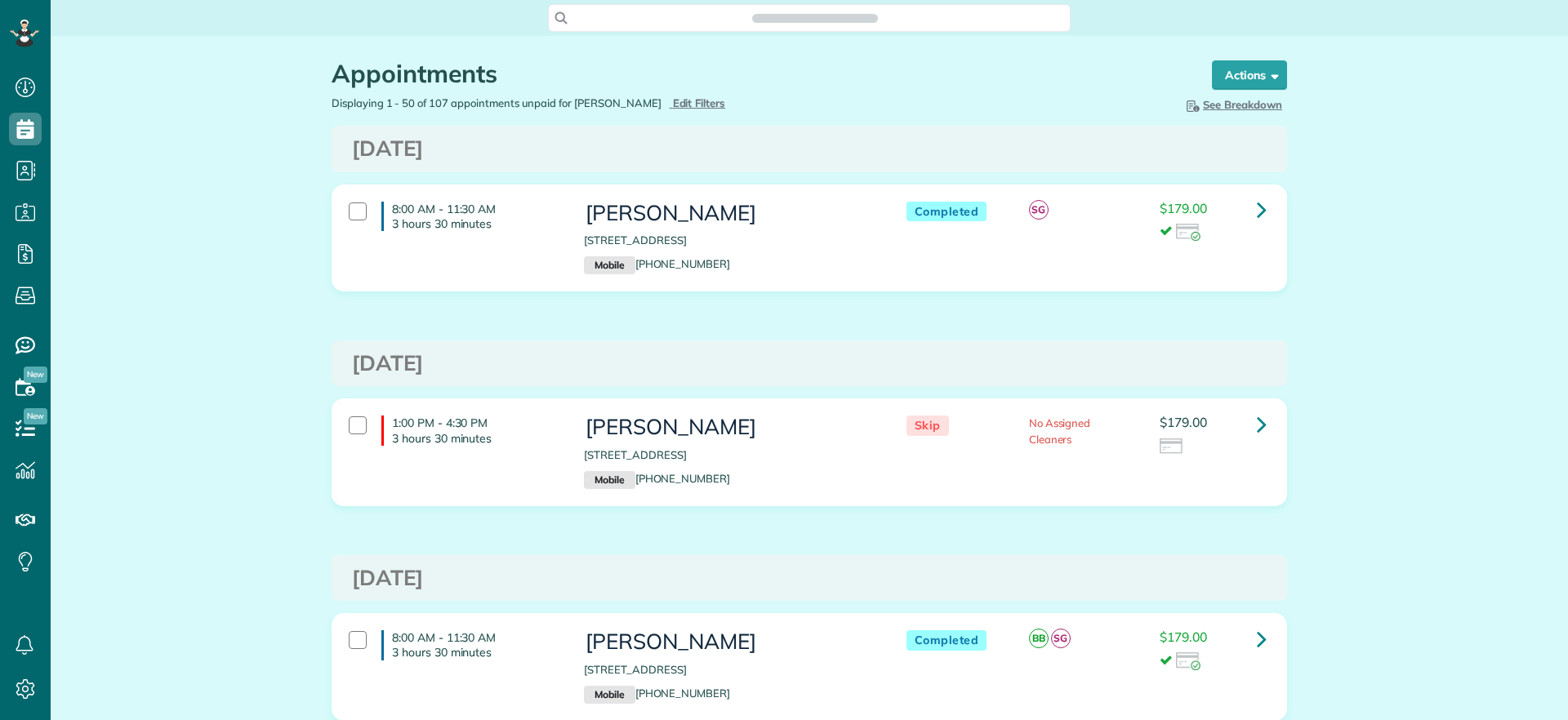
scroll to position [7, 7]
